Goal: Book appointment/travel/reservation

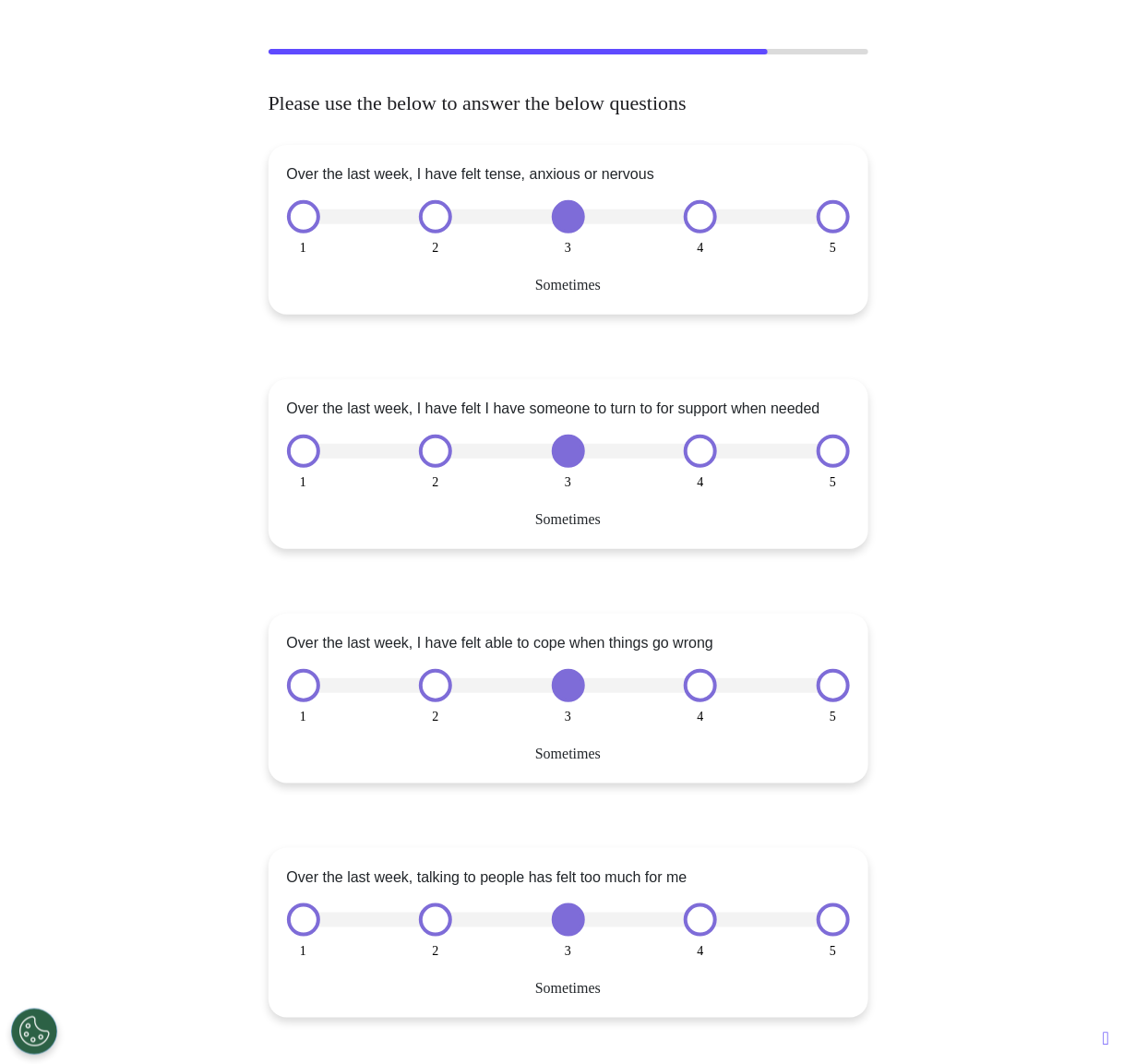
scroll to position [94, 0]
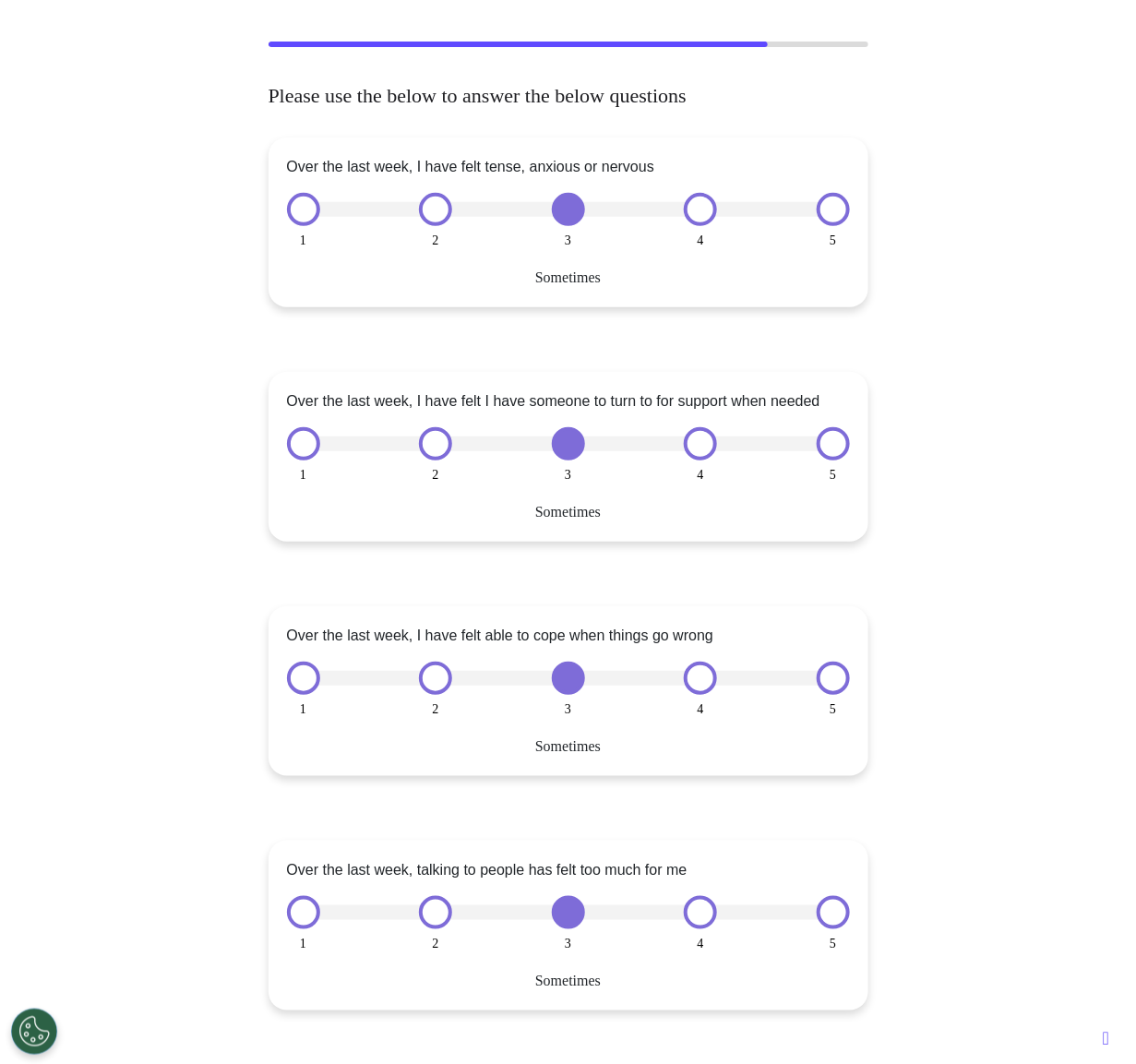
click at [304, 212] on button "1" at bounding box center [303, 209] width 33 height 33
click at [525, 211] on div at bounding box center [567, 210] width 560 height 15
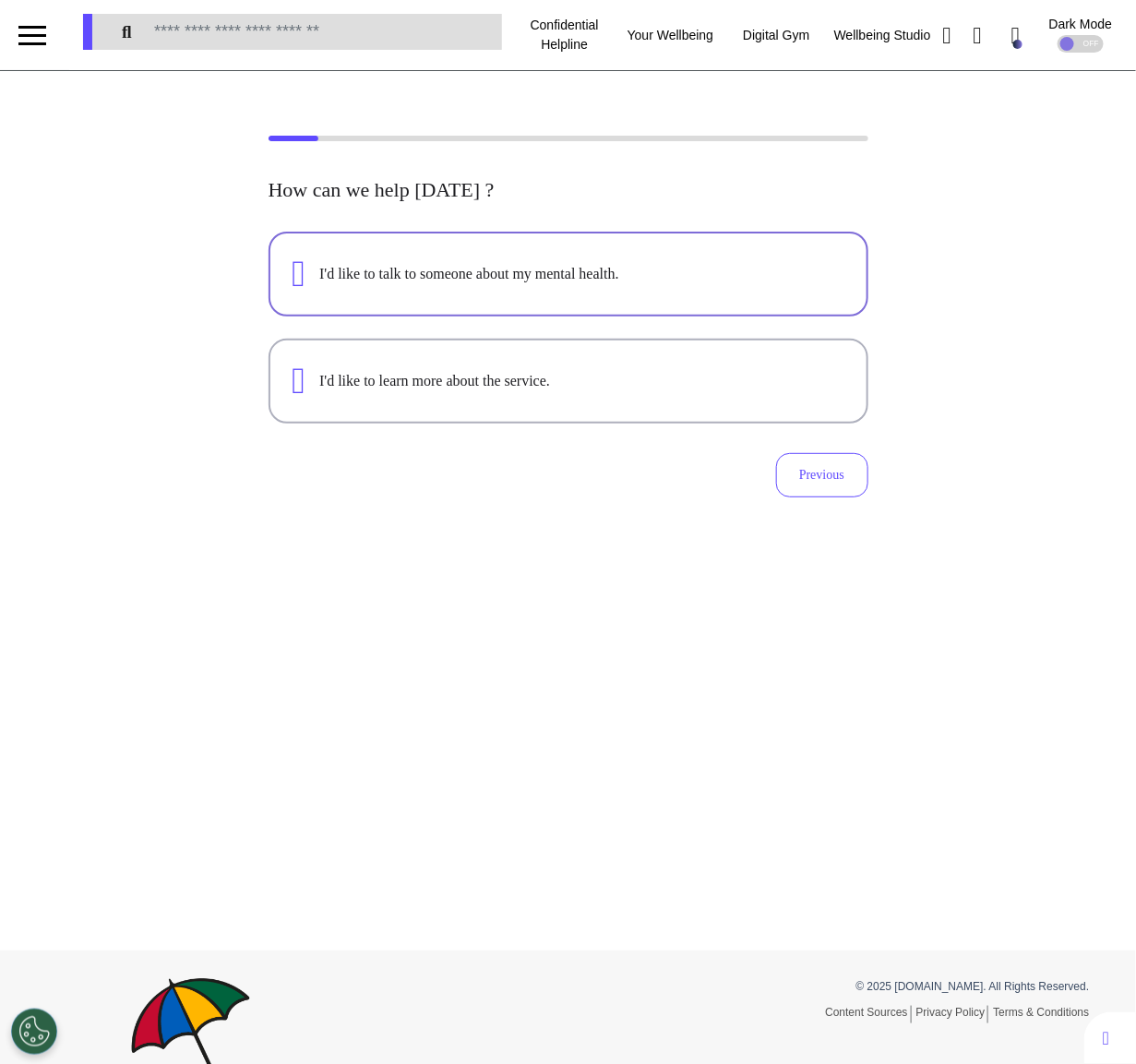
click at [698, 271] on div "I'd like to talk to someone about my mental health." at bounding box center [581, 273] width 524 height 22
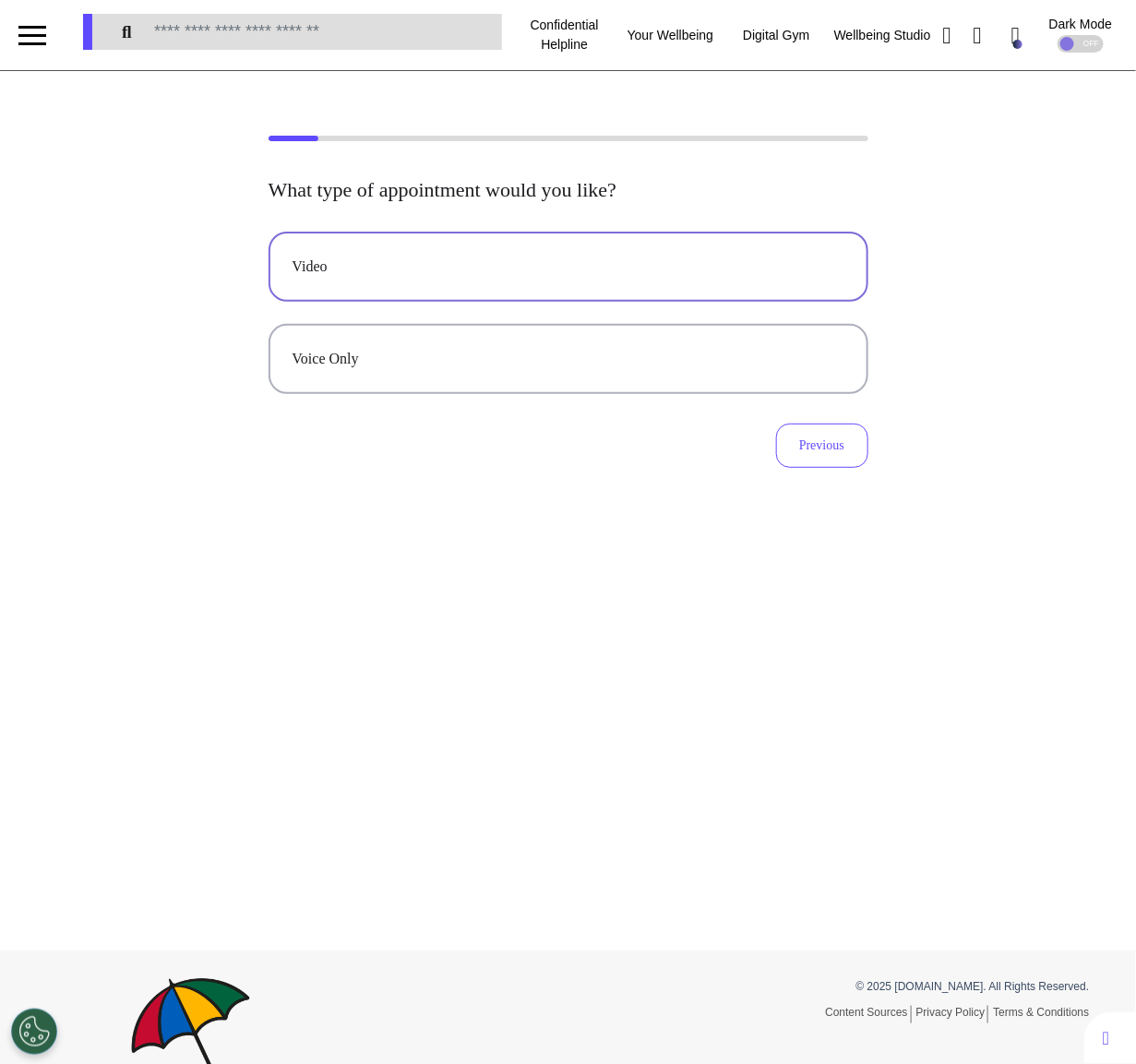
click at [650, 271] on div "Video" at bounding box center [568, 266] width 552 height 22
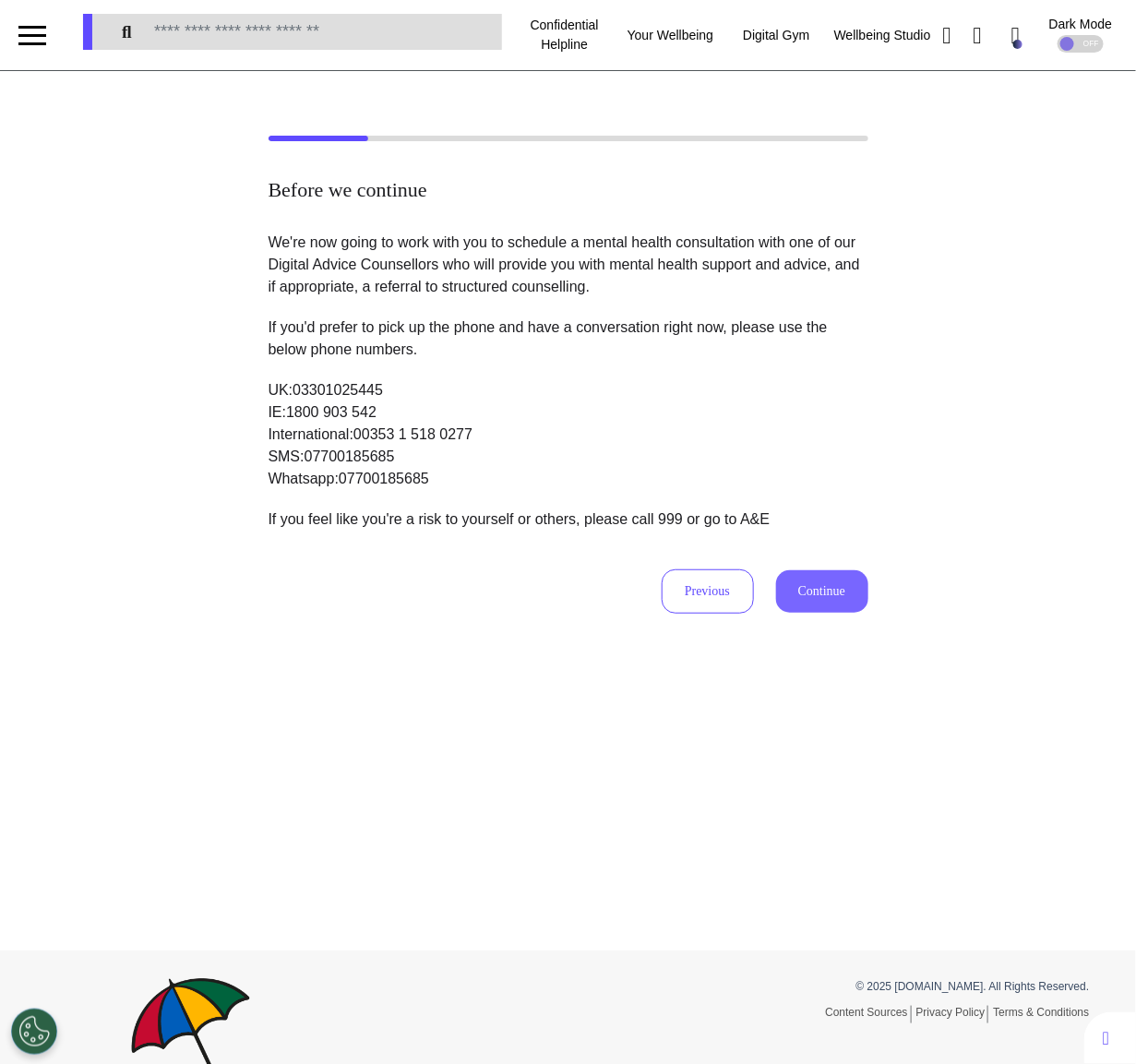
click at [833, 592] on button "Continue" at bounding box center [821, 591] width 92 height 43
select select "******"
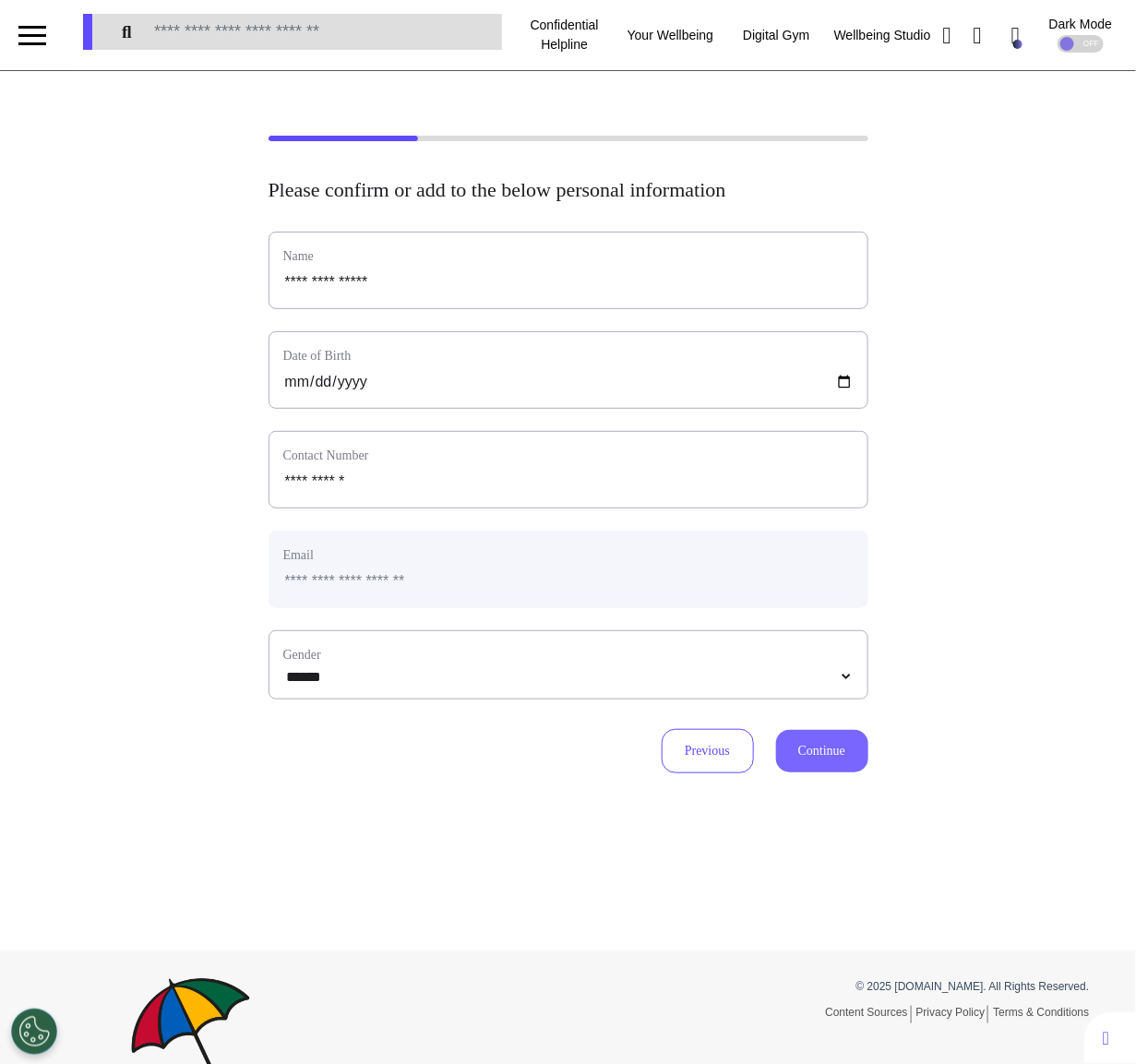
click at [835, 743] on button "Continue" at bounding box center [821, 751] width 92 height 43
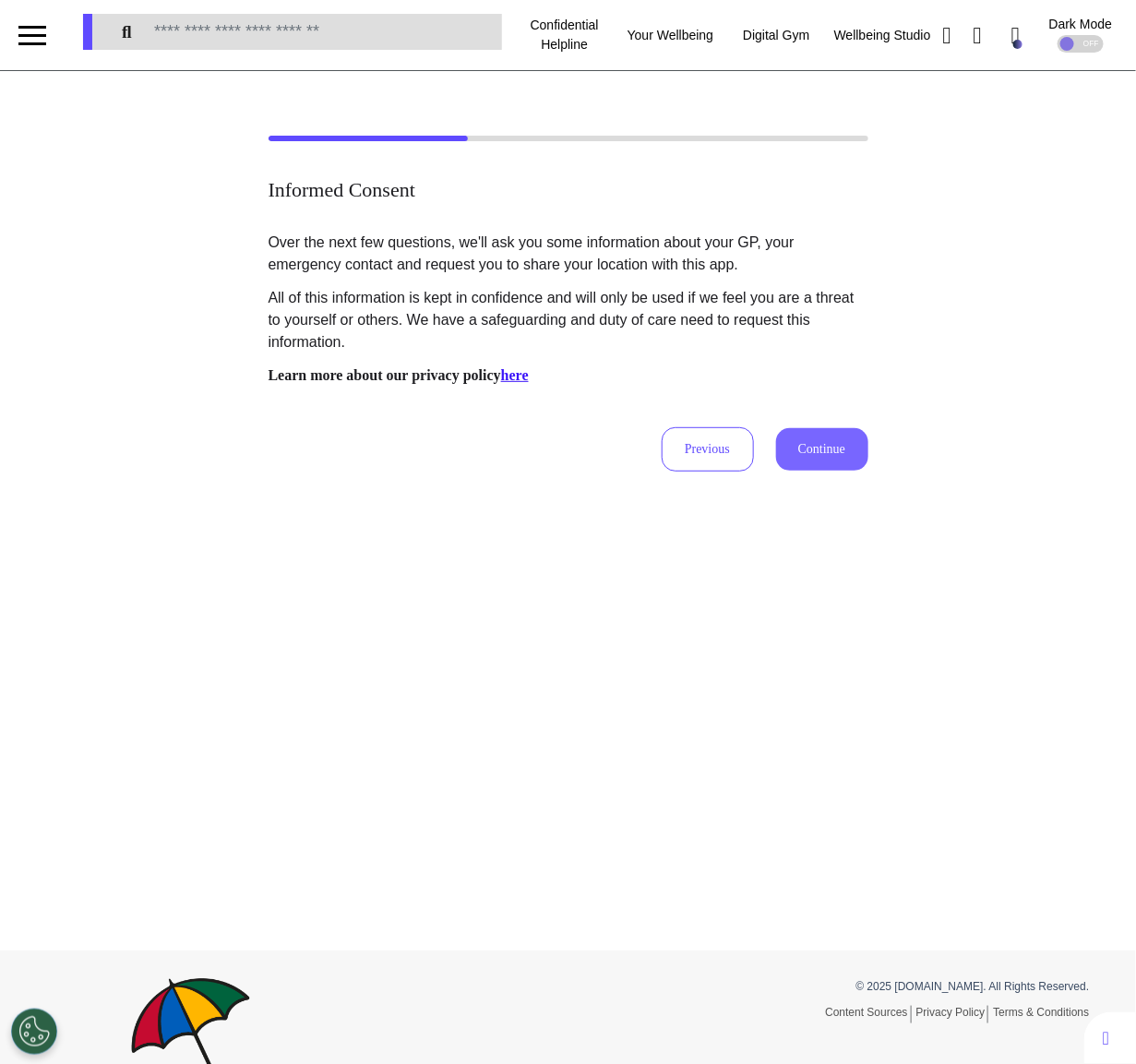
click at [844, 460] on button "Continue" at bounding box center [821, 449] width 92 height 43
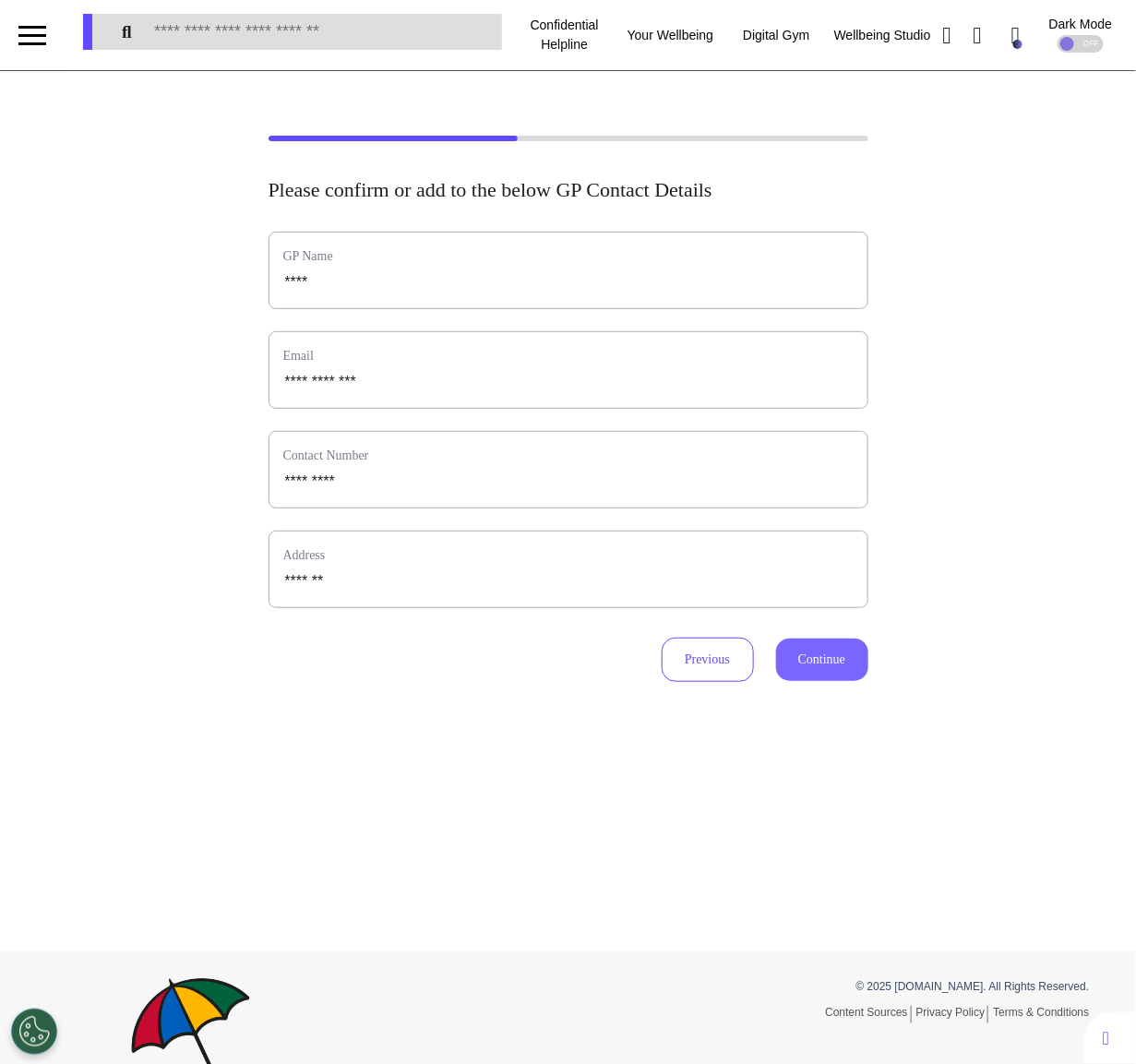
click at [829, 661] on button "Continue" at bounding box center [821, 659] width 92 height 43
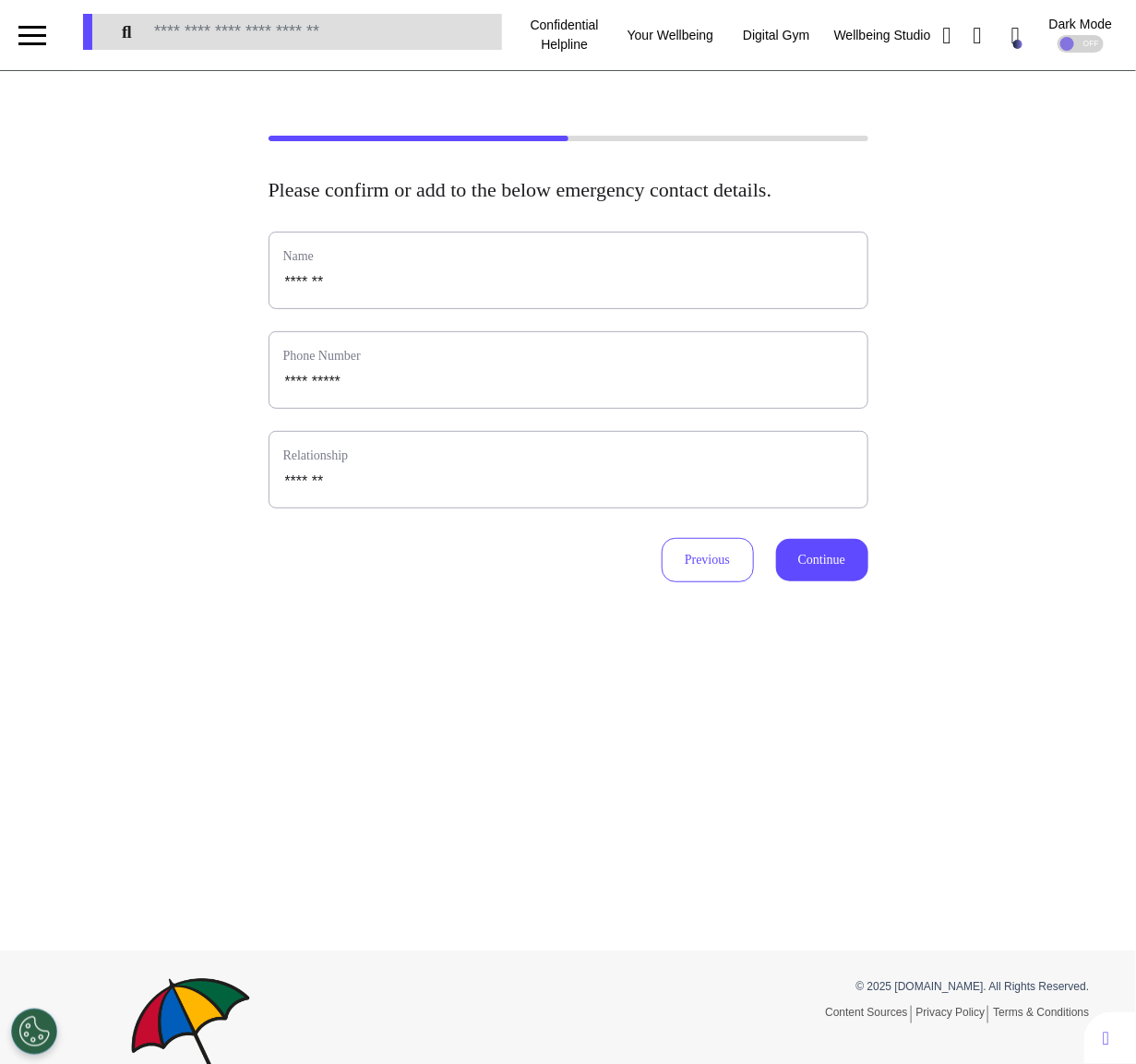
click at [818, 607] on div "Please confirm or add to the below emergency contact details. Name ******* Phon…" at bounding box center [568, 510] width 1136 height 879
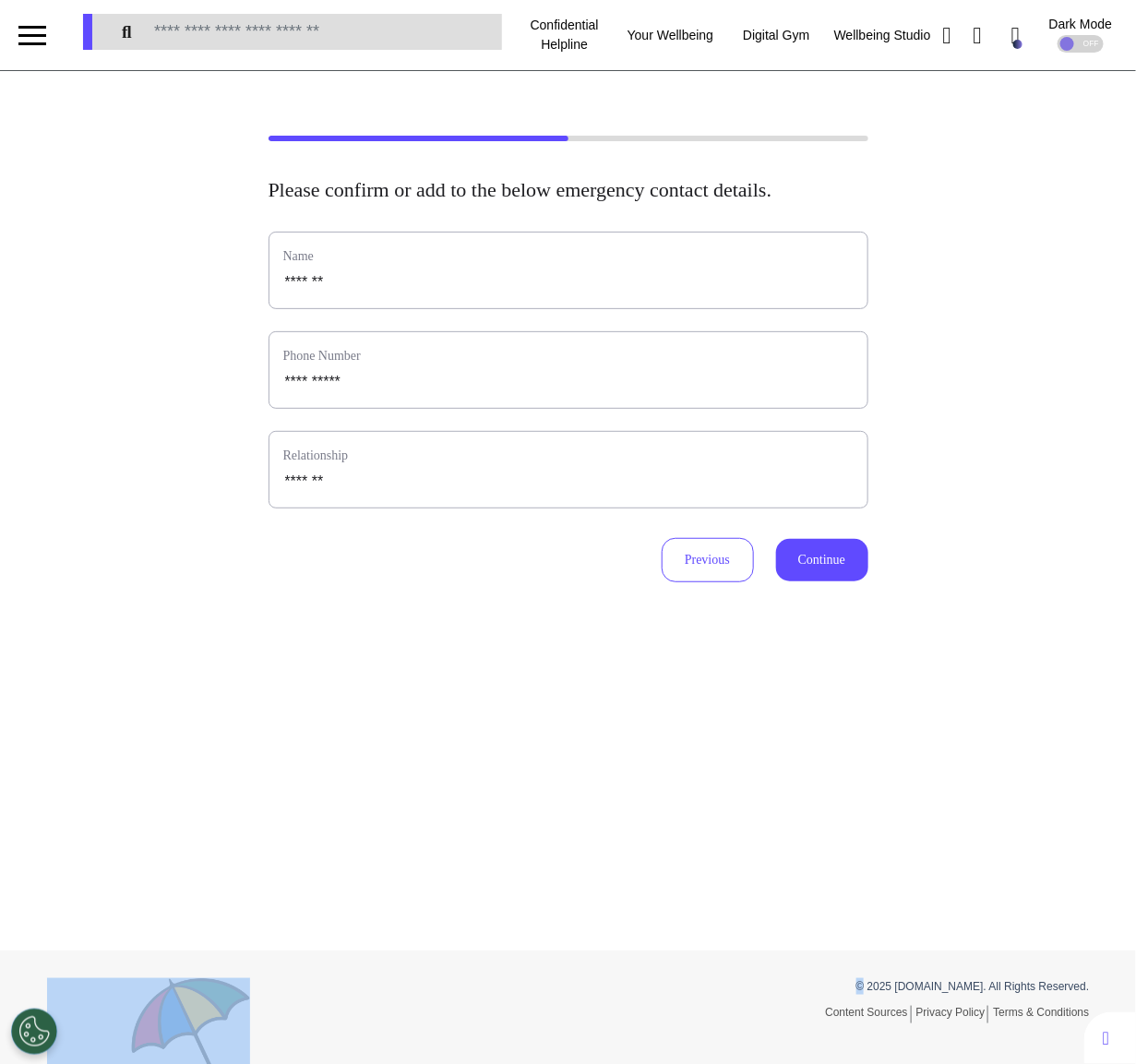
click at [818, 606] on div "Please confirm or add to the below emergency contact details. Name ******* Phon…" at bounding box center [568, 510] width 1136 height 879
click at [818, 575] on button "Continue" at bounding box center [821, 560] width 92 height 43
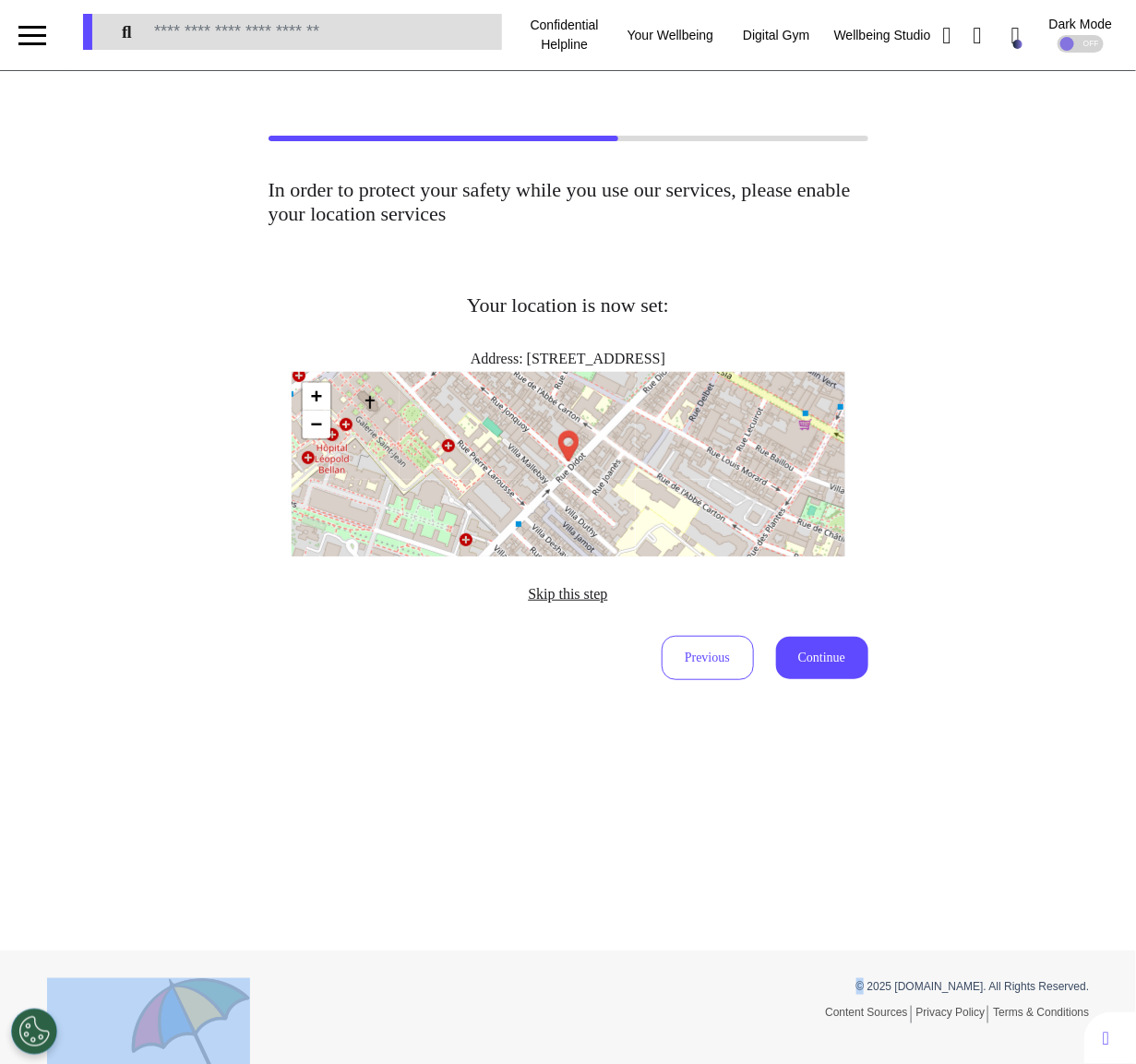
click at [574, 601] on span "Skip this step" at bounding box center [567, 594] width 80 height 16
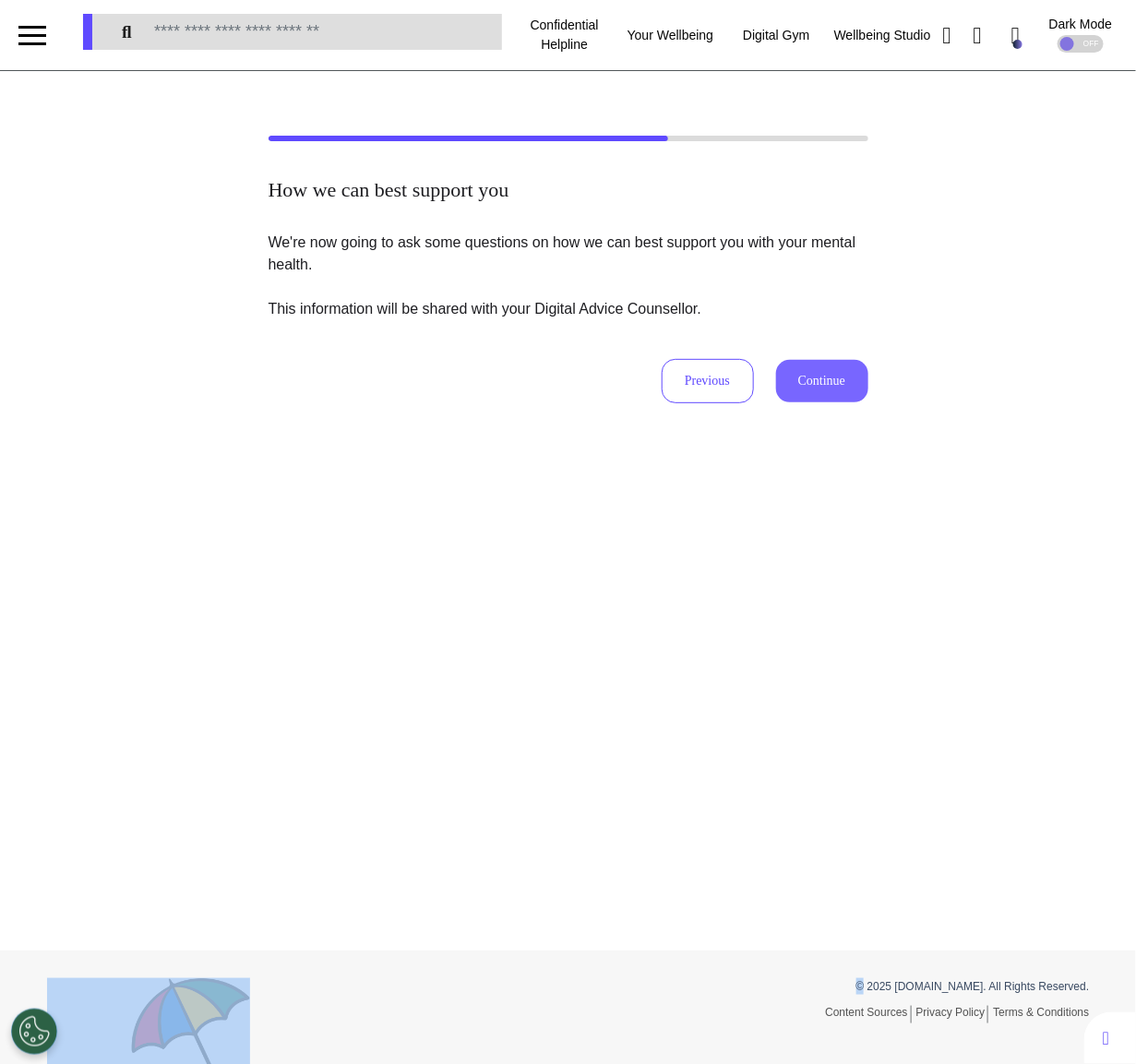
click at [835, 384] on button "Continue" at bounding box center [821, 380] width 92 height 43
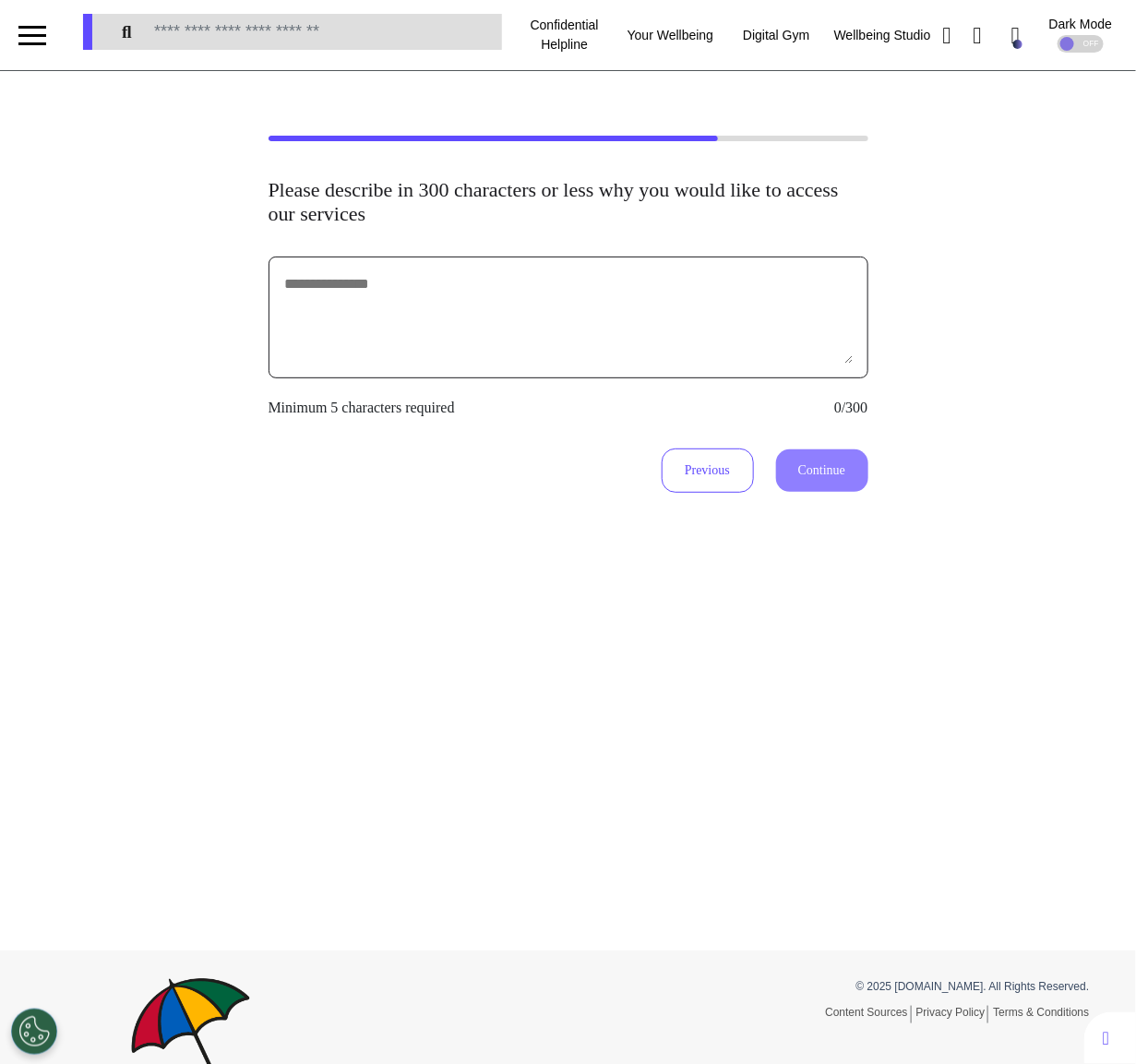
click at [698, 305] on textarea at bounding box center [568, 317] width 570 height 92
type textarea "**********"
click at [830, 483] on button "Continue" at bounding box center [821, 470] width 92 height 43
click at [573, 314] on textarea "**********" at bounding box center [568, 317] width 570 height 92
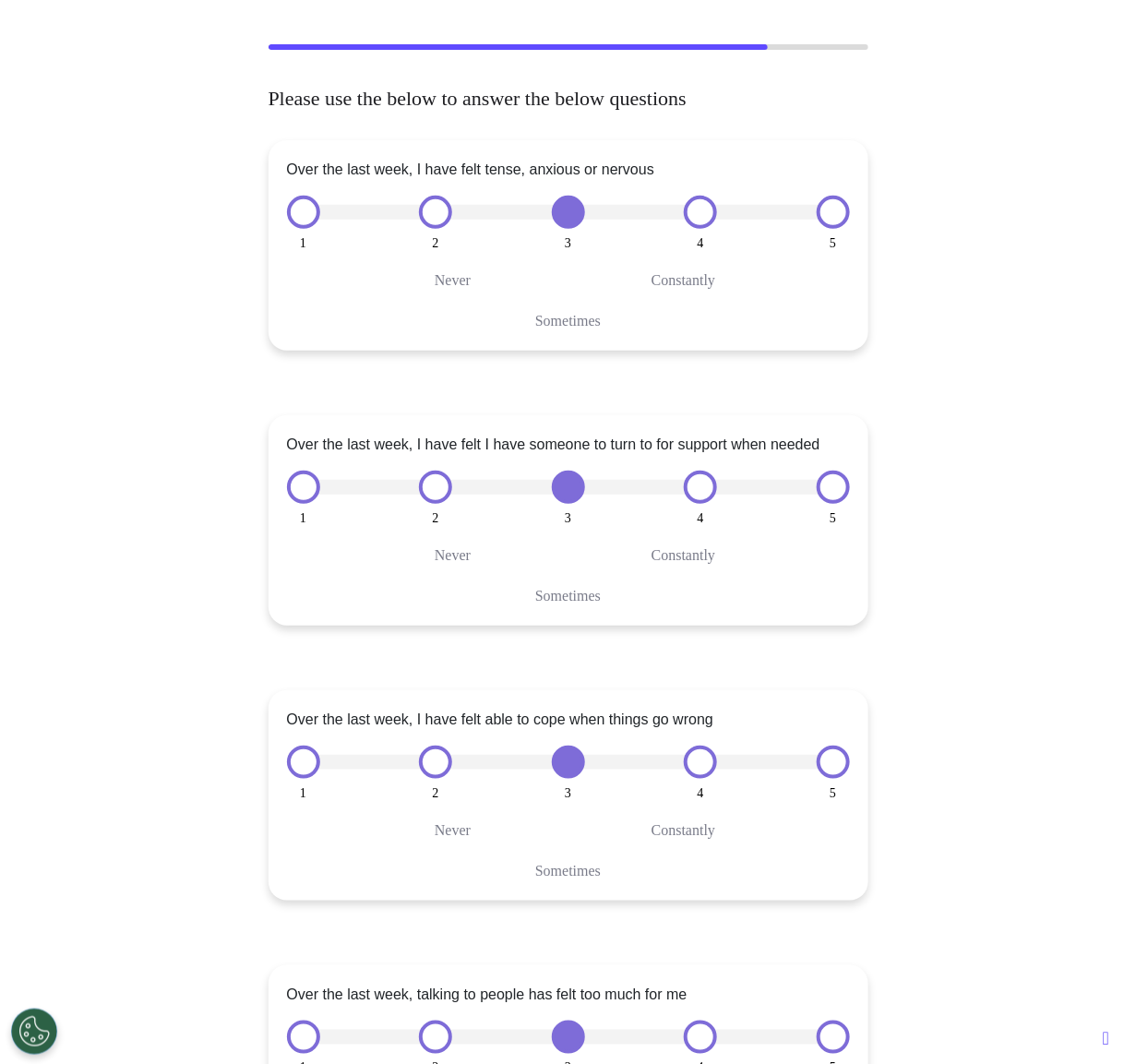
scroll to position [51, 0]
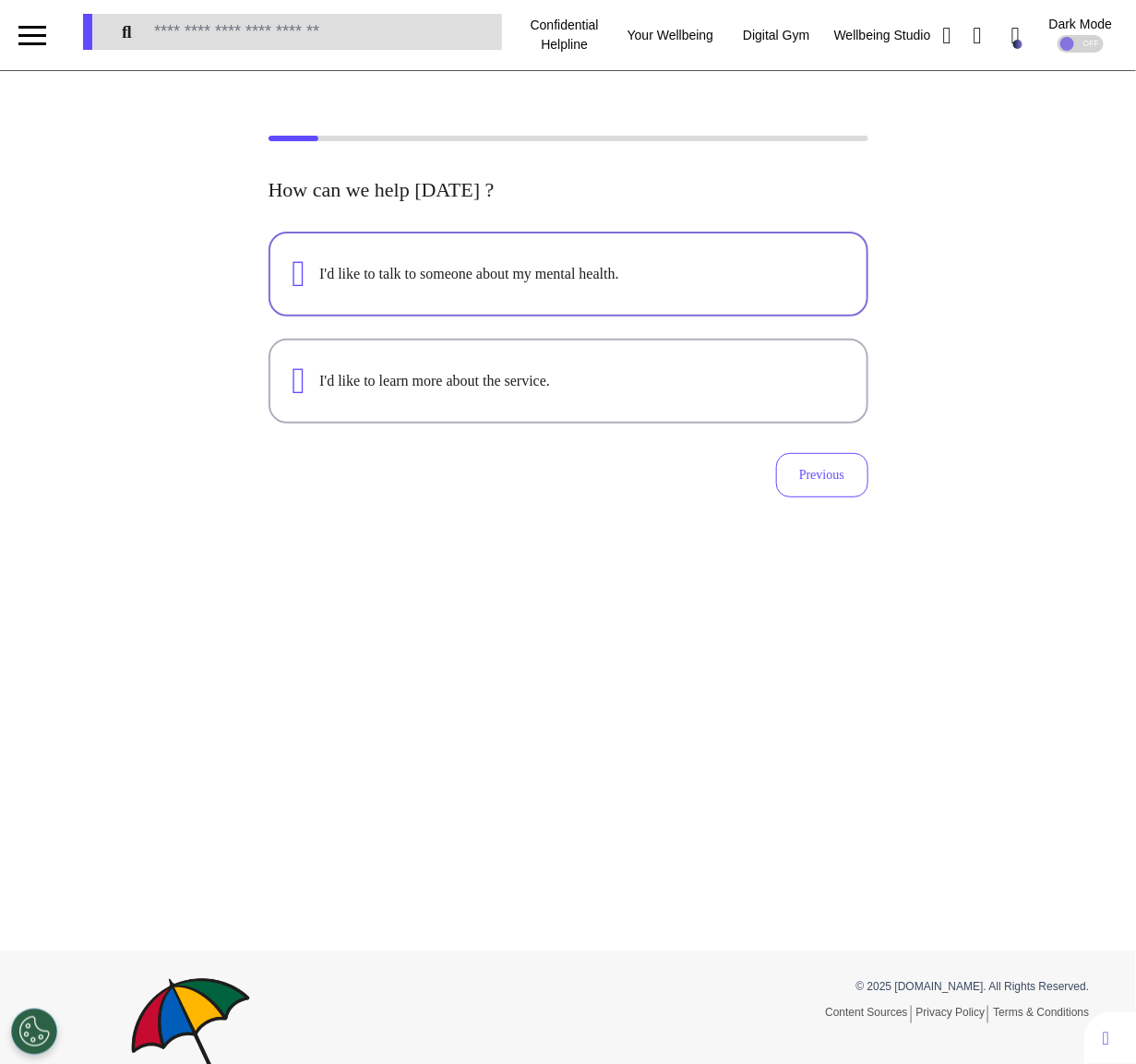
click at [541, 298] on button "I'd like to talk to someone about my mental health." at bounding box center [568, 274] width 599 height 85
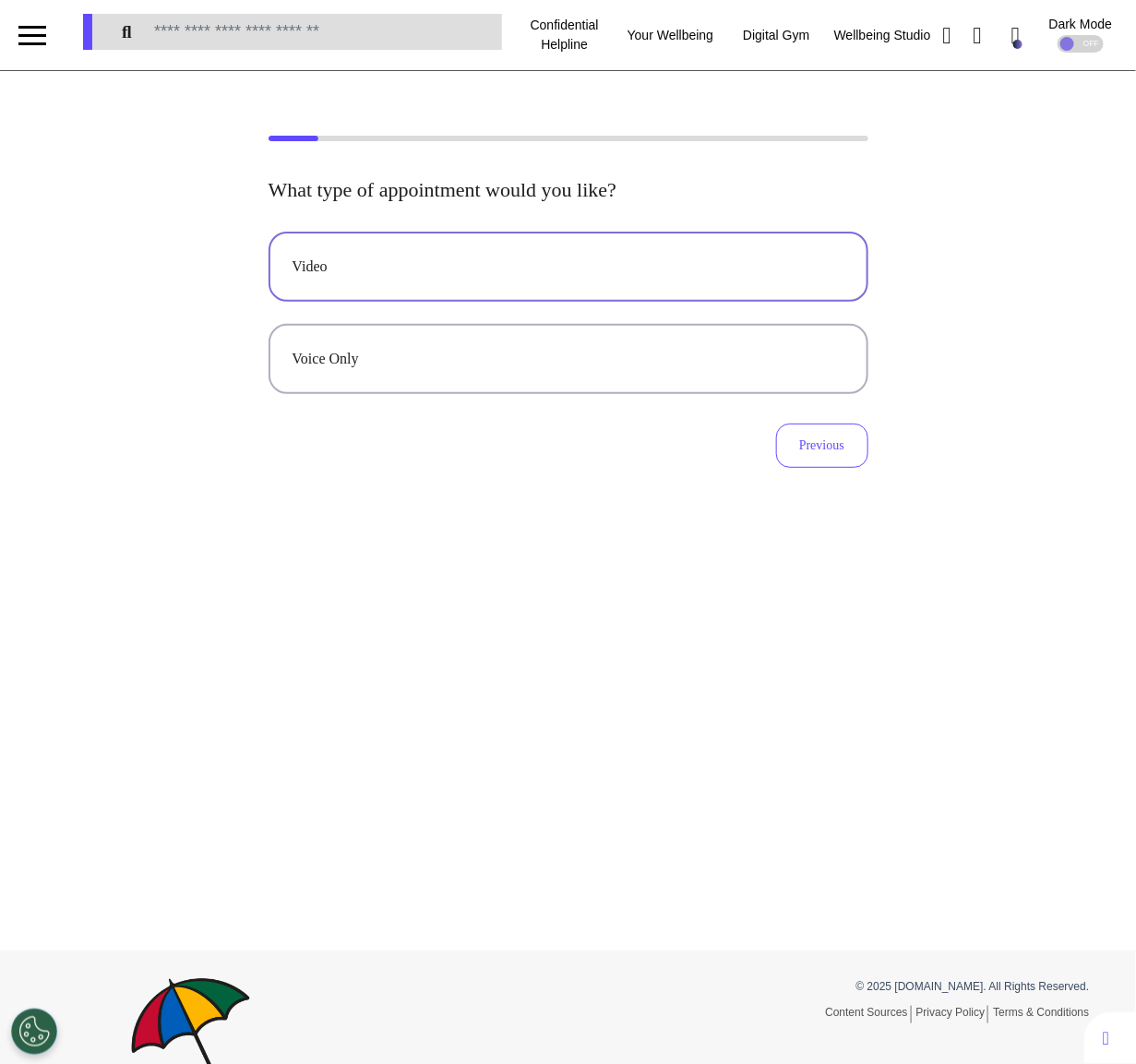
click at [531, 267] on div "Video" at bounding box center [568, 266] width 552 height 22
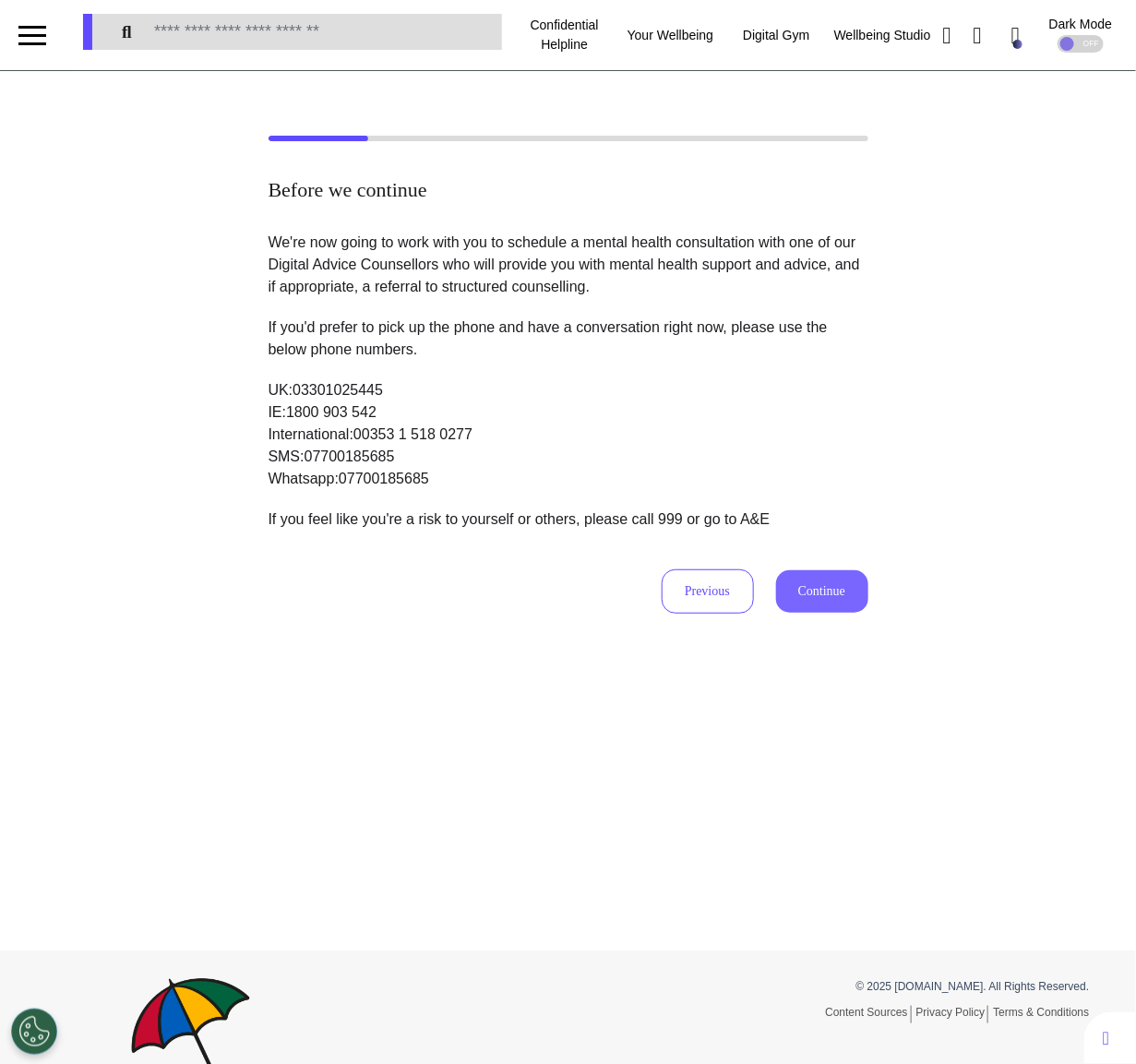
click at [826, 599] on button "Continue" at bounding box center [821, 591] width 92 height 43
select select "******"
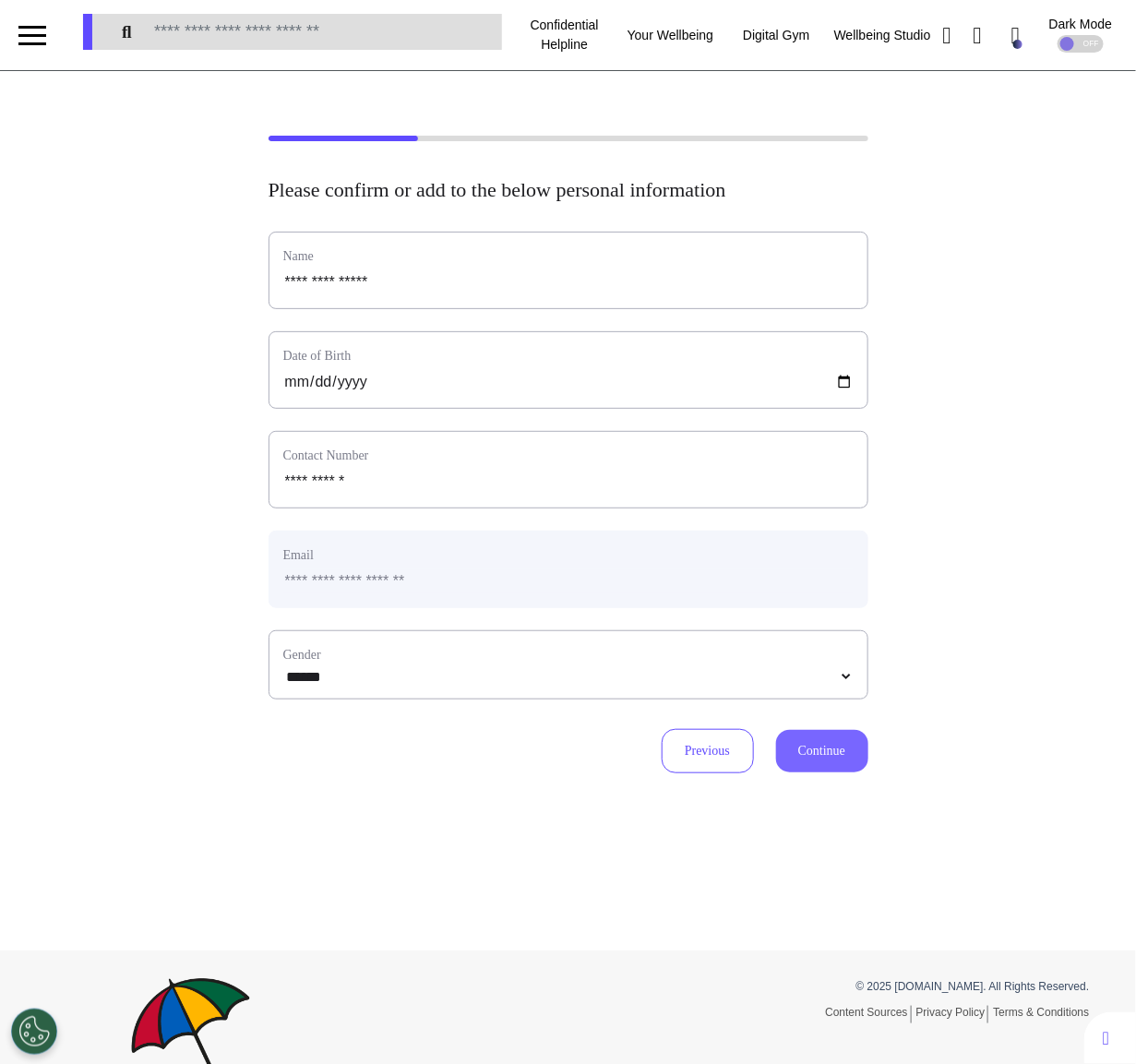
click at [829, 748] on button "Continue" at bounding box center [821, 751] width 92 height 43
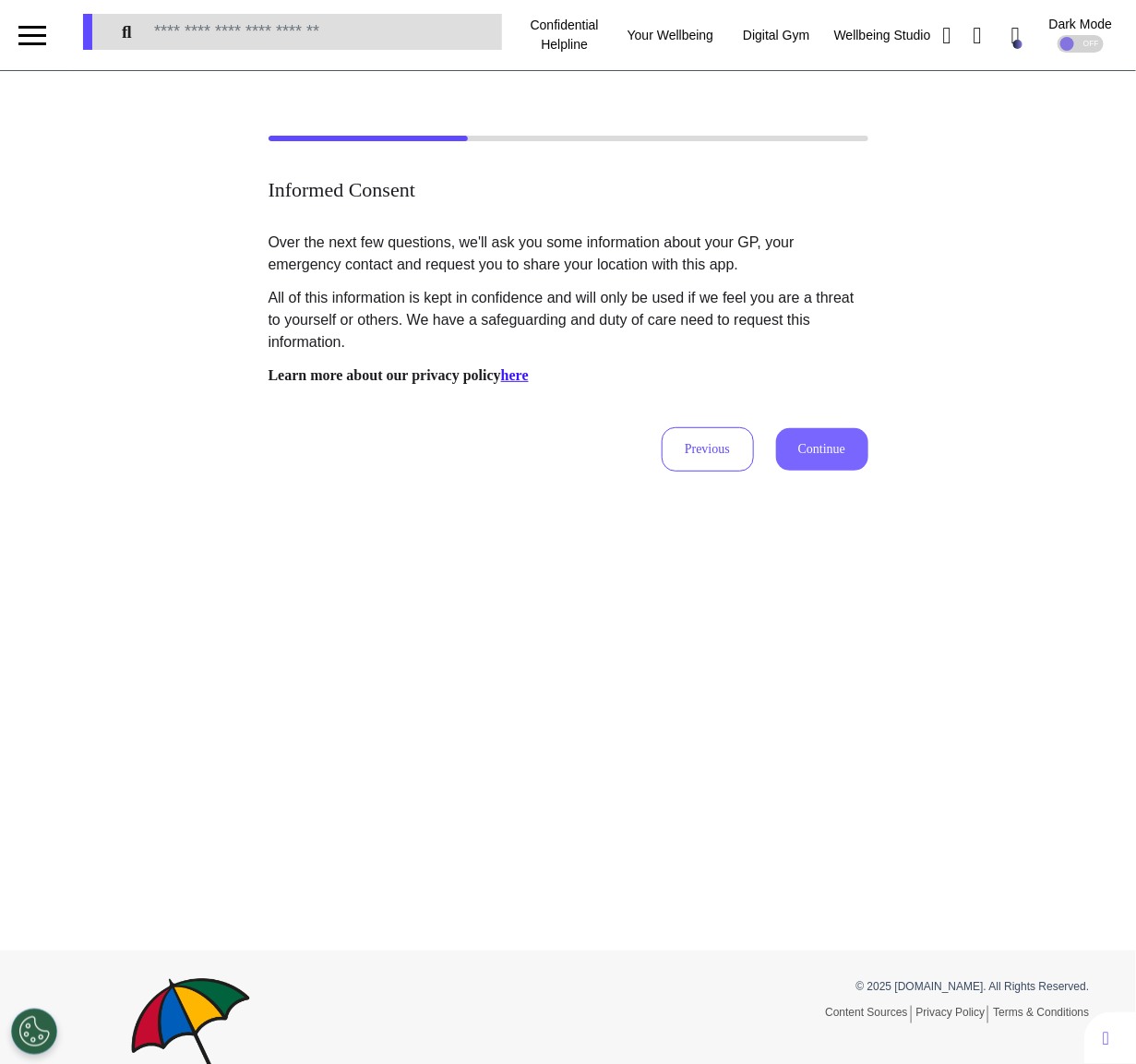
click at [815, 453] on button "Continue" at bounding box center [821, 449] width 92 height 43
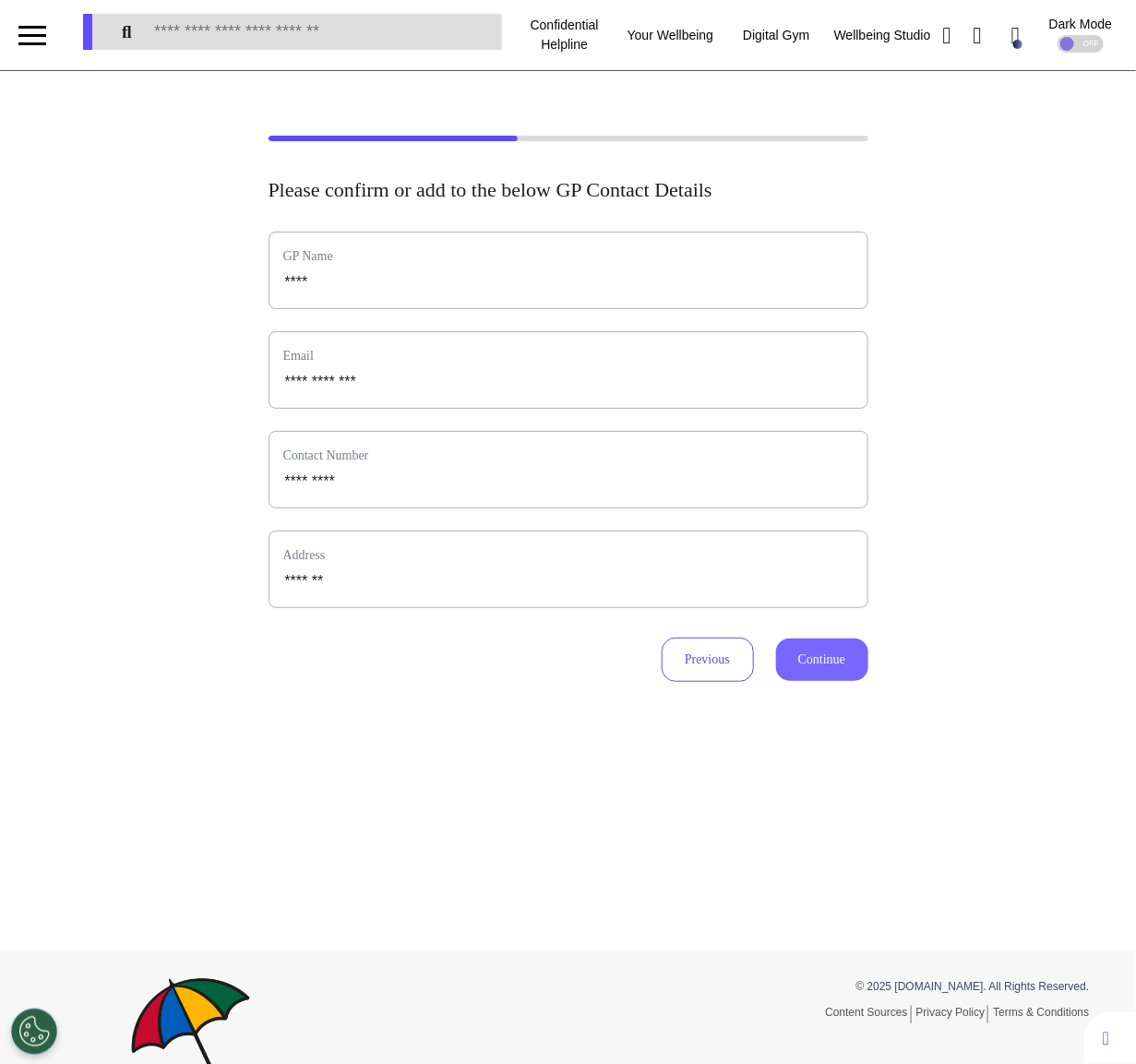
click at [828, 661] on button "Continue" at bounding box center [821, 659] width 92 height 43
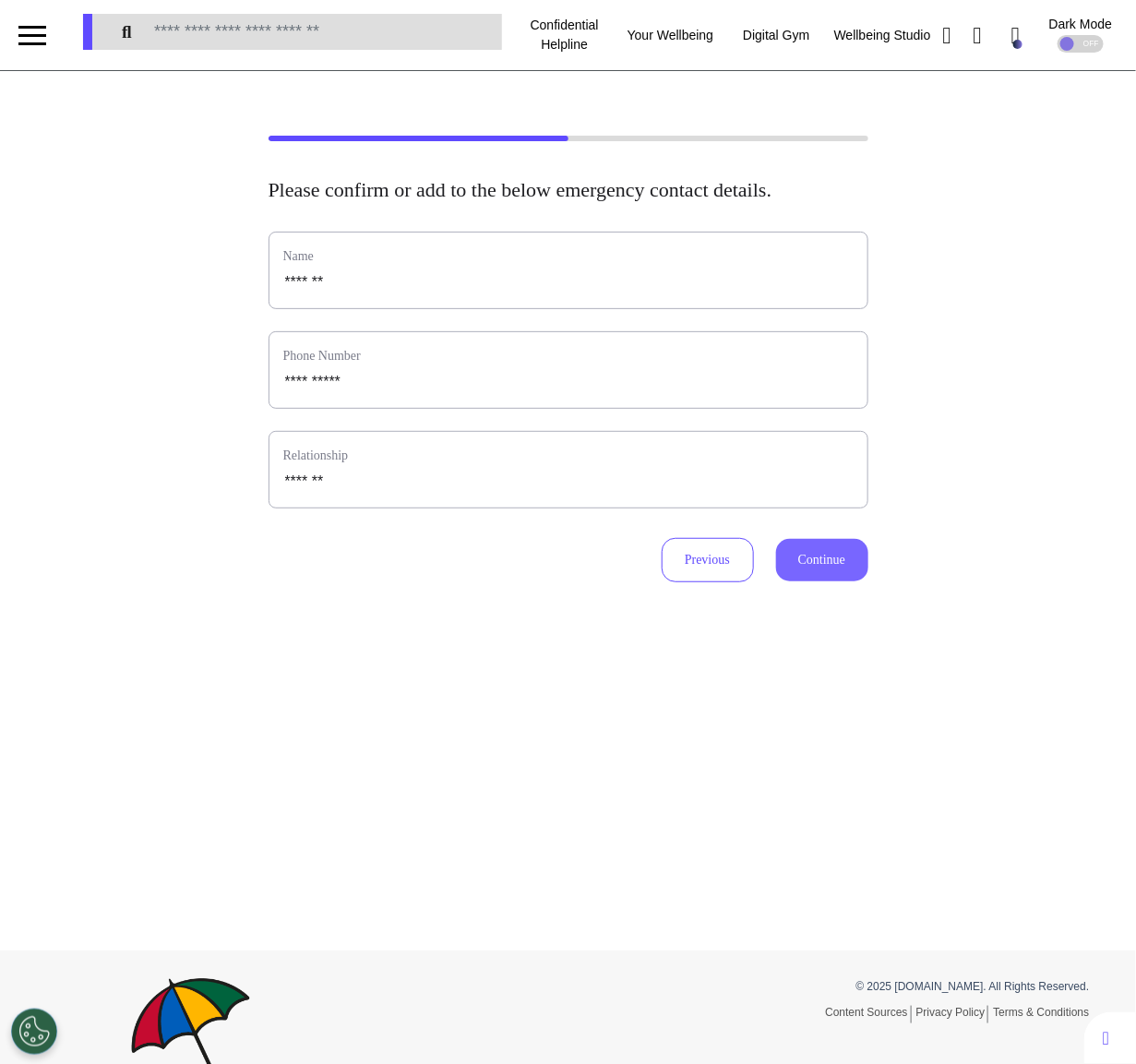
click at [815, 579] on button "Continue" at bounding box center [821, 560] width 92 height 43
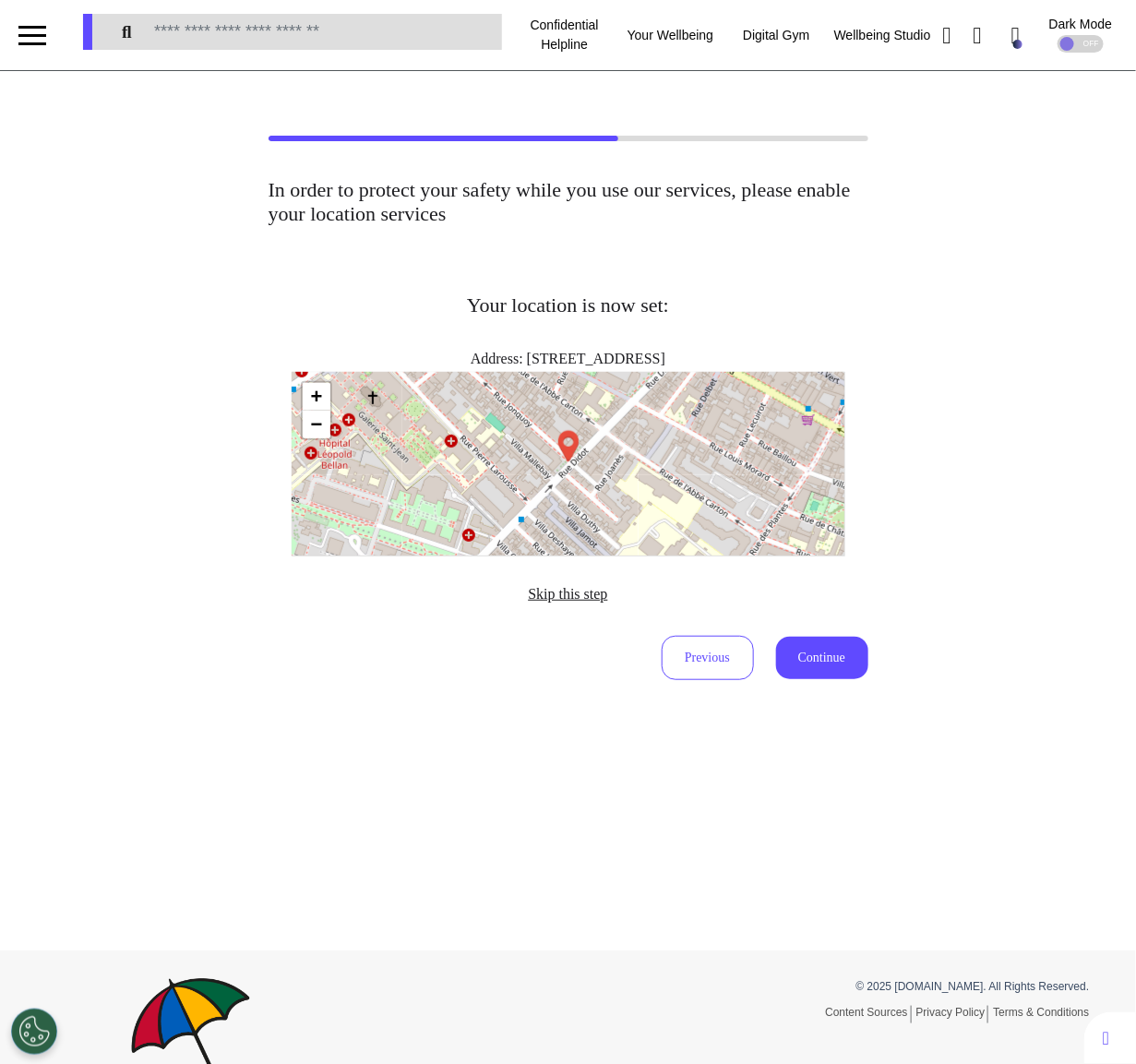
click at [583, 600] on span "Skip this step" at bounding box center [567, 594] width 80 height 16
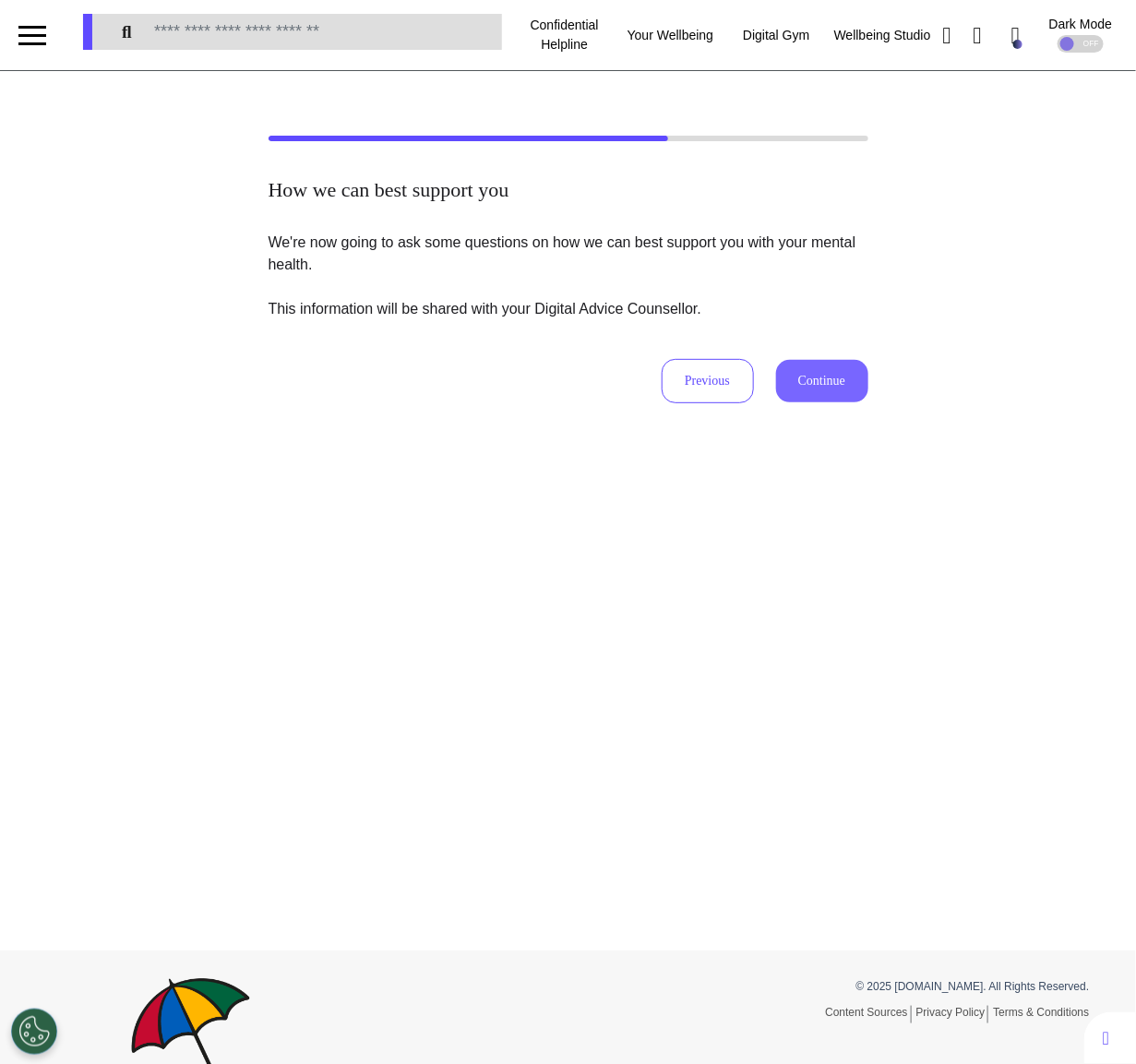
click at [795, 391] on button "Continue" at bounding box center [821, 380] width 92 height 43
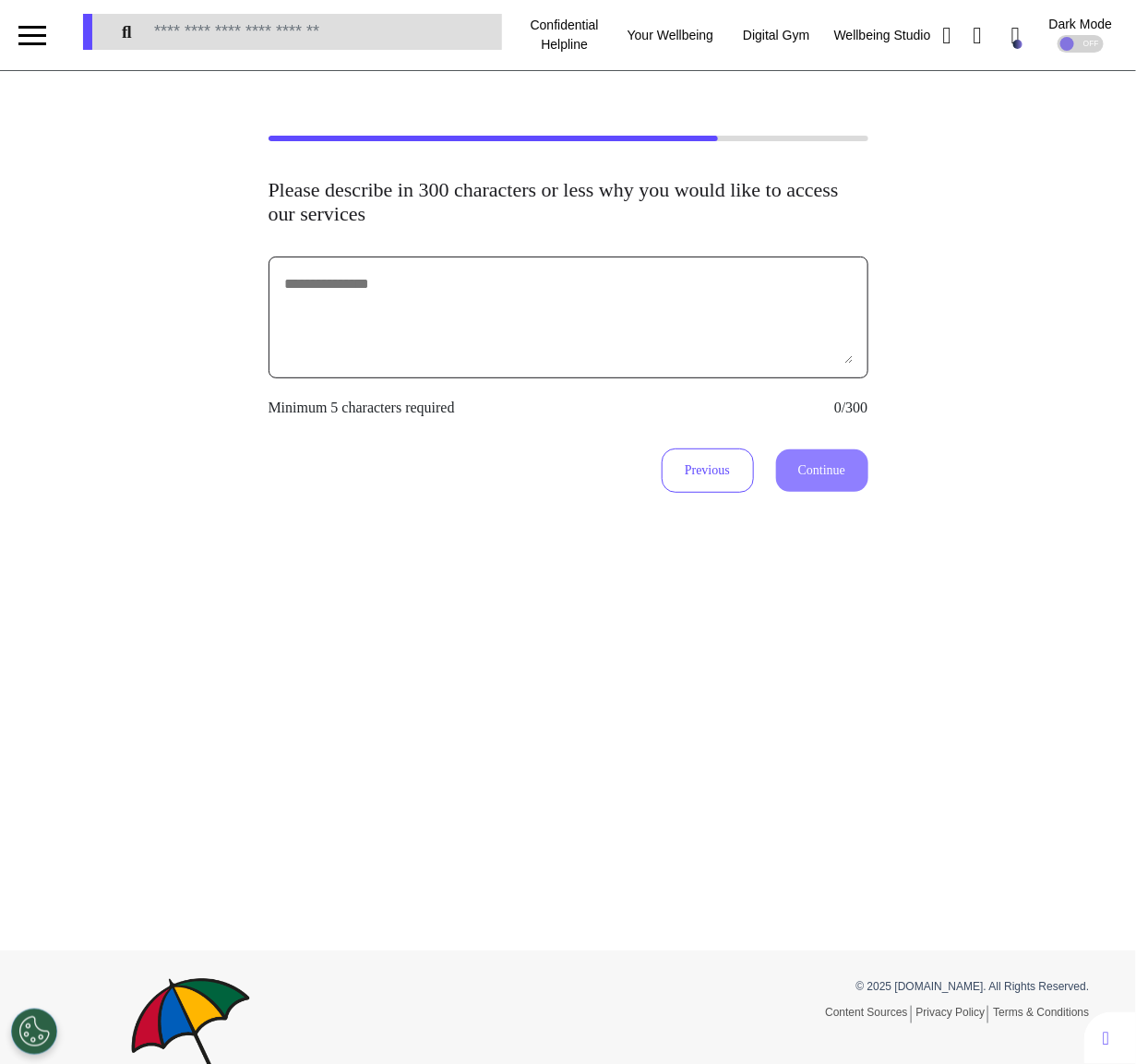
click at [597, 303] on textarea at bounding box center [568, 317] width 570 height 92
type textarea "******"
click at [825, 469] on button "Continue" at bounding box center [821, 470] width 92 height 43
click at [580, 338] on textarea "******" at bounding box center [568, 317] width 570 height 92
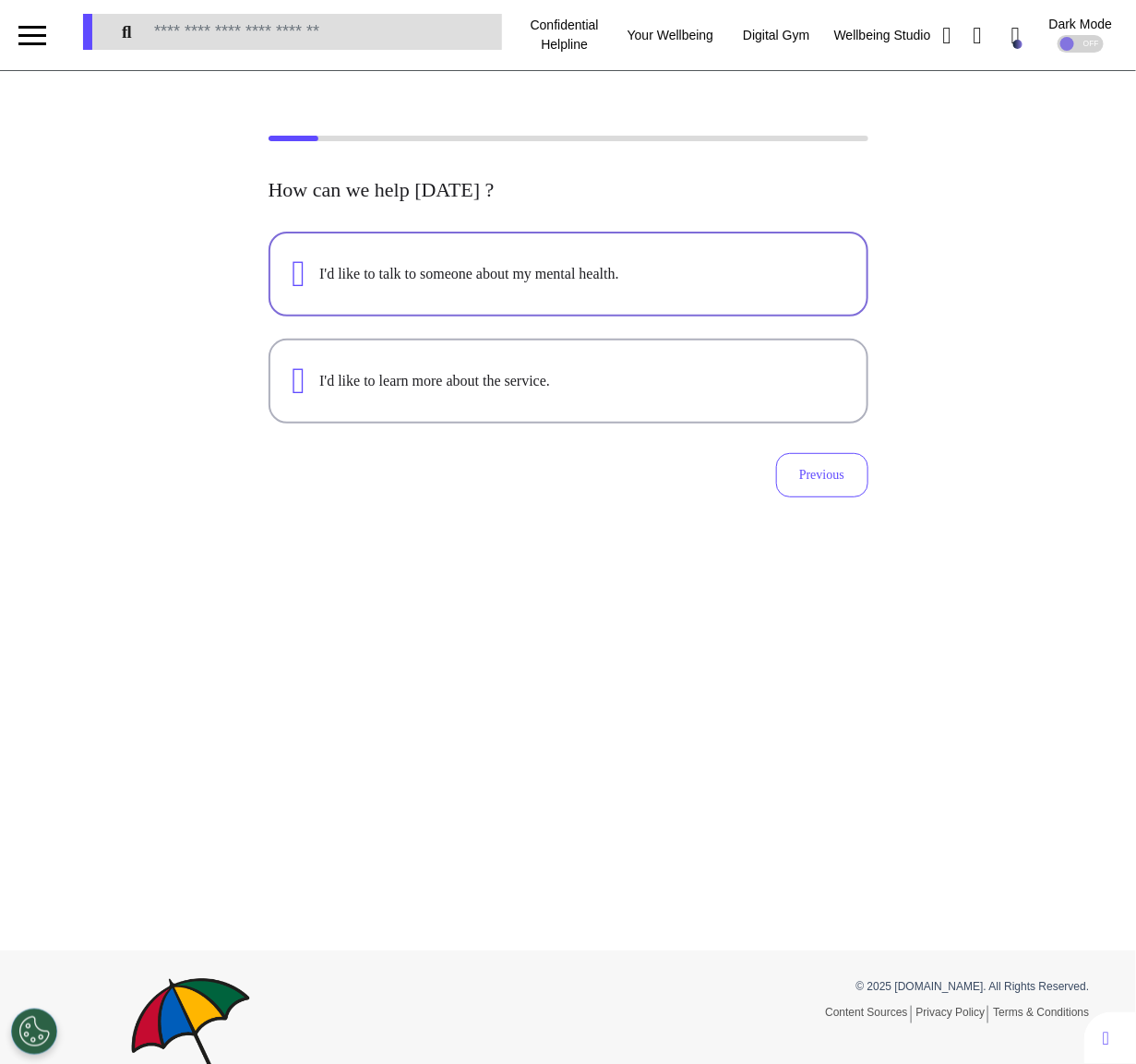
click at [565, 268] on div "I'd like to talk to someone about my mental health." at bounding box center [581, 273] width 524 height 22
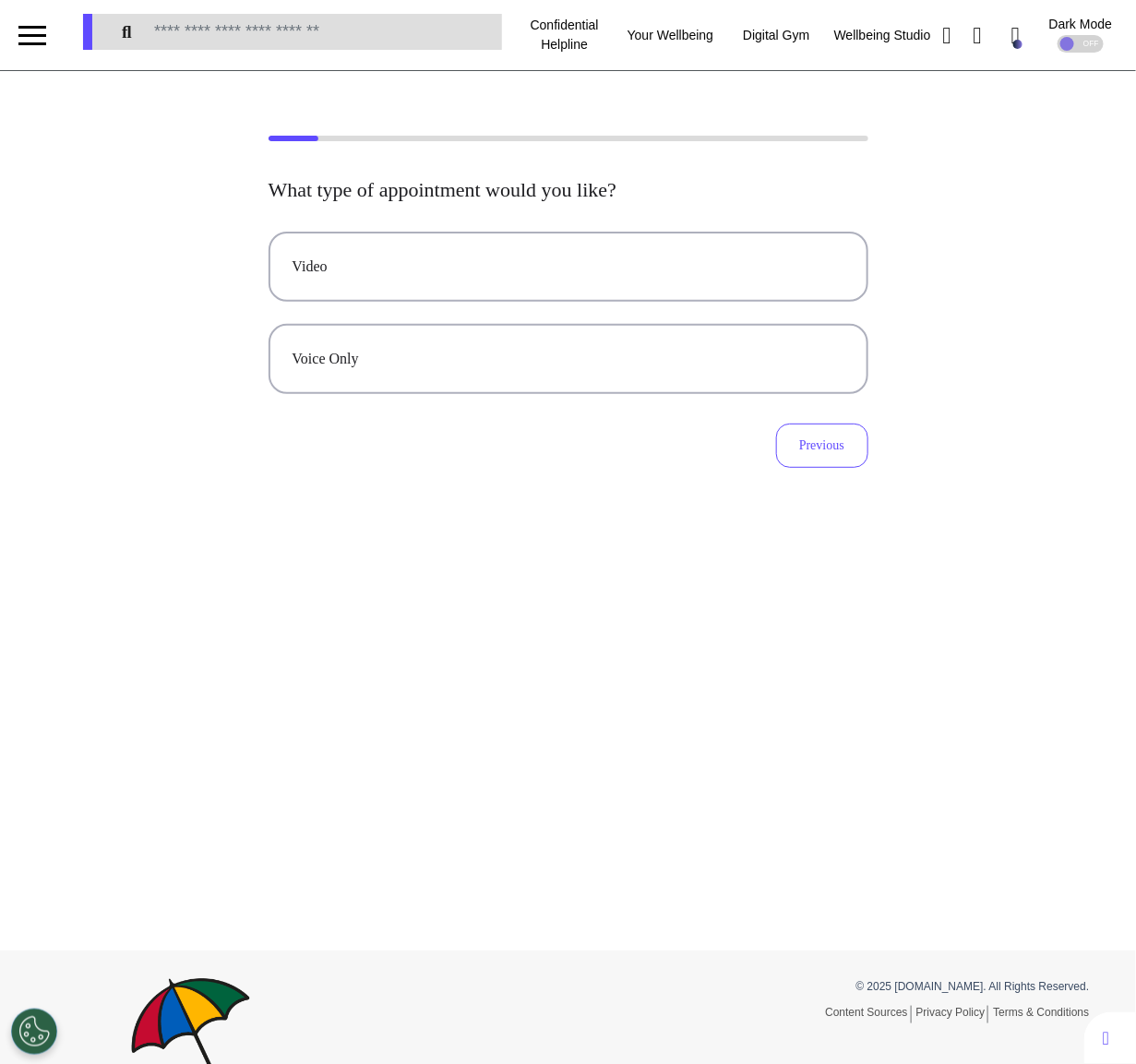
click at [565, 268] on div "Video" at bounding box center [568, 266] width 552 height 22
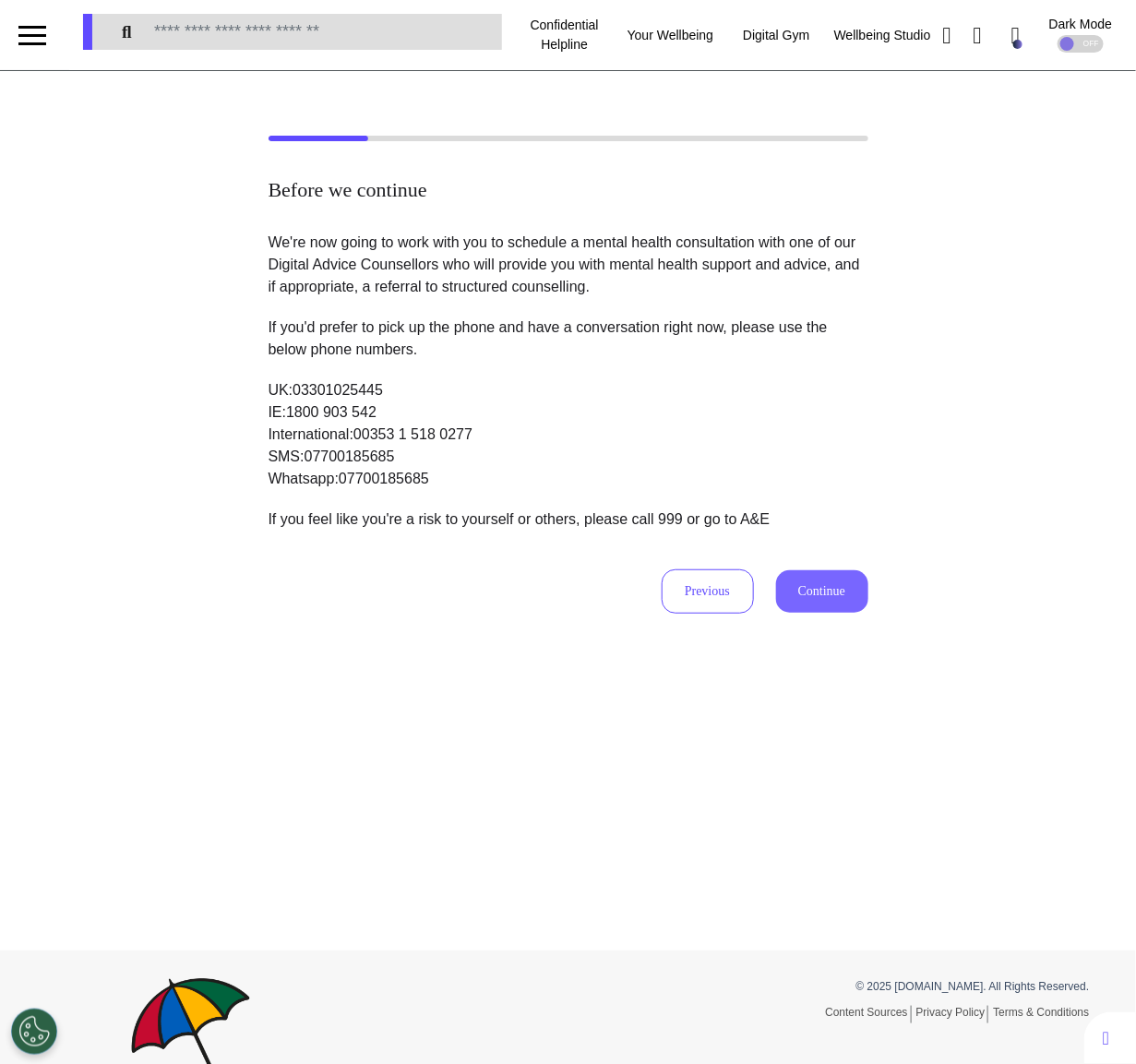
click at [847, 588] on button "Continue" at bounding box center [821, 591] width 92 height 43
select select "******"
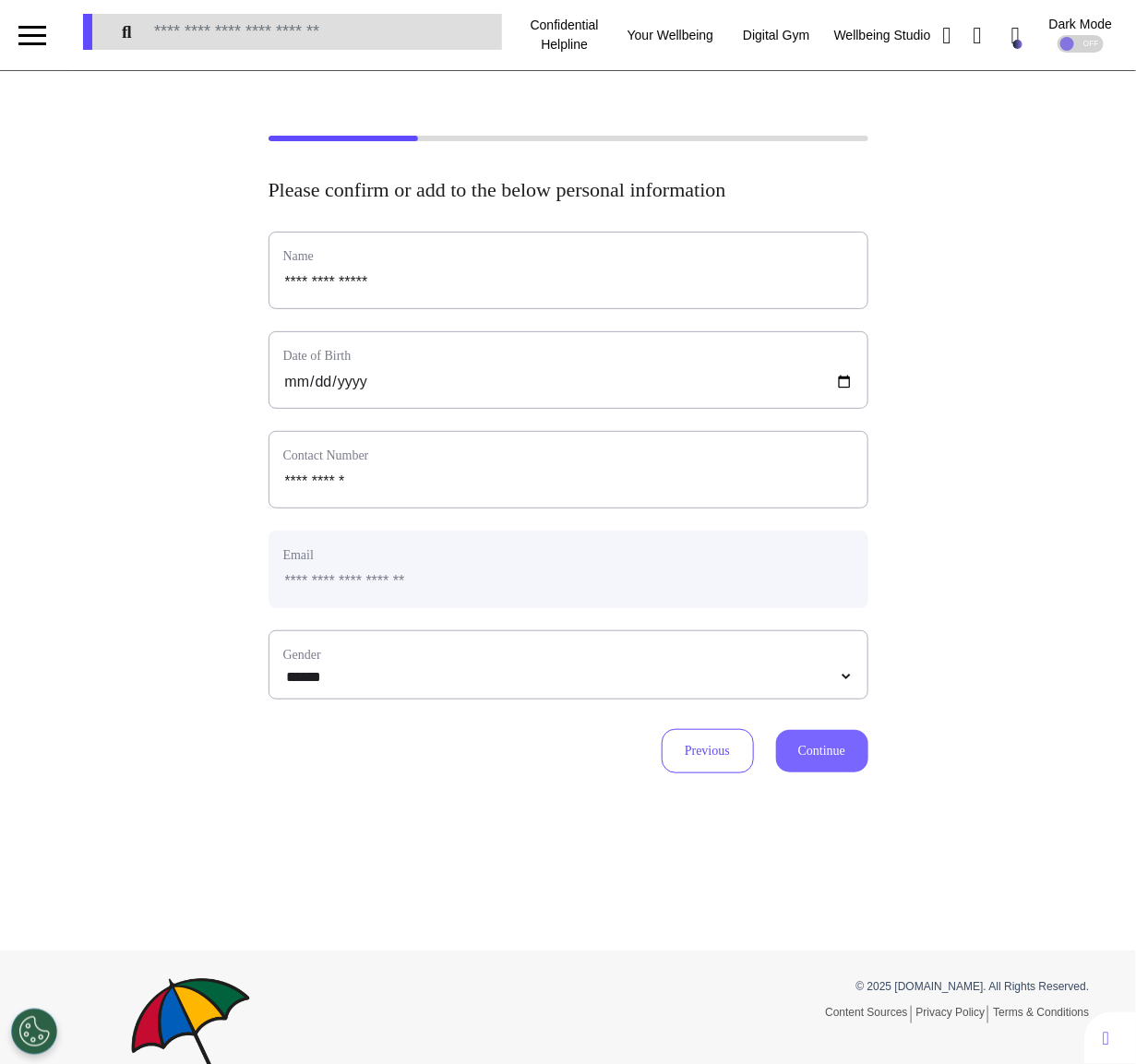
click at [832, 757] on button "Continue" at bounding box center [821, 751] width 92 height 43
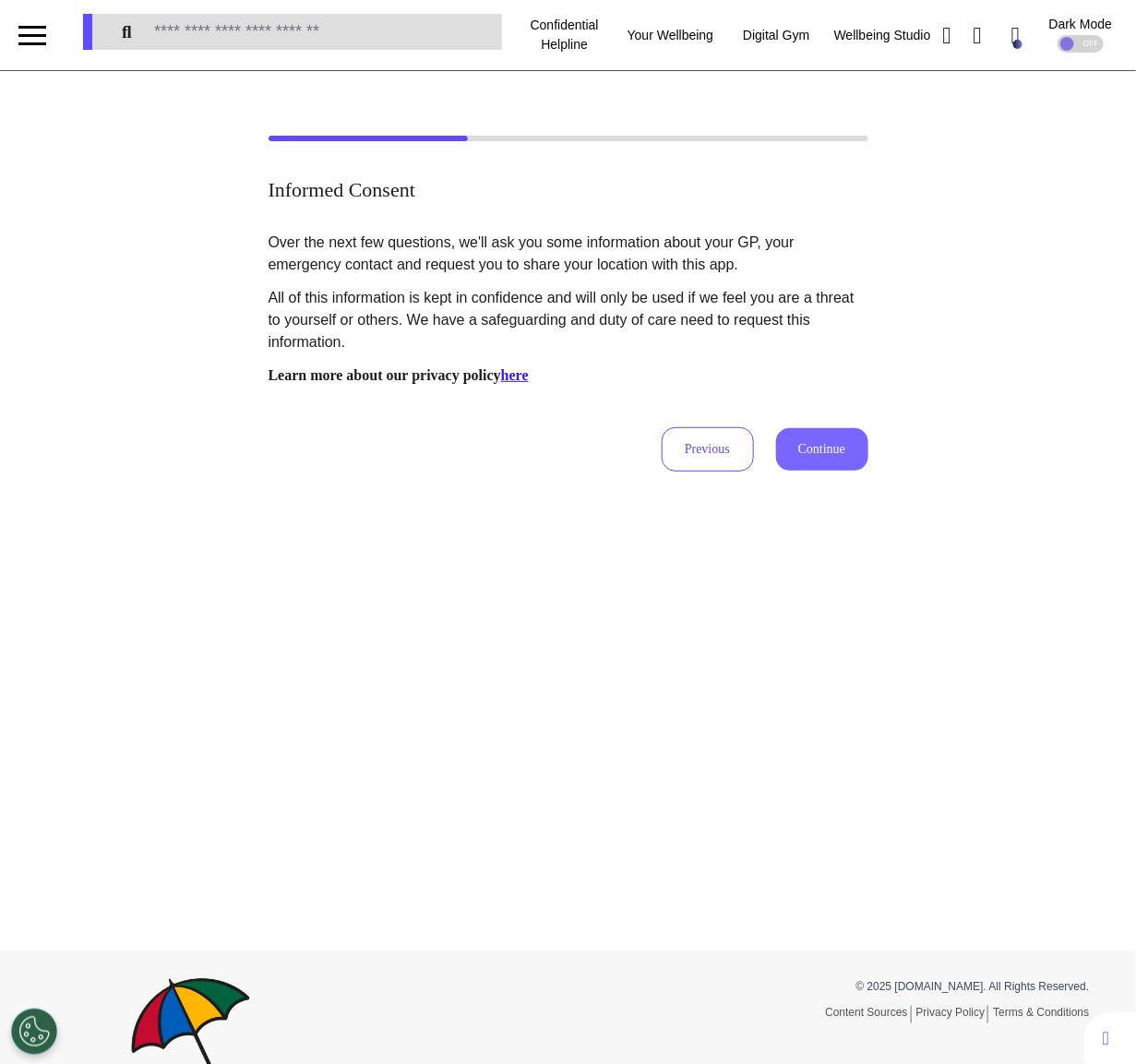
click at [829, 456] on button "Continue" at bounding box center [821, 449] width 92 height 43
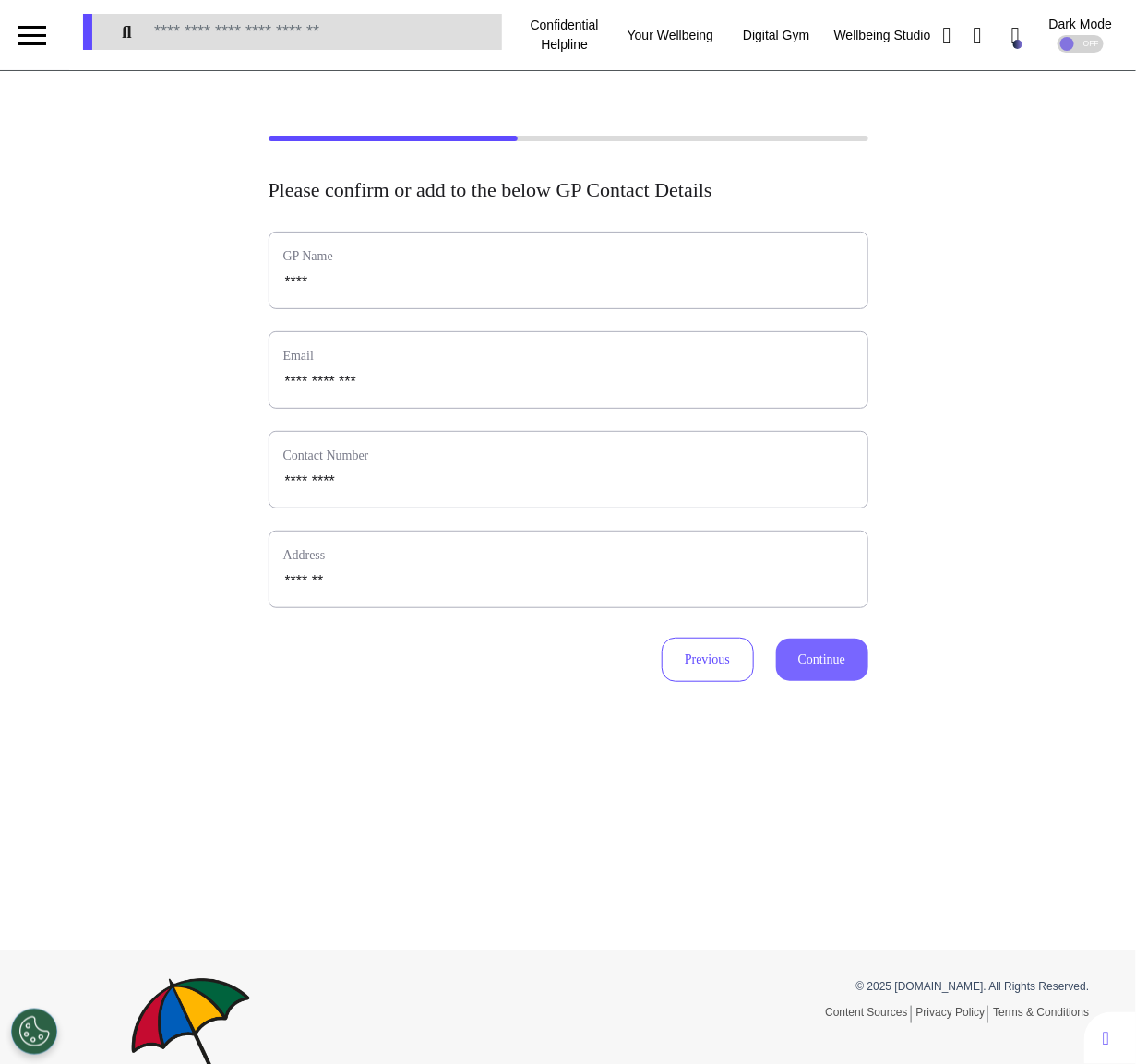
click at [824, 665] on button "Continue" at bounding box center [821, 659] width 92 height 43
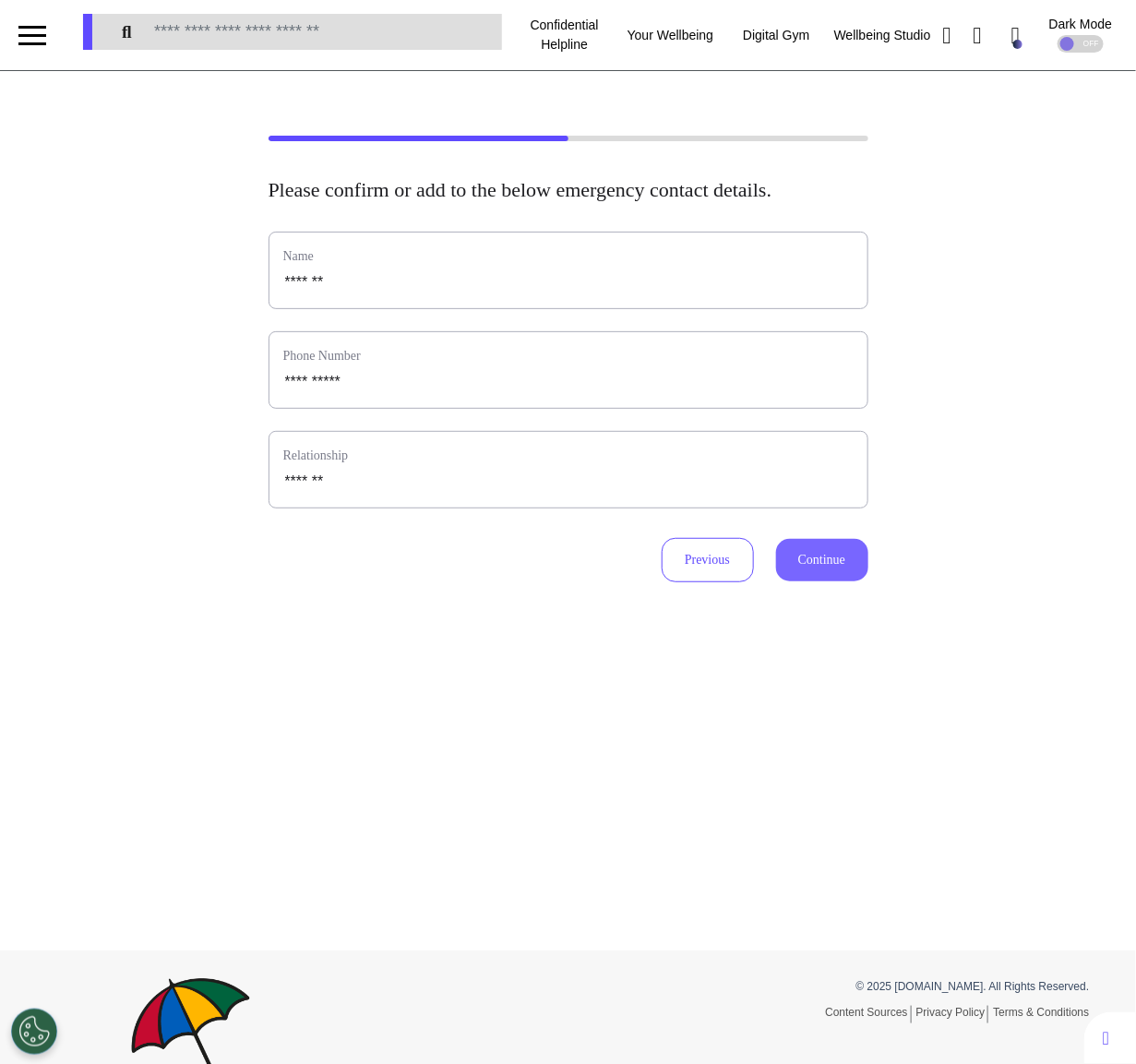
click at [834, 570] on button "Continue" at bounding box center [821, 560] width 92 height 43
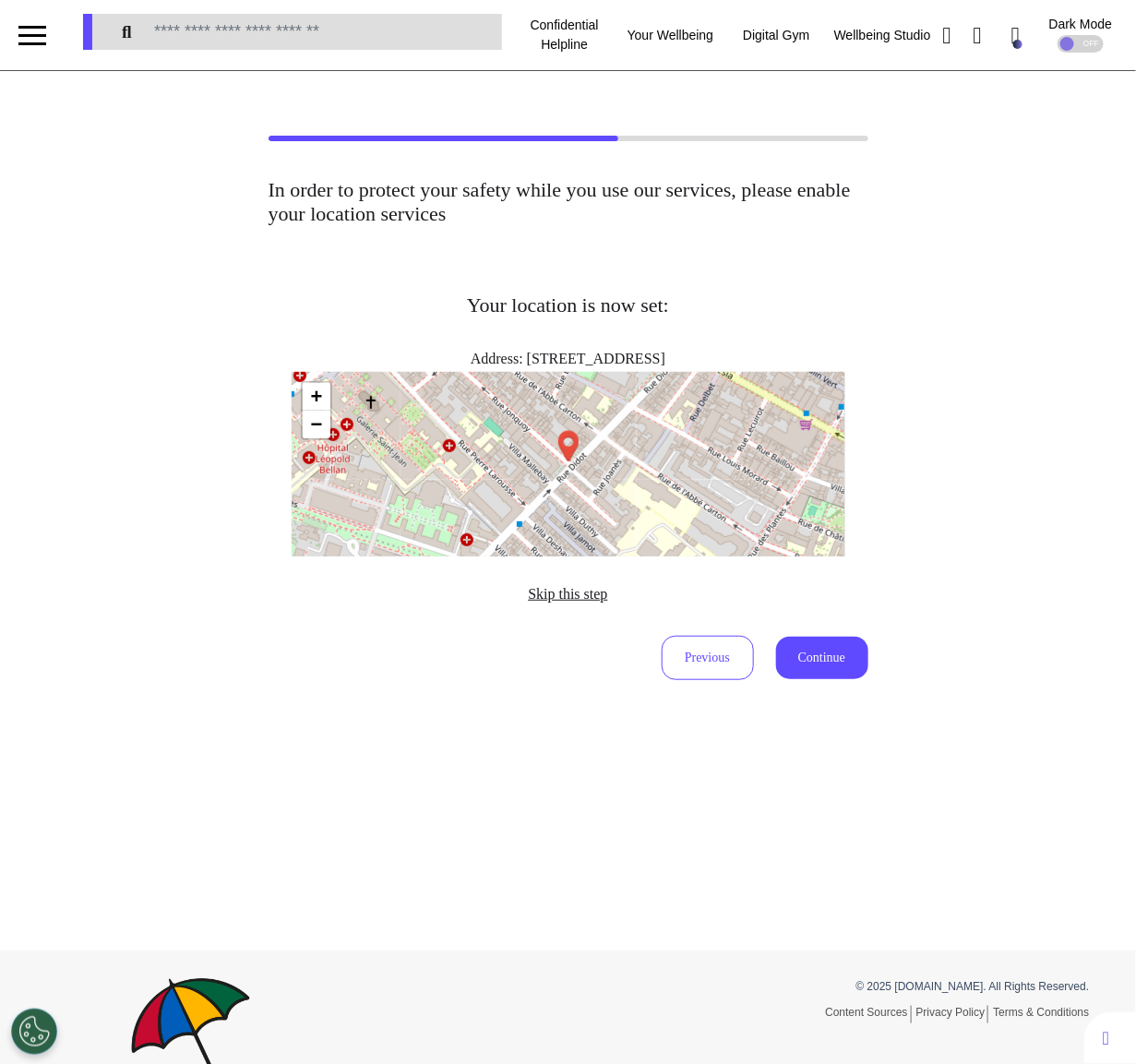
click at [585, 601] on span "Skip this step" at bounding box center [567, 594] width 80 height 16
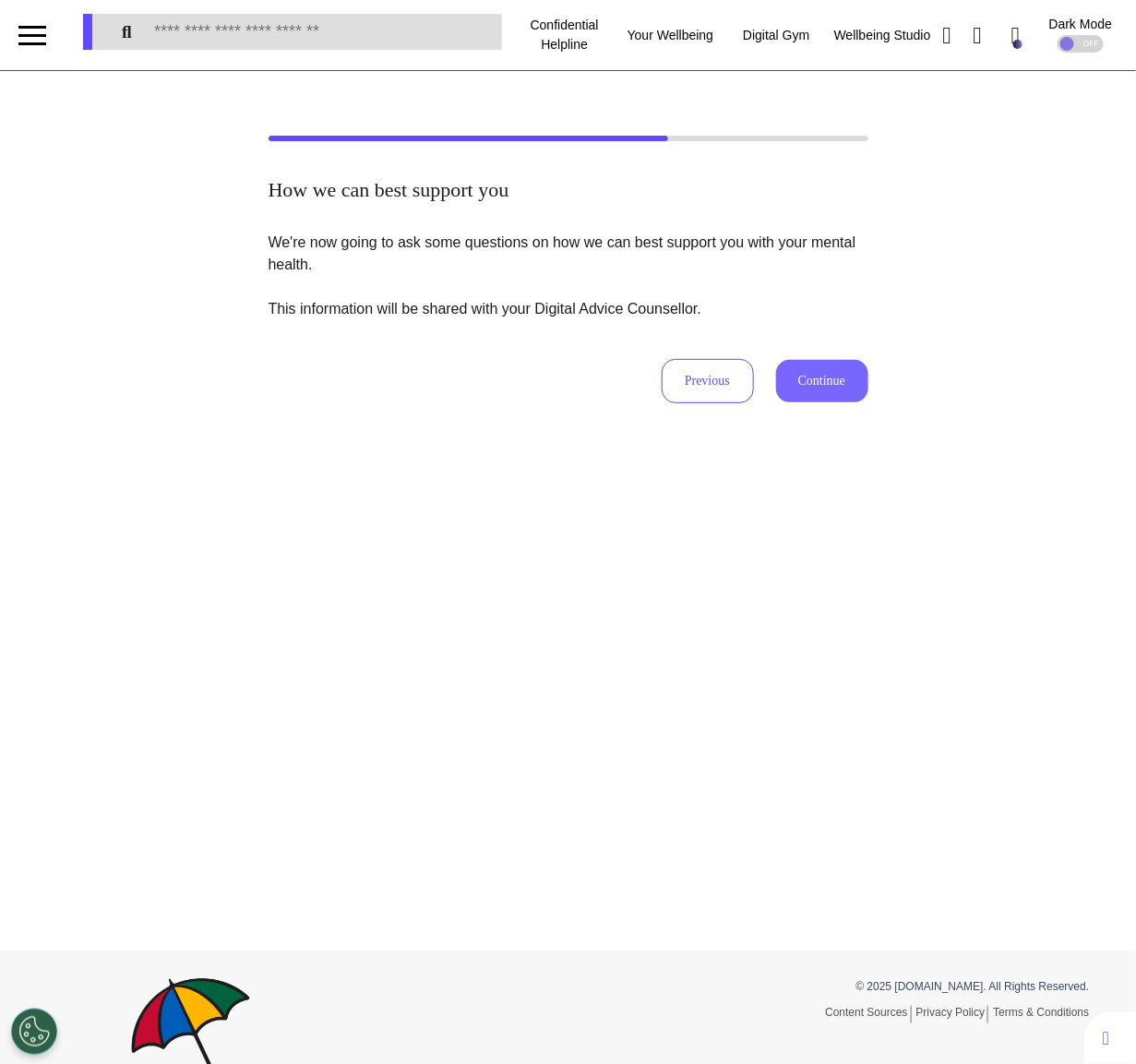
click at [839, 392] on button "Continue" at bounding box center [821, 380] width 92 height 43
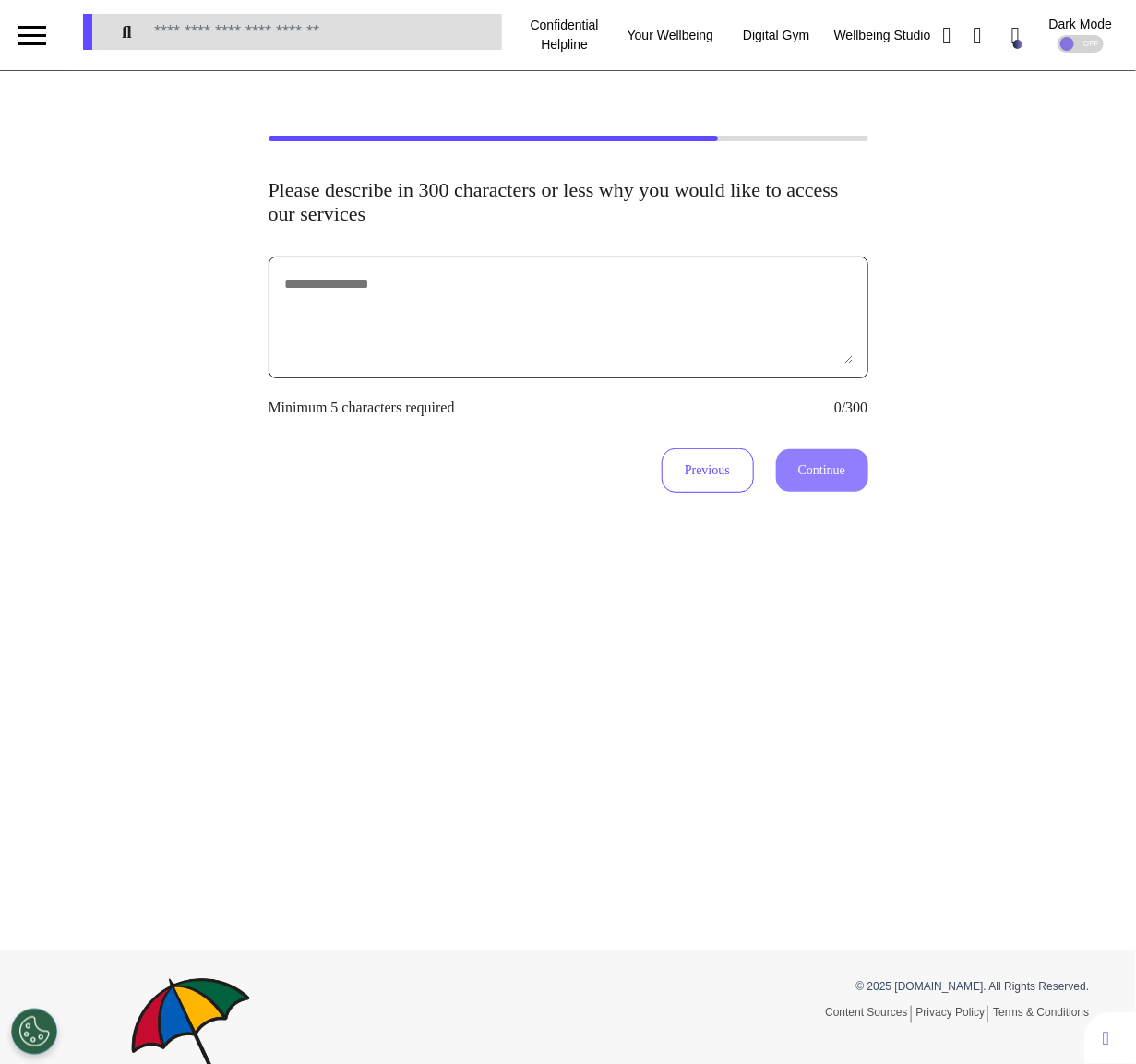
click at [668, 292] on textarea at bounding box center [568, 317] width 570 height 92
type textarea "*******"
click at [822, 465] on button "Continue" at bounding box center [821, 470] width 92 height 43
click at [384, 311] on textarea "*******" at bounding box center [568, 317] width 570 height 92
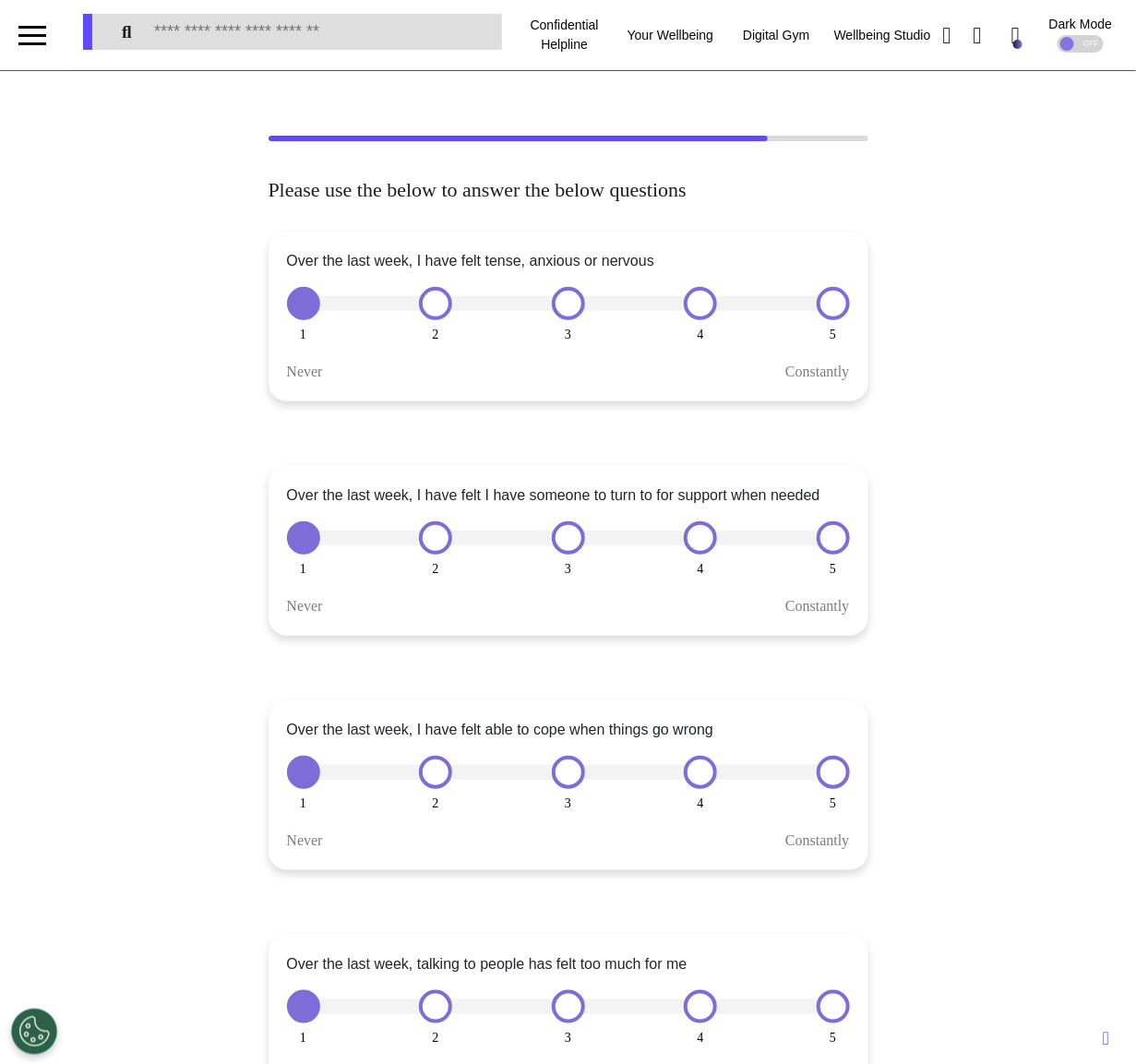
click at [419, 287] on button "2" at bounding box center [435, 303] width 33 height 33
click at [552, 287] on button "3" at bounding box center [568, 303] width 33 height 33
click at [533, 267] on div "Over the last week, I have felt tense, anxious or nervous" at bounding box center [470, 261] width 367 height 22
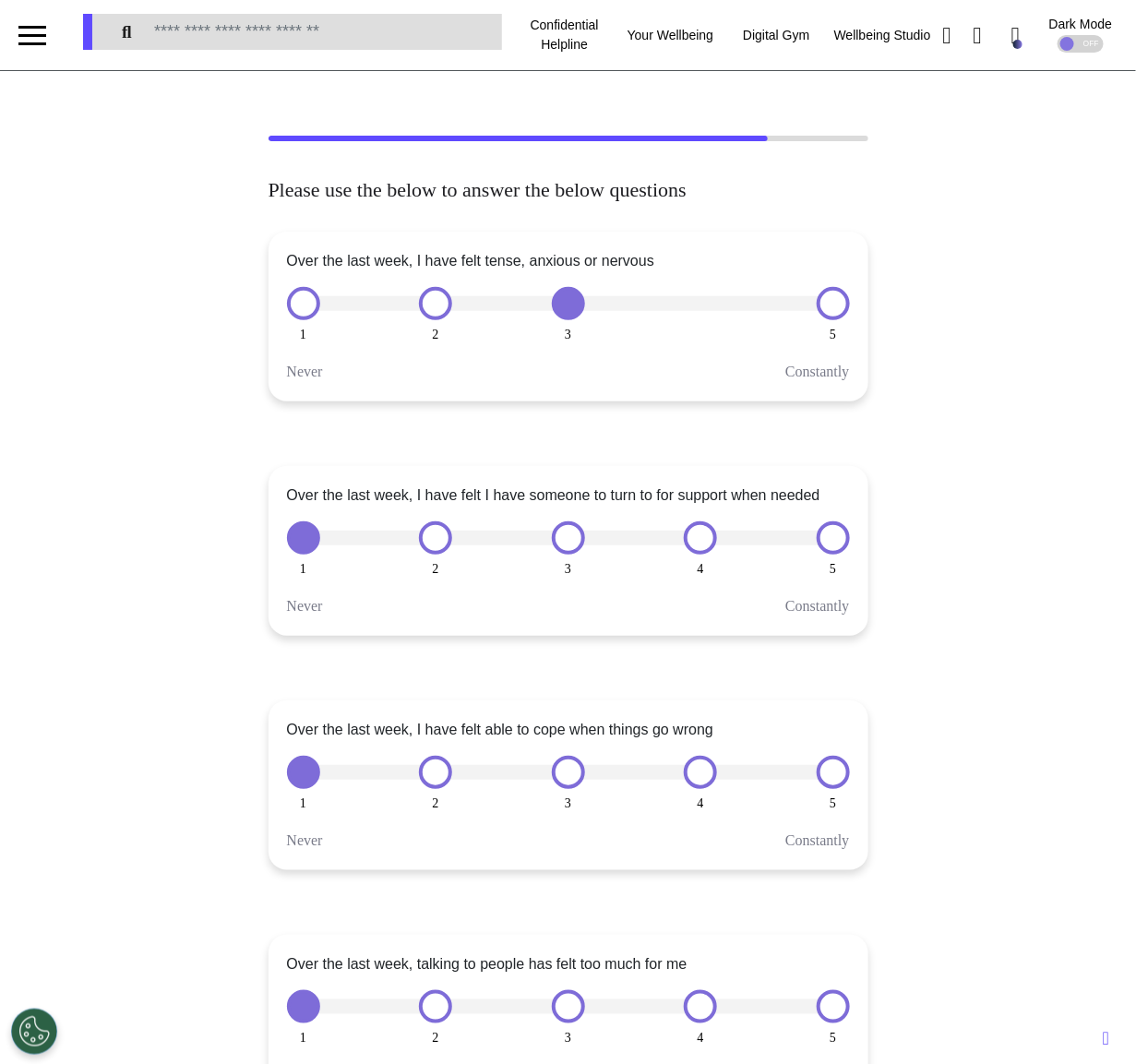
click at [715, 295] on div "1 2 3 4 5" at bounding box center [568, 303] width 562 height 33
click at [720, 307] on div at bounding box center [567, 303] width 560 height 15
click at [711, 305] on button "4" at bounding box center [700, 303] width 33 height 33
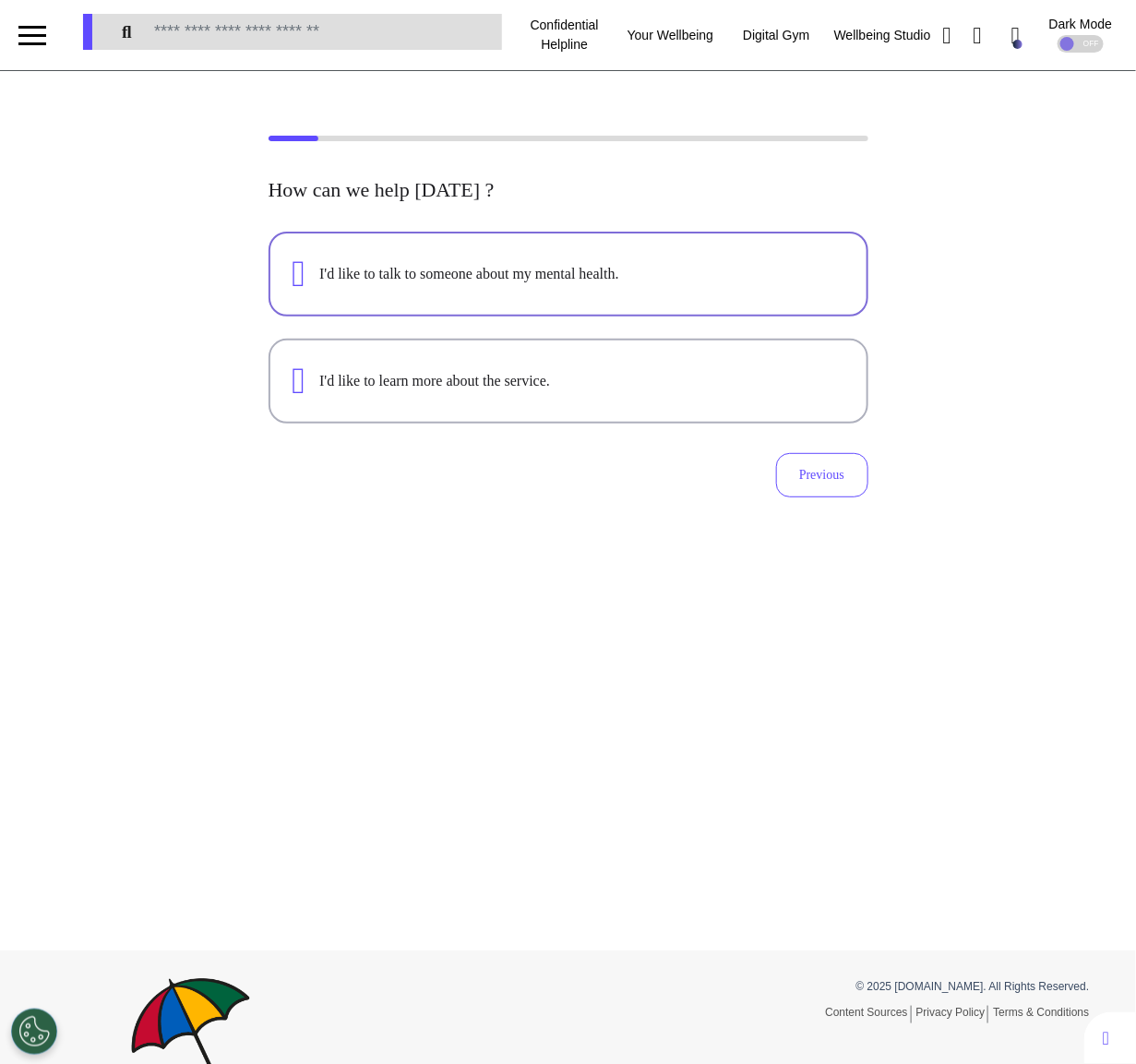
click at [608, 270] on div "I'd like to talk to someone about my mental health." at bounding box center [581, 273] width 524 height 22
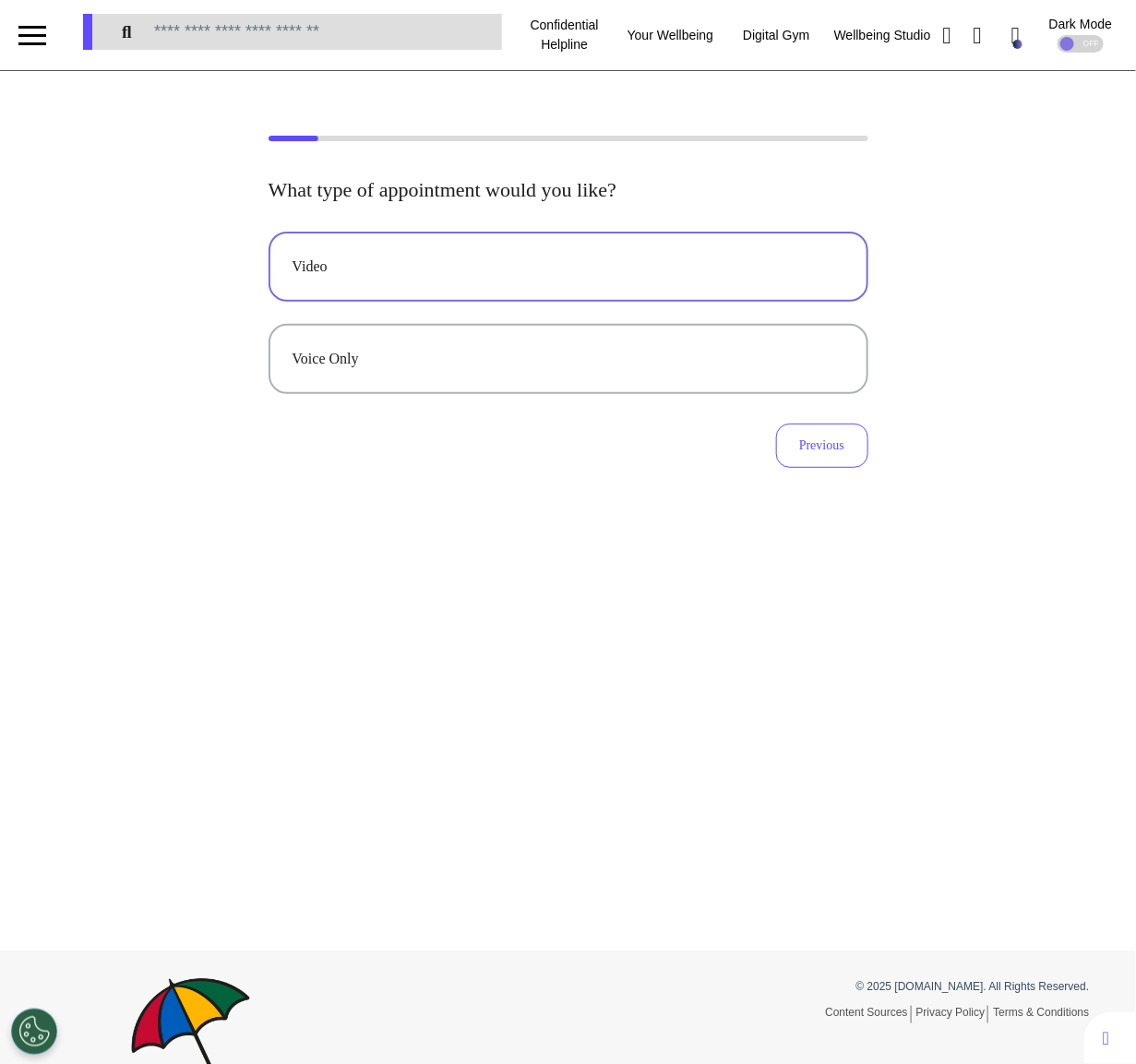
click at [590, 251] on button "Video" at bounding box center [568, 266] width 599 height 70
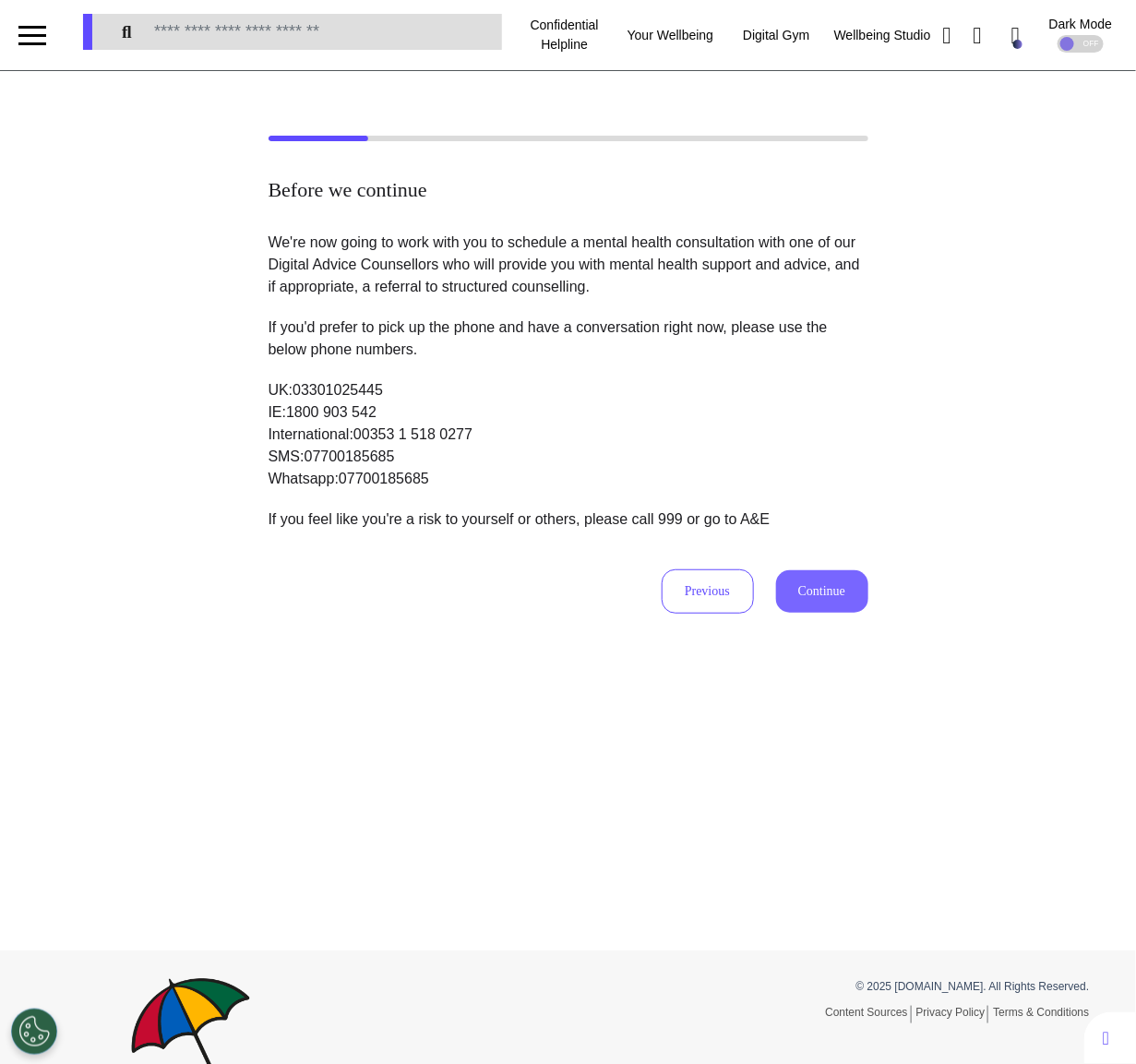
click at [858, 576] on button "Continue" at bounding box center [821, 591] width 92 height 43
select select "******"
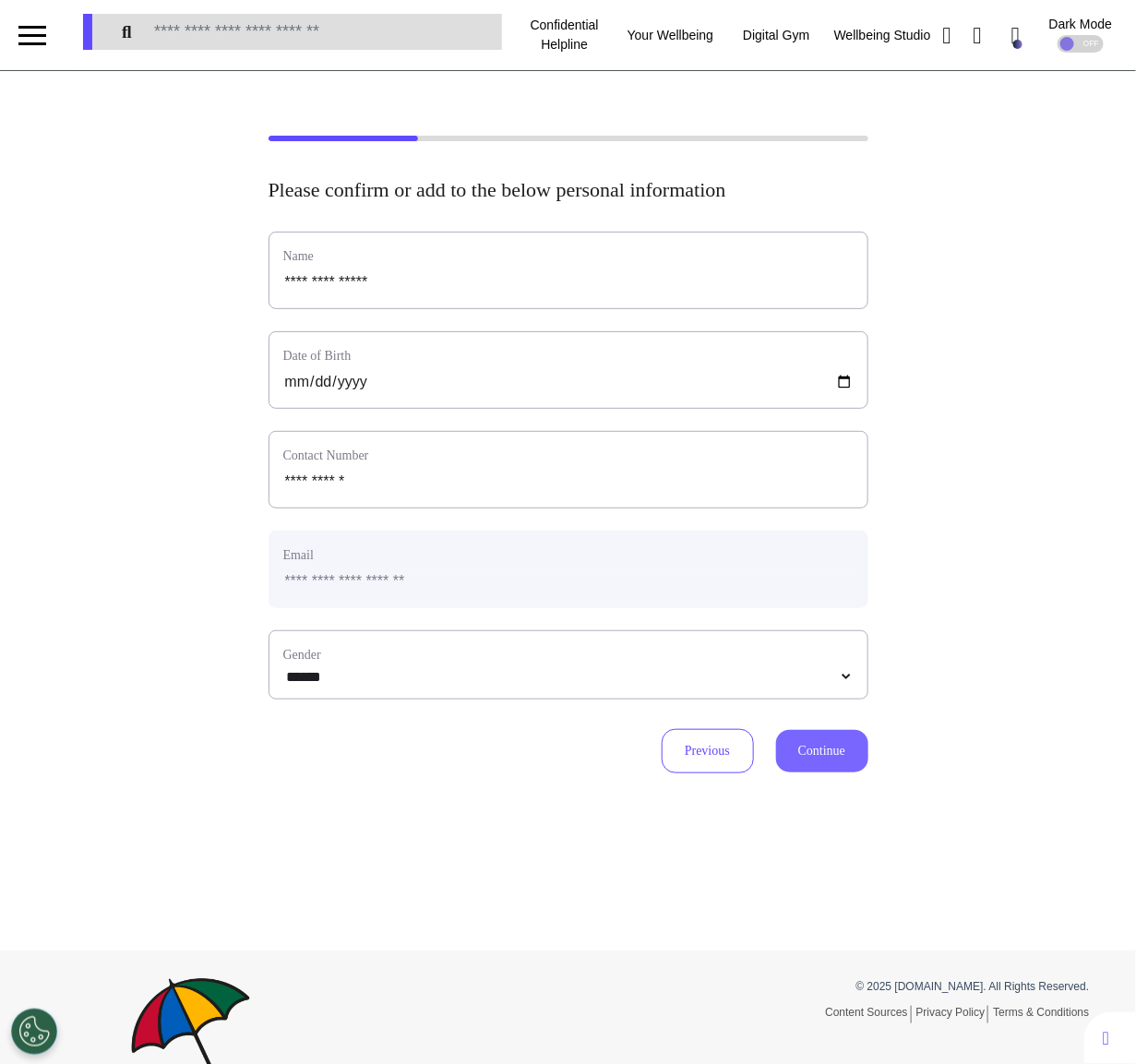
click at [830, 749] on button "Continue" at bounding box center [821, 751] width 92 height 43
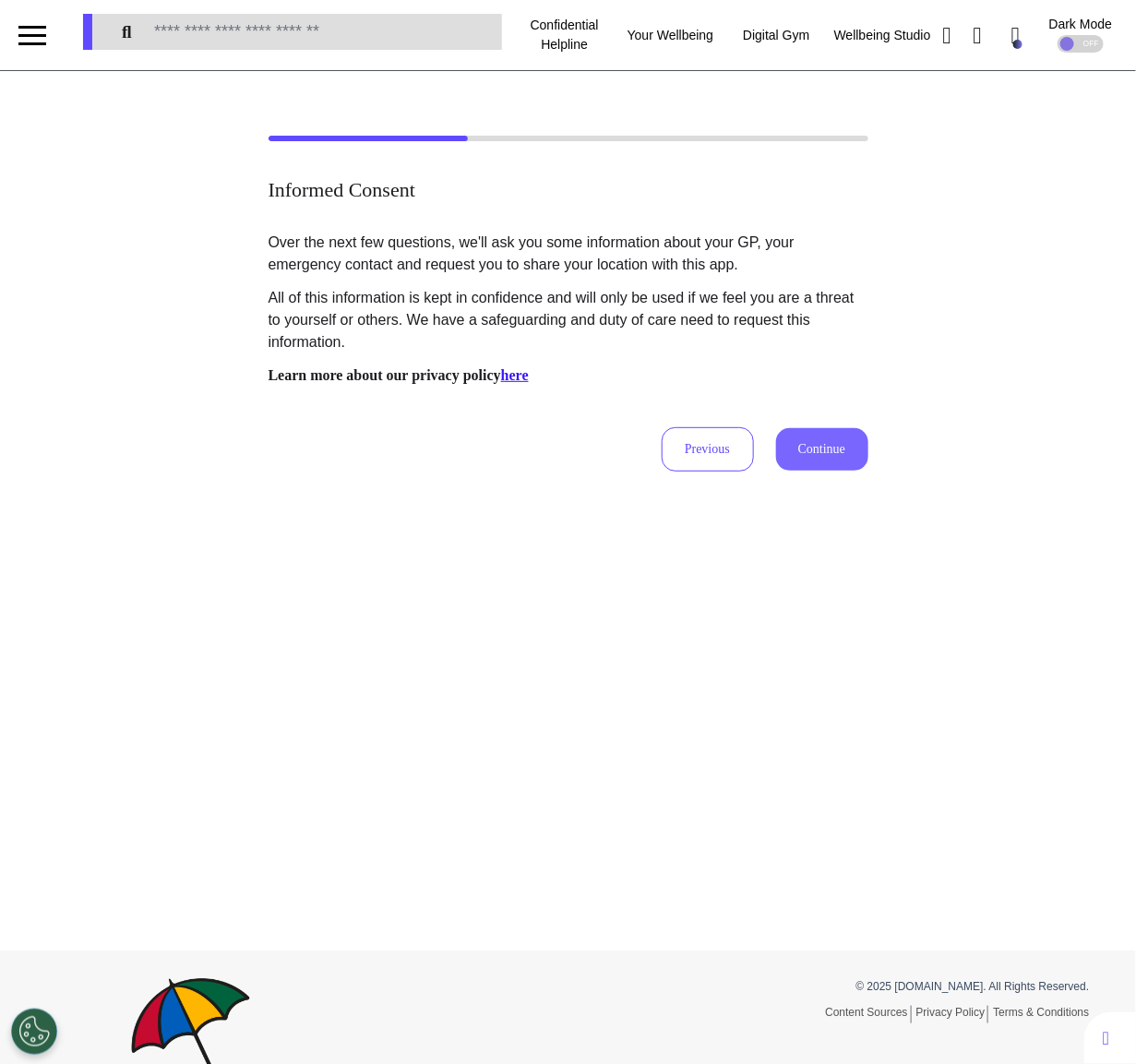
click at [820, 430] on button "Continue" at bounding box center [821, 449] width 92 height 43
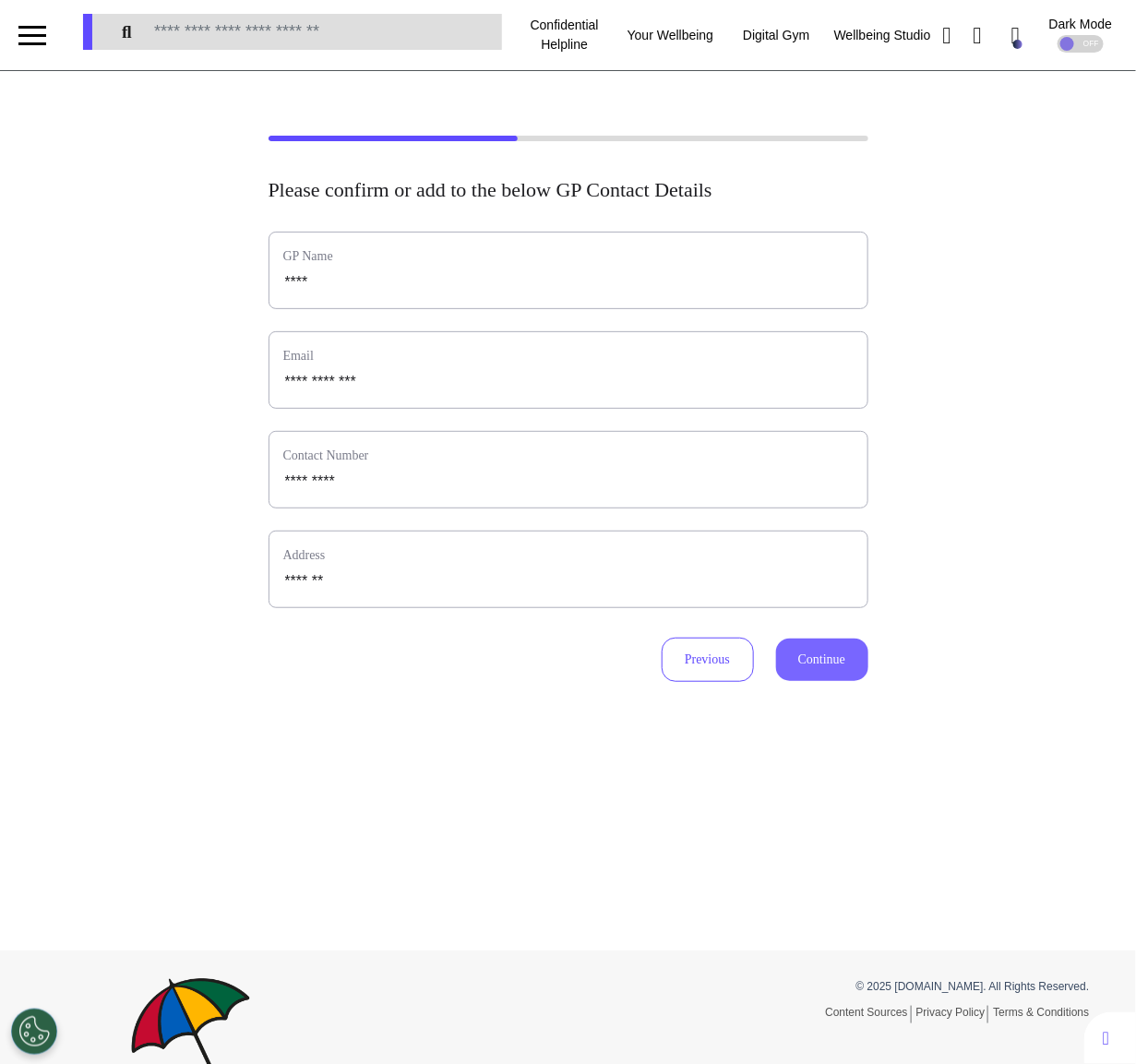
click at [815, 647] on button "Continue" at bounding box center [821, 659] width 92 height 43
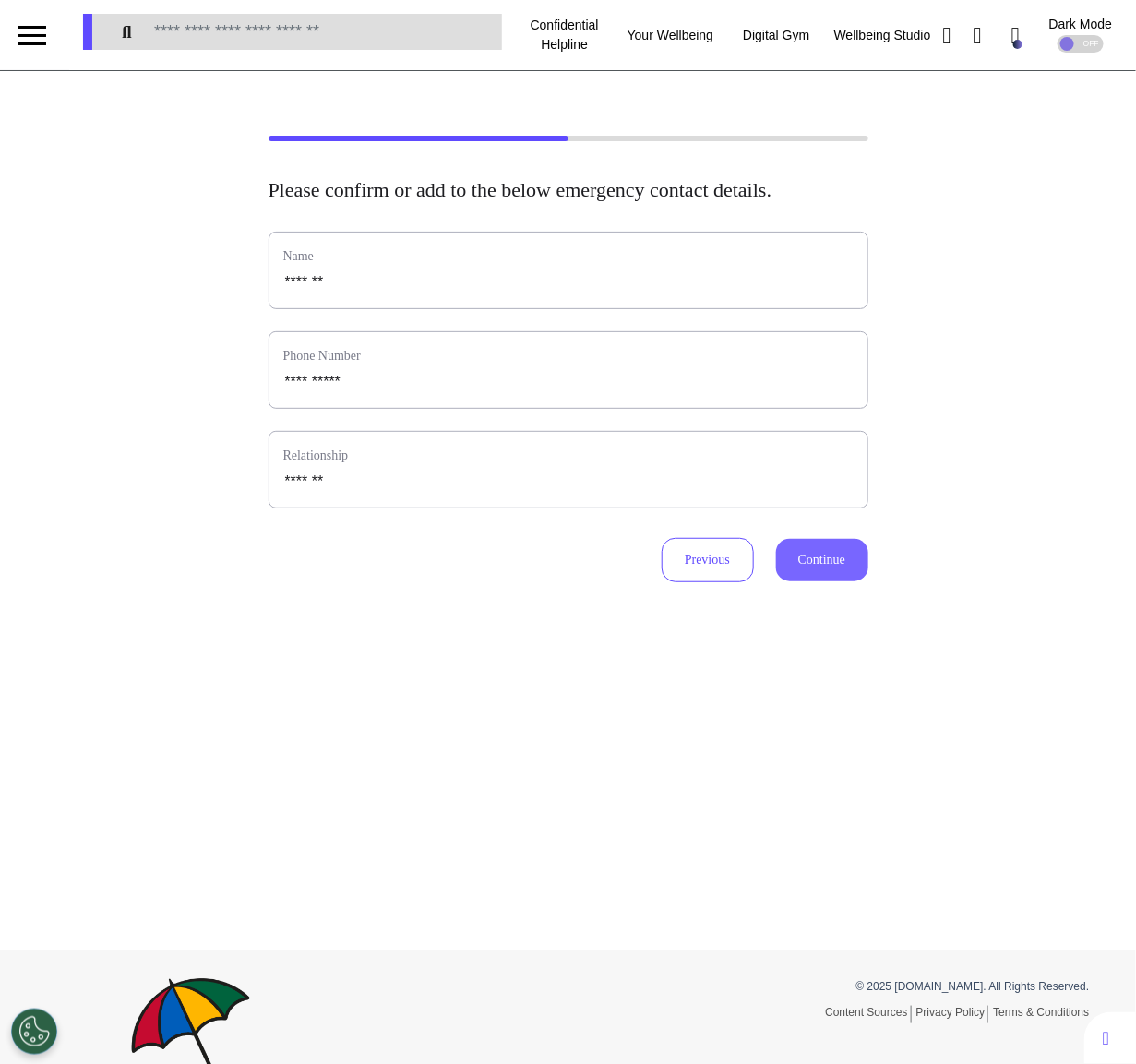
click at [810, 574] on button "Continue" at bounding box center [821, 560] width 92 height 43
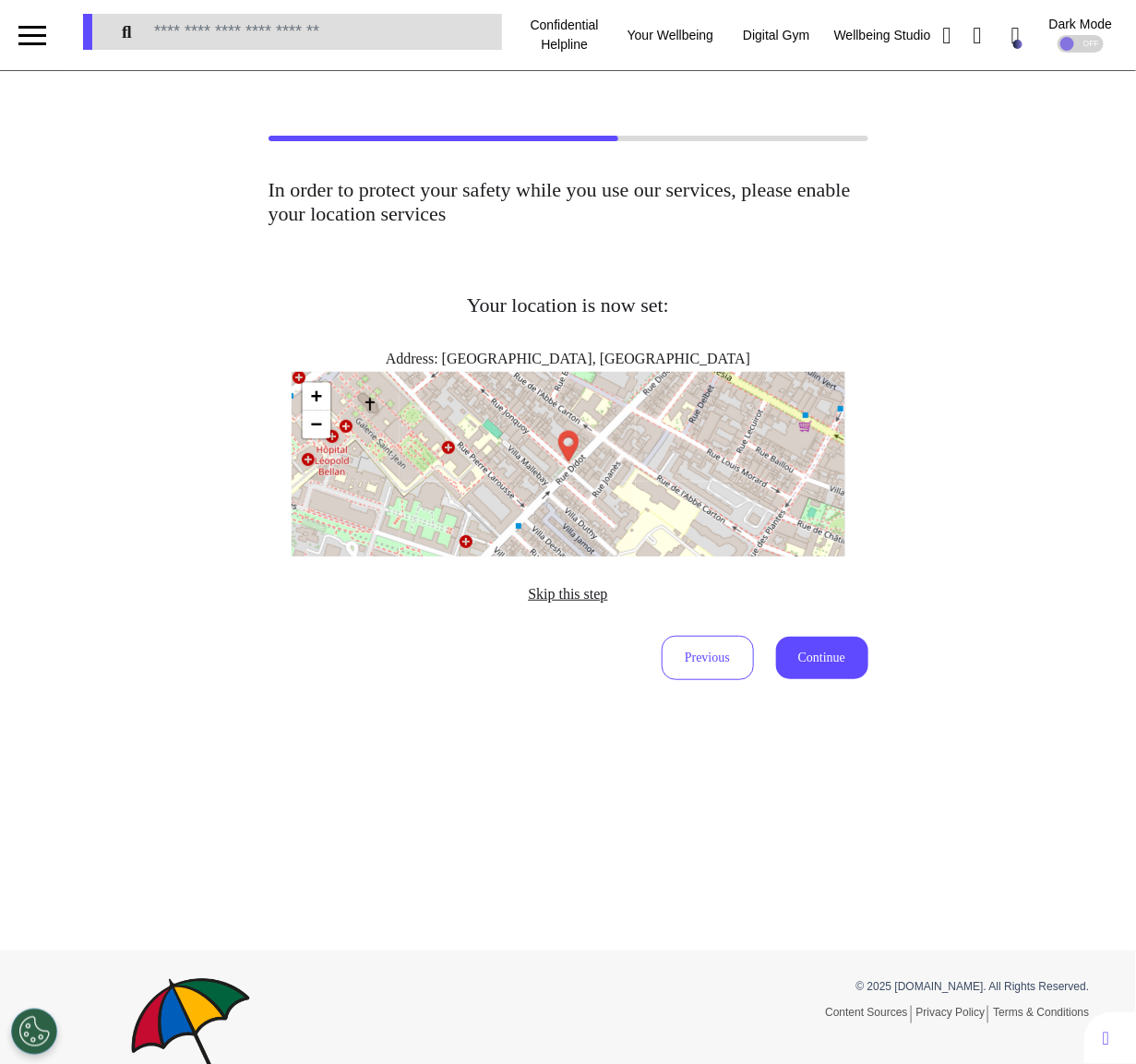
click at [577, 583] on button "Skip this step" at bounding box center [567, 594] width 90 height 24
click at [576, 596] on span "Skip this step" at bounding box center [567, 594] width 80 height 16
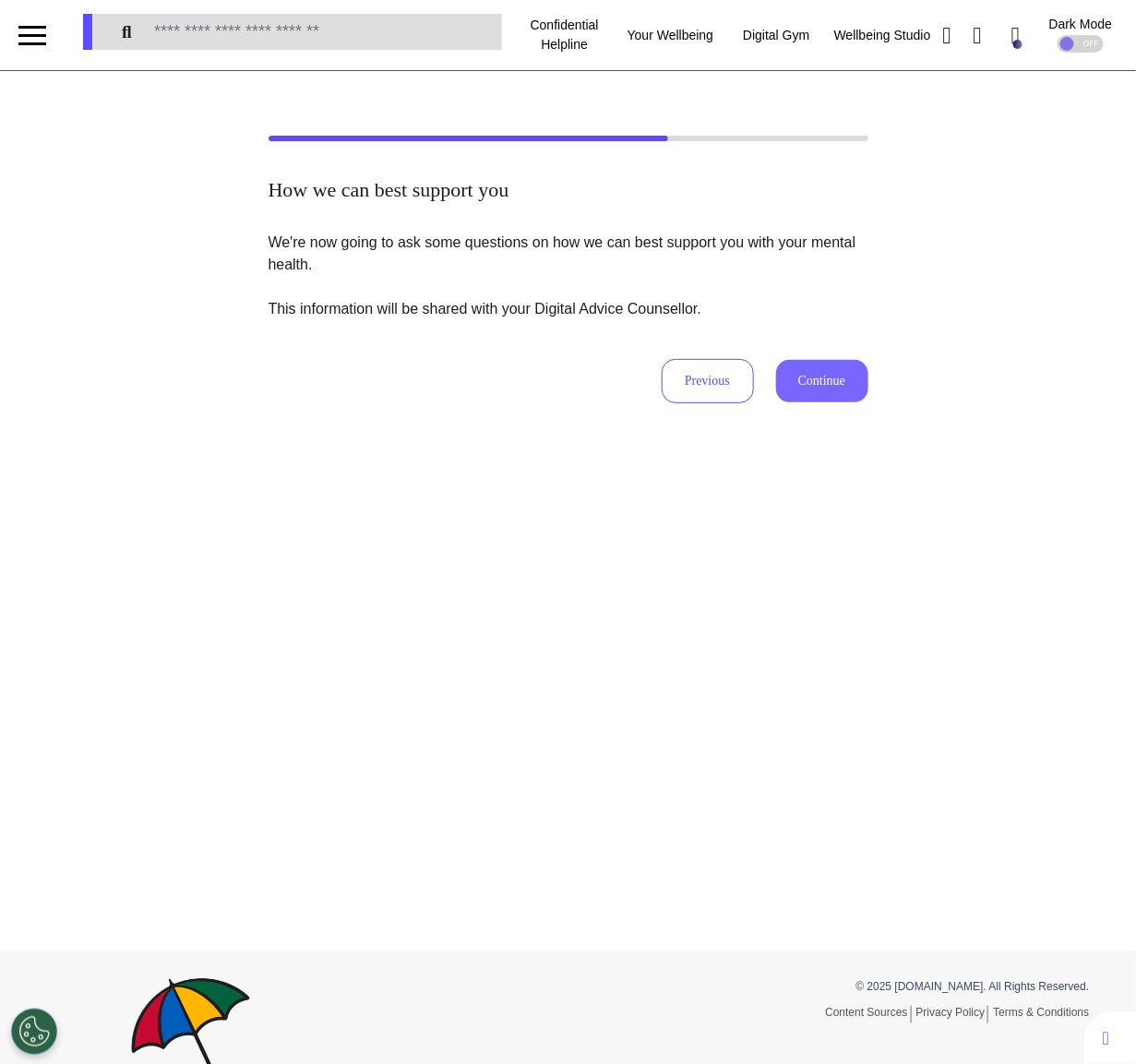
click at [827, 391] on button "Continue" at bounding box center [821, 380] width 92 height 43
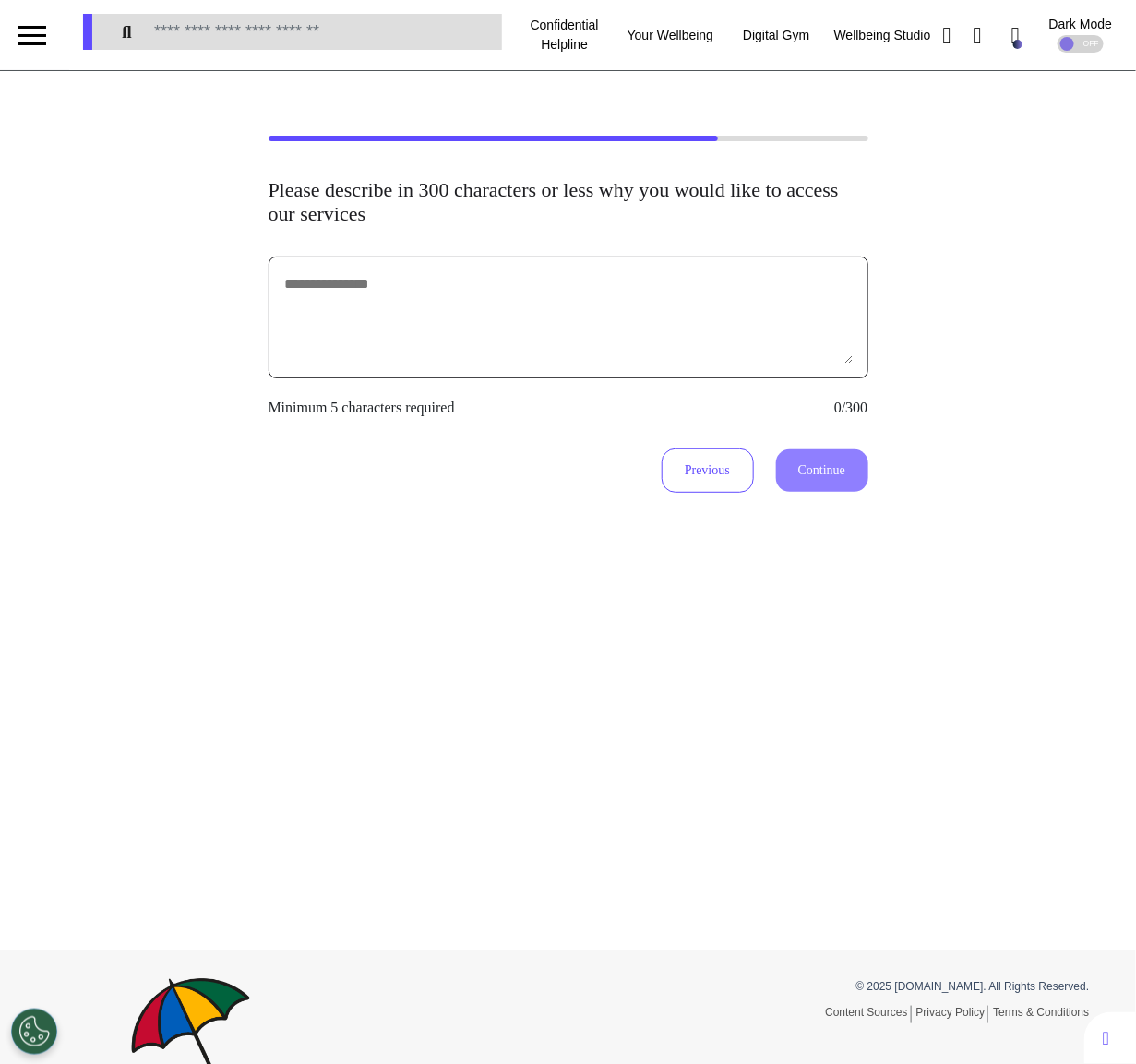
click at [665, 325] on textarea at bounding box center [568, 317] width 570 height 92
type textarea "*********"
click at [849, 460] on button "Continue" at bounding box center [821, 470] width 92 height 43
click at [724, 276] on textarea "*********" at bounding box center [568, 317] width 570 height 92
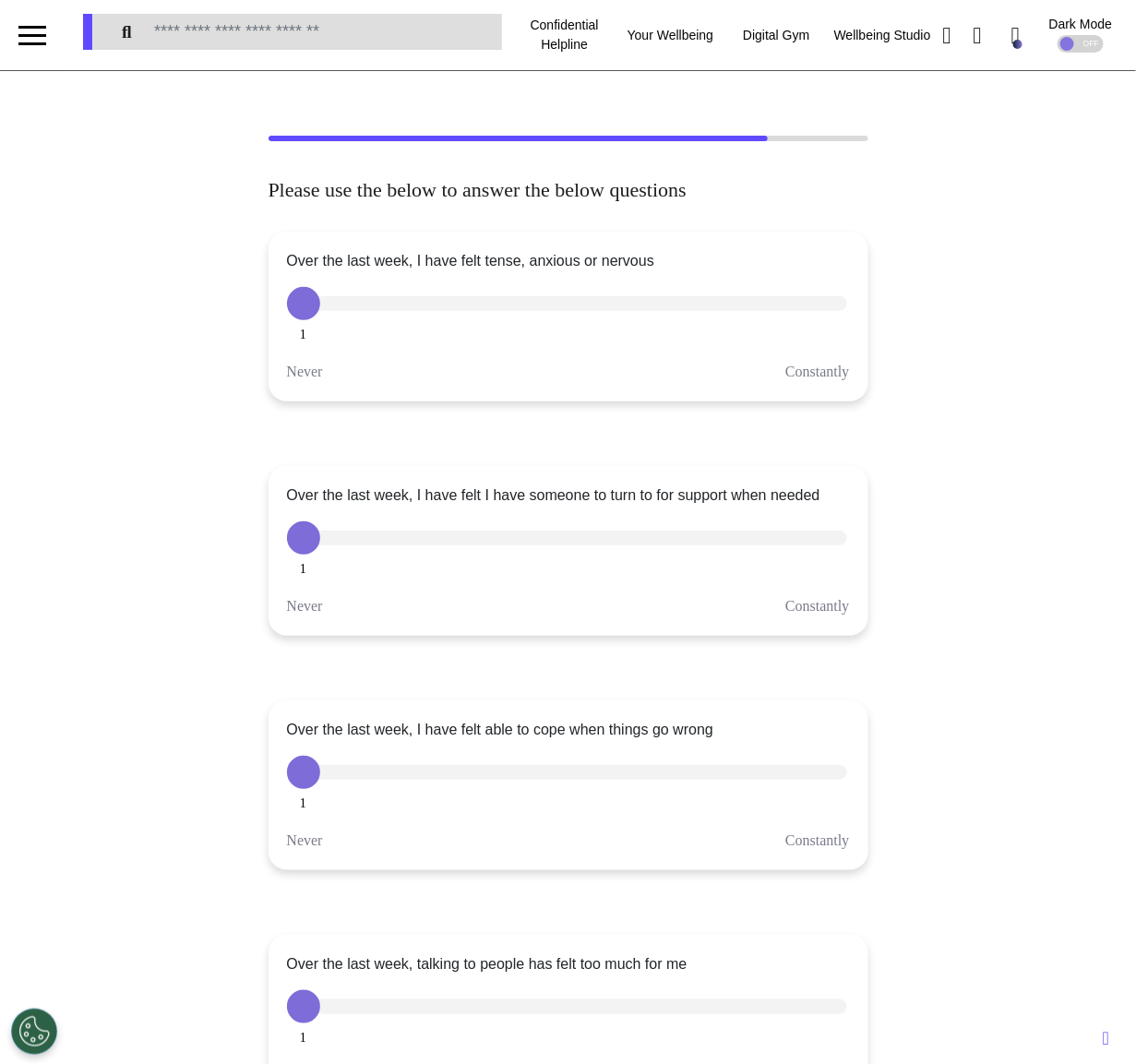
click at [0, 0] on button "2" at bounding box center [0, 0] width 0 height 0
click at [0, 0] on span "3" at bounding box center [0, 0] width 0 height 0
click at [719, 302] on div at bounding box center [567, 303] width 560 height 15
click at [0, 0] on button "4" at bounding box center [0, 0] width 0 height 0
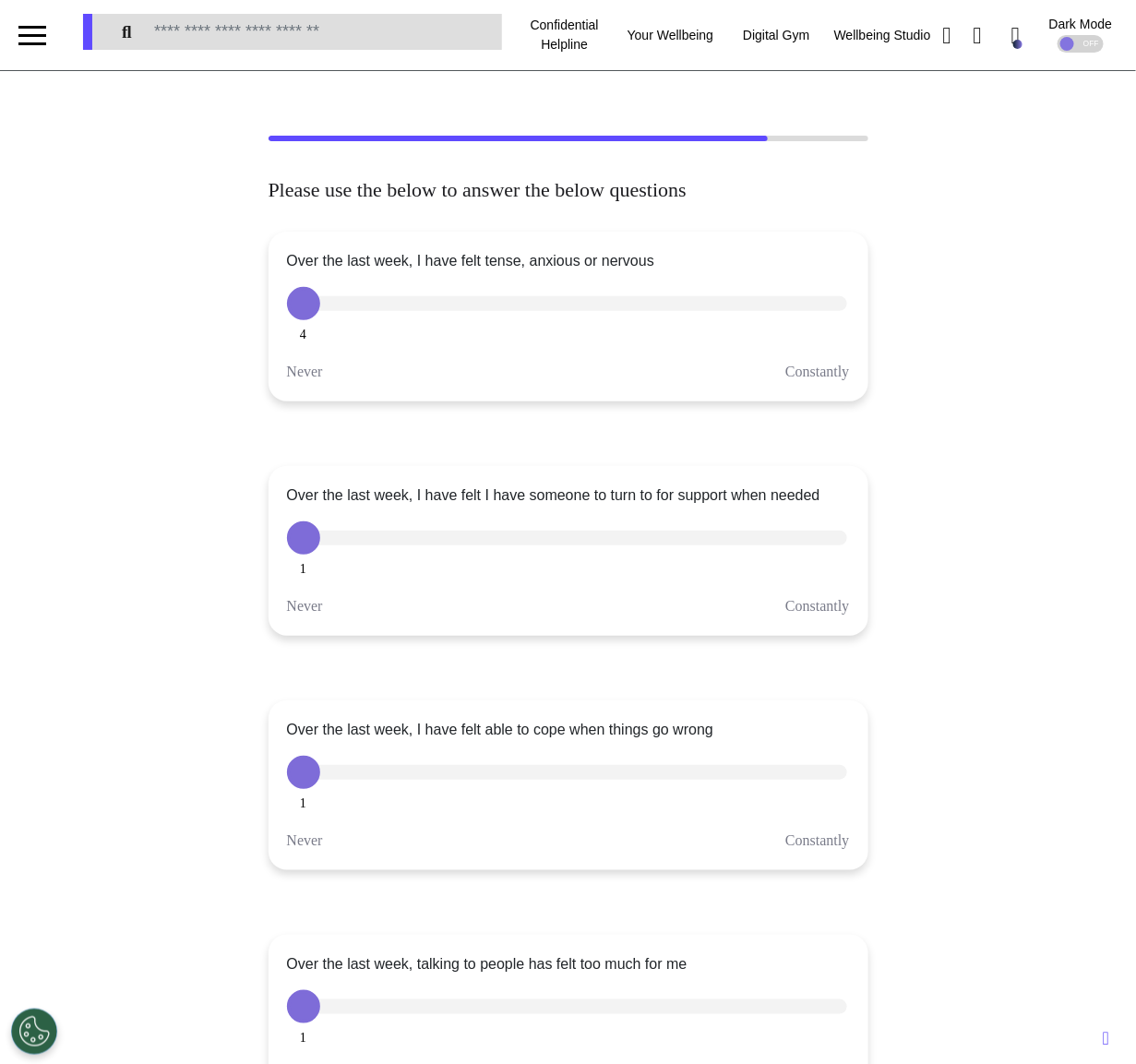
click at [0, 0] on button "5" at bounding box center [0, 0] width 0 height 0
click at [0, 0] on button "2" at bounding box center [0, 0] width 0 height 0
click at [572, 326] on div "Over the last week, I have felt tense, anxious or nervous 1 2 3 4 5 Never Const…" at bounding box center [568, 316] width 599 height 170
click at [0, 0] on button "3" at bounding box center [0, 0] width 0 height 0
click at [0, 0] on button "4" at bounding box center [0, 0] width 0 height 0
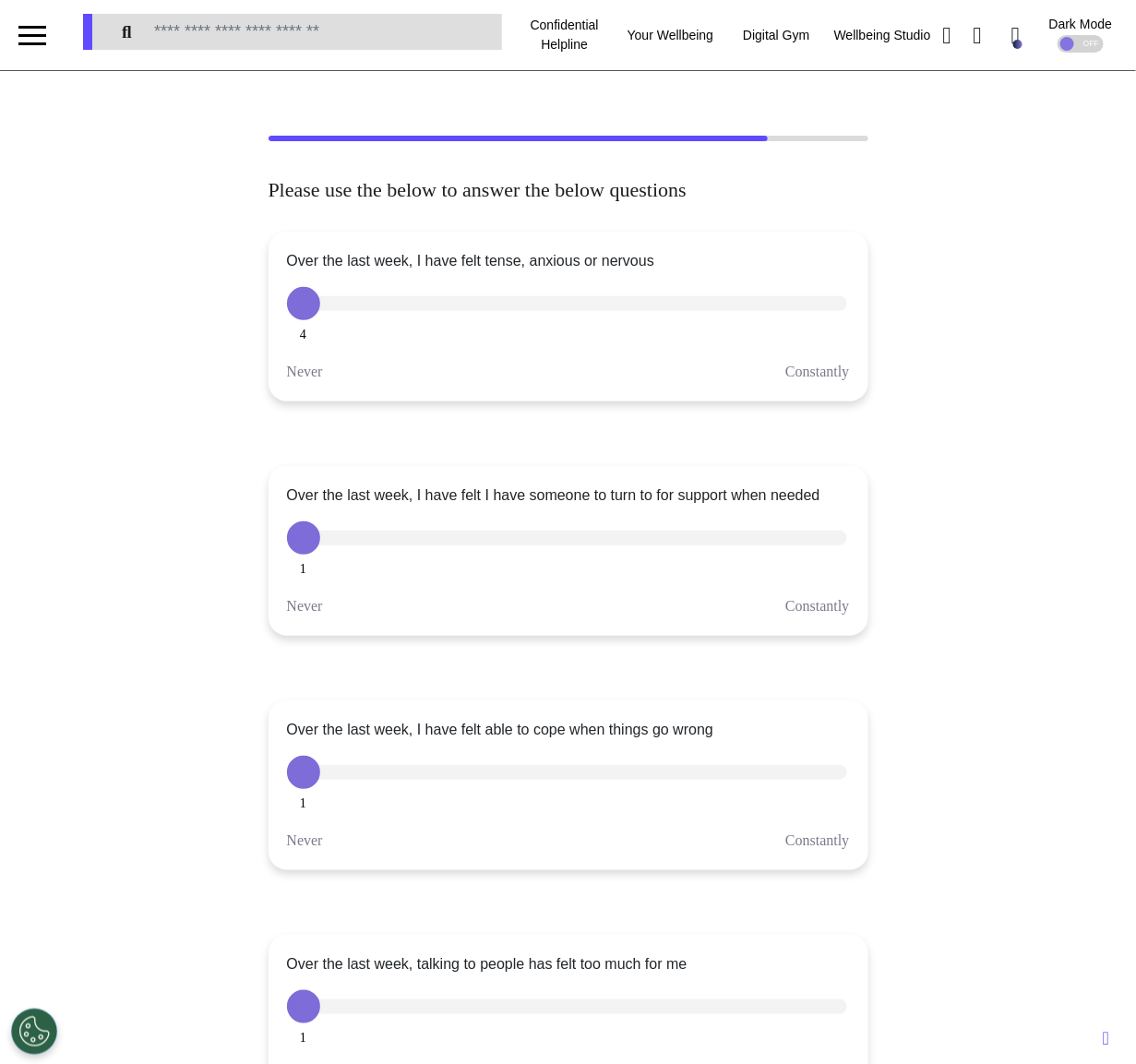
click at [0, 0] on button "5" at bounding box center [0, 0] width 0 height 0
click at [379, 531] on div at bounding box center [567, 538] width 560 height 15
click at [0, 0] on button "2" at bounding box center [0, 0] width 0 height 0
click at [0, 0] on button "3" at bounding box center [0, 0] width 0 height 0
click at [0, 0] on button "4" at bounding box center [0, 0] width 0 height 0
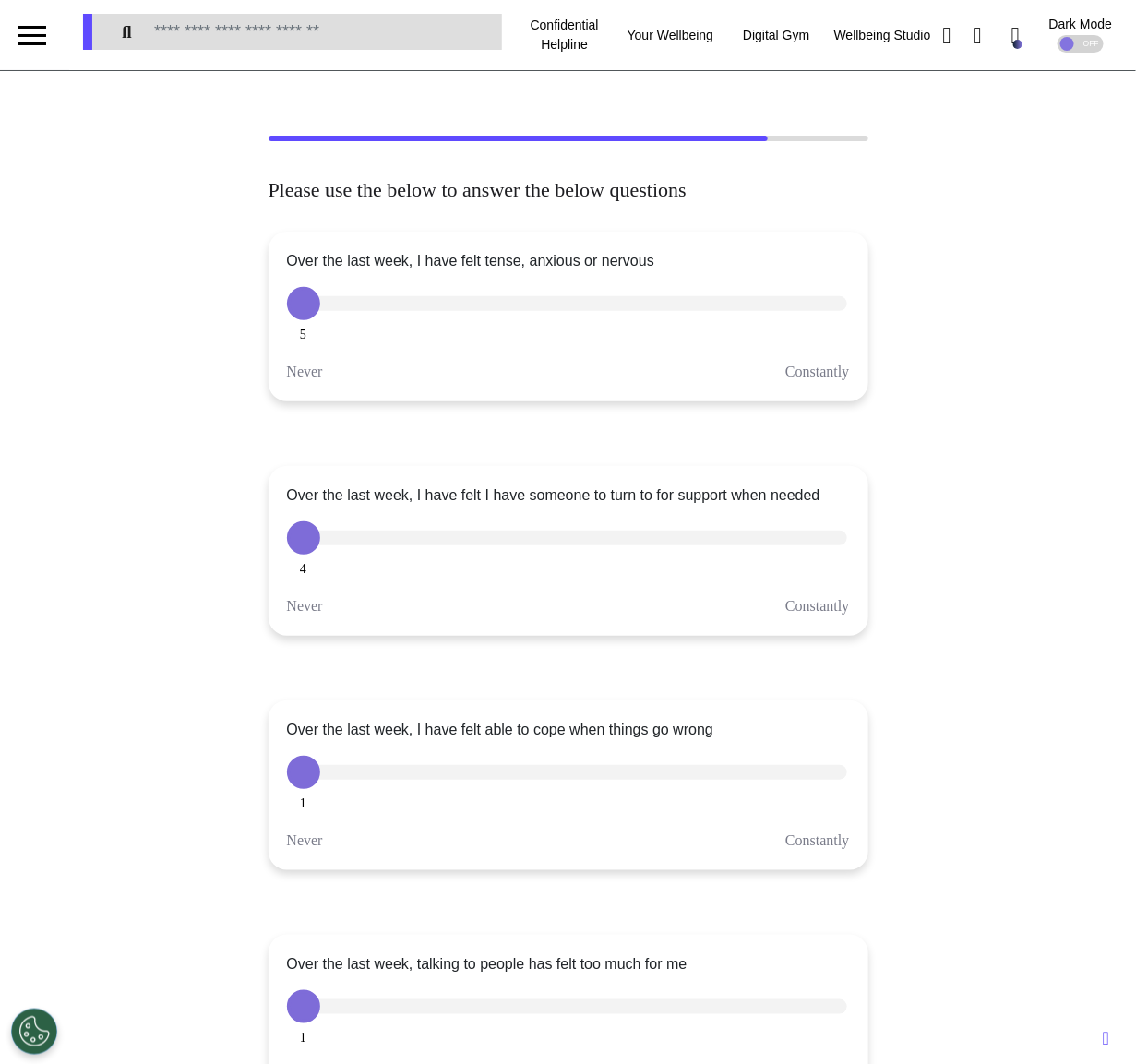
click at [0, 0] on button "5" at bounding box center [0, 0] width 0 height 0
click at [0, 0] on button "4" at bounding box center [0, 0] width 0 height 0
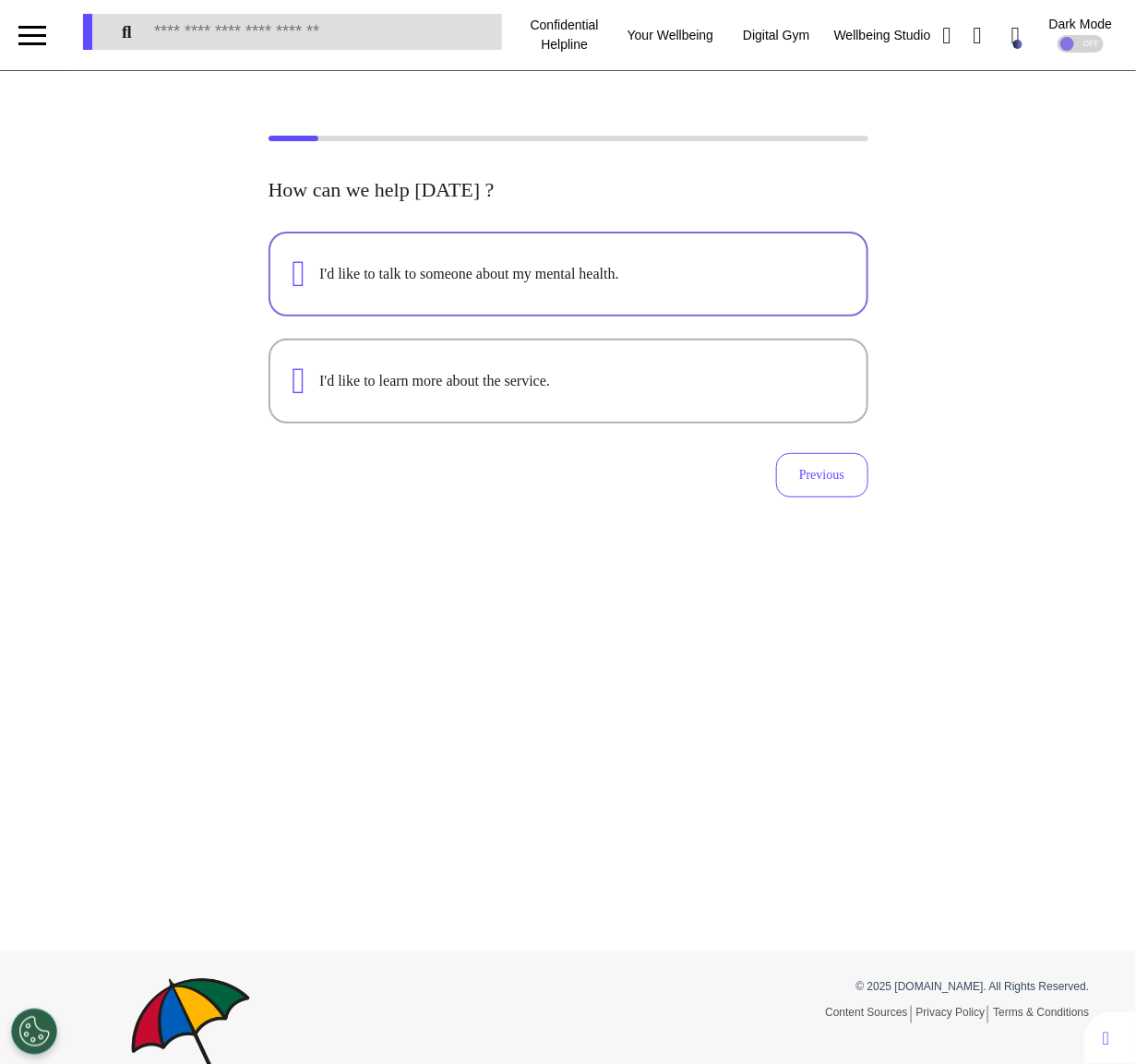
click at [336, 259] on div "I'd like to talk to someone about my mental health." at bounding box center [568, 273] width 552 height 37
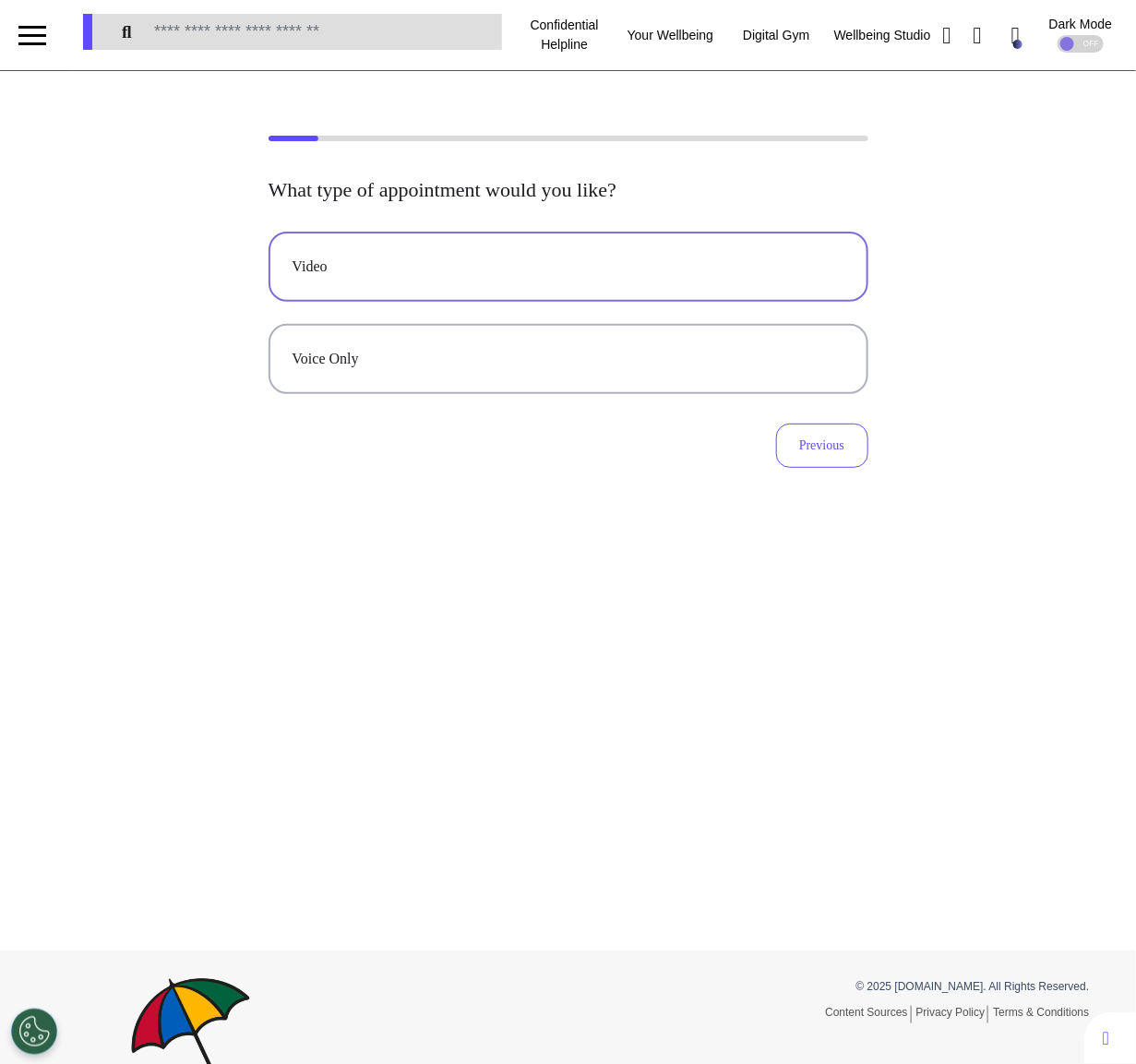
click at [523, 251] on button "Video" at bounding box center [568, 266] width 599 height 70
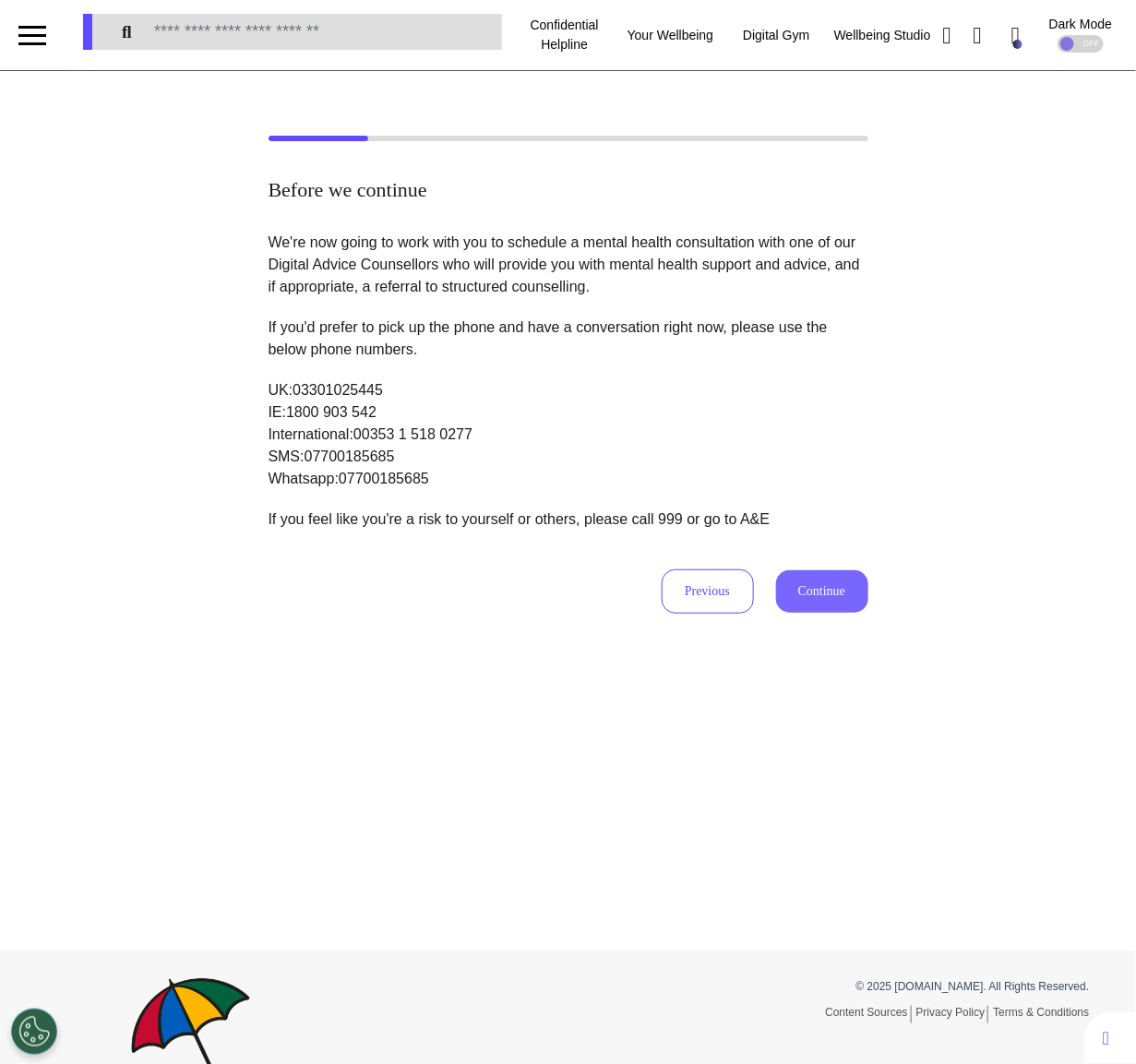
click at [825, 600] on button "Continue" at bounding box center [821, 591] width 92 height 43
select select "******"
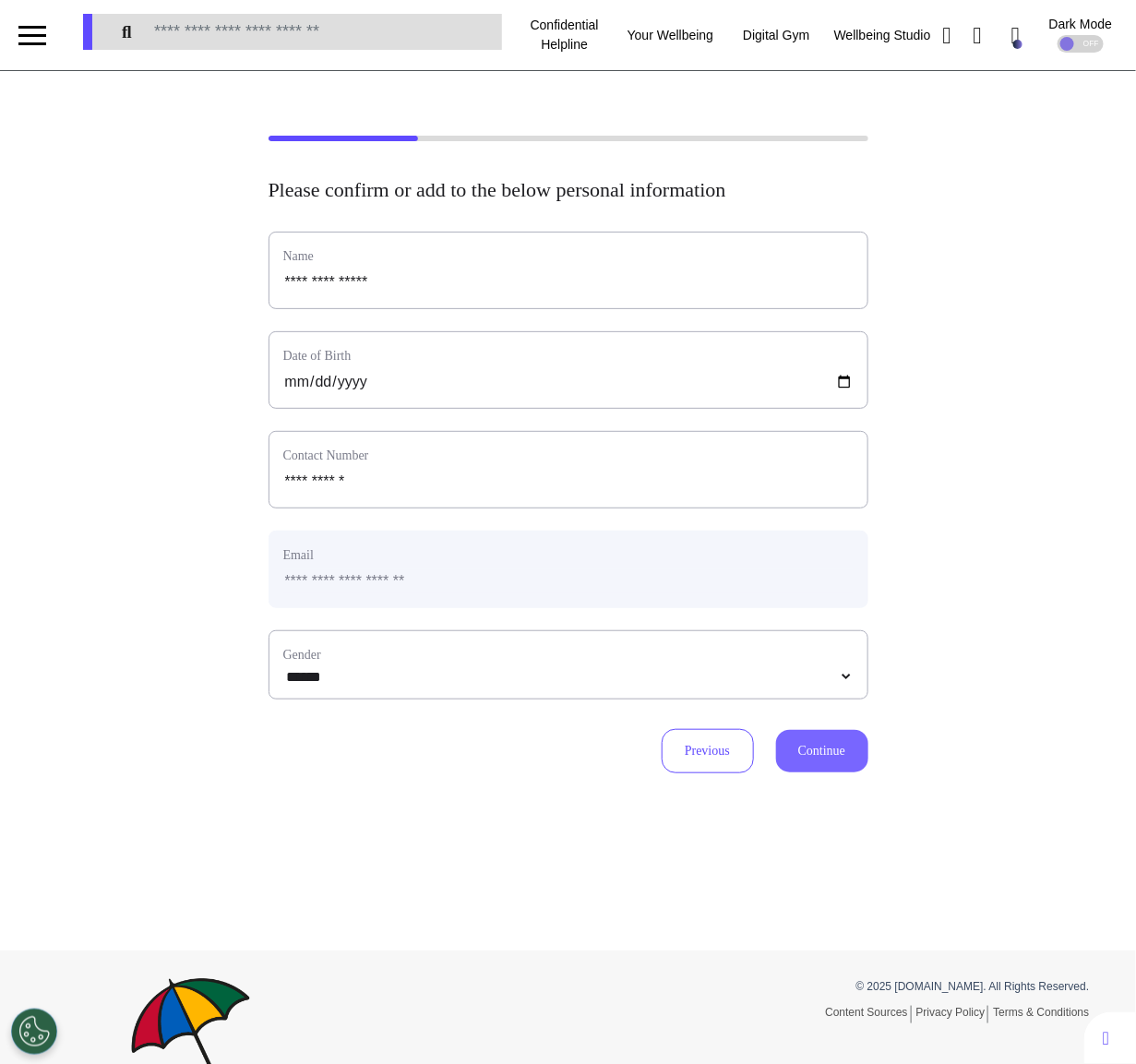
click at [823, 750] on button "Continue" at bounding box center [821, 751] width 92 height 43
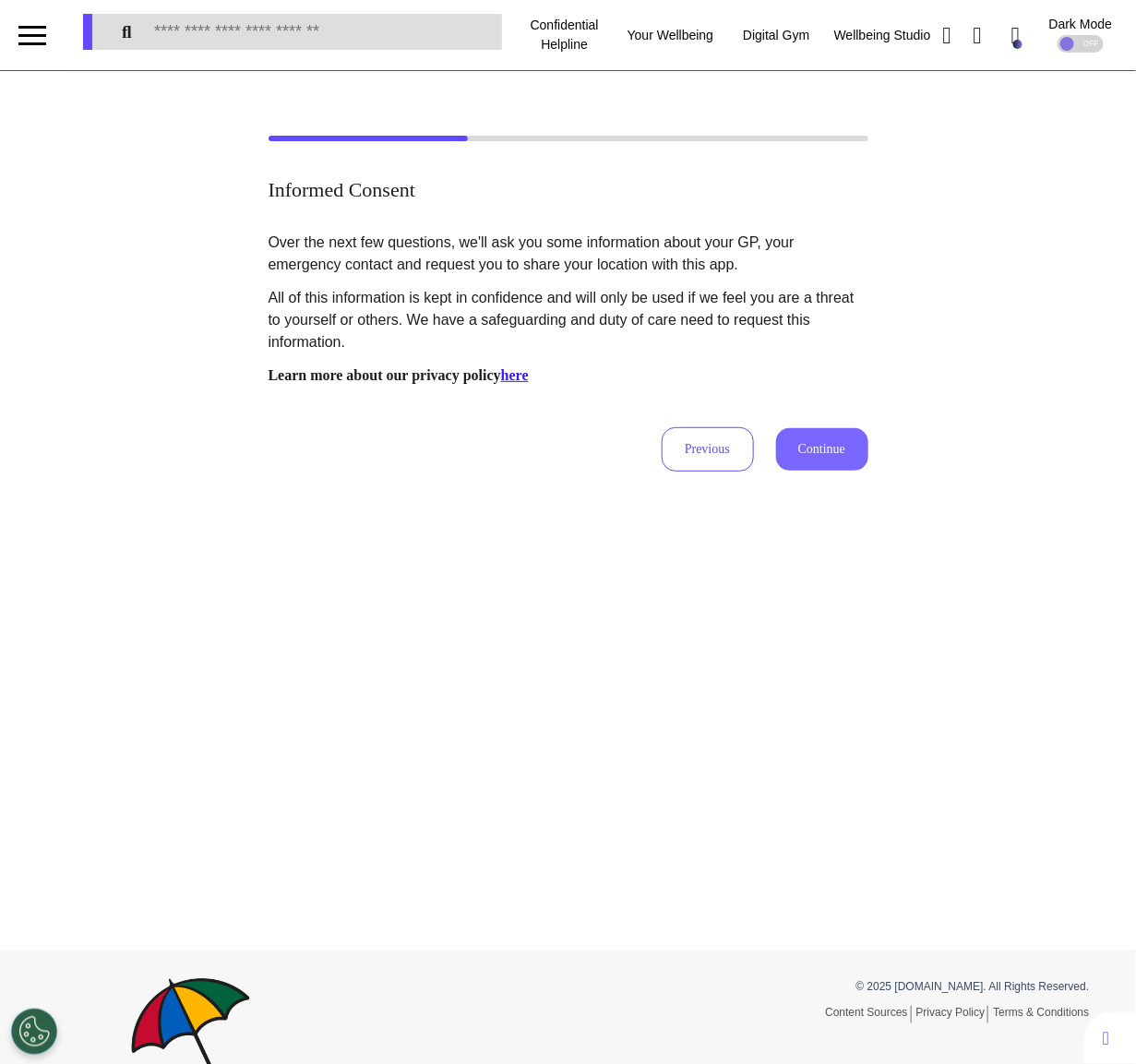
click at [820, 435] on button "Continue" at bounding box center [821, 449] width 92 height 43
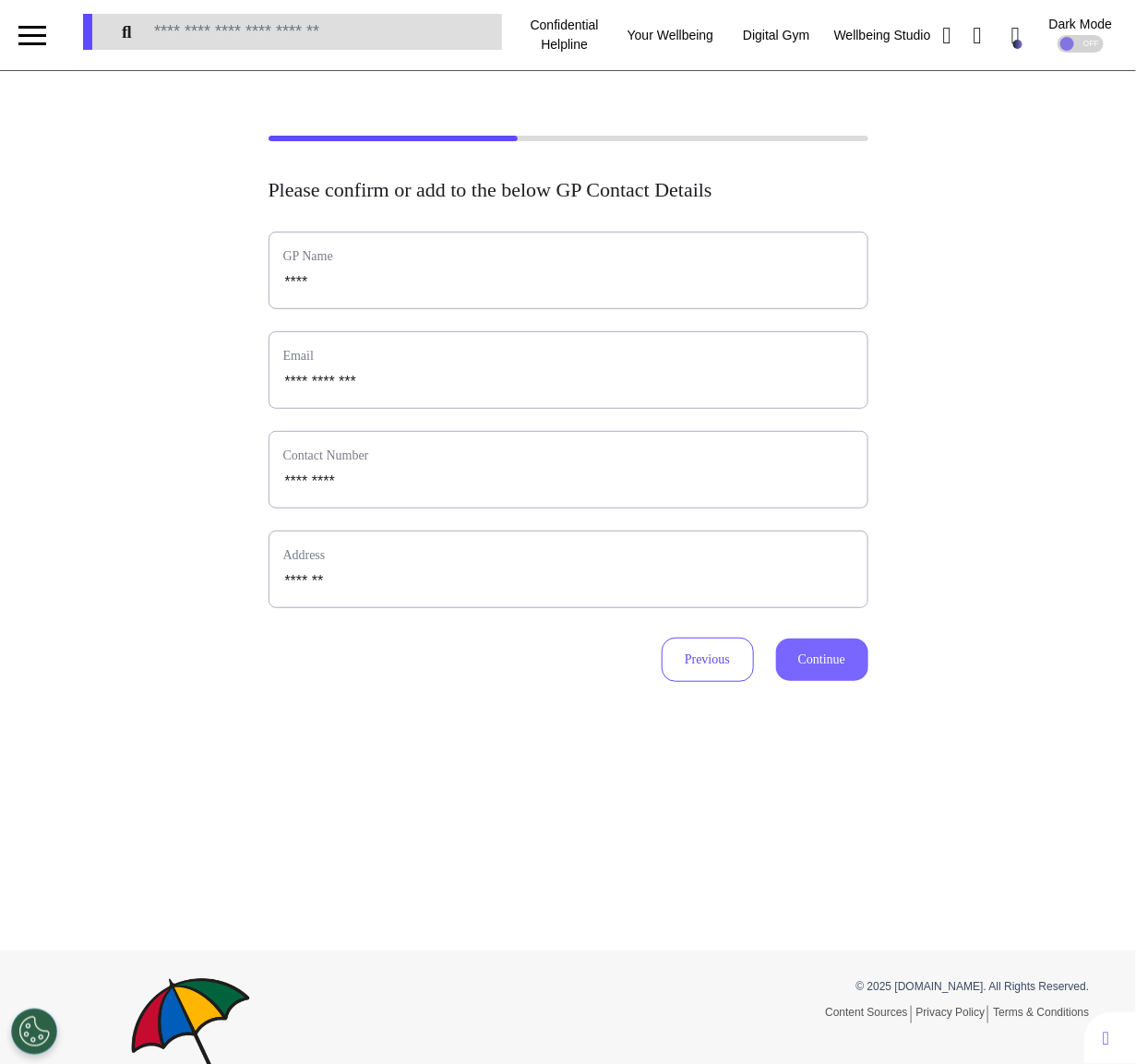
click at [816, 652] on button "Continue" at bounding box center [821, 659] width 92 height 43
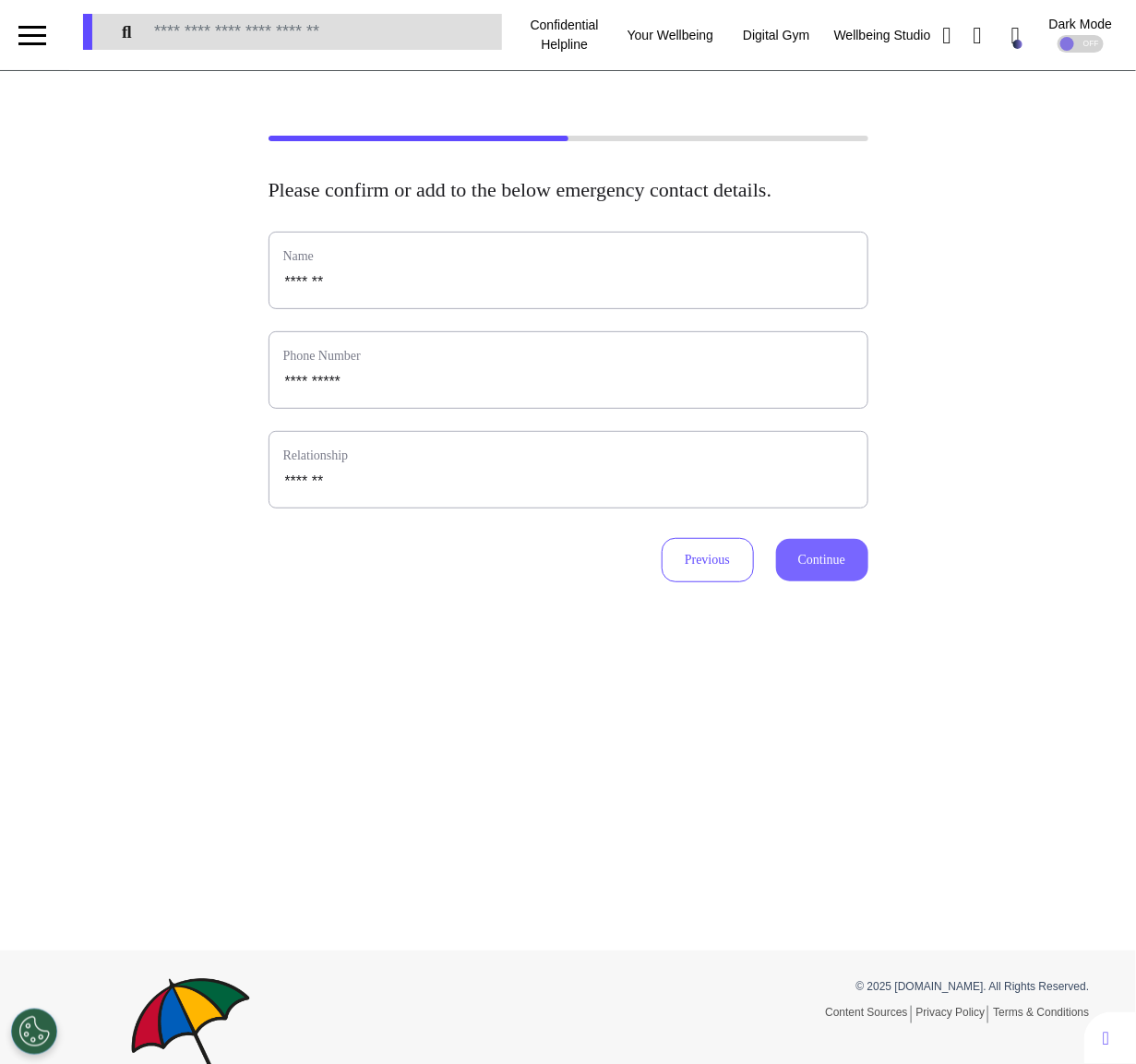
click at [815, 578] on button "Continue" at bounding box center [821, 560] width 92 height 43
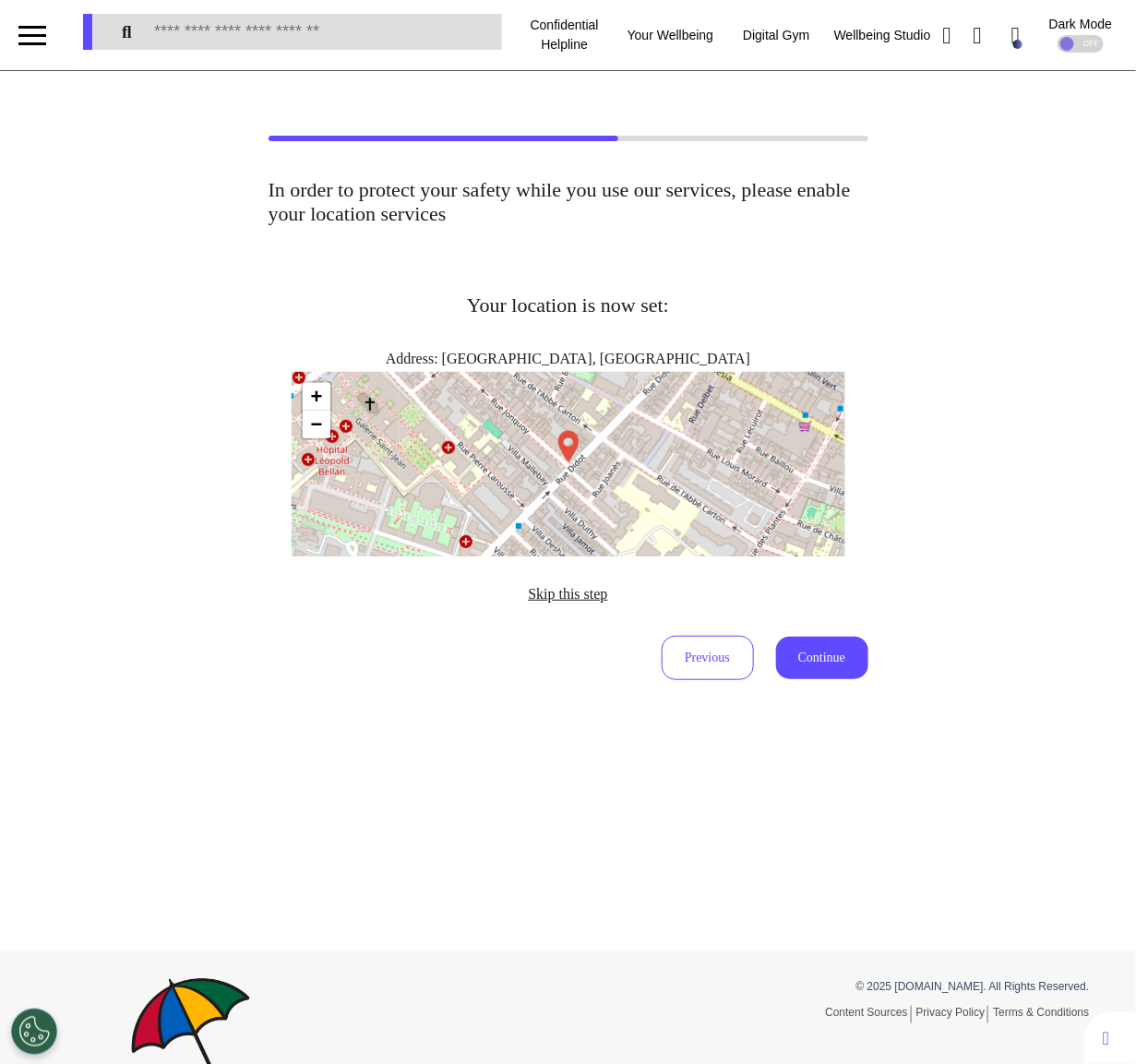
click at [562, 592] on span "Skip this step" at bounding box center [567, 594] width 80 height 16
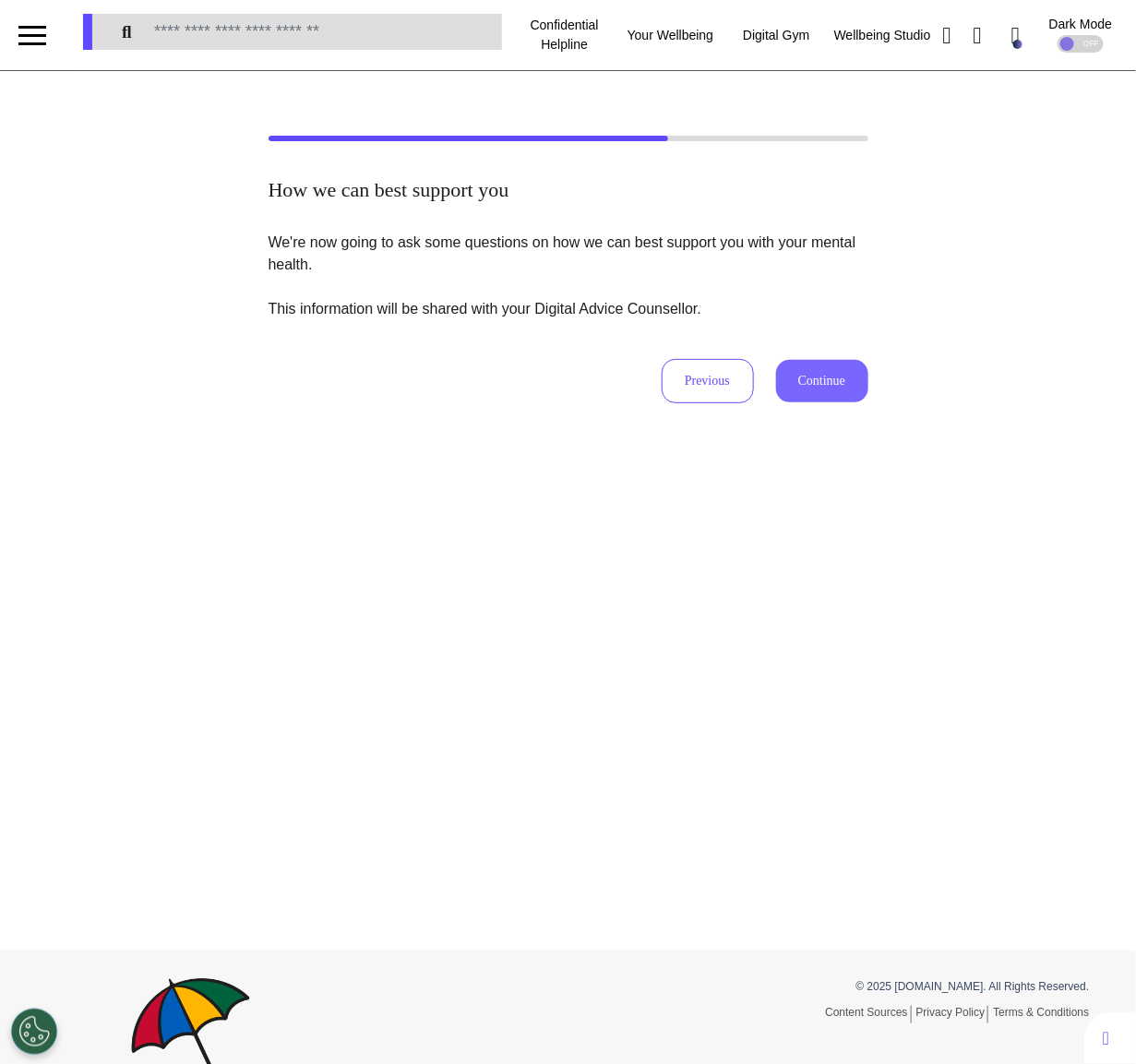
click at [824, 383] on button "Continue" at bounding box center [821, 380] width 92 height 43
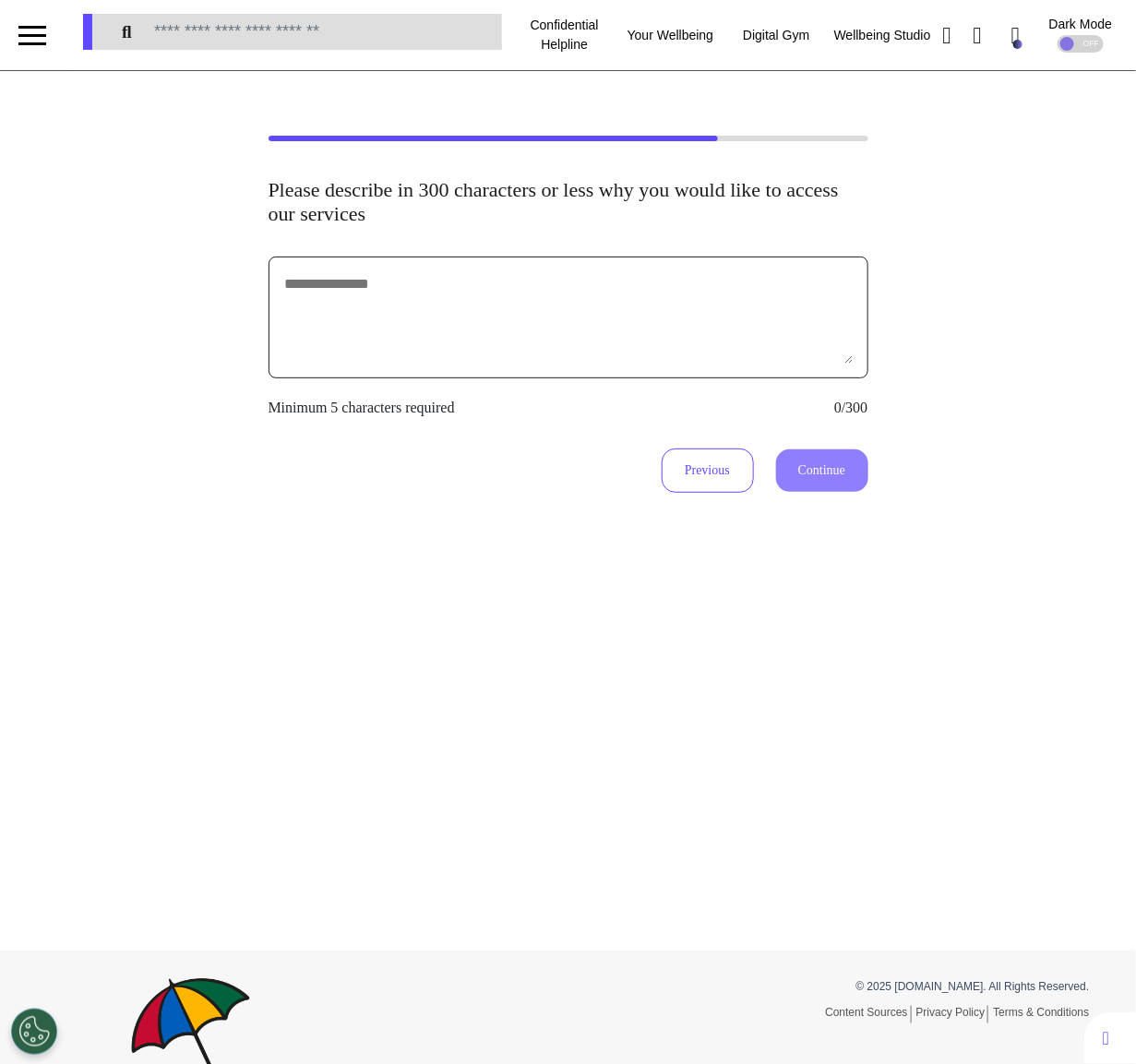
click at [642, 316] on textarea at bounding box center [568, 317] width 570 height 92
type textarea "******"
click at [824, 464] on button "Continue" at bounding box center [821, 470] width 92 height 43
click at [520, 315] on textarea "******" at bounding box center [568, 317] width 570 height 92
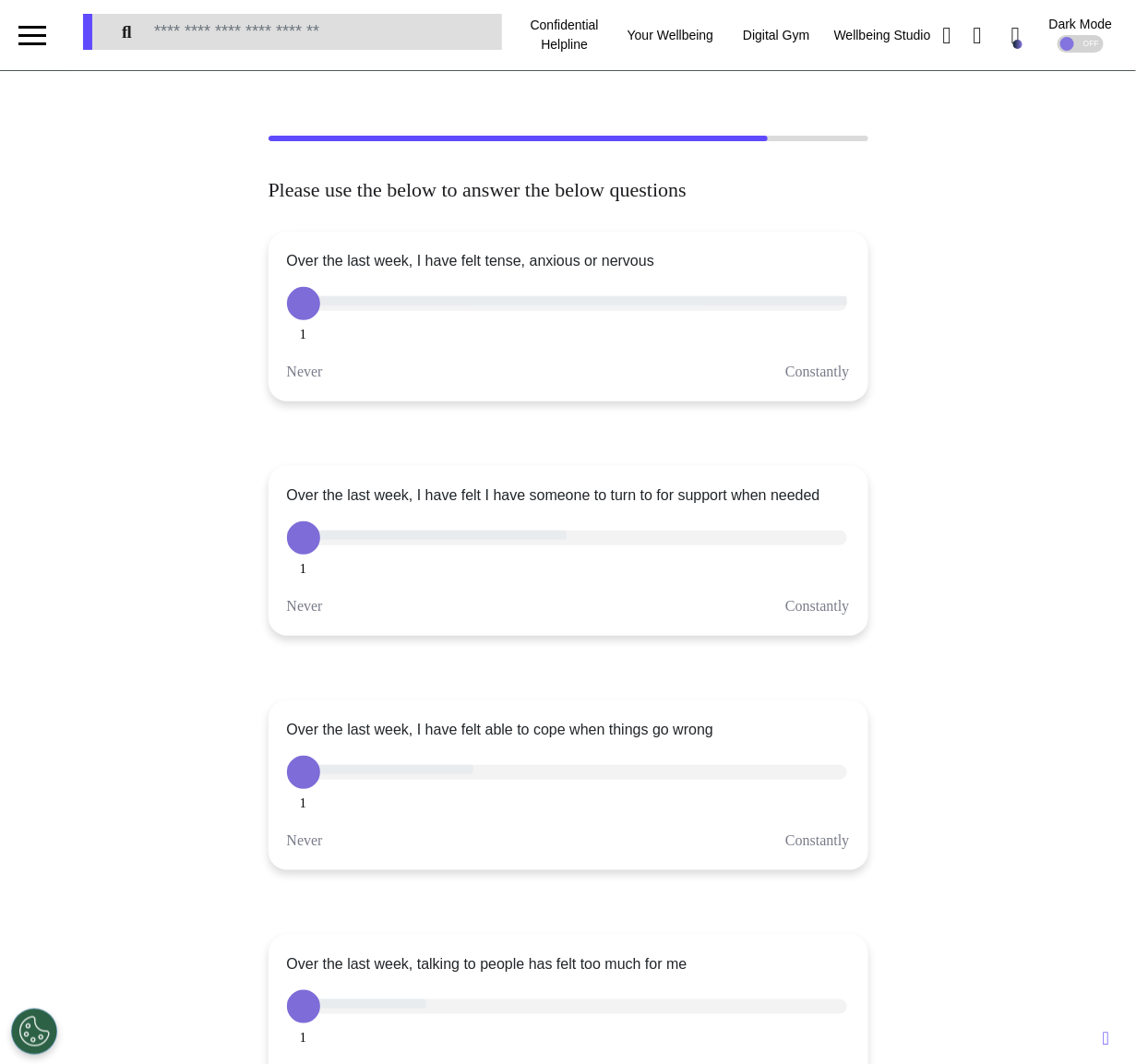
click at [385, 303] on div at bounding box center [567, 301] width 560 height 9
click at [333, 292] on div "1 2 3 4 5" at bounding box center [568, 303] width 562 height 33
drag, startPoint x: 314, startPoint y: 297, endPoint x: 437, endPoint y: 297, distance: 123.0
click at [437, 297] on div "1 2 3 4 5" at bounding box center [568, 303] width 562 height 33
click at [647, 299] on div at bounding box center [567, 303] width 560 height 15
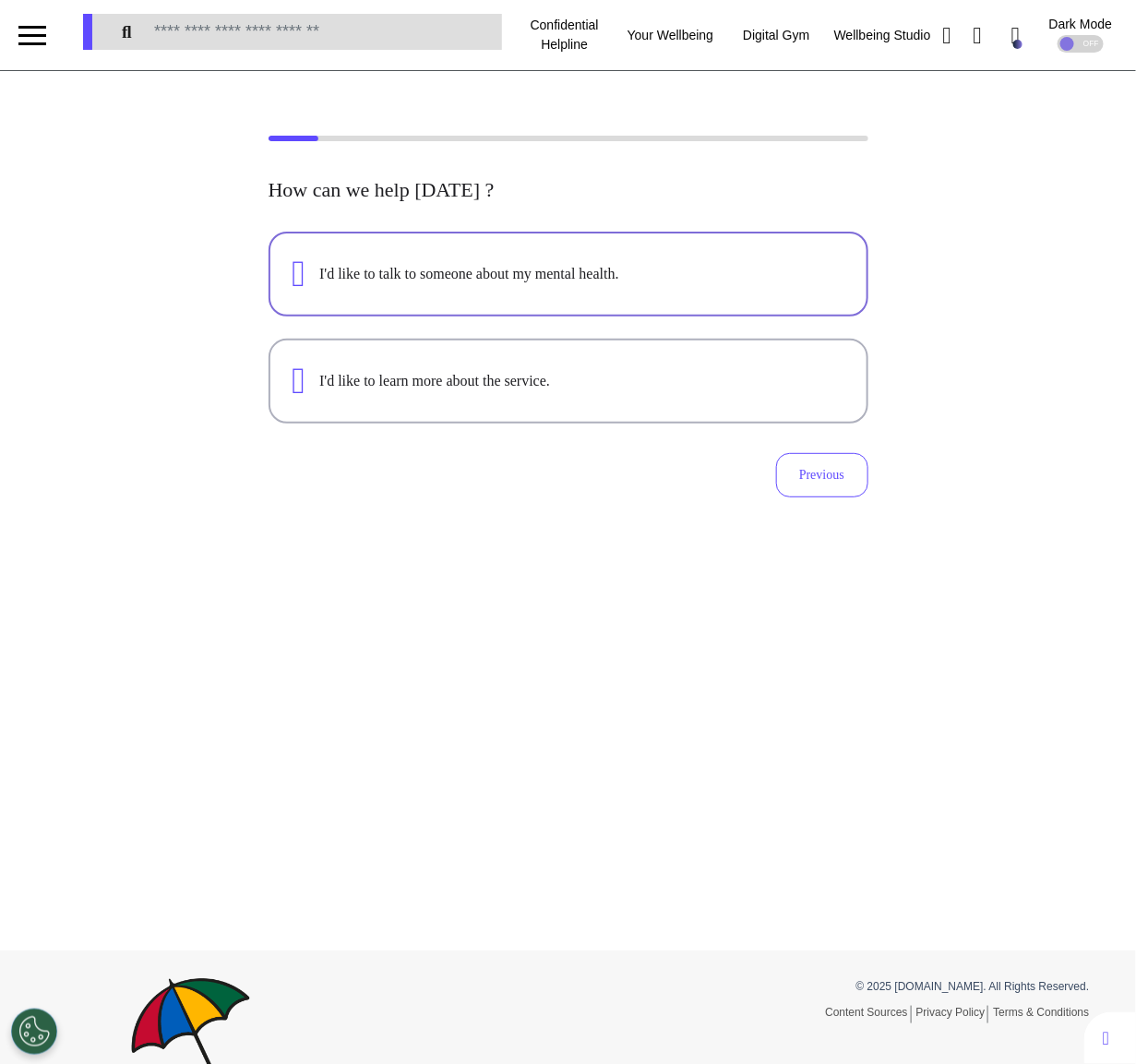
click at [467, 304] on button "I'd like to talk to someone about my mental health." at bounding box center [568, 274] width 599 height 85
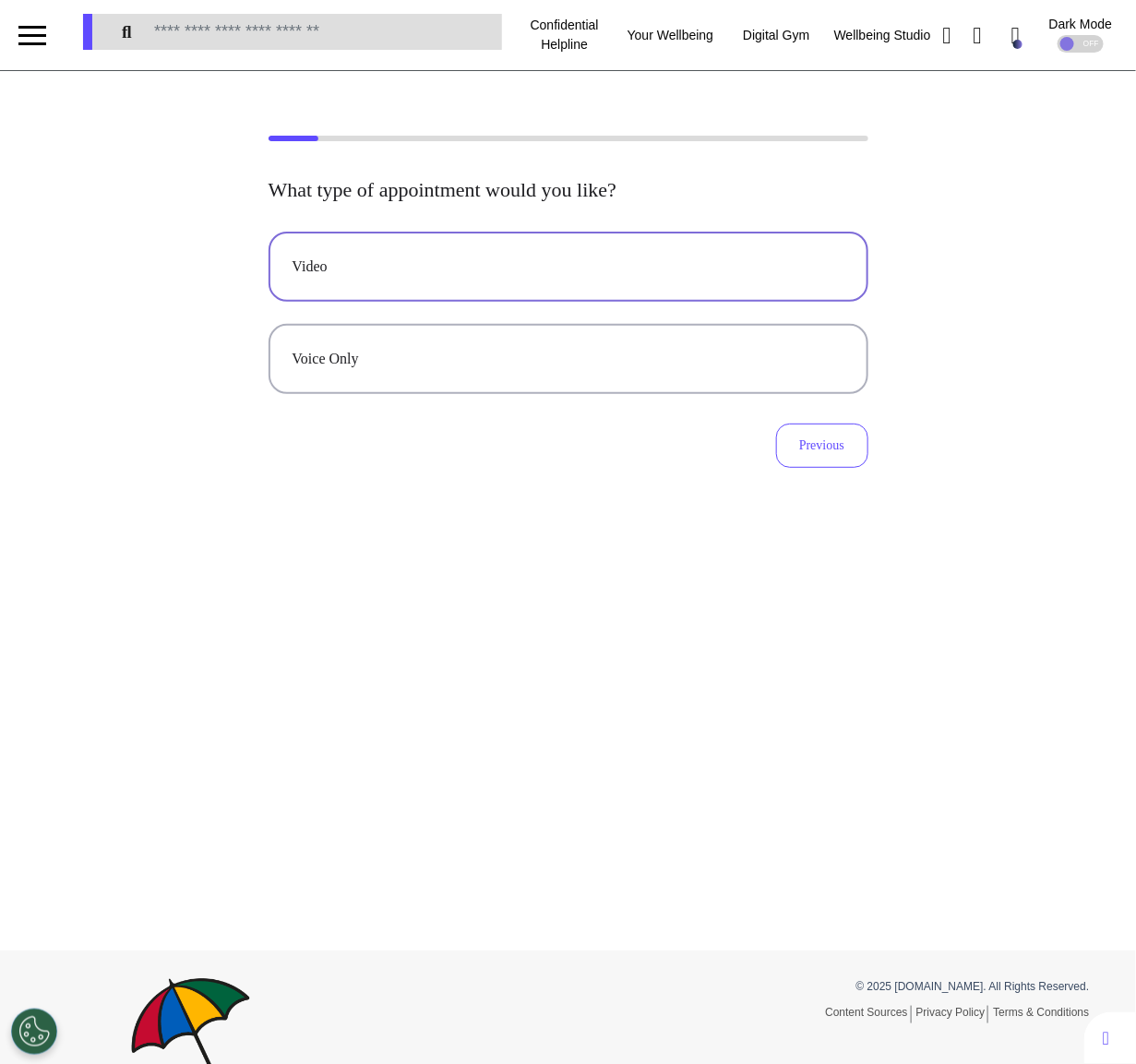
click at [462, 260] on div "Video" at bounding box center [568, 266] width 552 height 22
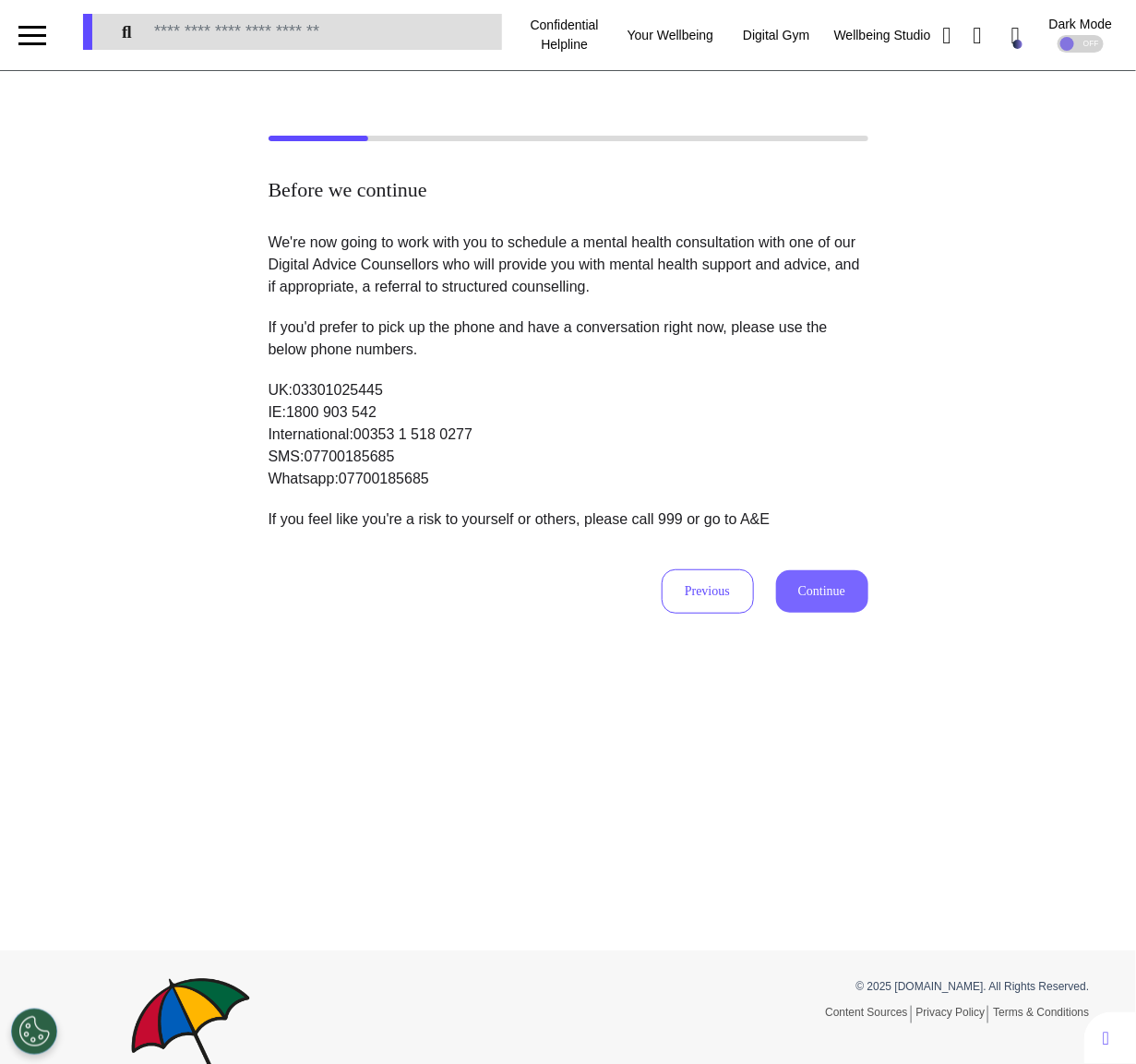
click at [860, 583] on button "Continue" at bounding box center [821, 591] width 92 height 43
select select "******"
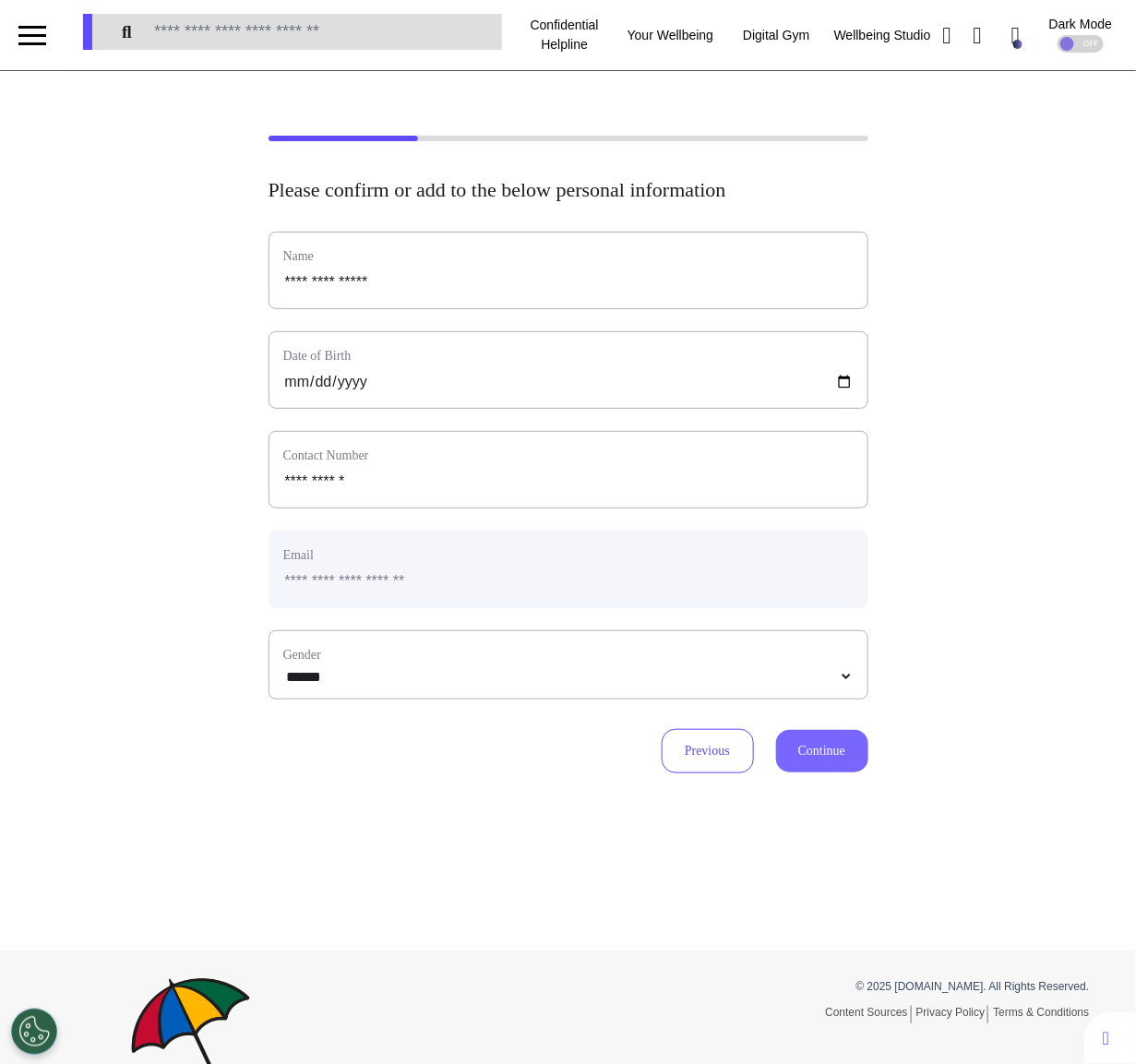
click at [802, 755] on button "Continue" at bounding box center [821, 751] width 92 height 43
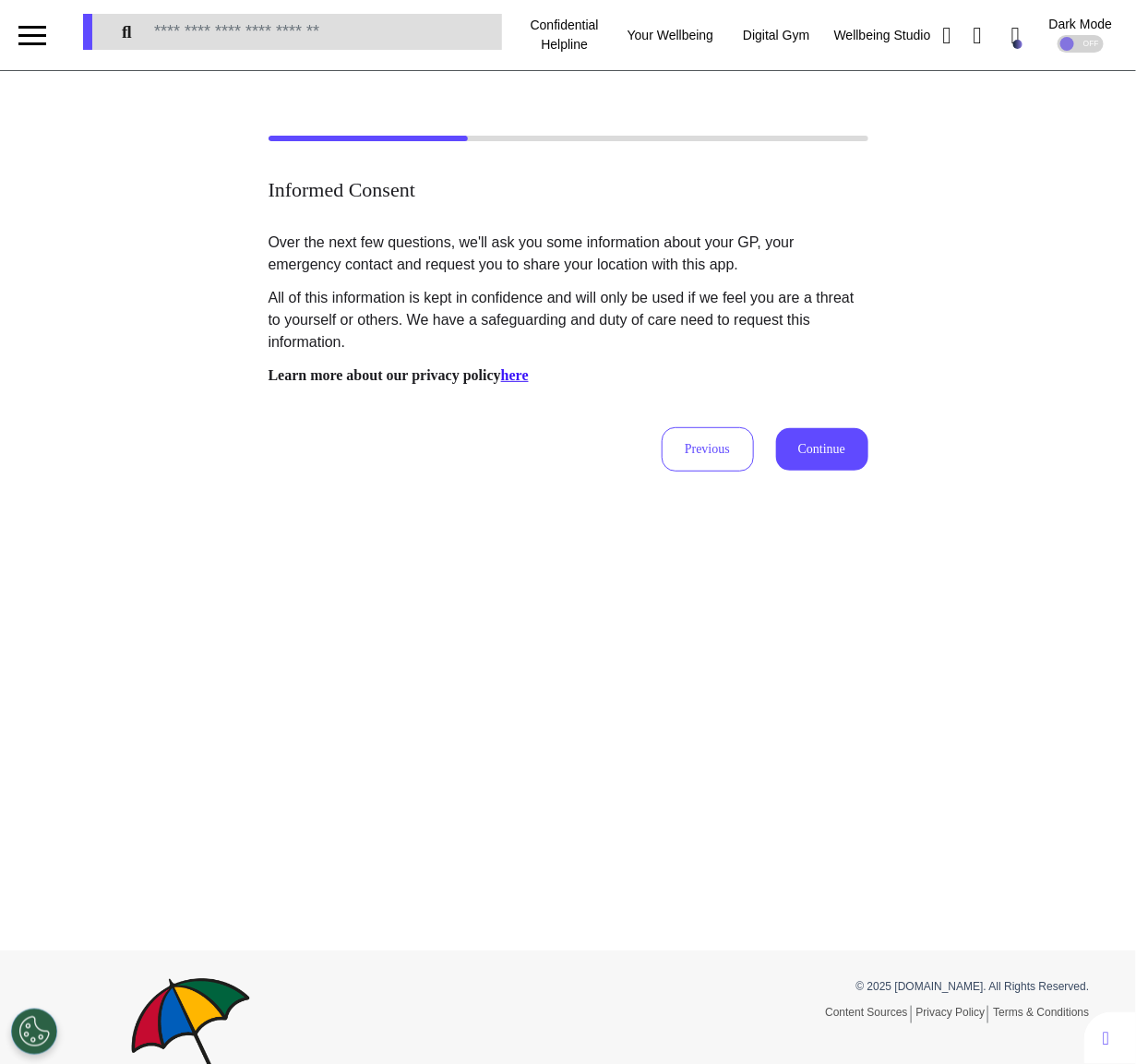
click at [801, 426] on div "Over the next few questions, we'll ask you some information about your GP, your…" at bounding box center [568, 351] width 599 height 240
click at [801, 460] on button "Continue" at bounding box center [821, 449] width 92 height 43
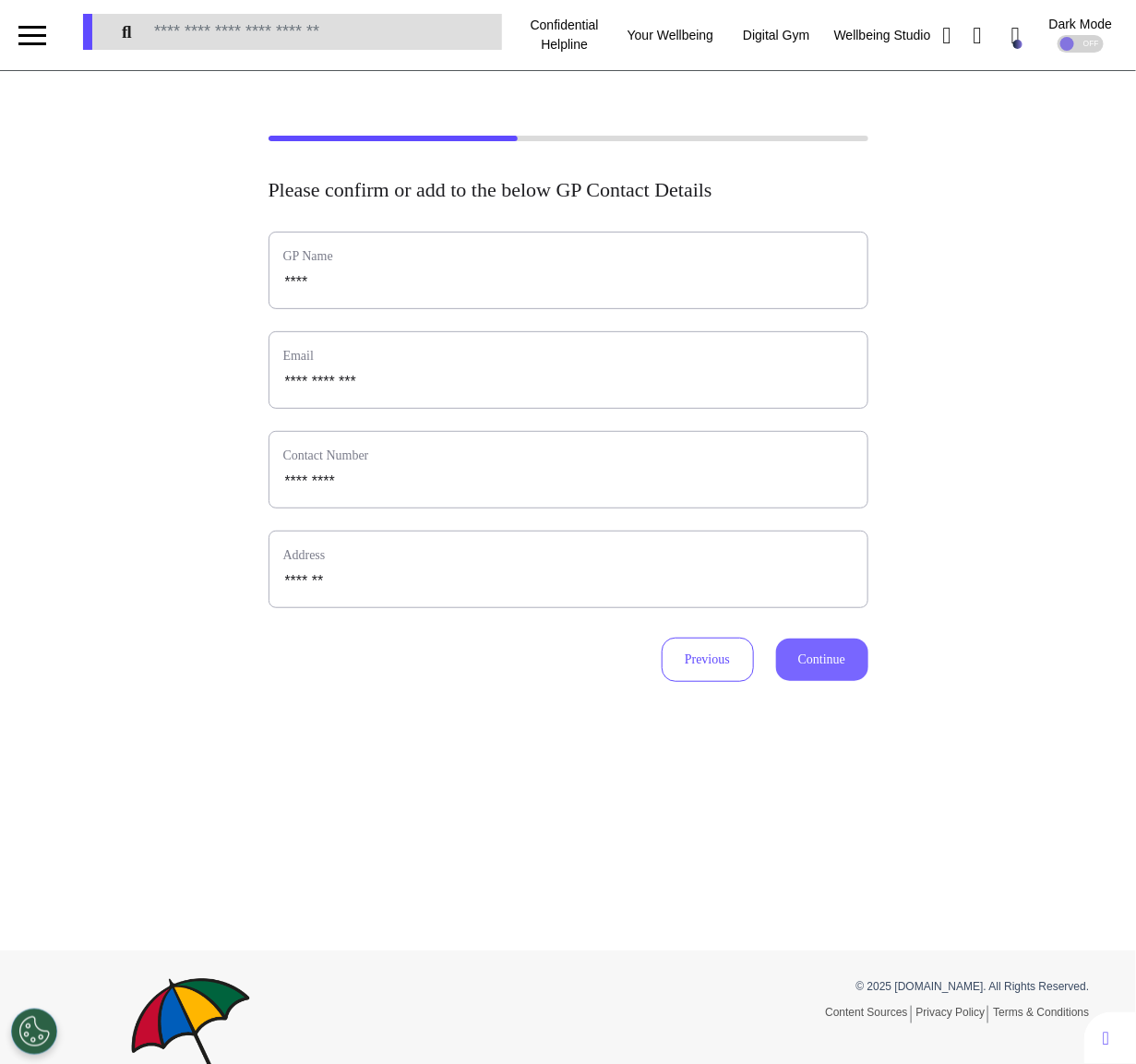
click at [835, 649] on button "Continue" at bounding box center [821, 659] width 92 height 43
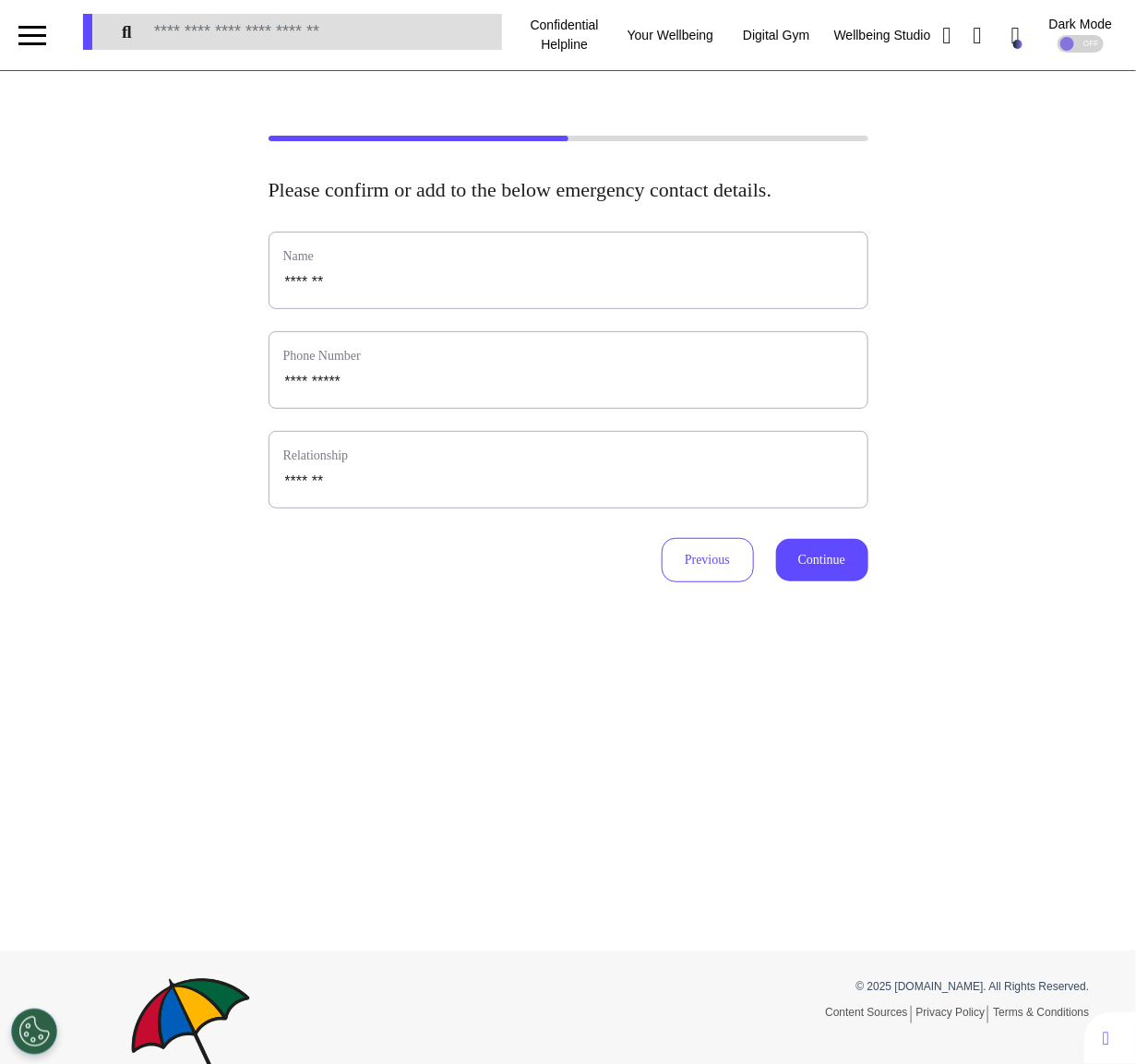
click at [822, 561] on div "Previous Continue" at bounding box center [568, 560] width 599 height 45
click at [822, 580] on button "Continue" at bounding box center [821, 560] width 92 height 43
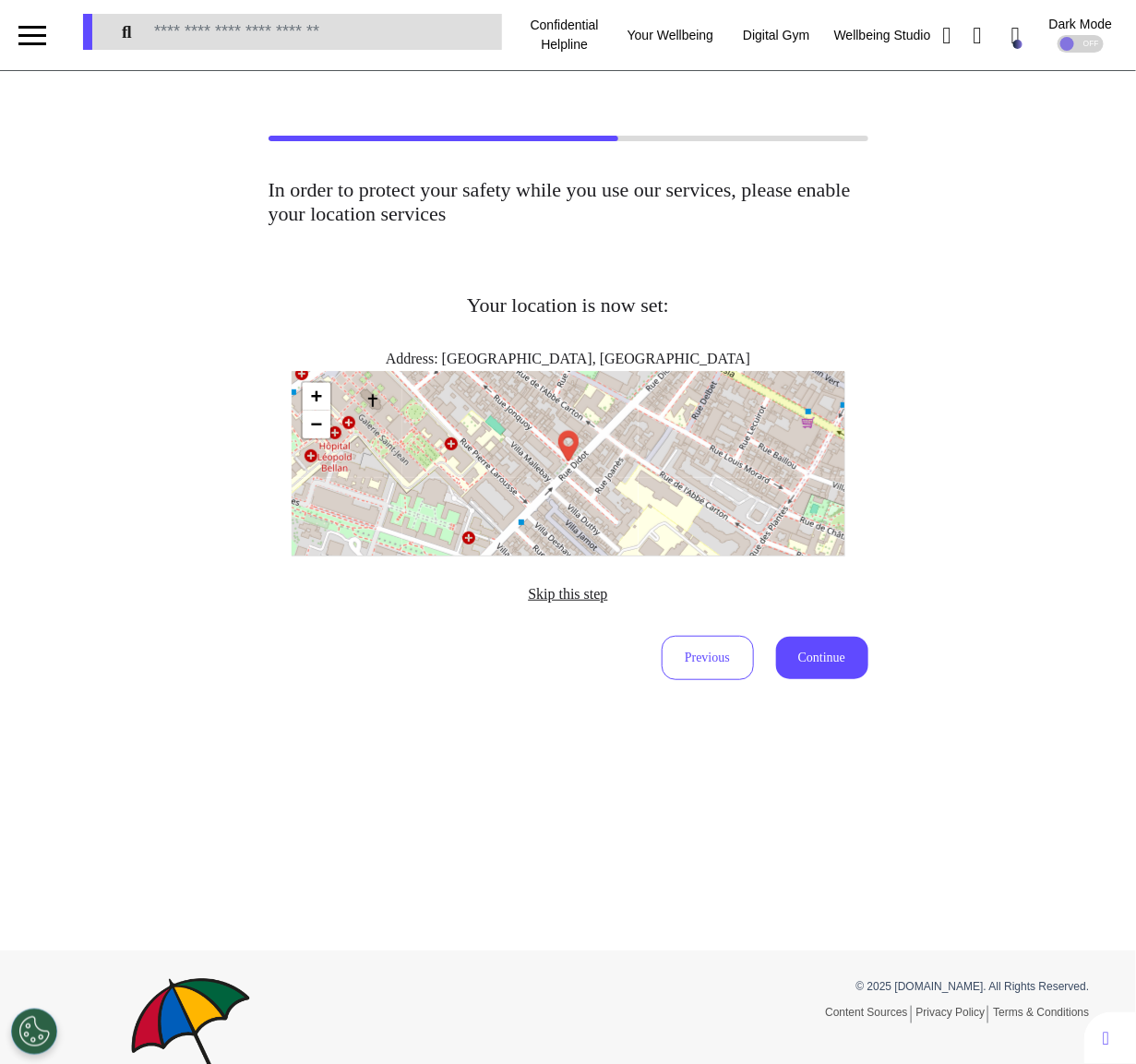
click at [554, 588] on span "Skip this step" at bounding box center [567, 594] width 80 height 16
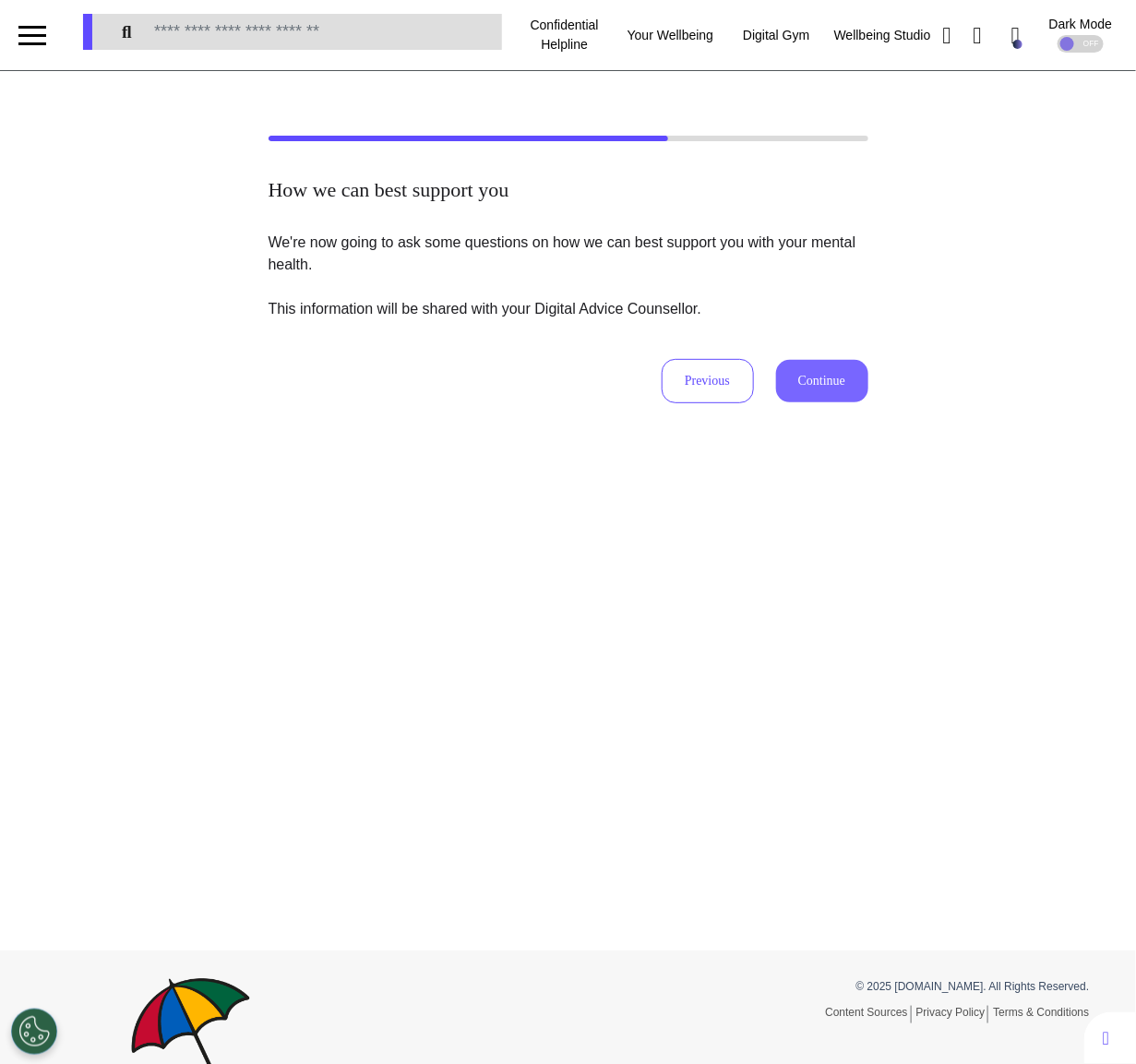
click at [806, 372] on button "Continue" at bounding box center [821, 380] width 92 height 43
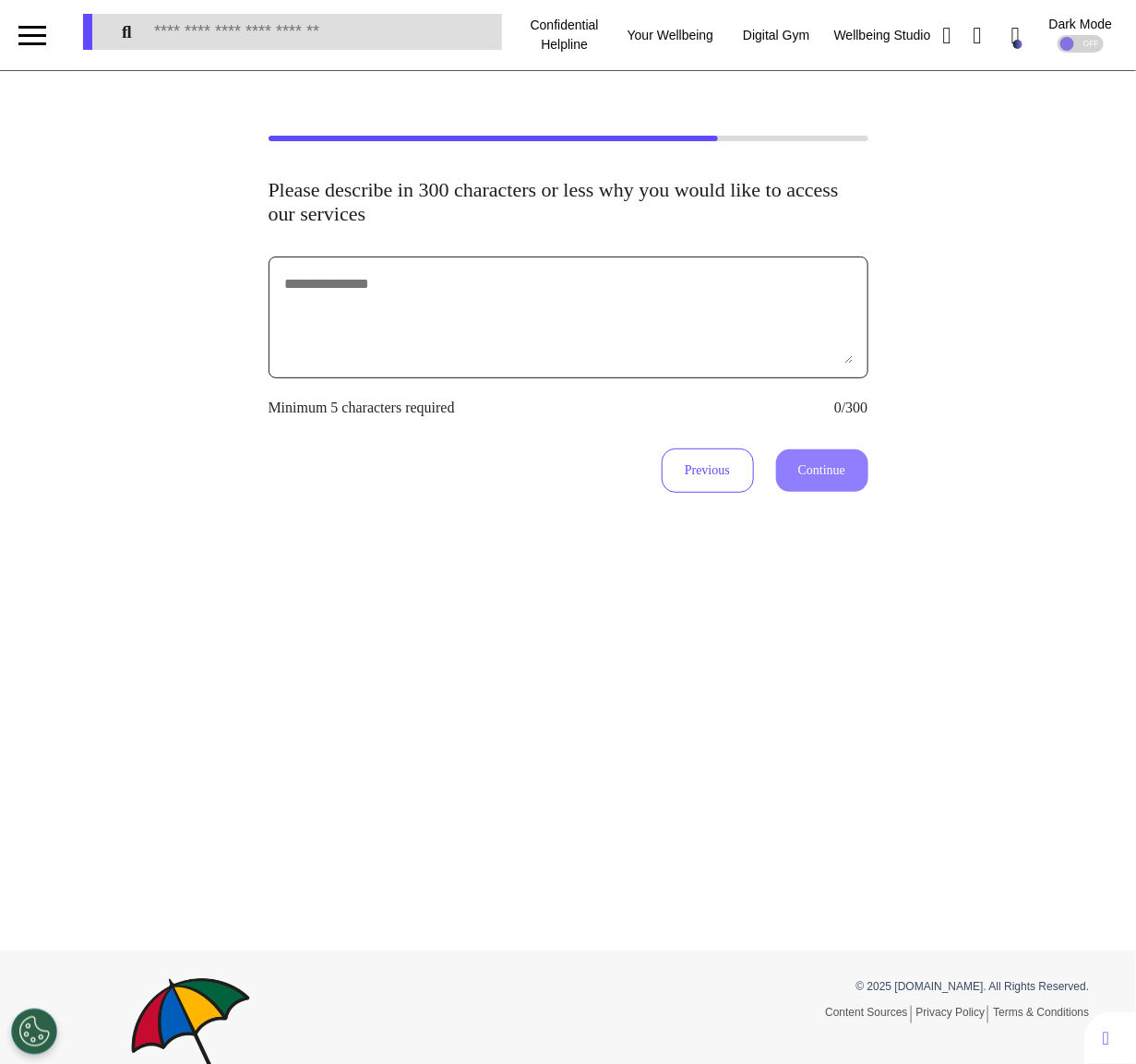
click at [710, 339] on textarea at bounding box center [568, 317] width 570 height 92
type textarea "**********"
click at [827, 468] on button "Continue" at bounding box center [821, 470] width 92 height 43
click at [709, 339] on textarea "**********" at bounding box center [568, 317] width 570 height 92
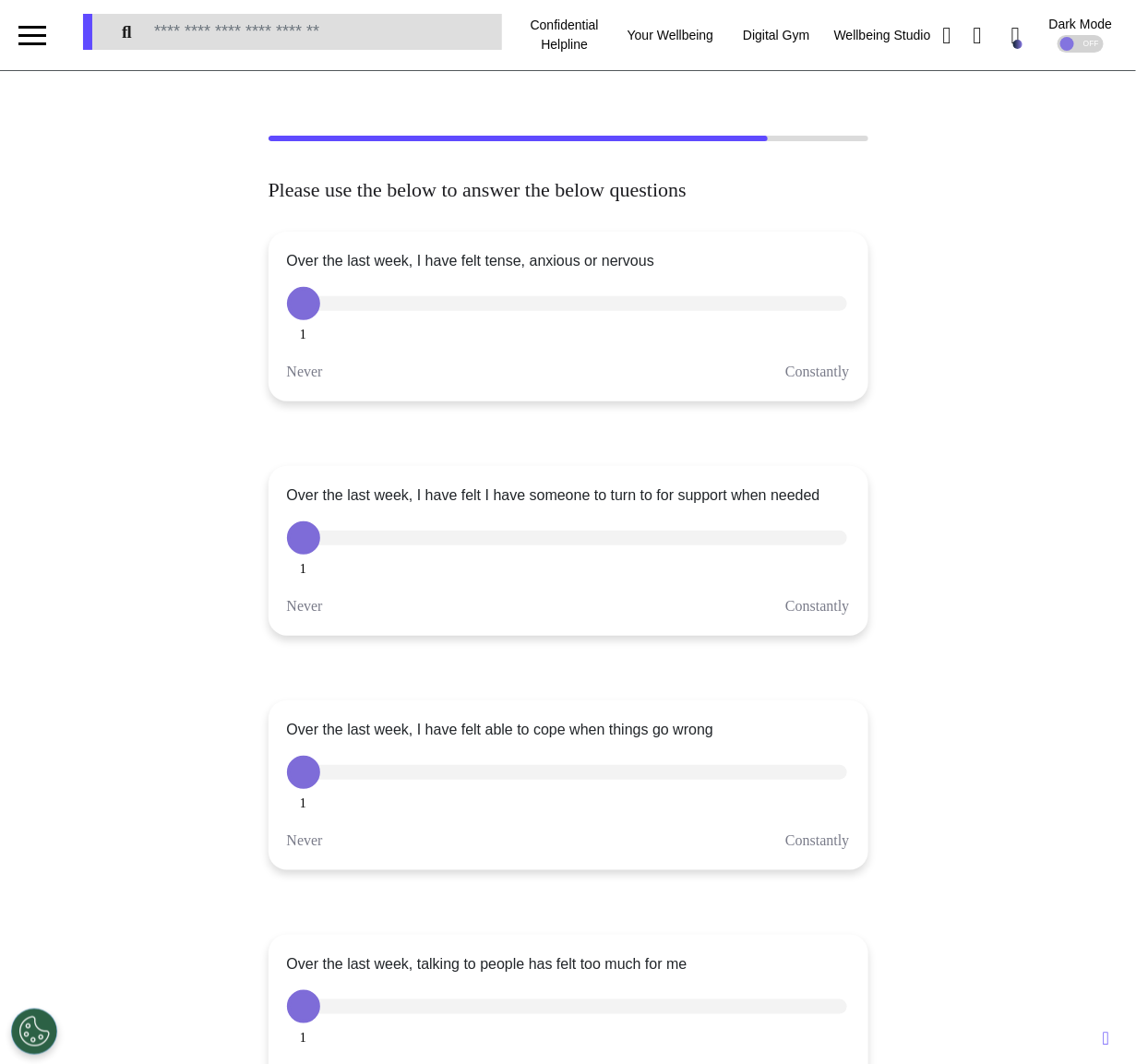
click at [440, 296] on div at bounding box center [567, 303] width 560 height 15
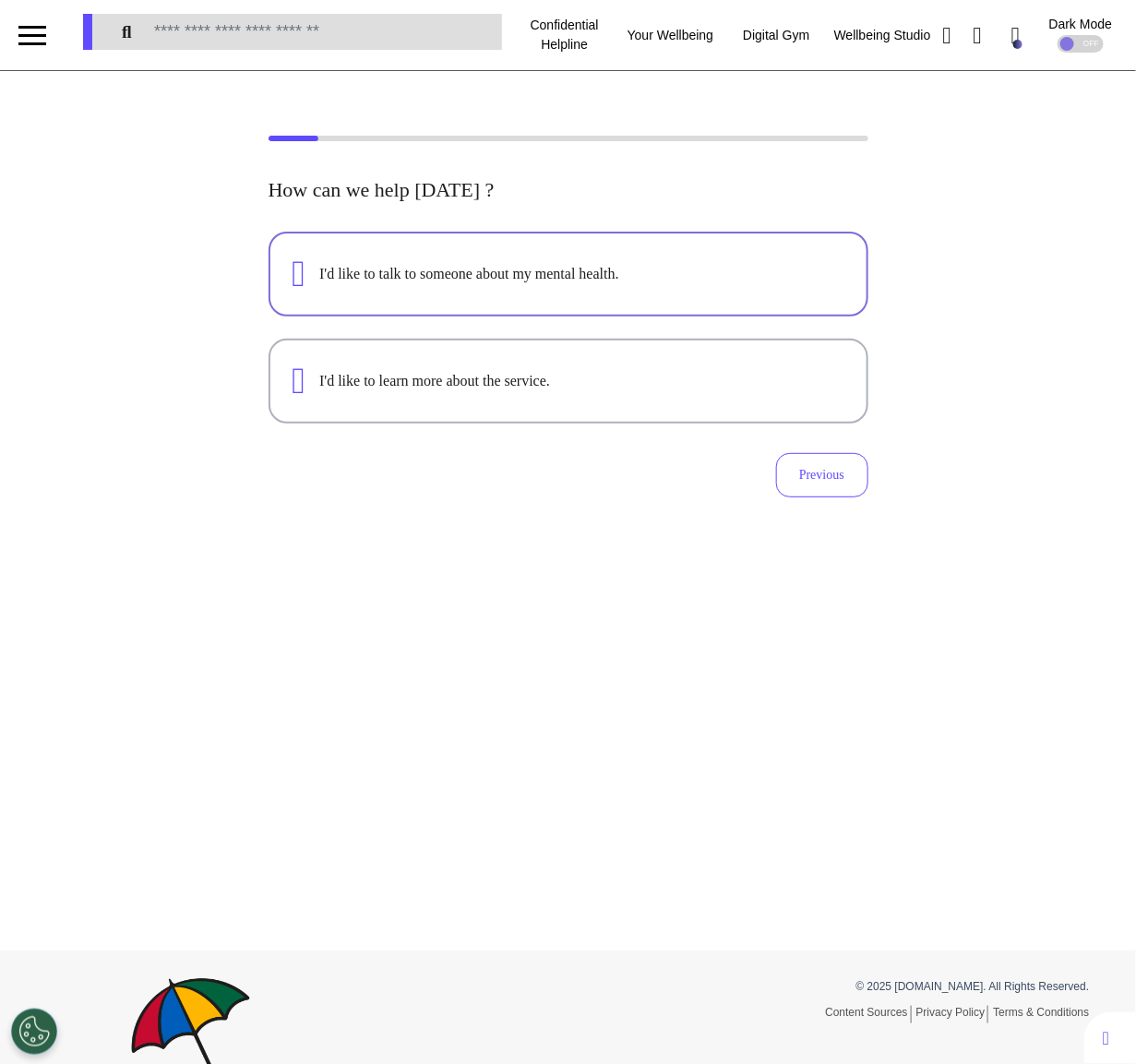
click at [451, 252] on button "I'd like to talk to someone about my mental health." at bounding box center [568, 274] width 599 height 85
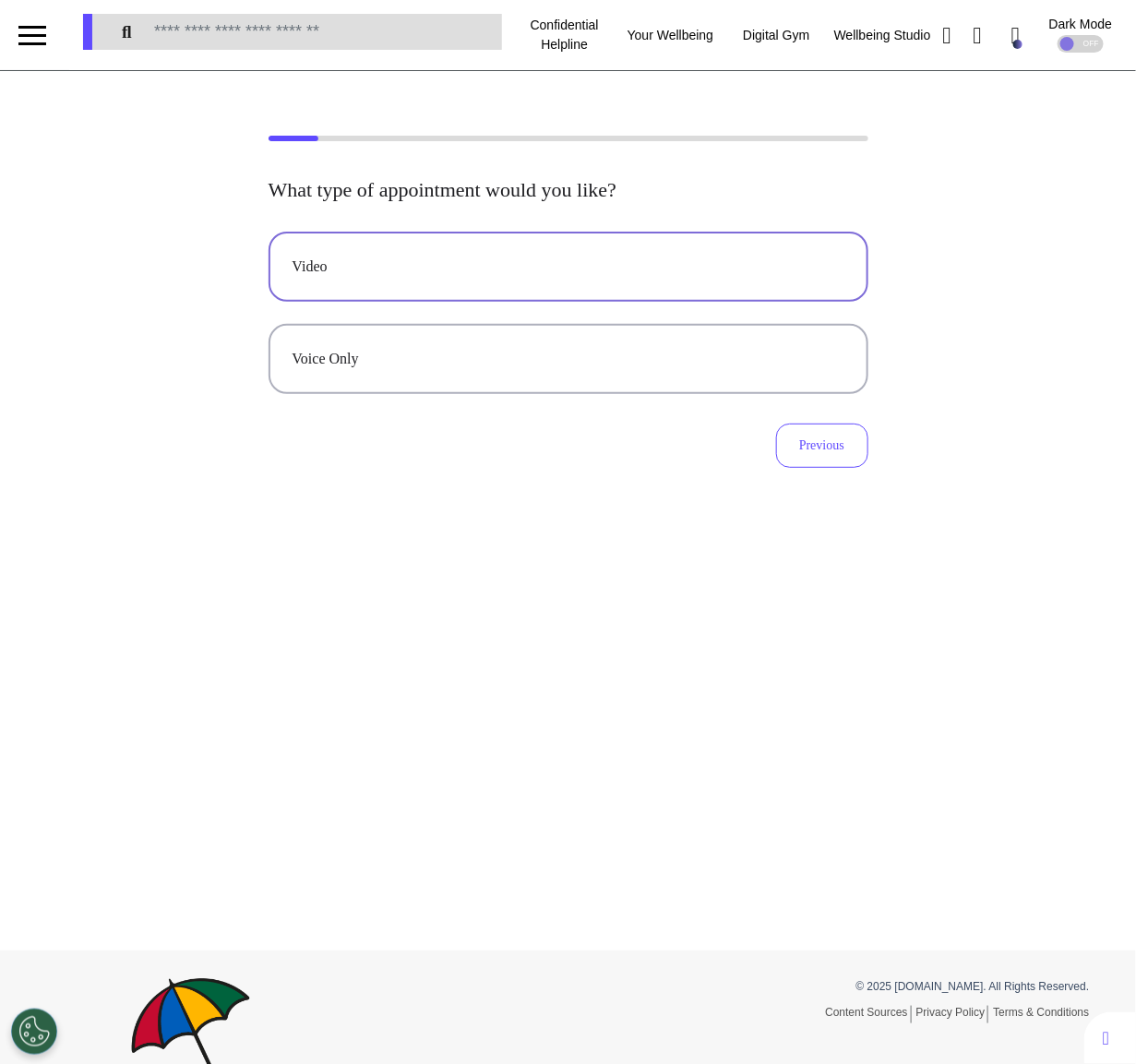
click at [532, 283] on button "Video" at bounding box center [568, 266] width 599 height 70
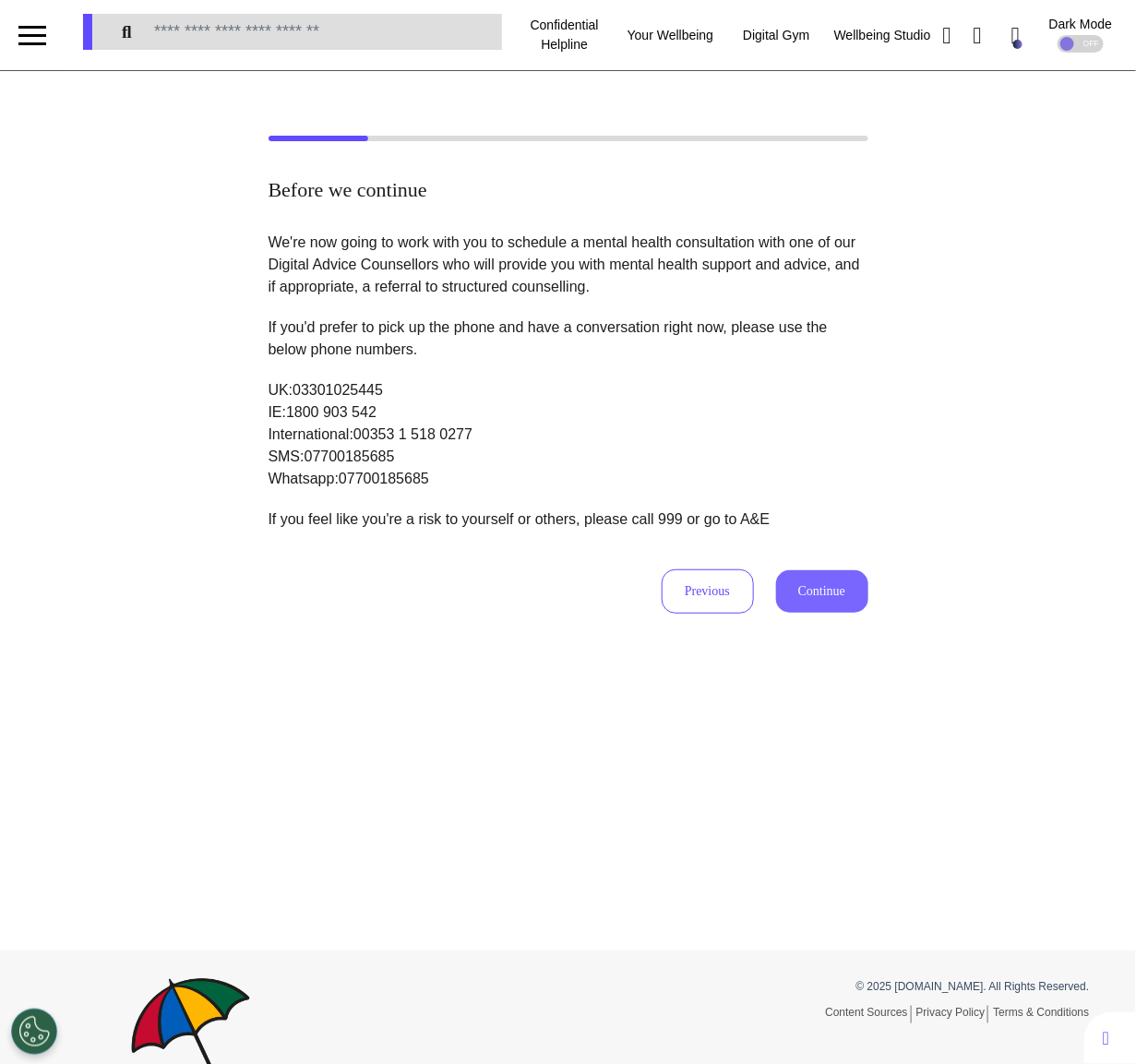
click at [814, 600] on button "Continue" at bounding box center [821, 591] width 92 height 43
select select "******"
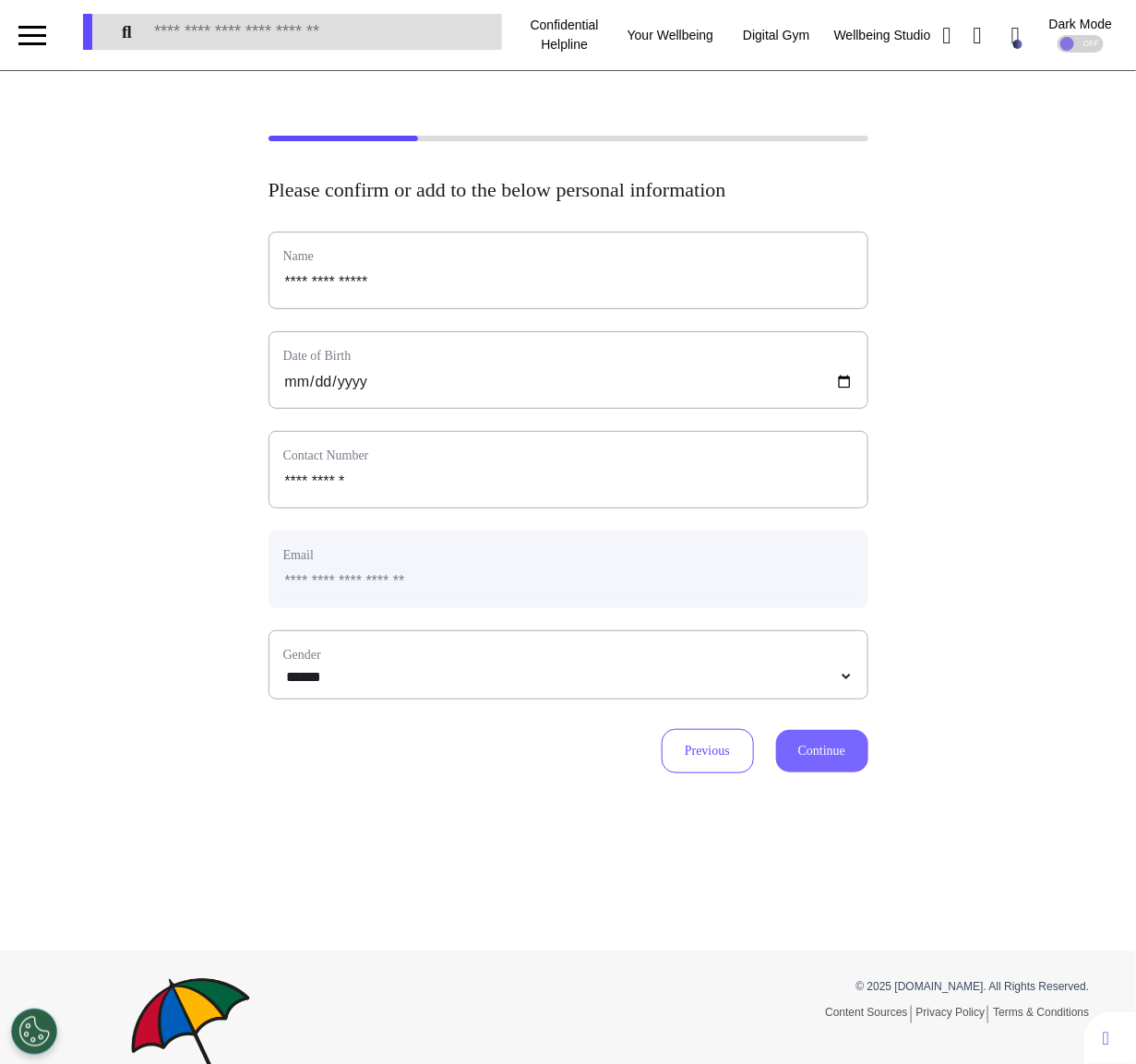
click at [828, 772] on button "Continue" at bounding box center [821, 751] width 92 height 43
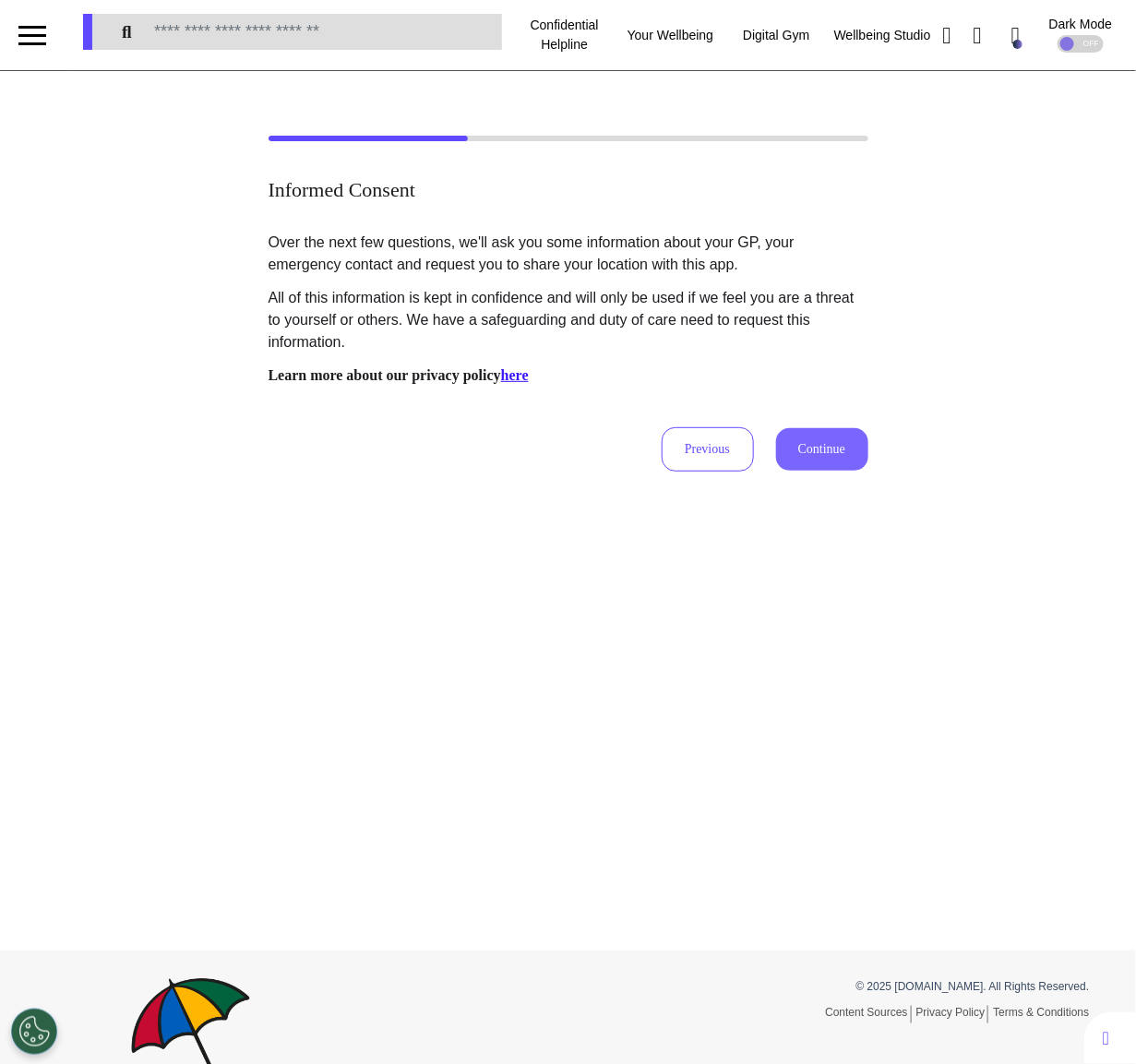
click at [787, 451] on button "Continue" at bounding box center [821, 449] width 92 height 43
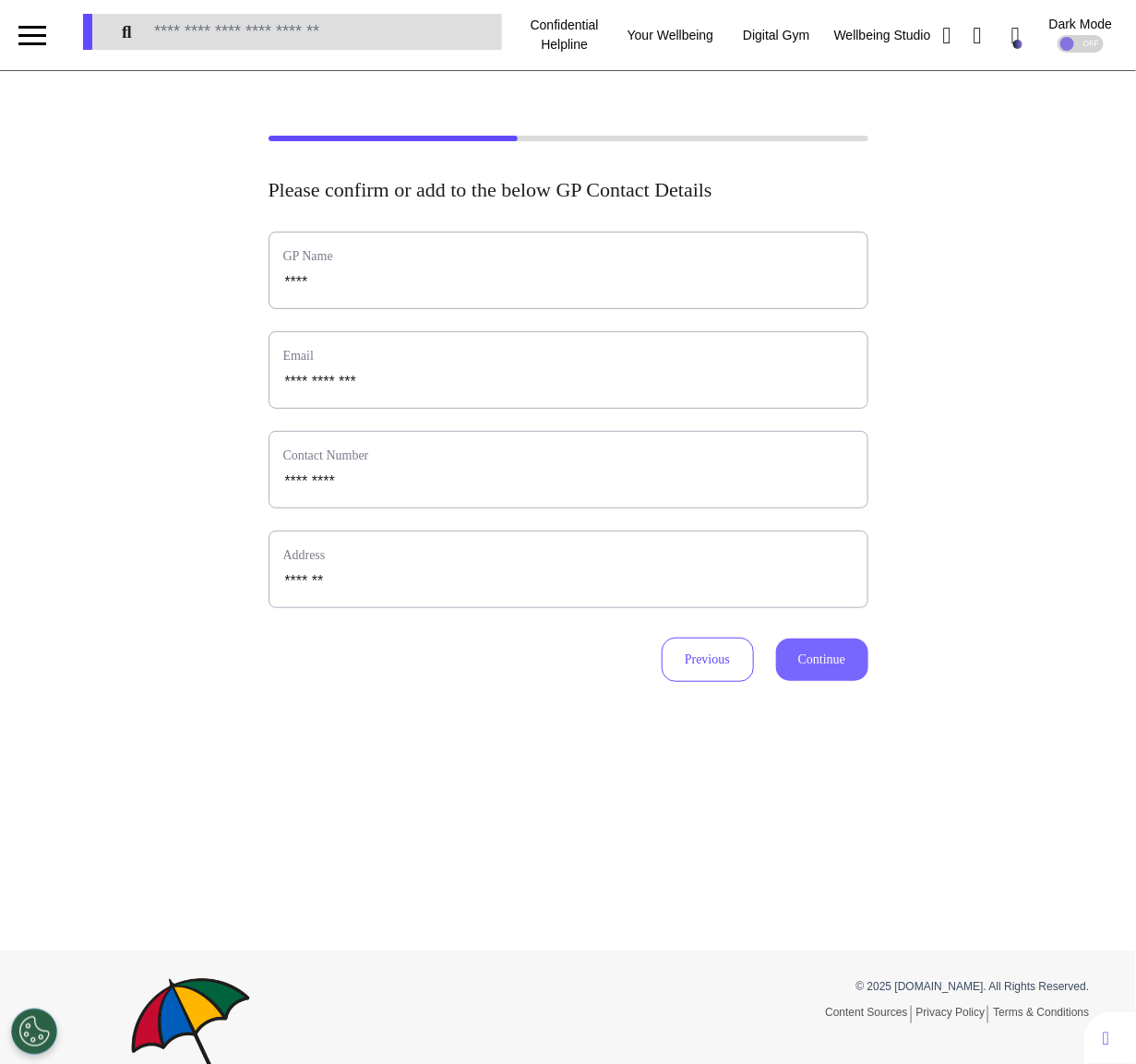
click at [841, 664] on button "Continue" at bounding box center [821, 659] width 92 height 43
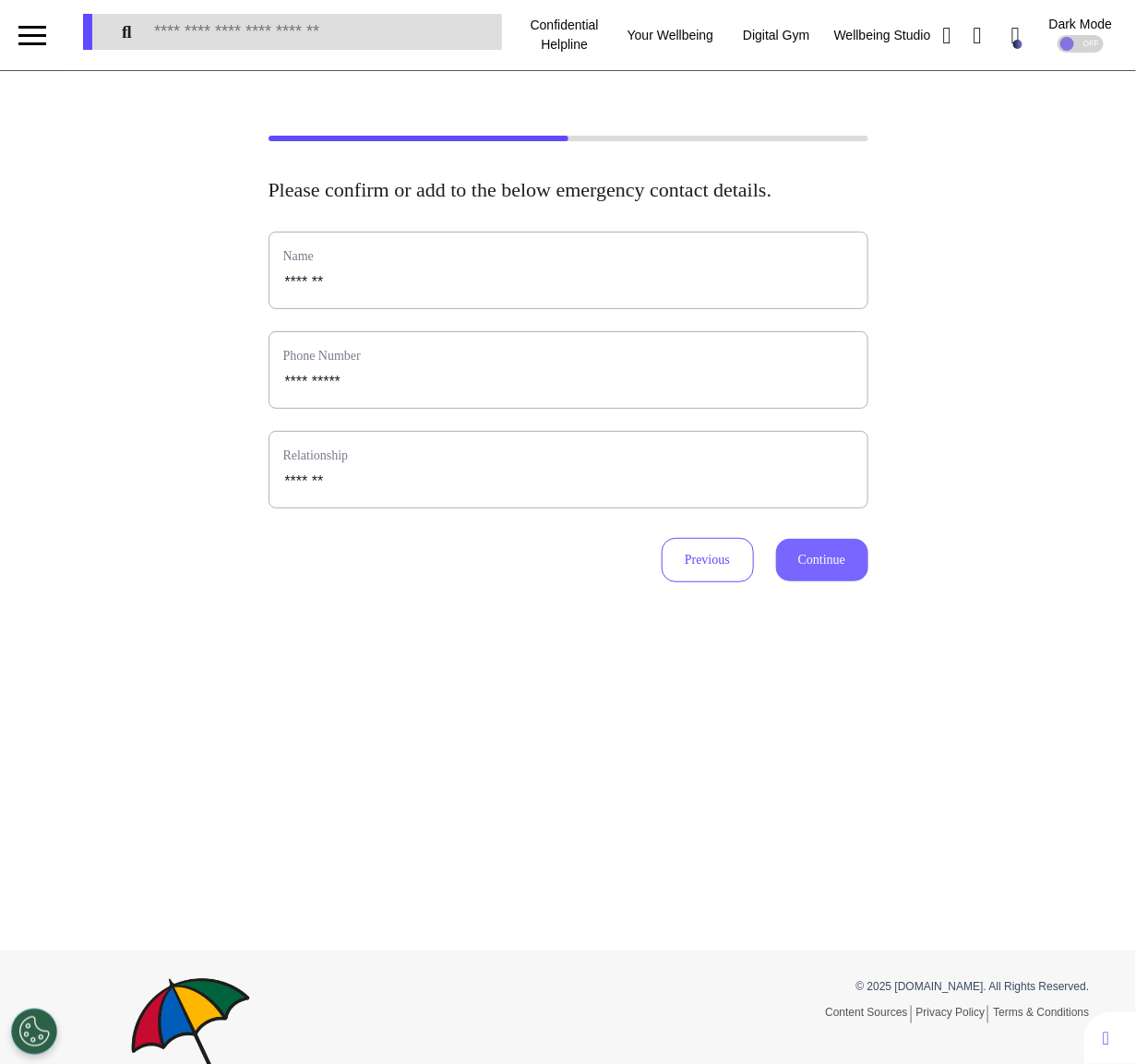
click at [833, 579] on button "Continue" at bounding box center [821, 560] width 92 height 43
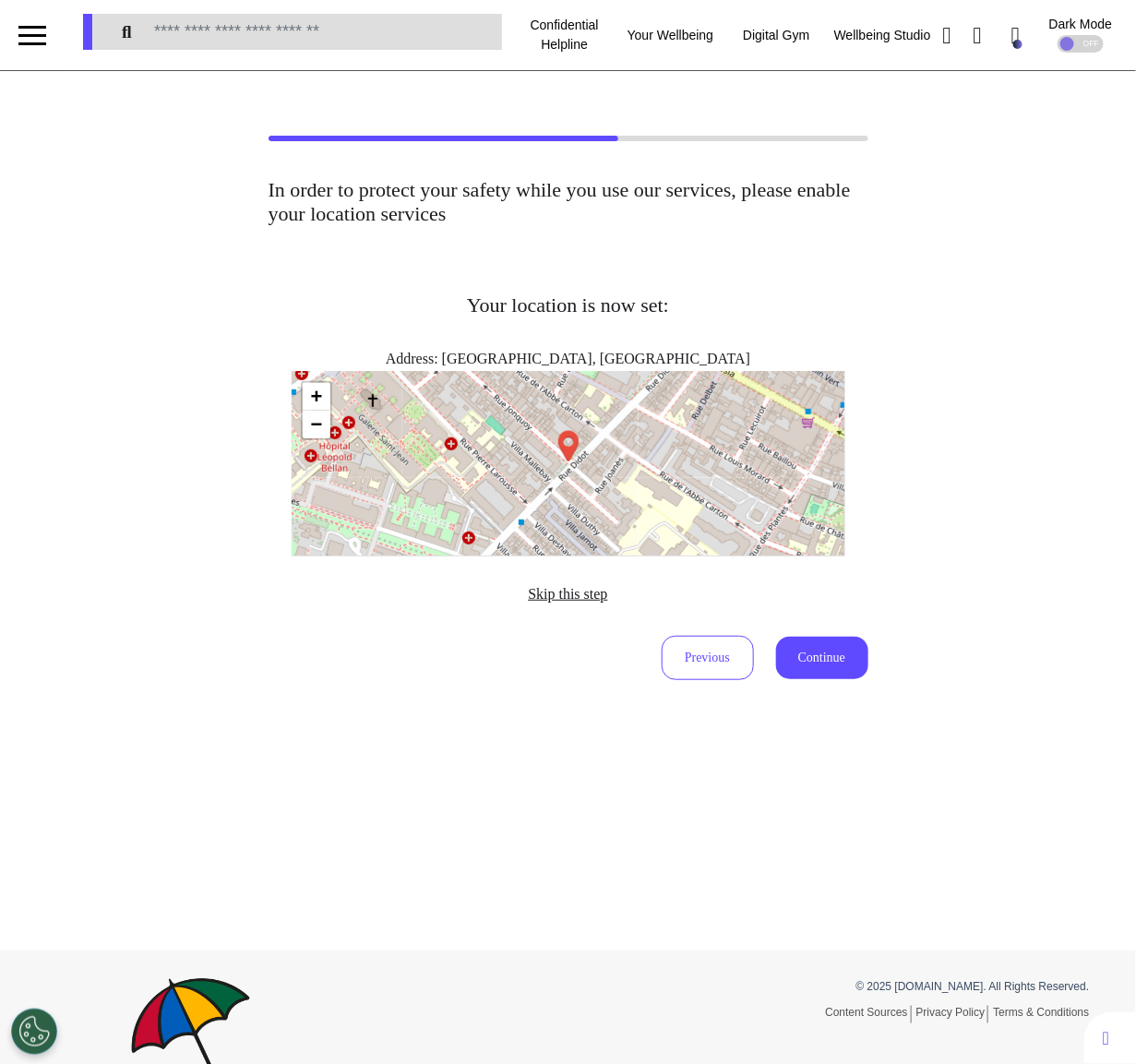
click at [590, 591] on span "Skip this step" at bounding box center [567, 594] width 80 height 16
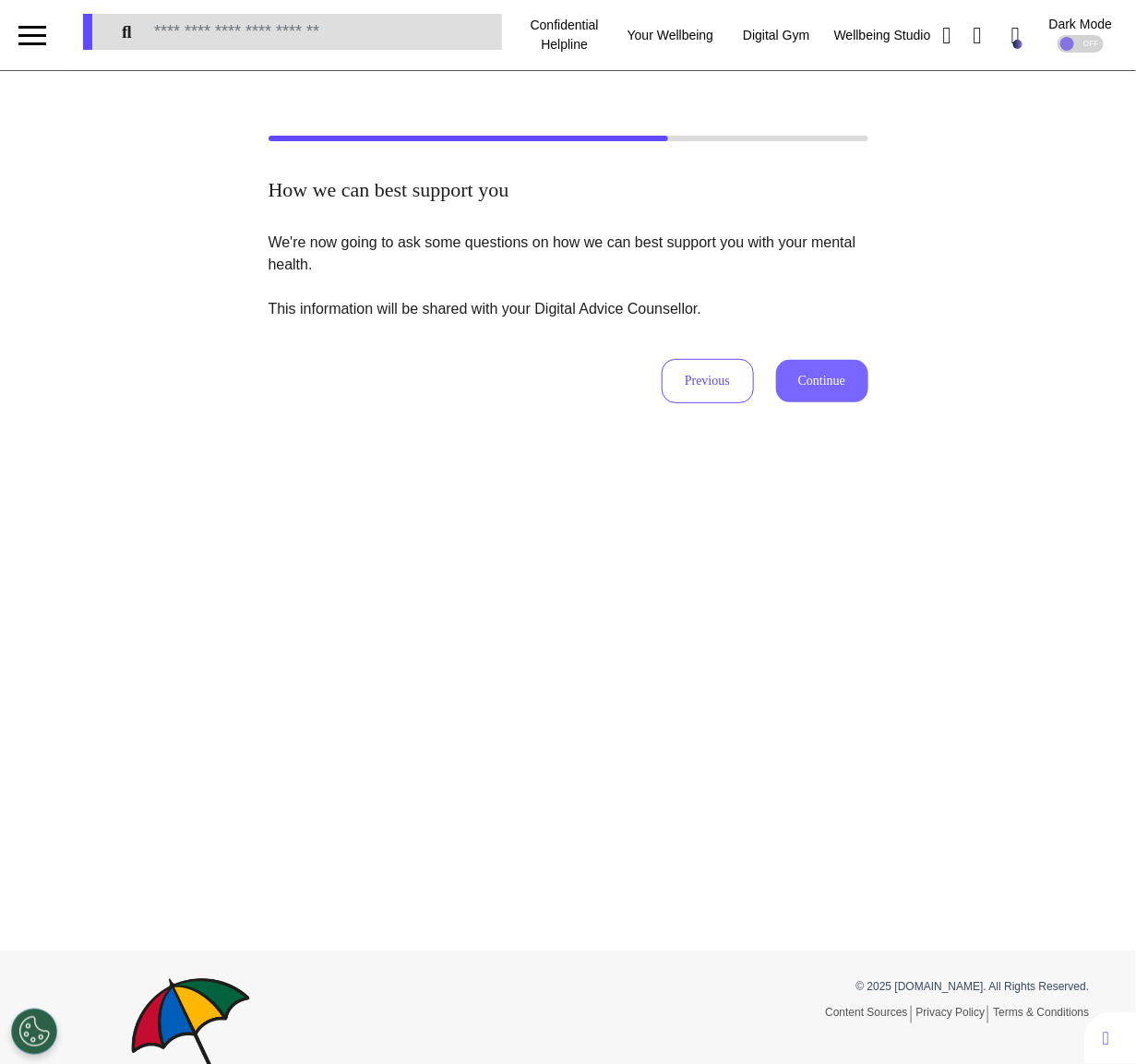
click at [788, 359] on button "Continue" at bounding box center [821, 380] width 92 height 43
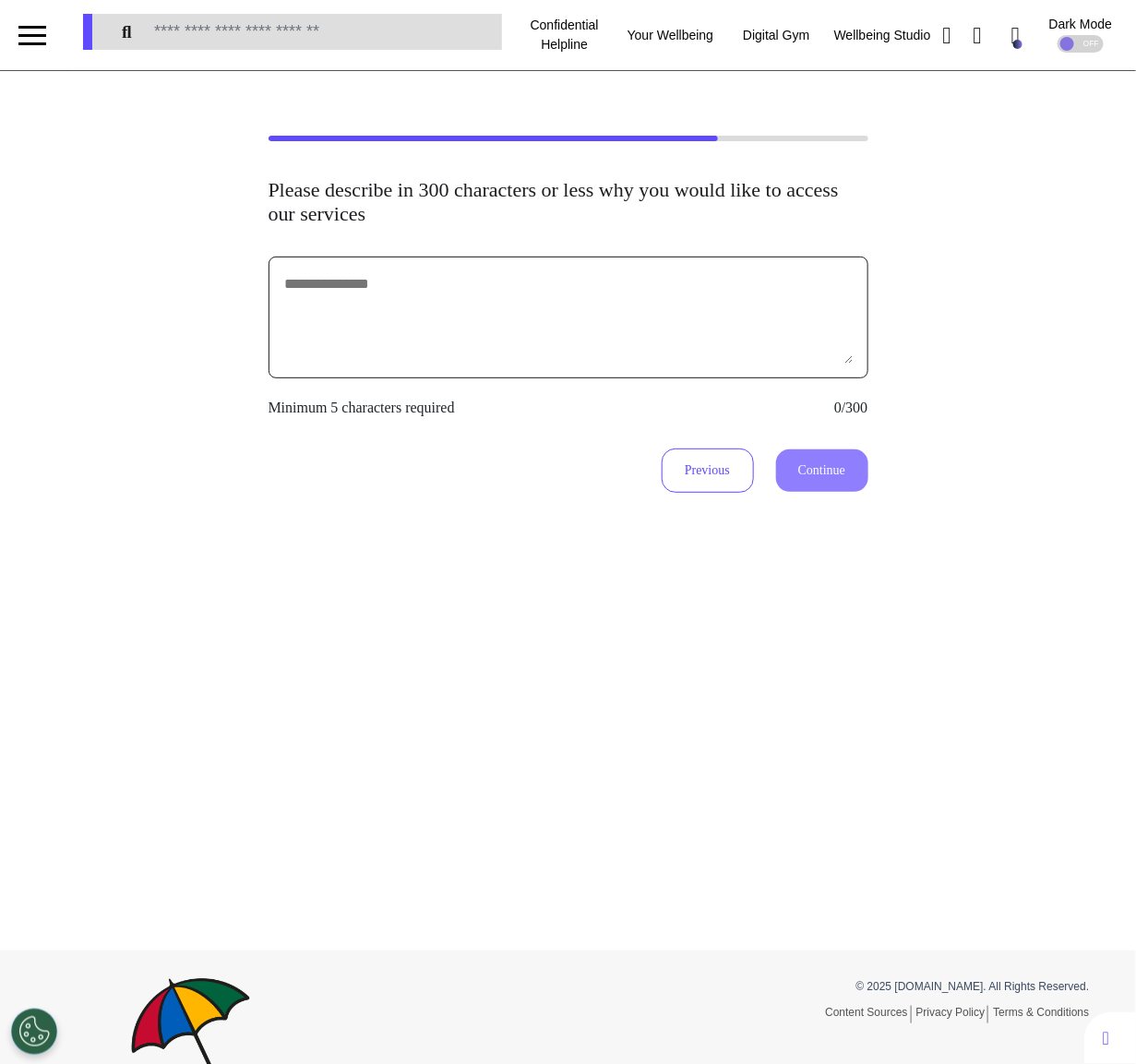
click at [676, 314] on textarea at bounding box center [568, 317] width 570 height 92
type textarea "********"
click at [824, 479] on button "Continue" at bounding box center [821, 470] width 92 height 43
click at [684, 305] on textarea "********" at bounding box center [568, 317] width 570 height 92
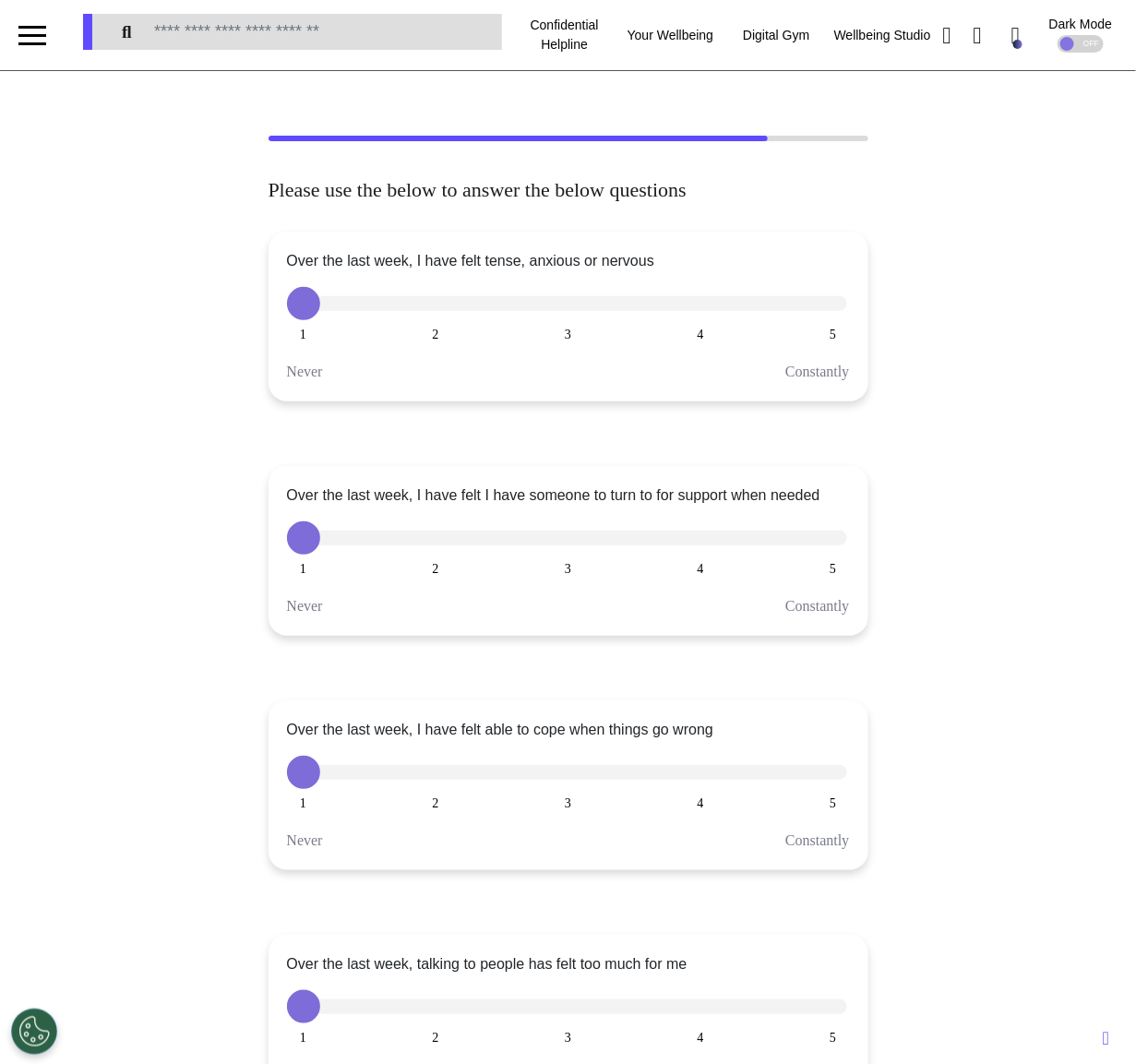
click at [434, 300] on button "2" at bounding box center [435, 303] width 33 height 33
click at [564, 299] on button "3" at bounding box center [568, 303] width 33 height 33
click at [706, 304] on button "4" at bounding box center [700, 303] width 33 height 33
click at [298, 297] on button "1" at bounding box center [303, 303] width 33 height 33
click at [431, 303] on button "2" at bounding box center [435, 303] width 33 height 33
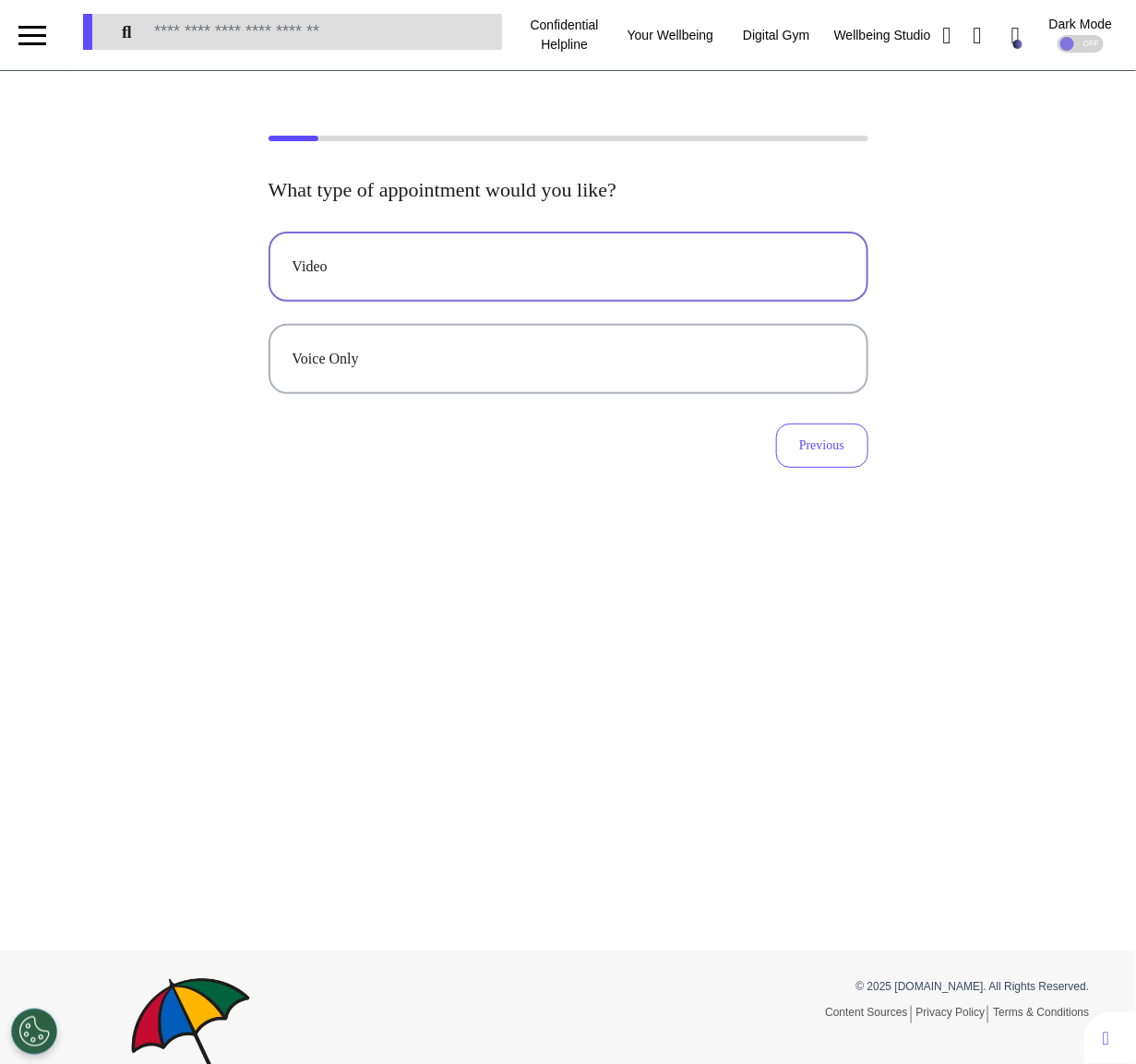
click at [576, 271] on div "Video" at bounding box center [568, 266] width 552 height 22
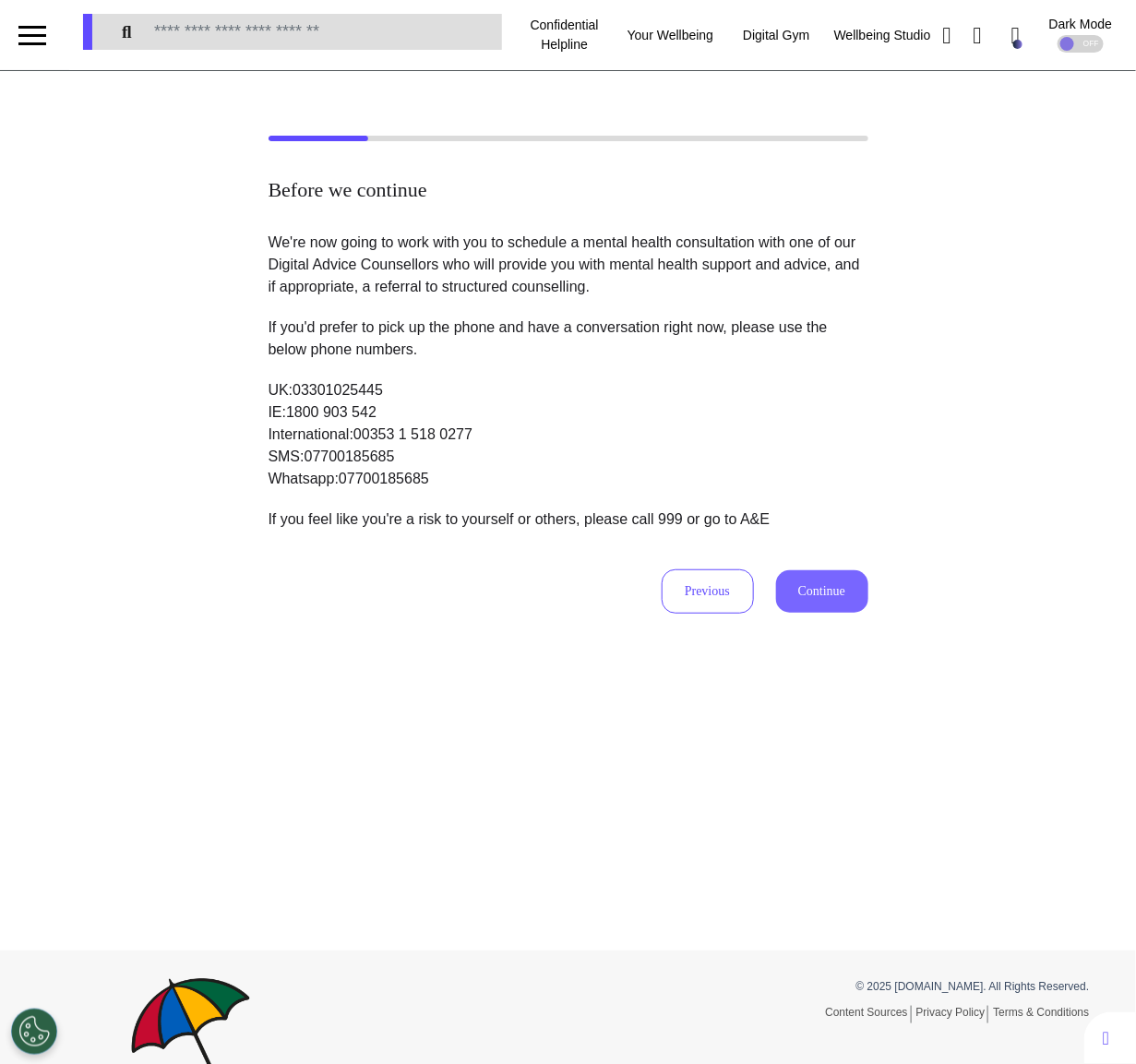
click at [814, 584] on button "Continue" at bounding box center [821, 591] width 92 height 43
select select "******"
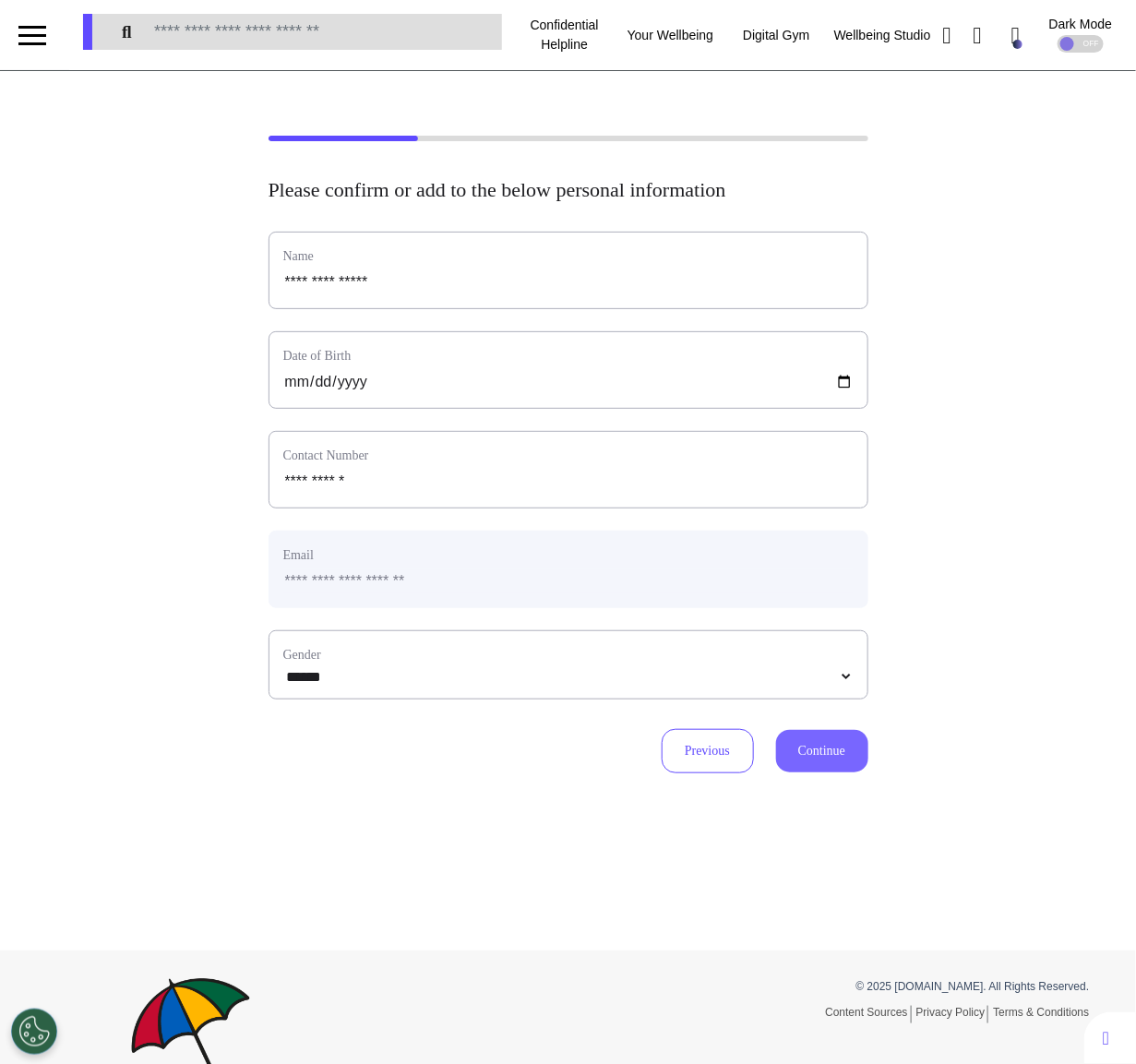
click at [817, 745] on button "Continue" at bounding box center [821, 751] width 92 height 43
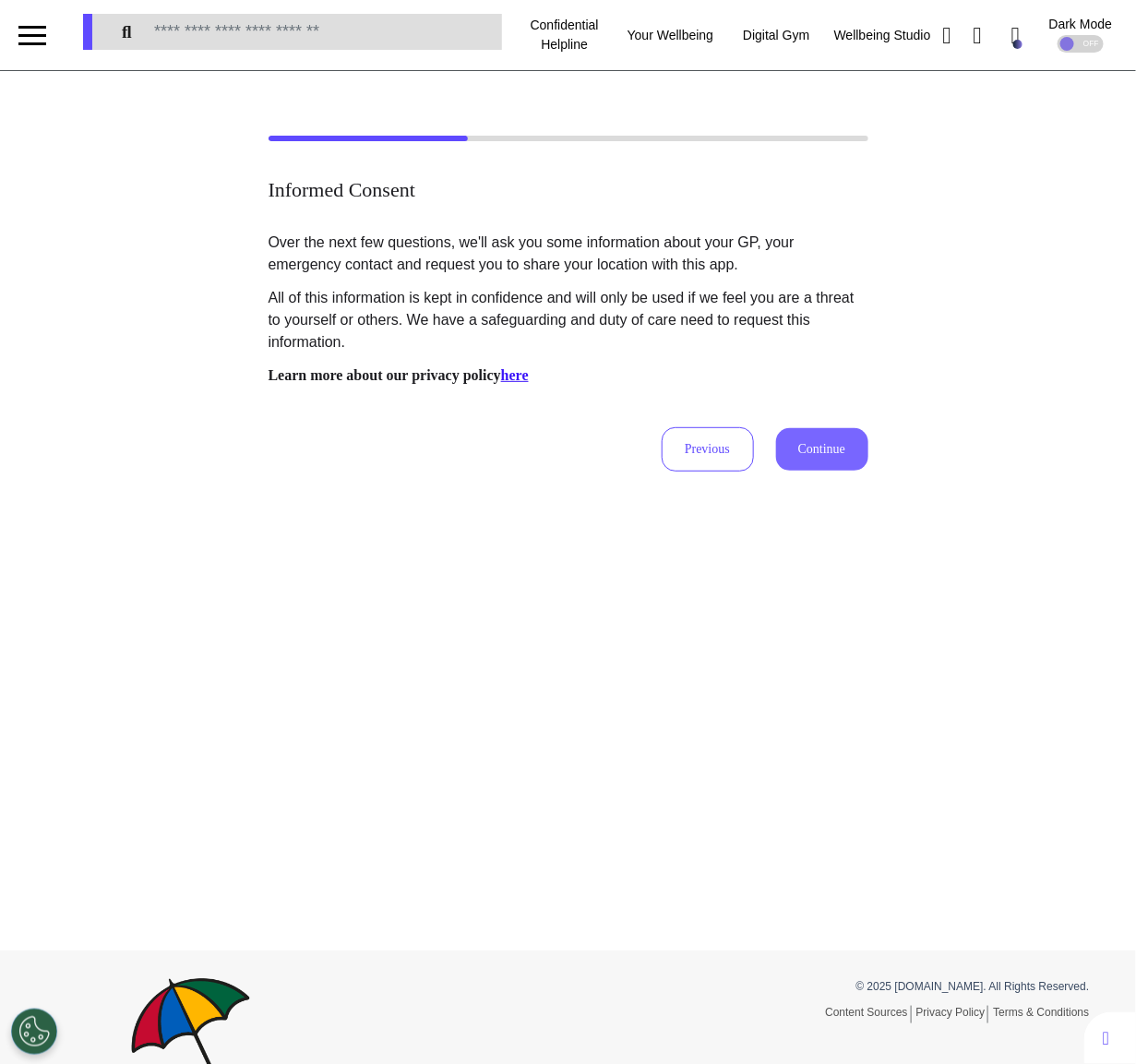
click at [799, 428] on button "Continue" at bounding box center [821, 449] width 92 height 43
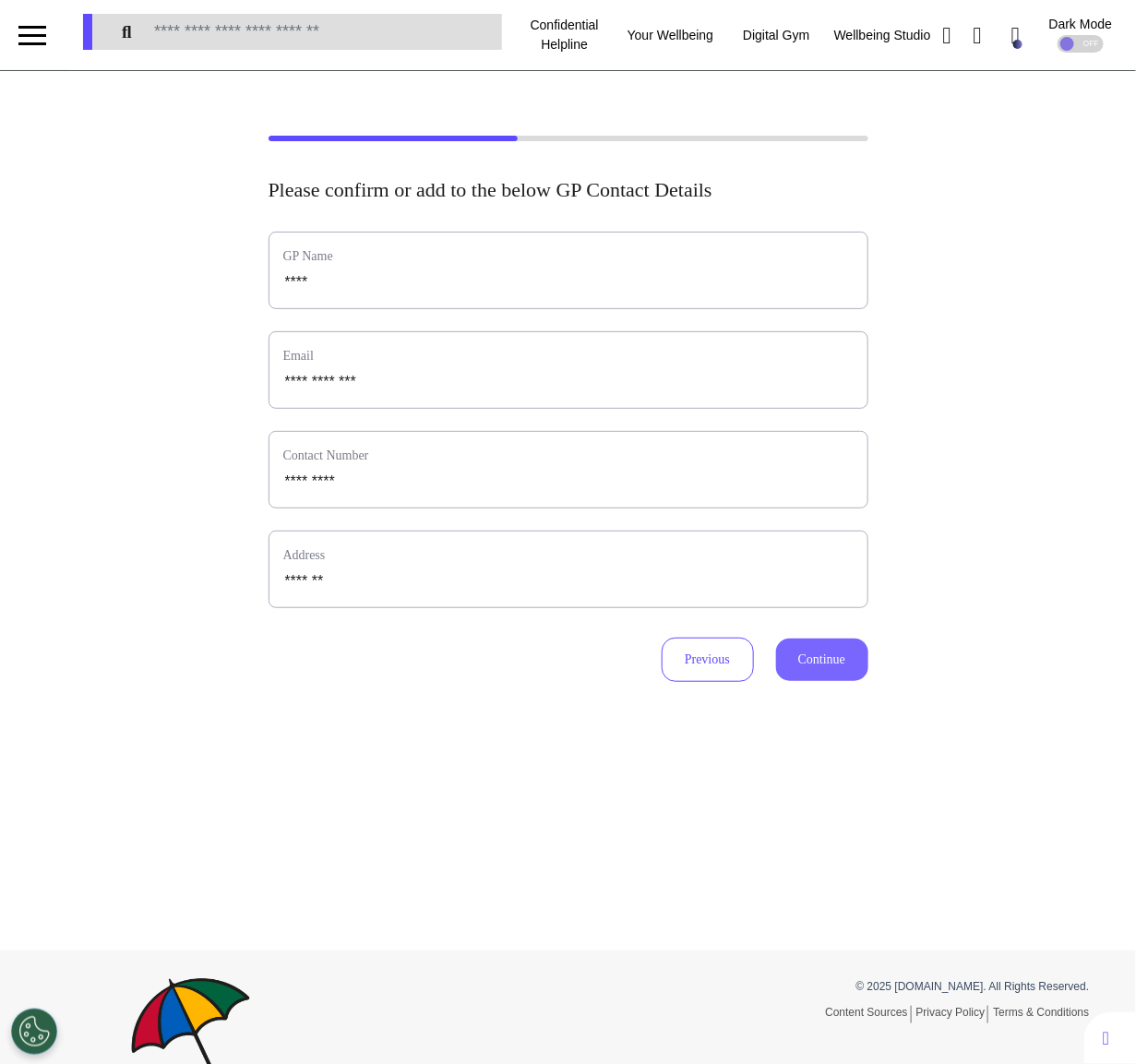
click at [848, 643] on button "Continue" at bounding box center [821, 659] width 92 height 43
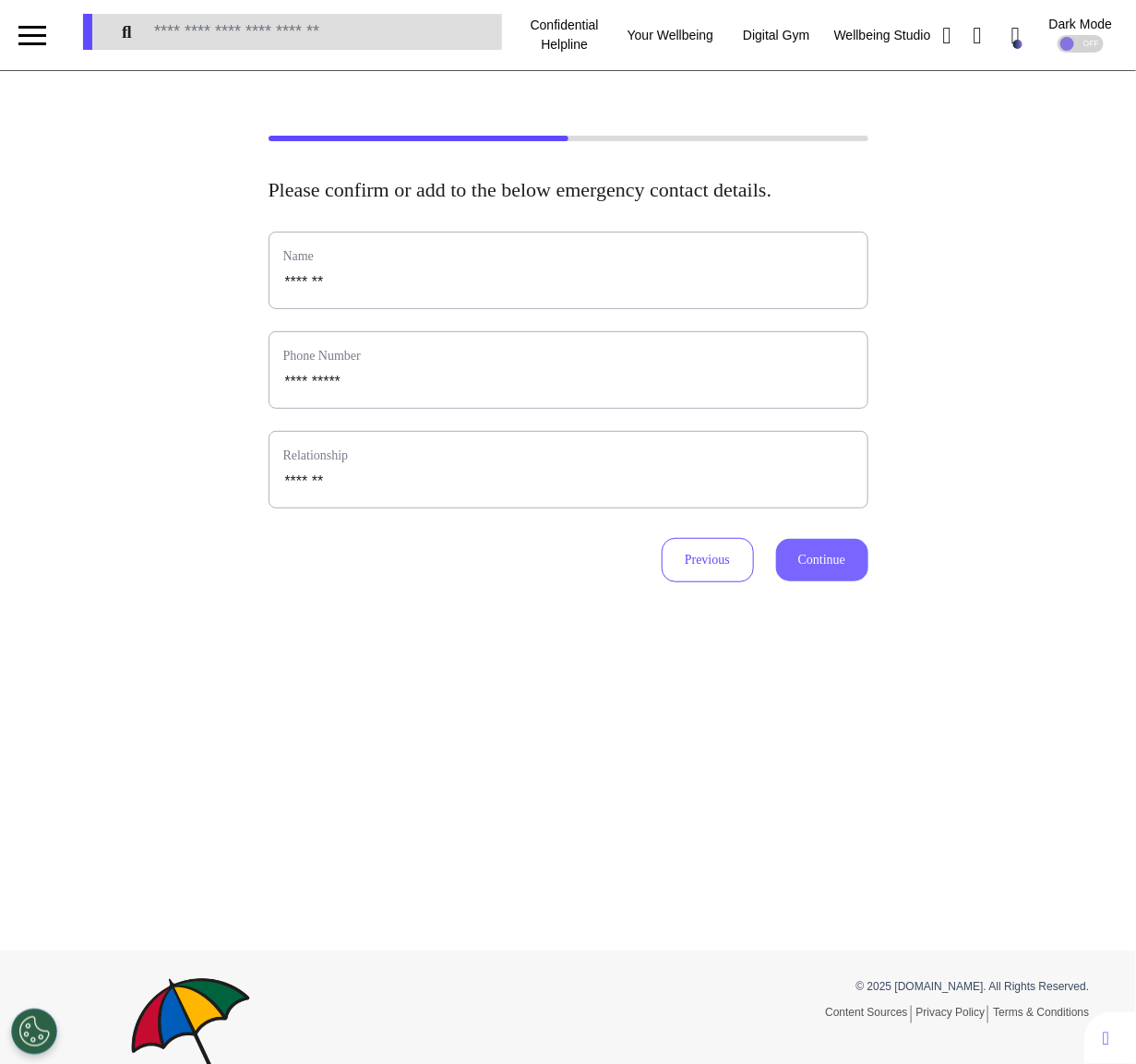
click at [827, 581] on button "Continue" at bounding box center [821, 560] width 92 height 43
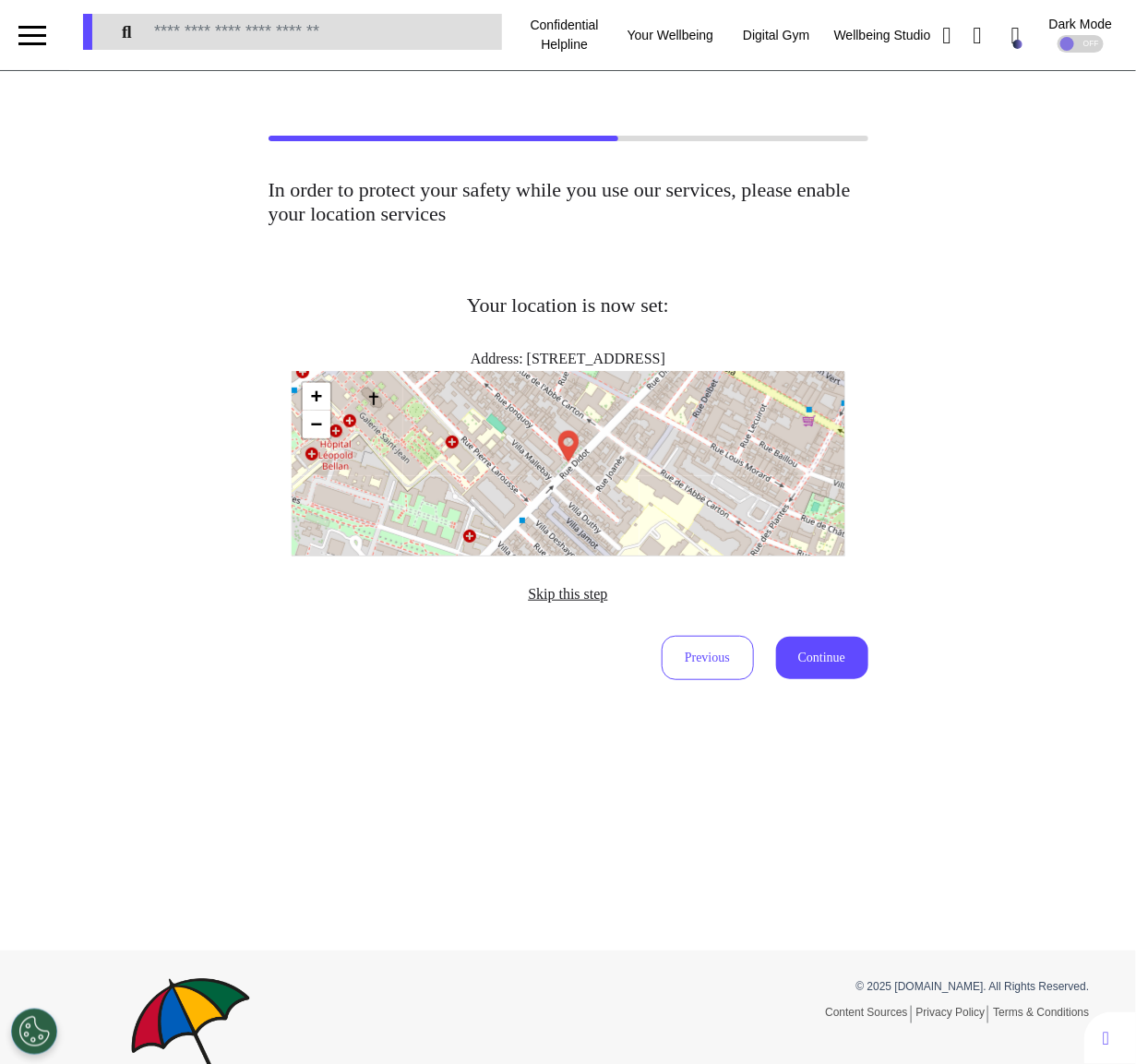
click at [556, 594] on span "Skip this step" at bounding box center [567, 594] width 80 height 16
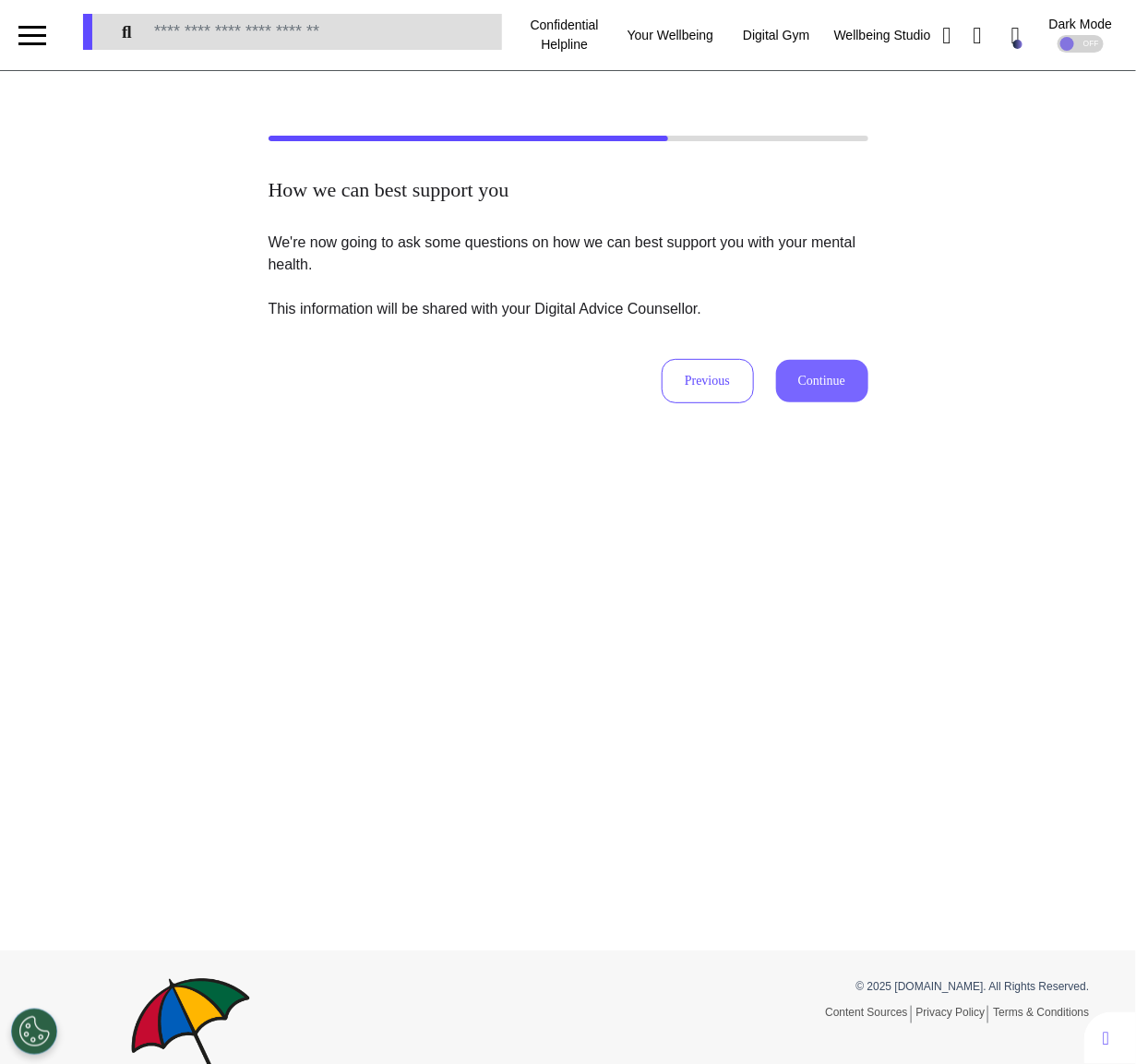
click at [832, 385] on button "Continue" at bounding box center [821, 380] width 92 height 43
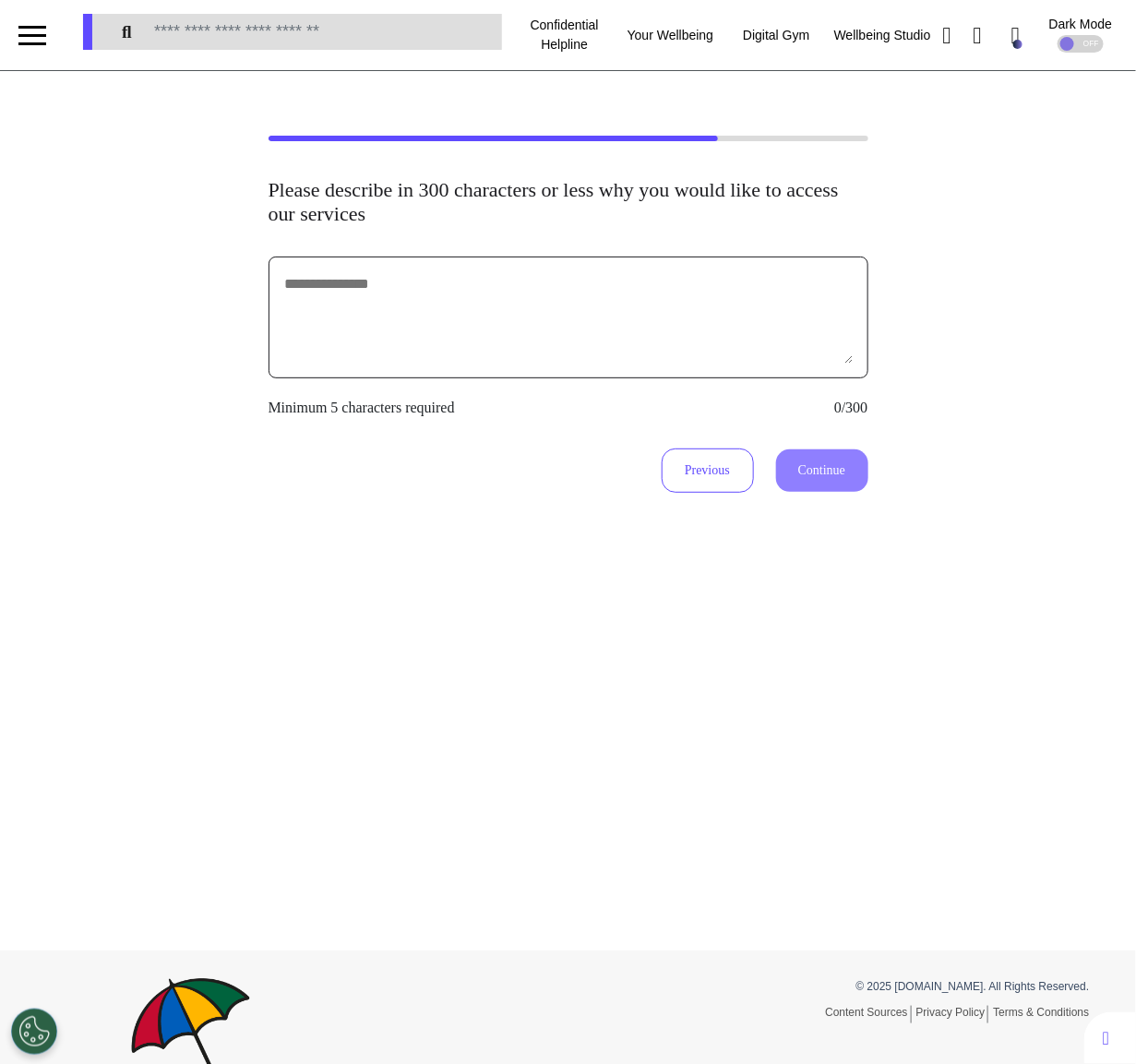
click at [527, 325] on textarea at bounding box center [568, 317] width 570 height 92
type textarea "**********"
click at [814, 459] on button "Continue" at bounding box center [821, 470] width 92 height 43
click at [507, 312] on textarea "**********" at bounding box center [568, 317] width 570 height 92
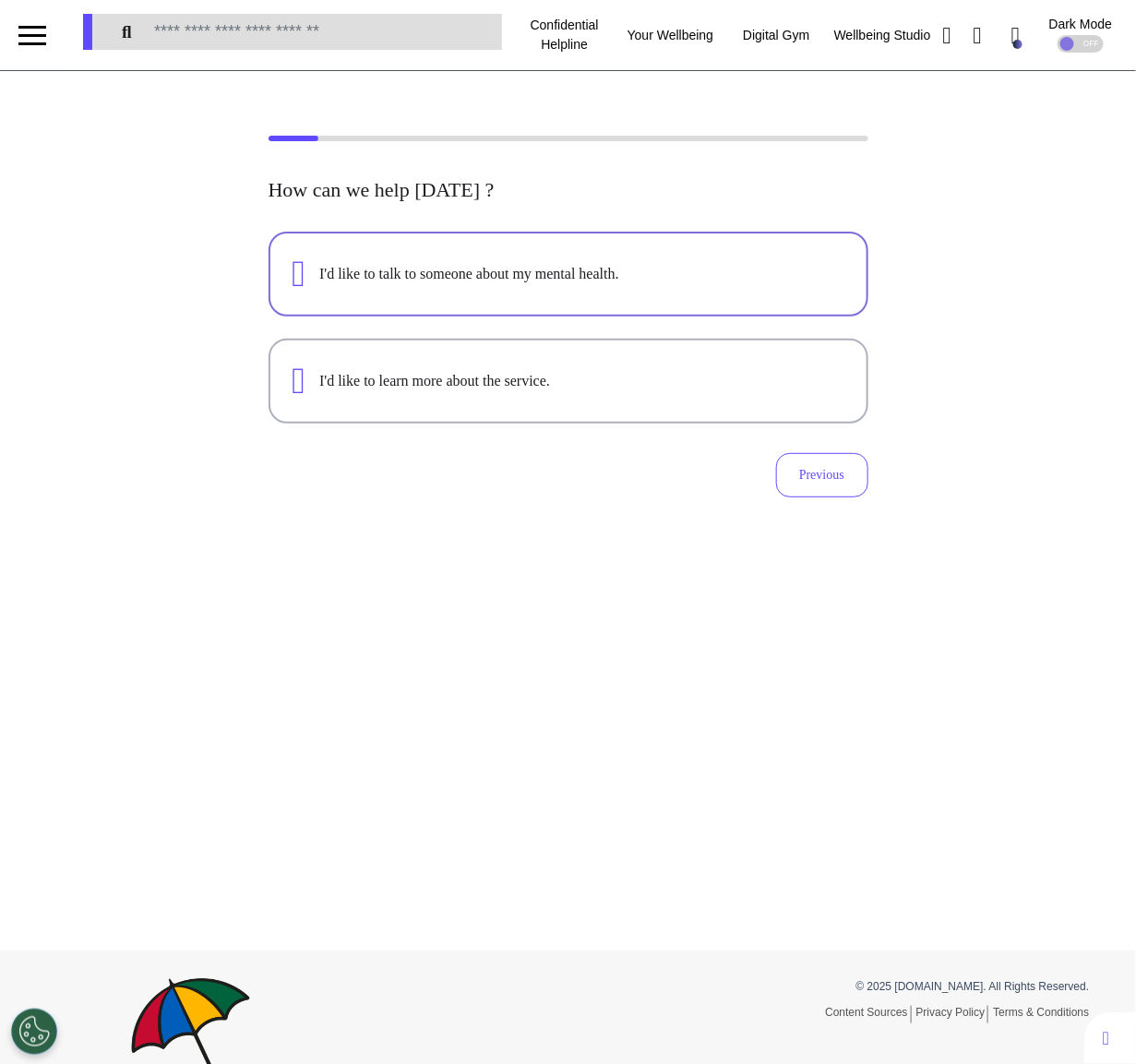
click at [697, 283] on div "I'd like to talk to someone about my mental health." at bounding box center [581, 273] width 524 height 22
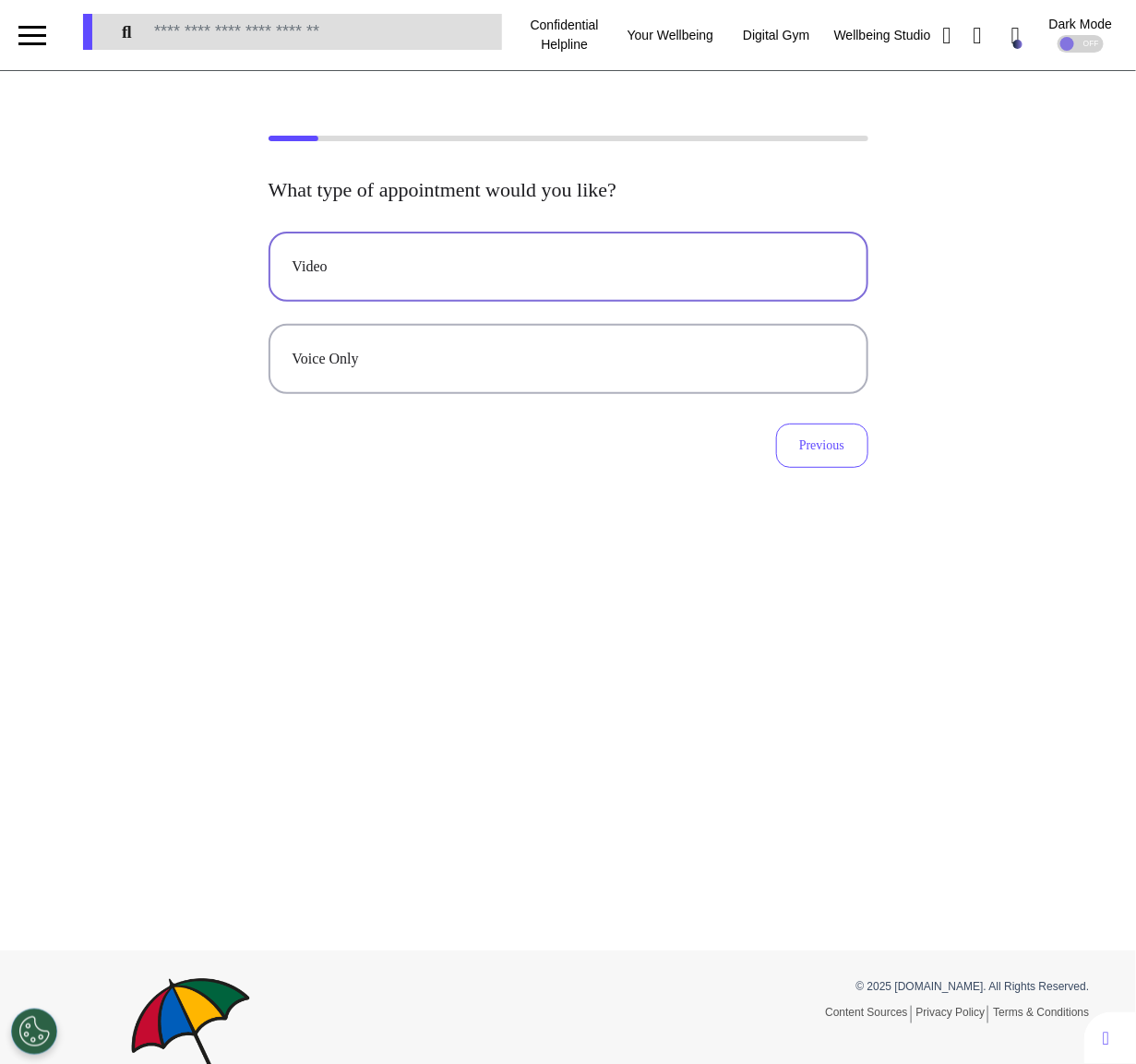
click at [630, 276] on div "Video" at bounding box center [568, 266] width 552 height 22
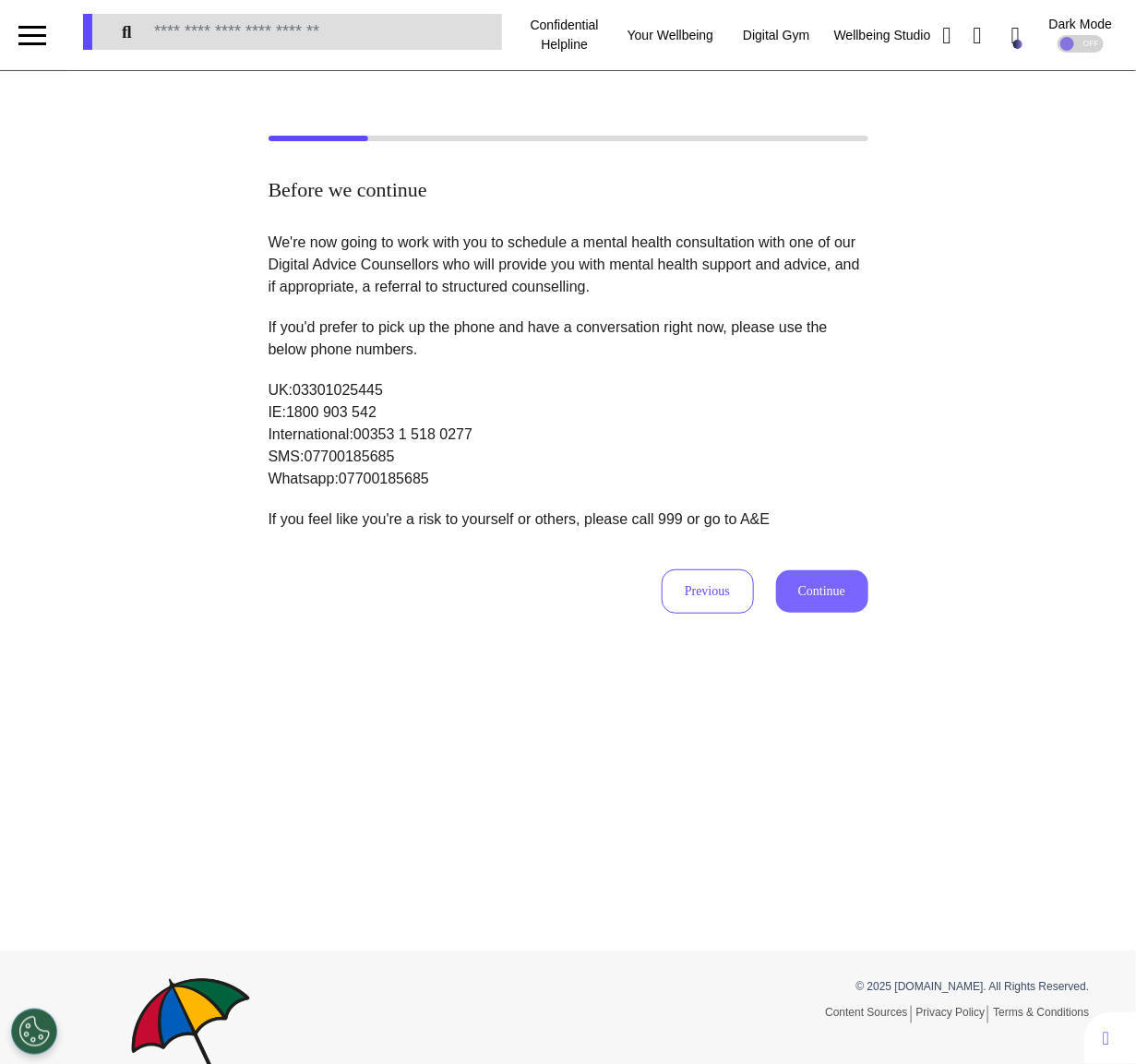
click at [843, 589] on button "Continue" at bounding box center [821, 591] width 92 height 43
select select "******"
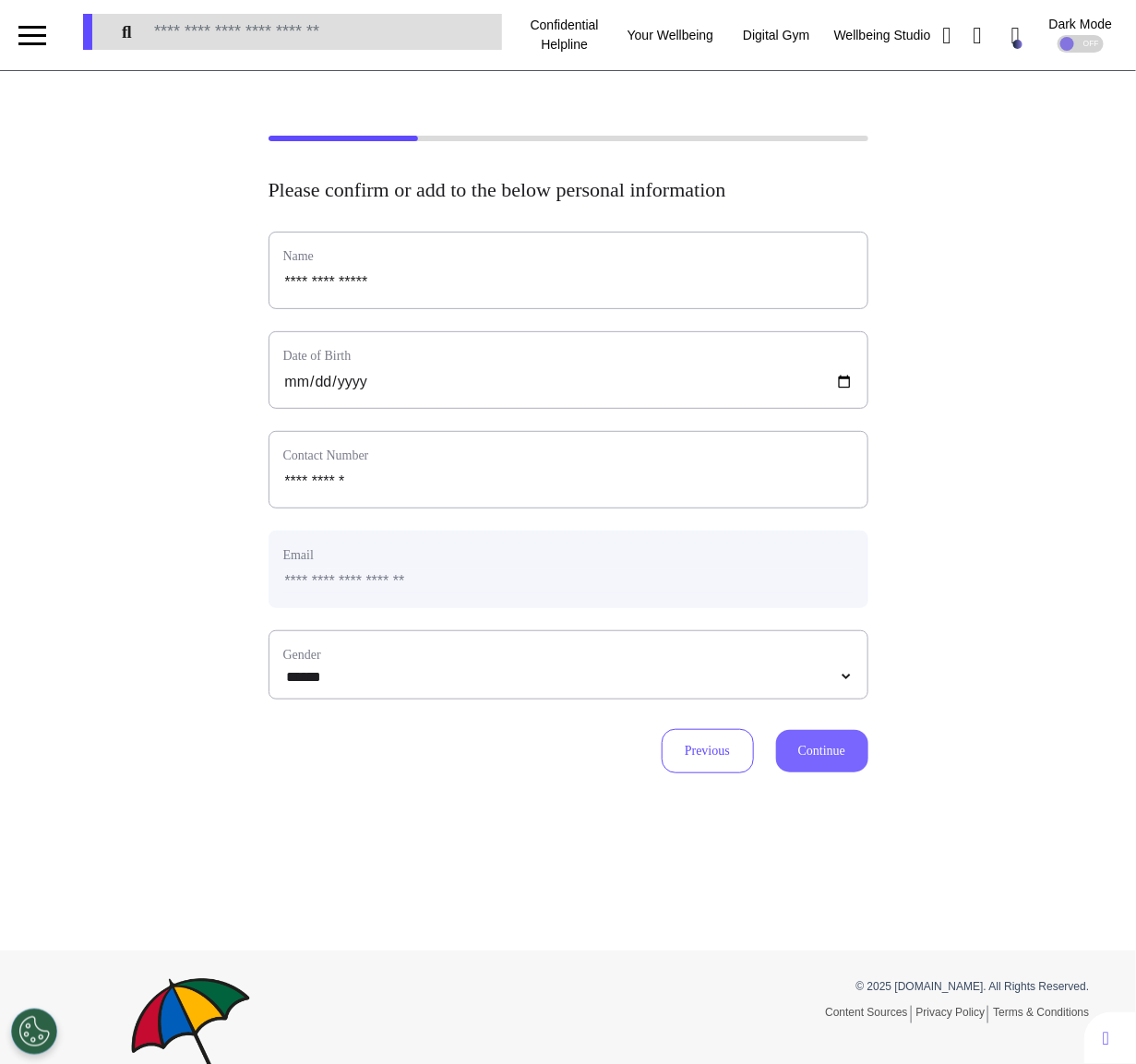
click at [807, 748] on button "Continue" at bounding box center [821, 751] width 92 height 43
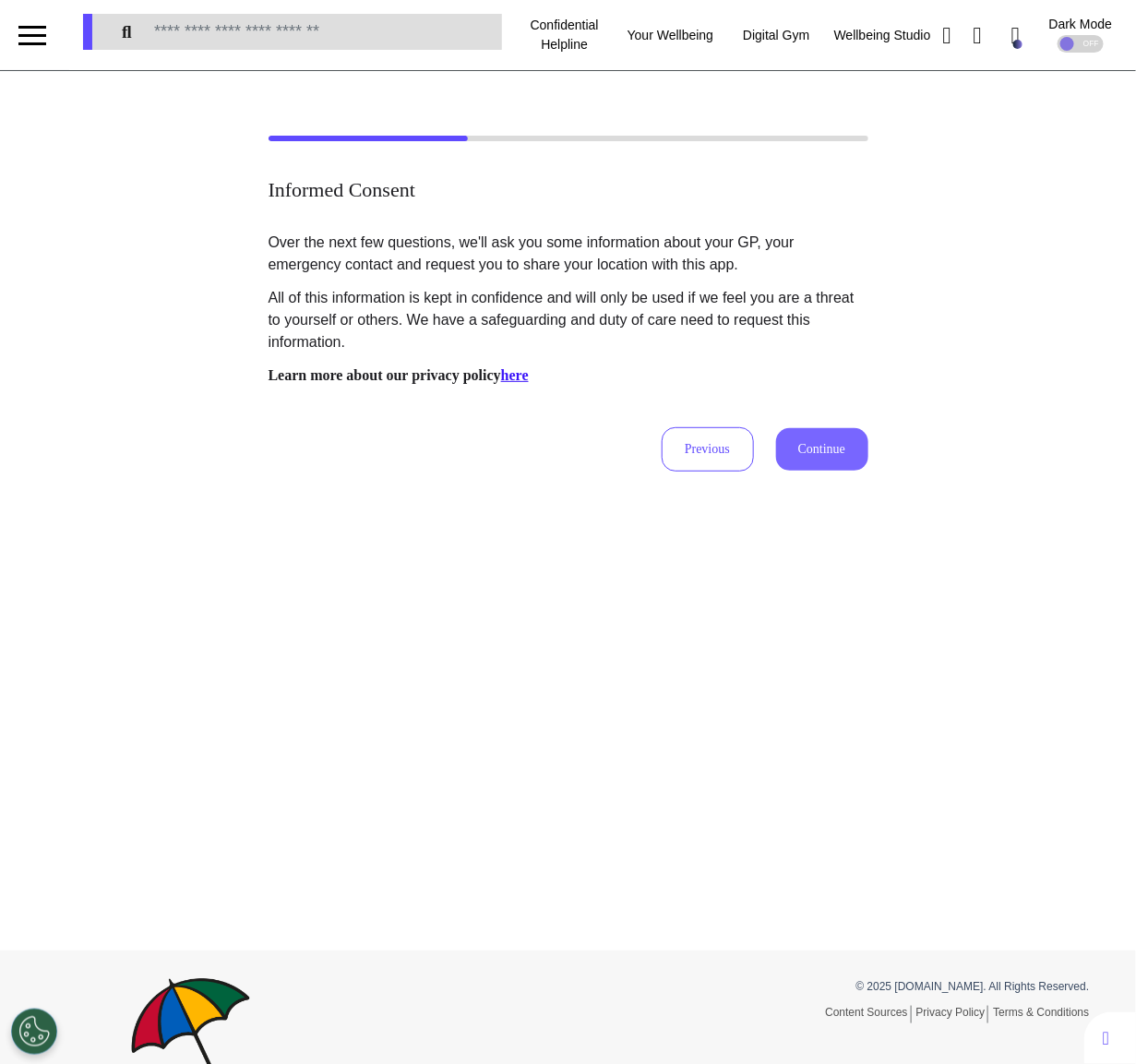
click at [820, 454] on button "Continue" at bounding box center [821, 449] width 92 height 43
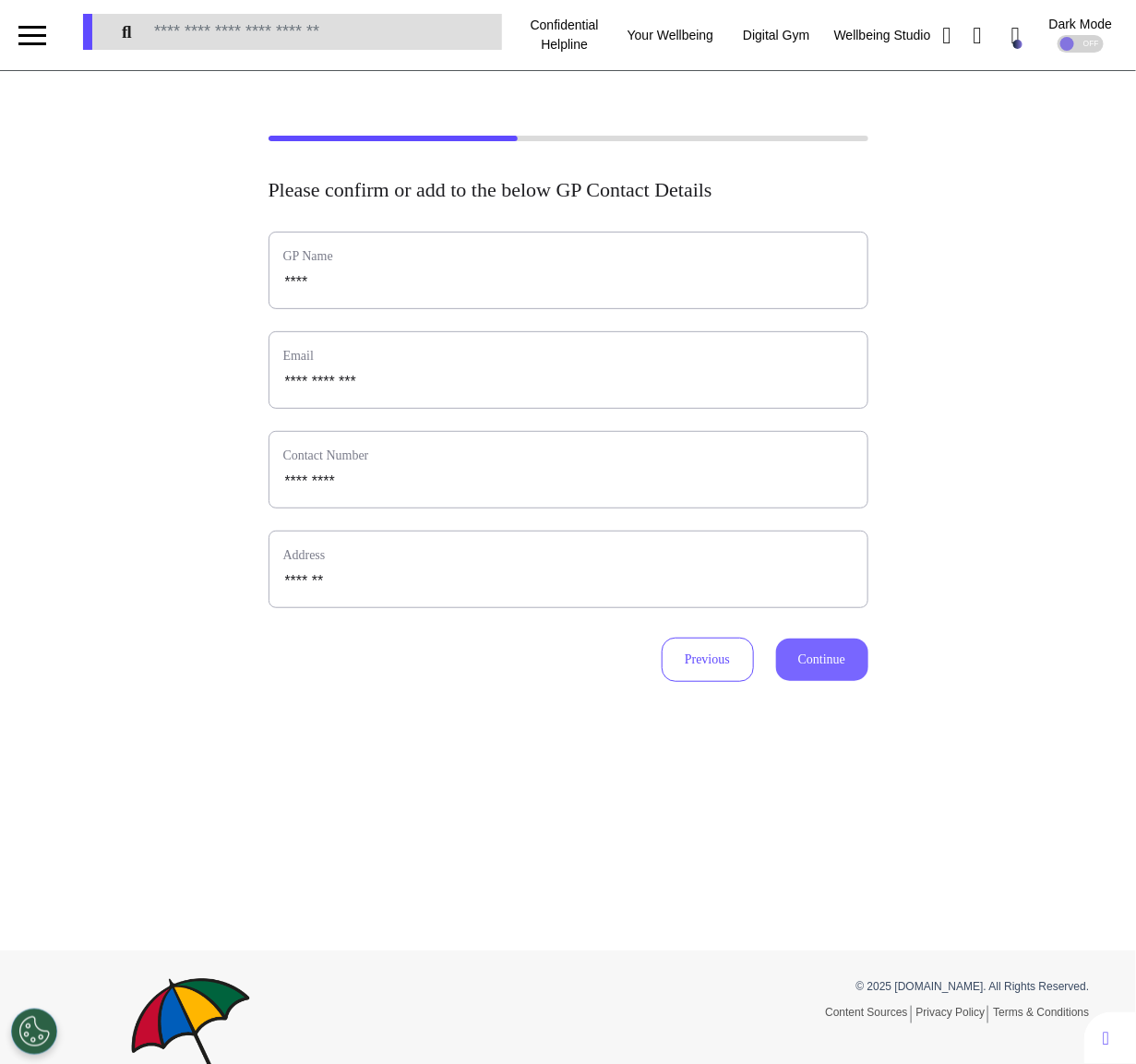
click at [827, 676] on button "Continue" at bounding box center [821, 659] width 92 height 43
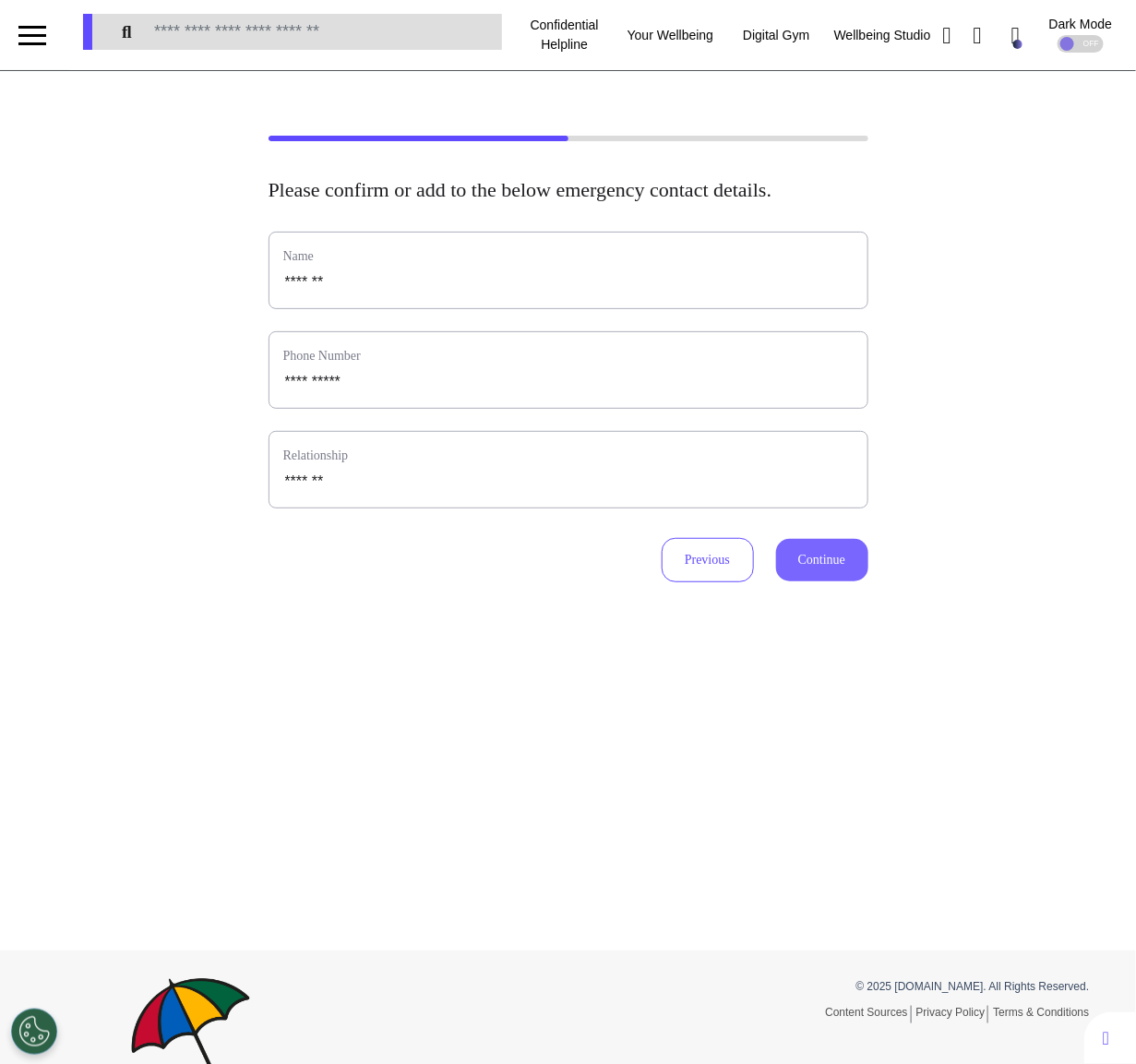
click at [819, 580] on button "Continue" at bounding box center [821, 560] width 92 height 43
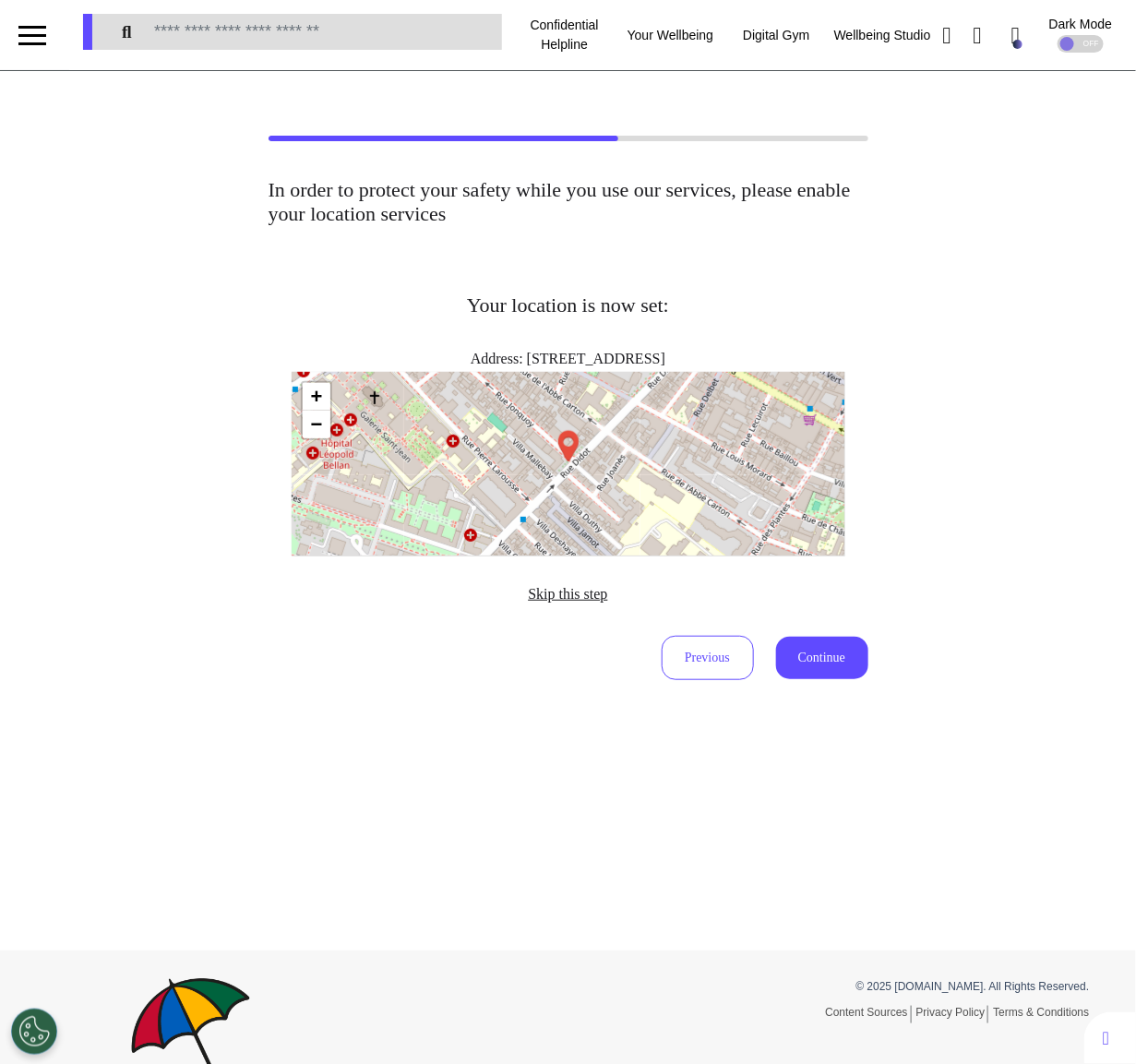
click at [569, 586] on span "Skip this step" at bounding box center [567, 594] width 80 height 16
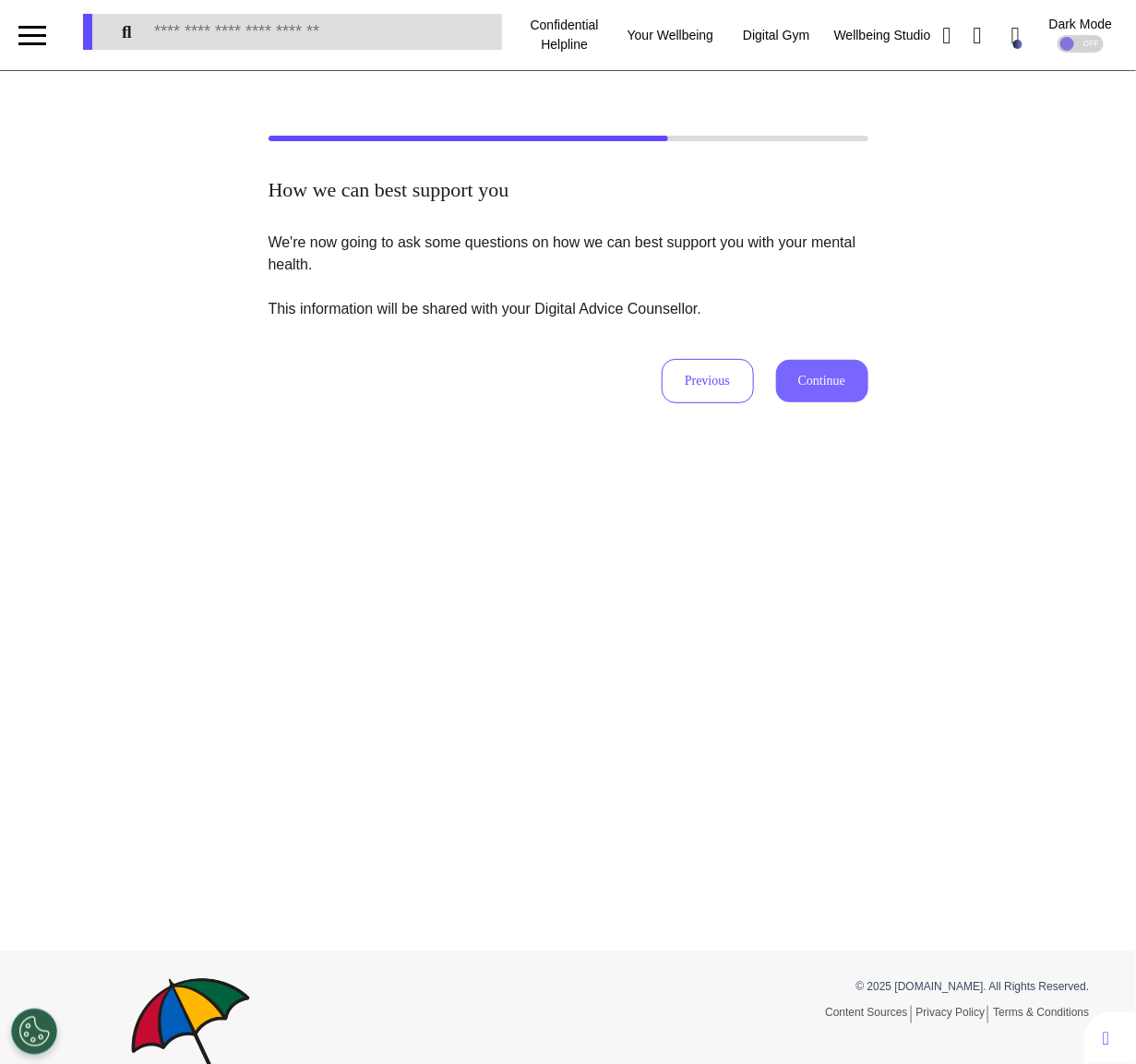
click at [850, 380] on button "Continue" at bounding box center [821, 380] width 92 height 43
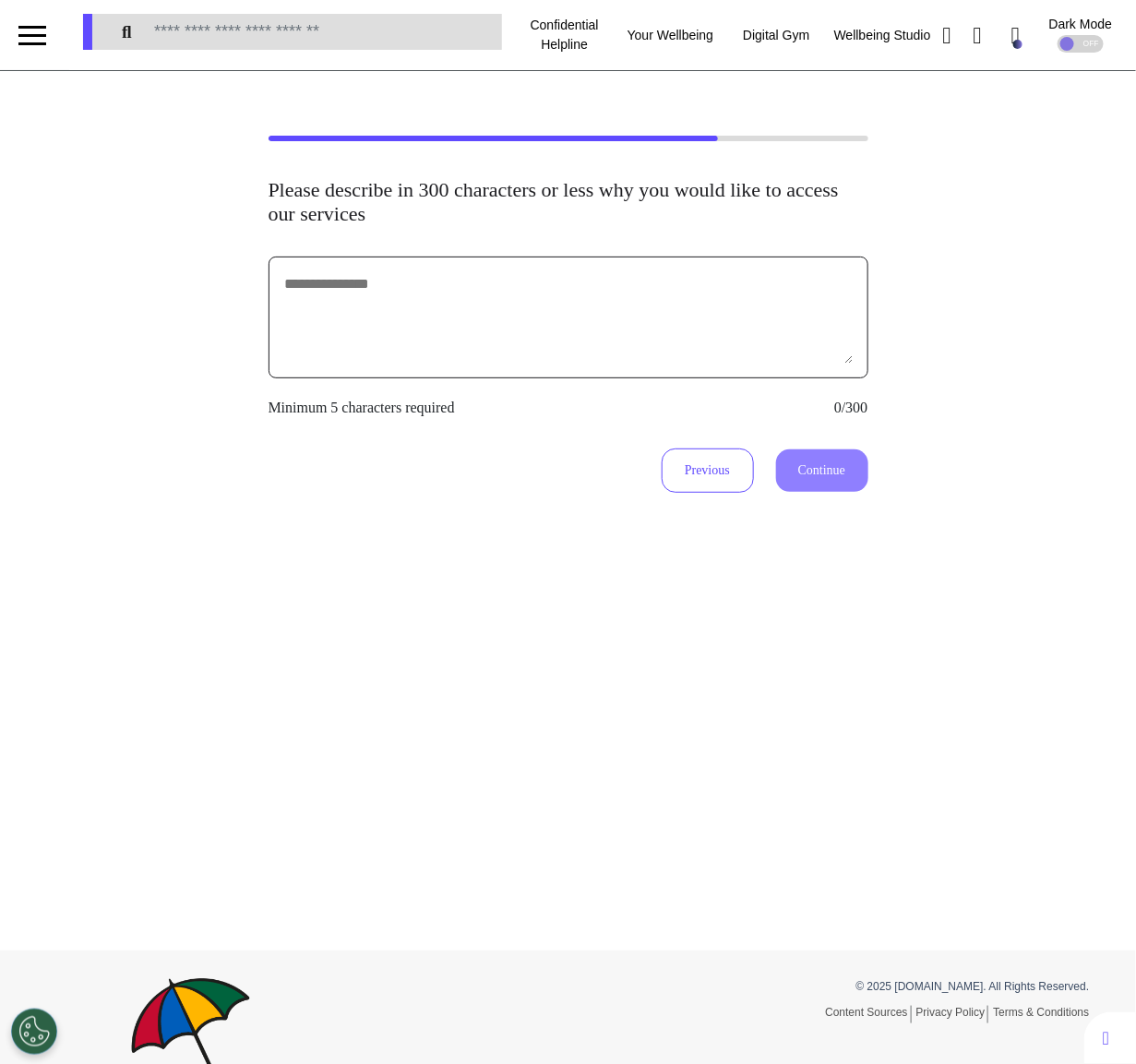
click at [683, 355] on textarea at bounding box center [568, 317] width 570 height 92
type textarea "**********"
click at [817, 476] on button "Continue" at bounding box center [821, 470] width 92 height 43
click at [687, 347] on textarea "**********" at bounding box center [568, 317] width 570 height 92
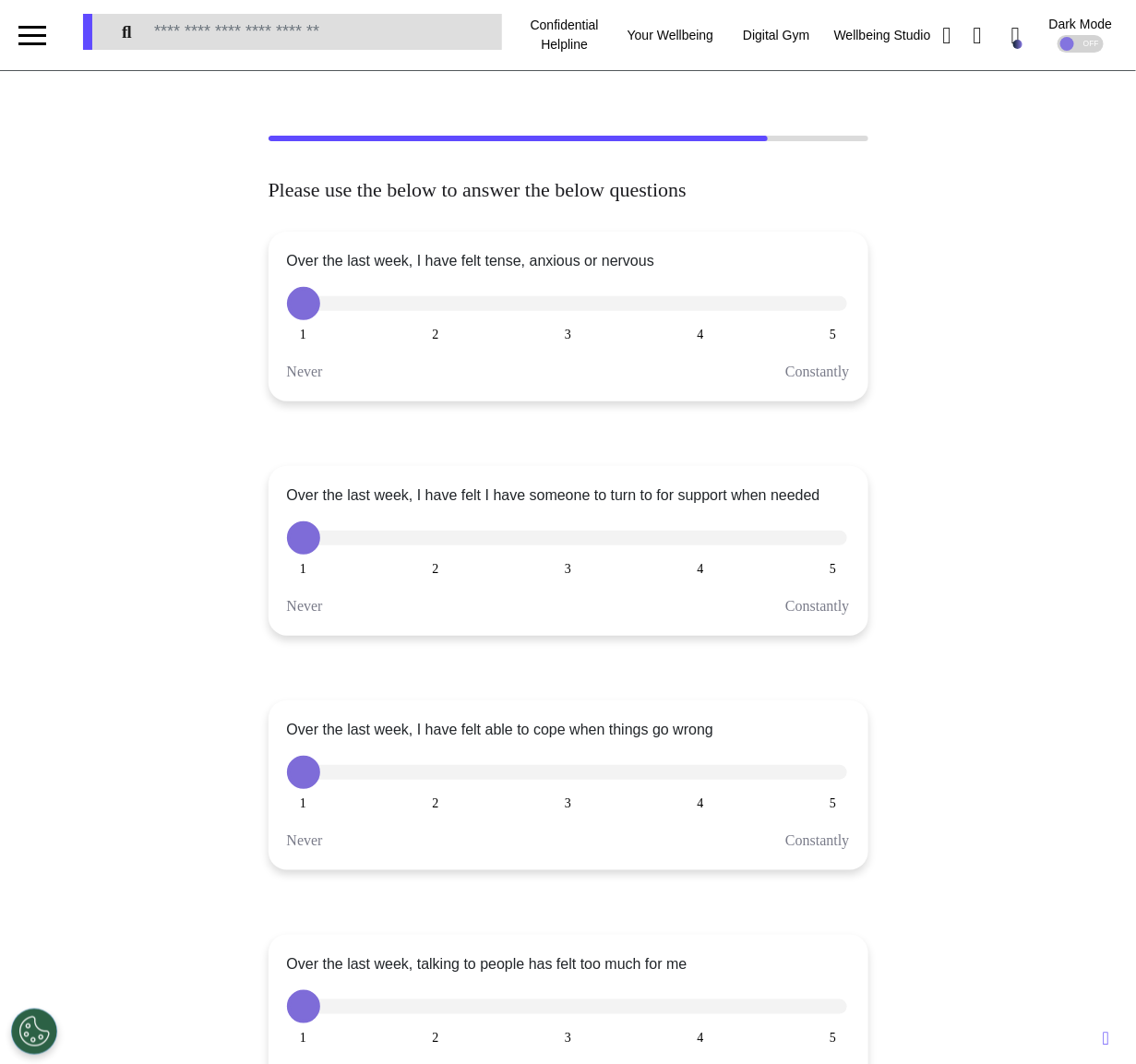
click at [438, 309] on button "2" at bounding box center [435, 303] width 33 height 33
click at [548, 305] on div at bounding box center [567, 303] width 560 height 15
click at [570, 293] on button "3" at bounding box center [568, 303] width 33 height 33
click at [698, 293] on button "4" at bounding box center [700, 303] width 33 height 33
click at [831, 300] on button "5" at bounding box center [833, 303] width 33 height 33
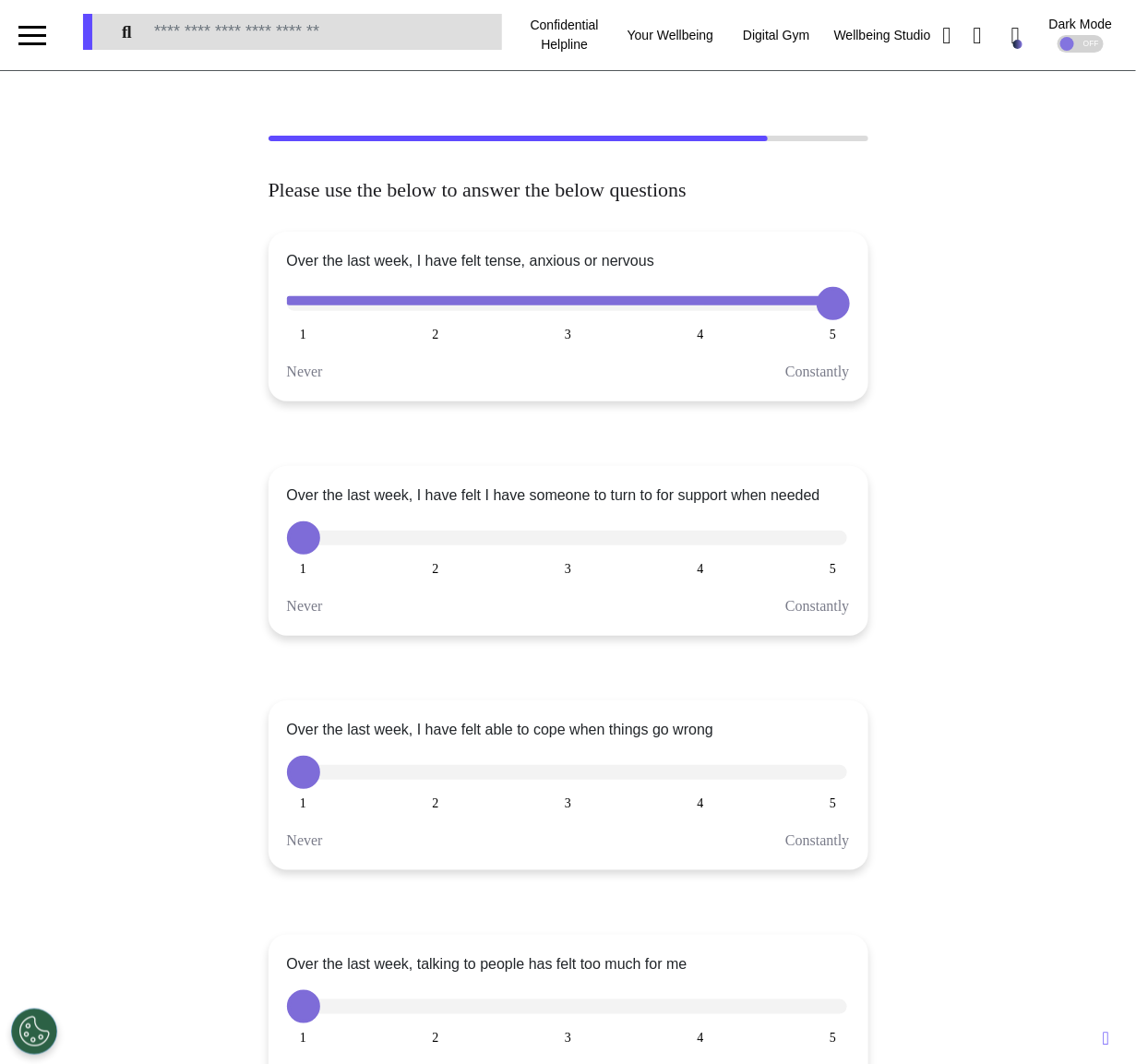
click at [706, 297] on button "4" at bounding box center [700, 303] width 33 height 33
click at [580, 293] on button "3" at bounding box center [568, 303] width 33 height 33
click at [564, 536] on button "3" at bounding box center [568, 538] width 33 height 33
click at [726, 535] on div at bounding box center [567, 538] width 560 height 15
click at [698, 537] on button "4" at bounding box center [700, 538] width 33 height 33
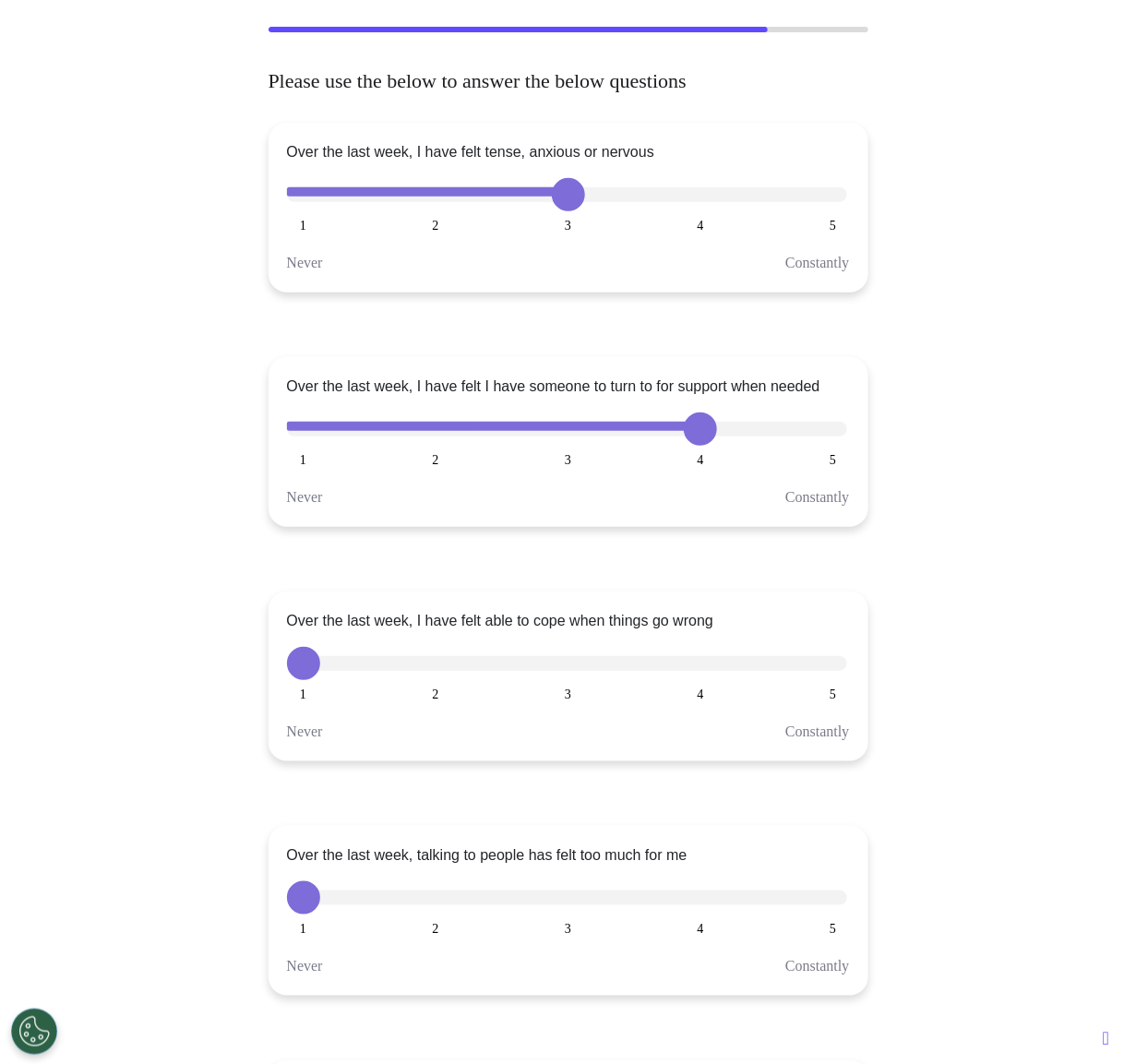
scroll to position [117, 0]
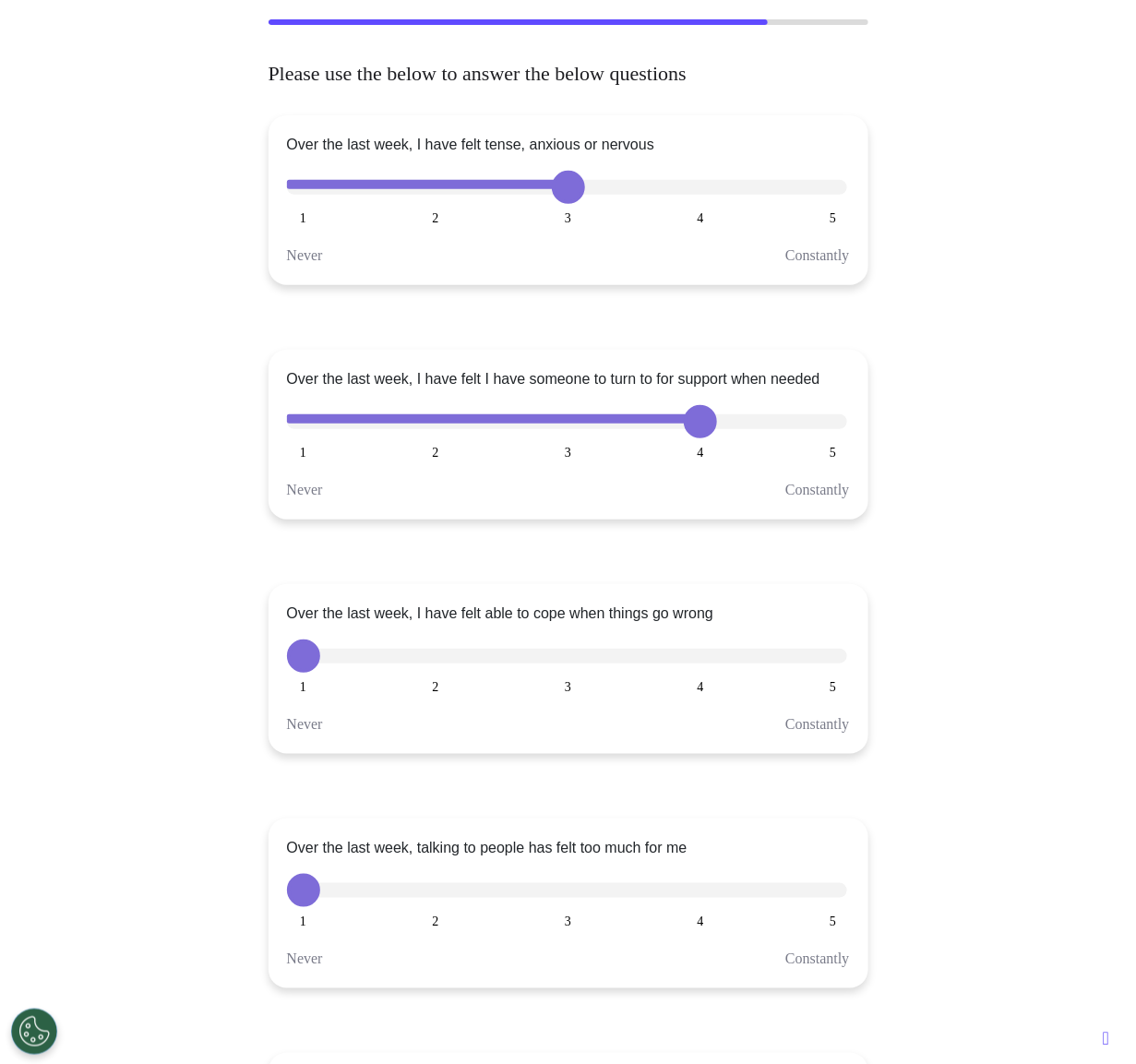
click at [698, 657] on button "4" at bounding box center [700, 655] width 33 height 33
click at [431, 653] on button "2" at bounding box center [435, 655] width 33 height 33
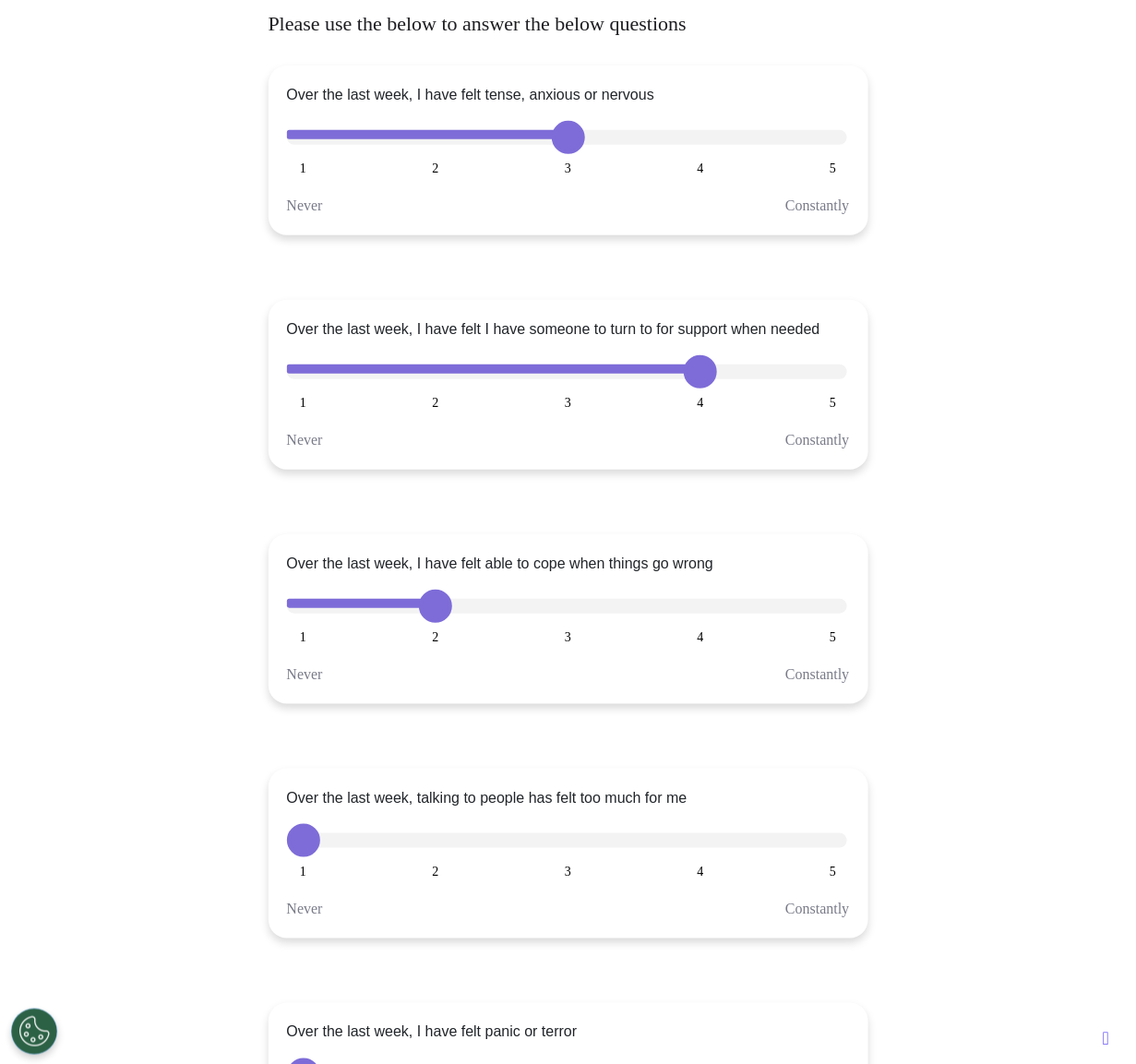
click at [442, 829] on button "2" at bounding box center [435, 840] width 33 height 33
click at [699, 838] on button "4" at bounding box center [700, 840] width 33 height 33
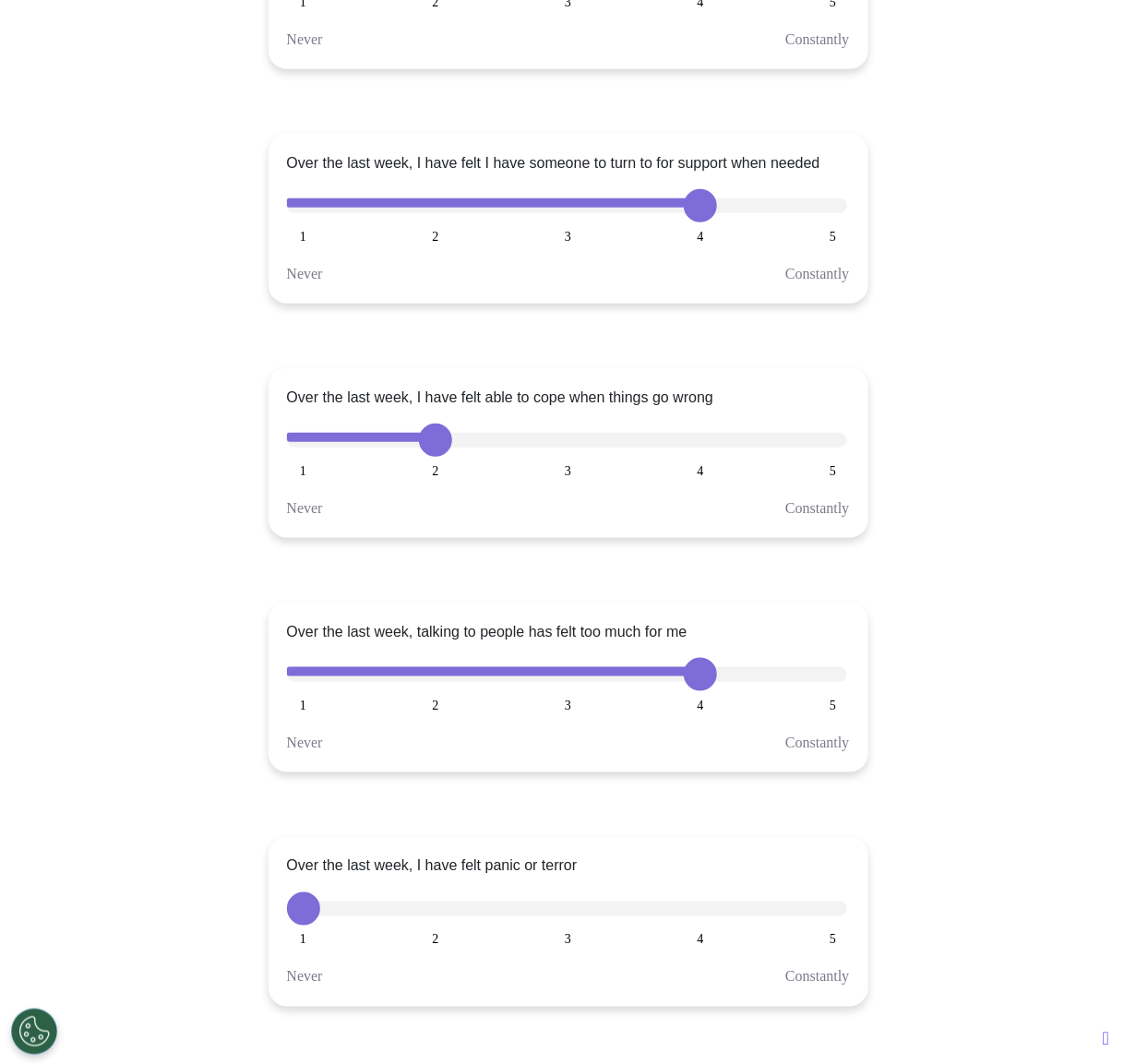
scroll to position [493, 0]
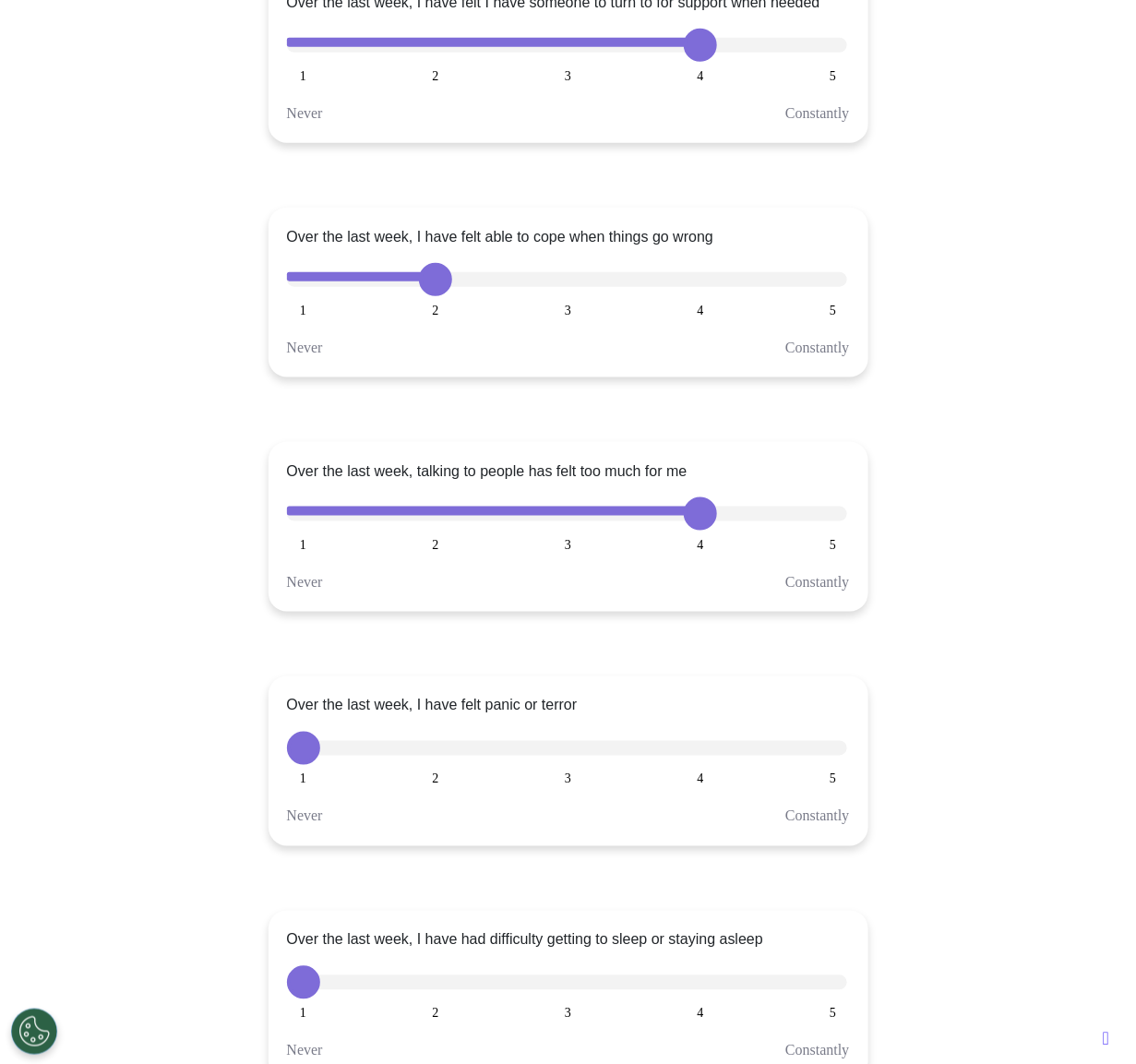
click at [697, 741] on button "4" at bounding box center [700, 748] width 33 height 33
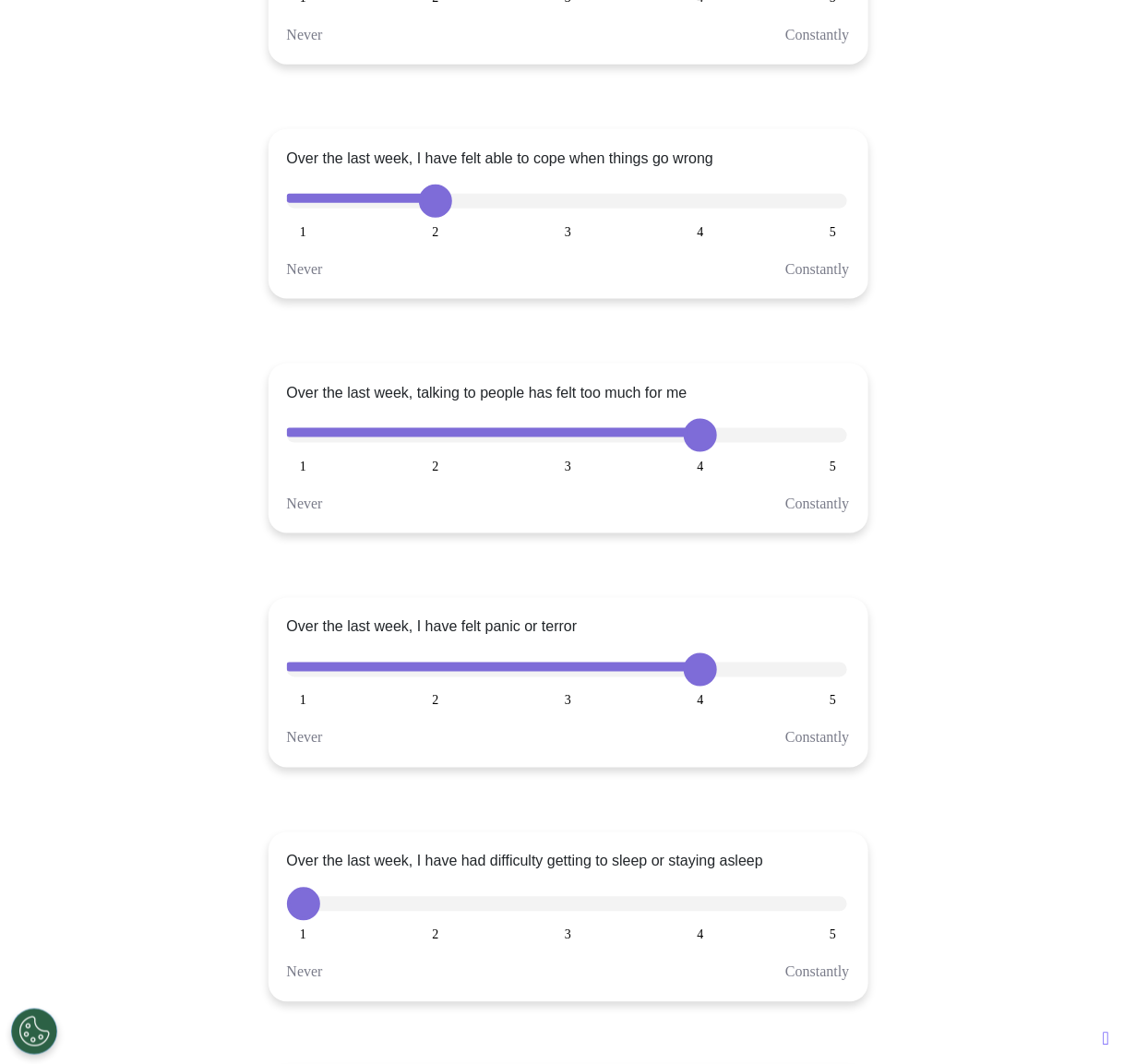
scroll to position [624, 0]
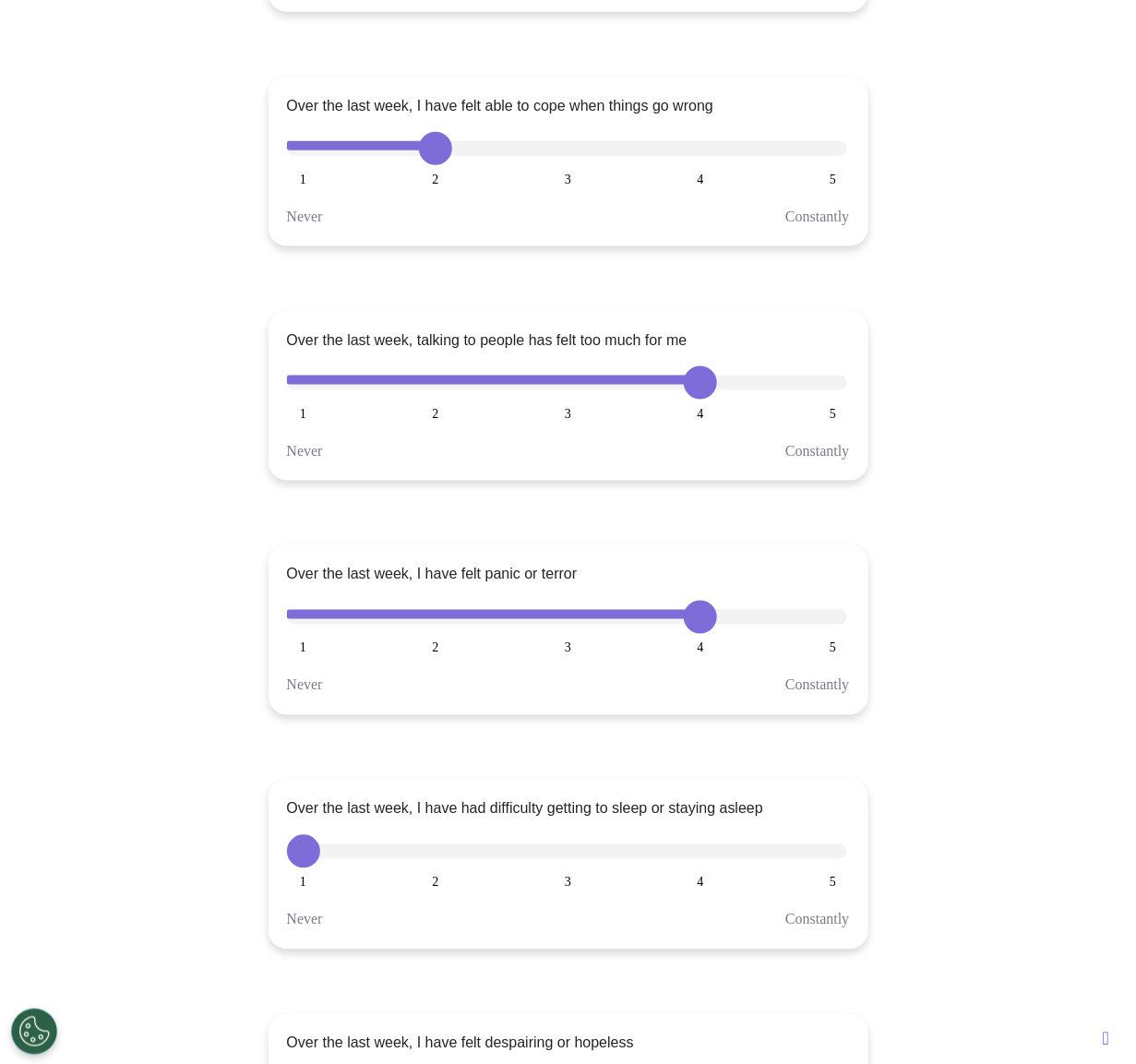
click at [446, 851] on button "2" at bounding box center [435, 851] width 33 height 33
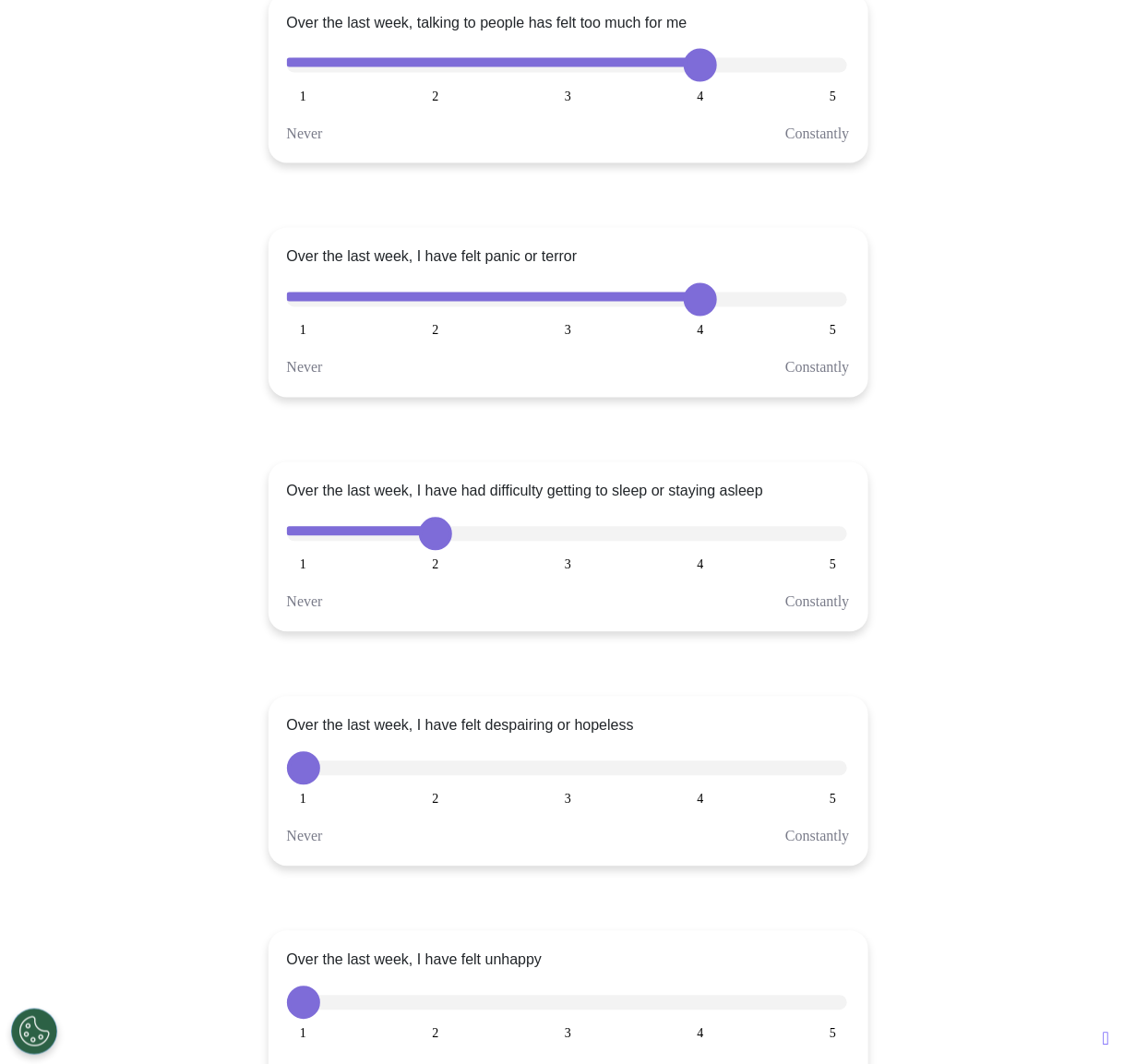
click at [569, 767] on button "3" at bounding box center [568, 768] width 33 height 33
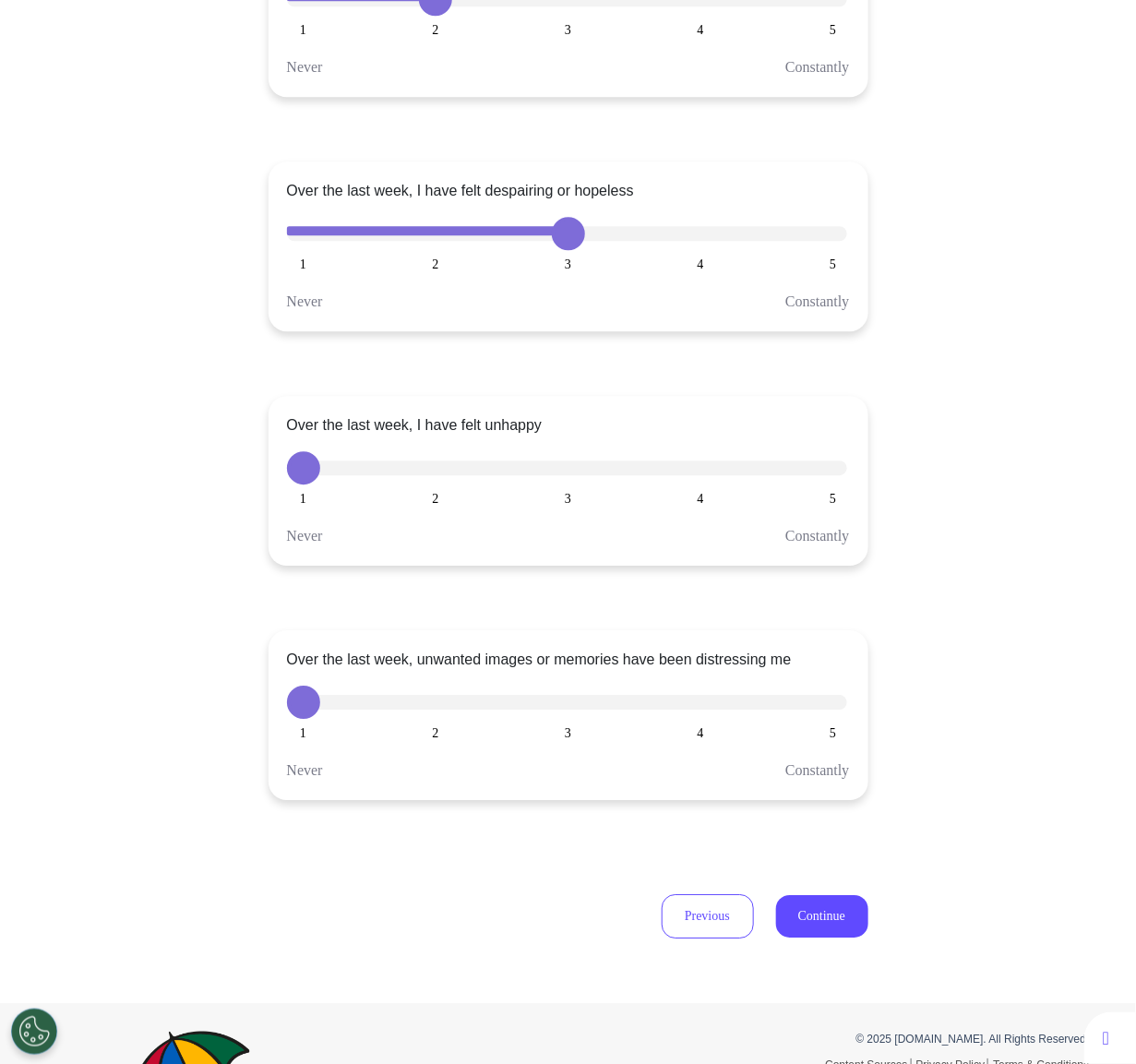
scroll to position [1614, 0]
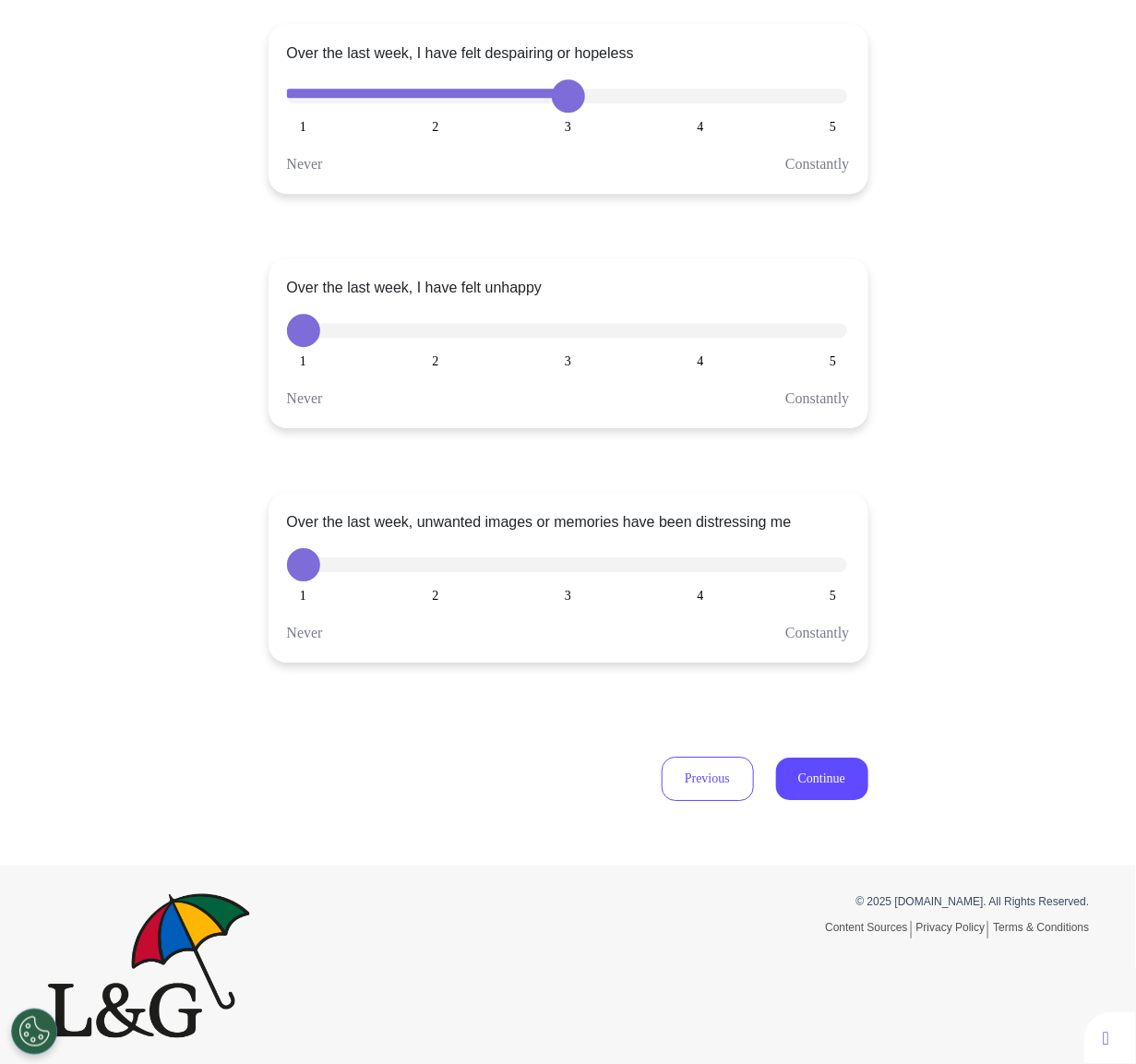
click at [430, 560] on button "2" at bounding box center [435, 564] width 33 height 33
click at [834, 564] on button "5" at bounding box center [833, 564] width 33 height 33
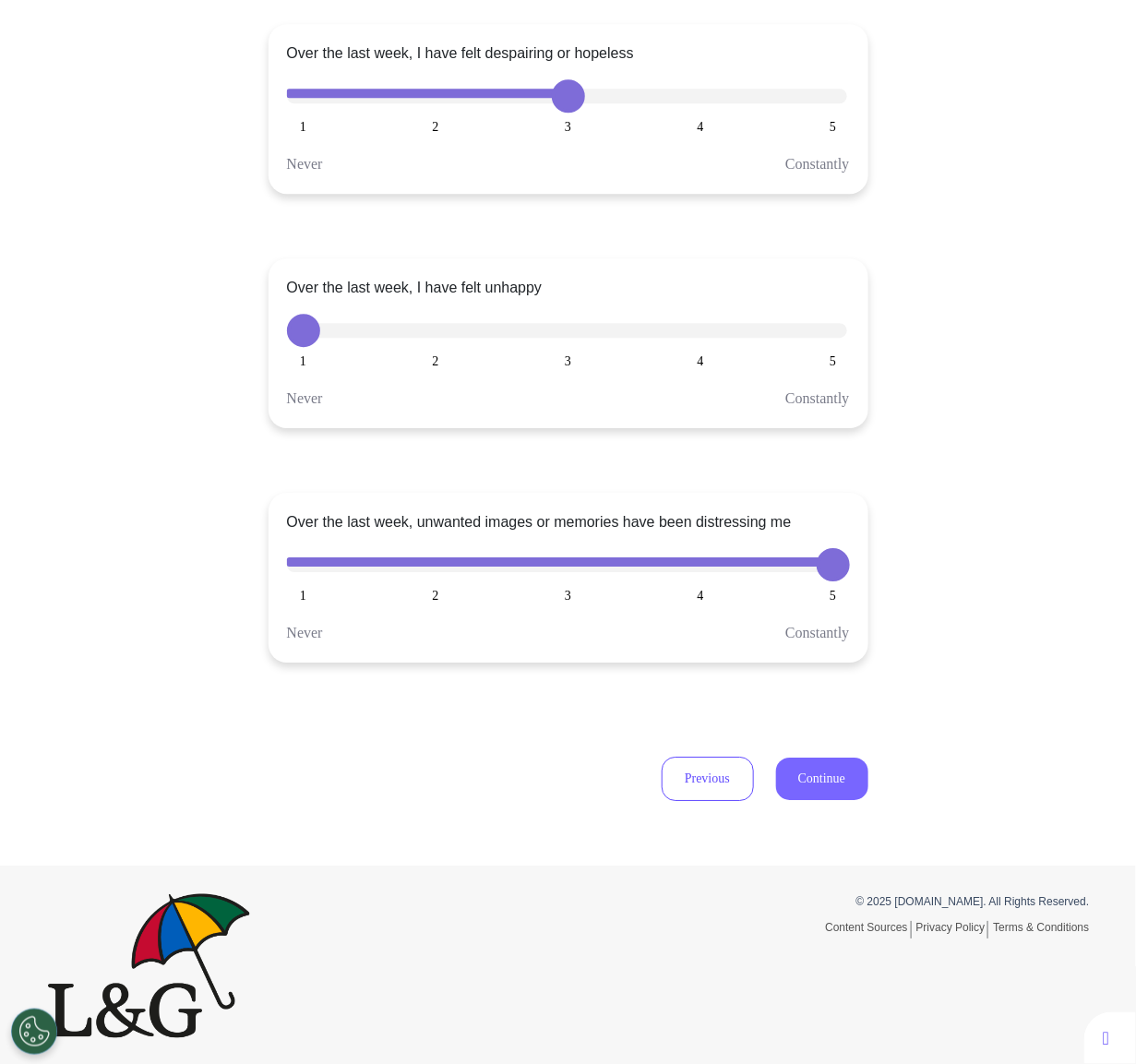
click at [831, 780] on button "Continue" at bounding box center [821, 779] width 92 height 43
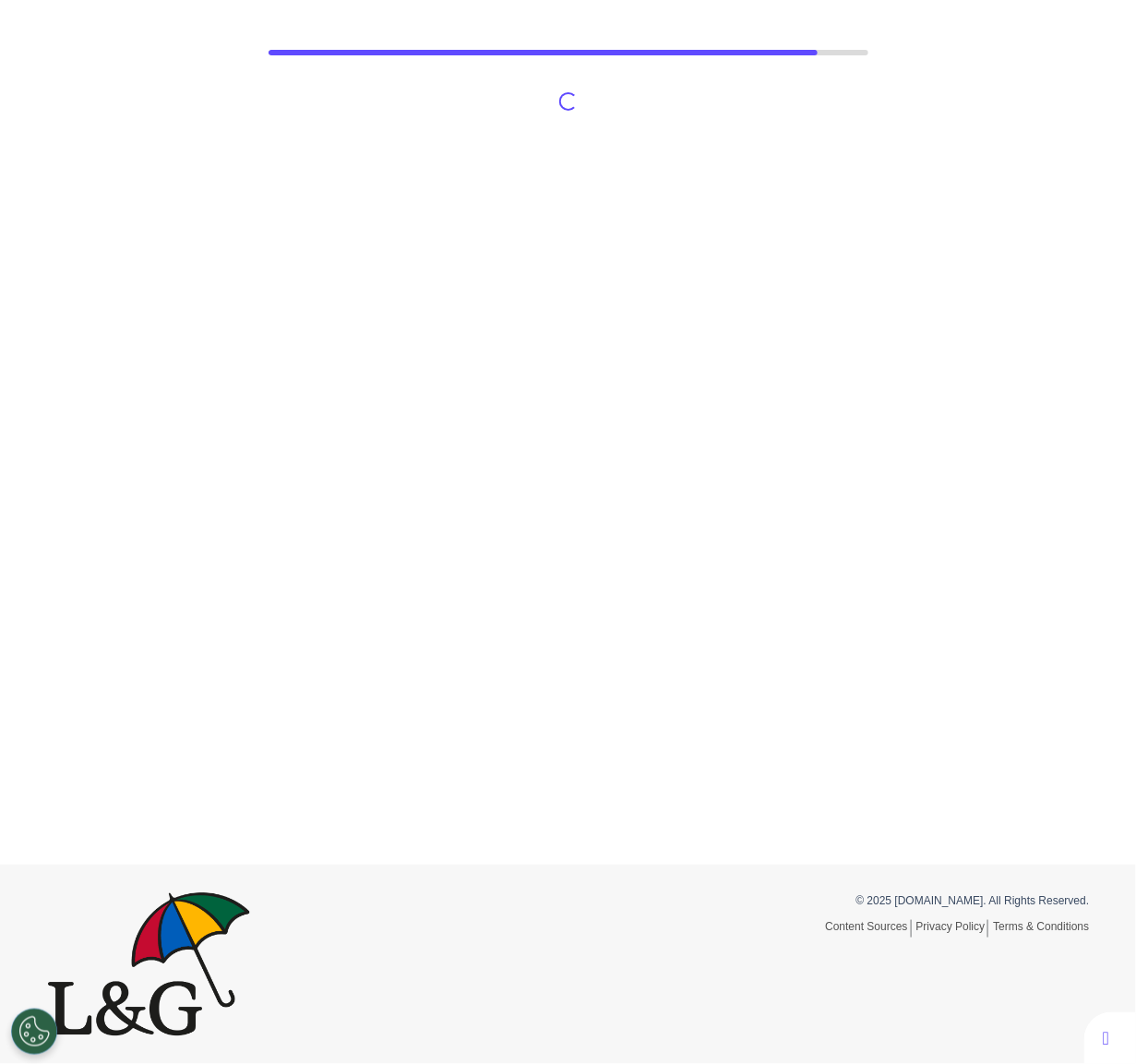
scroll to position [85, 0]
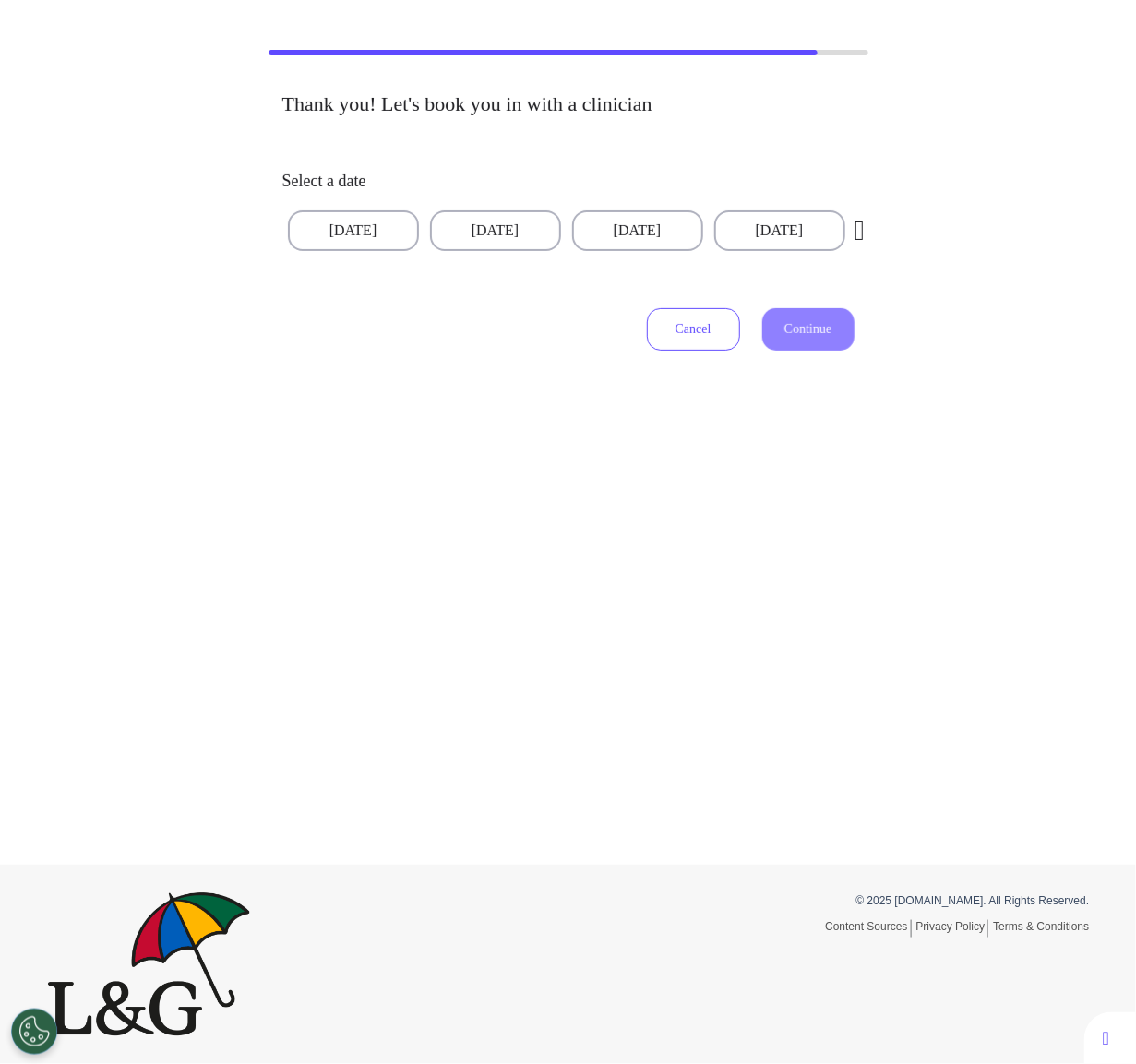
click at [661, 308] on button "Cancel" at bounding box center [693, 329] width 93 height 43
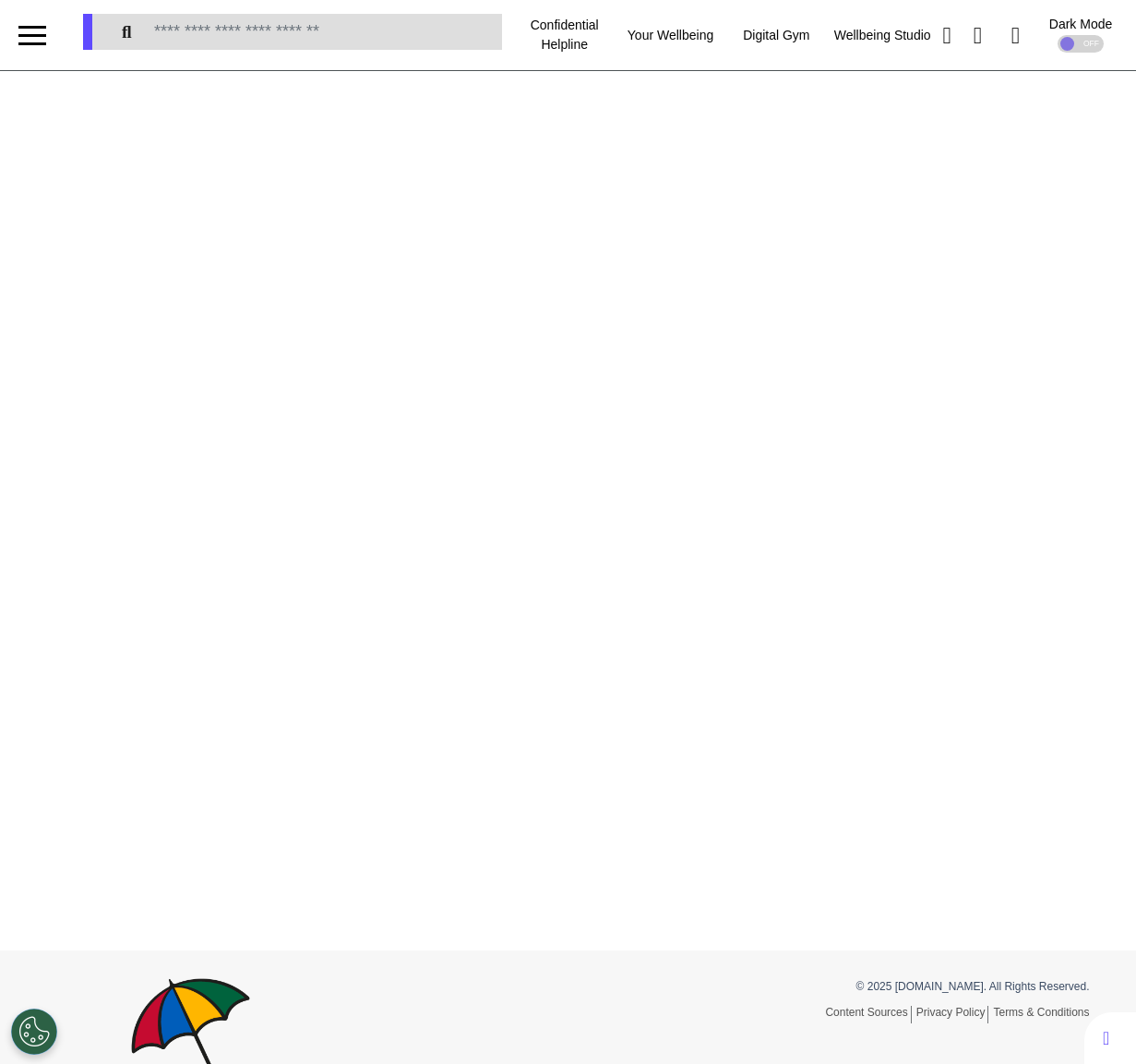
select select "*"
